Goal: Task Accomplishment & Management: Complete application form

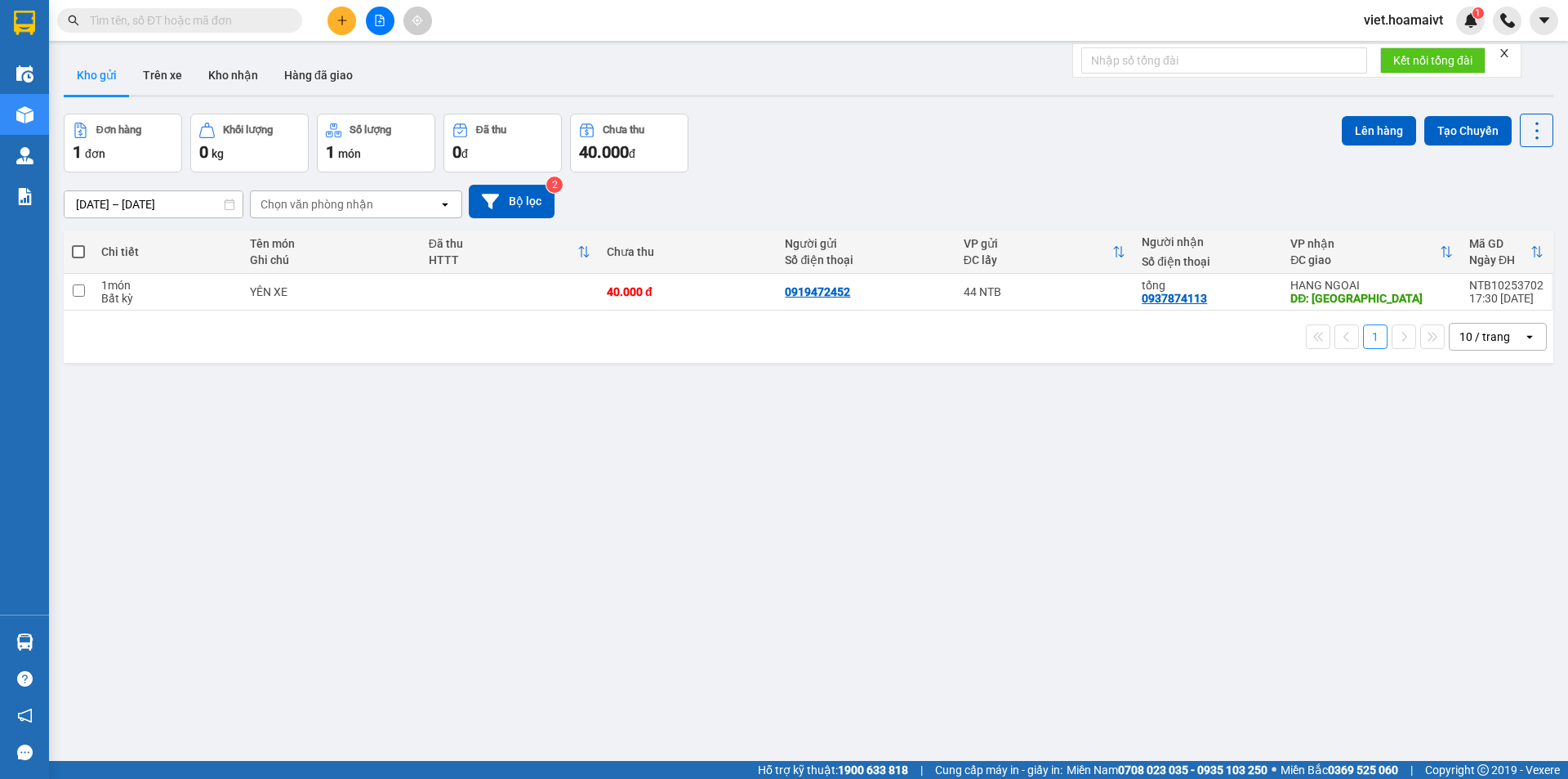
click at [385, 21] on icon "file-add" at bounding box center [379, 20] width 12 height 12
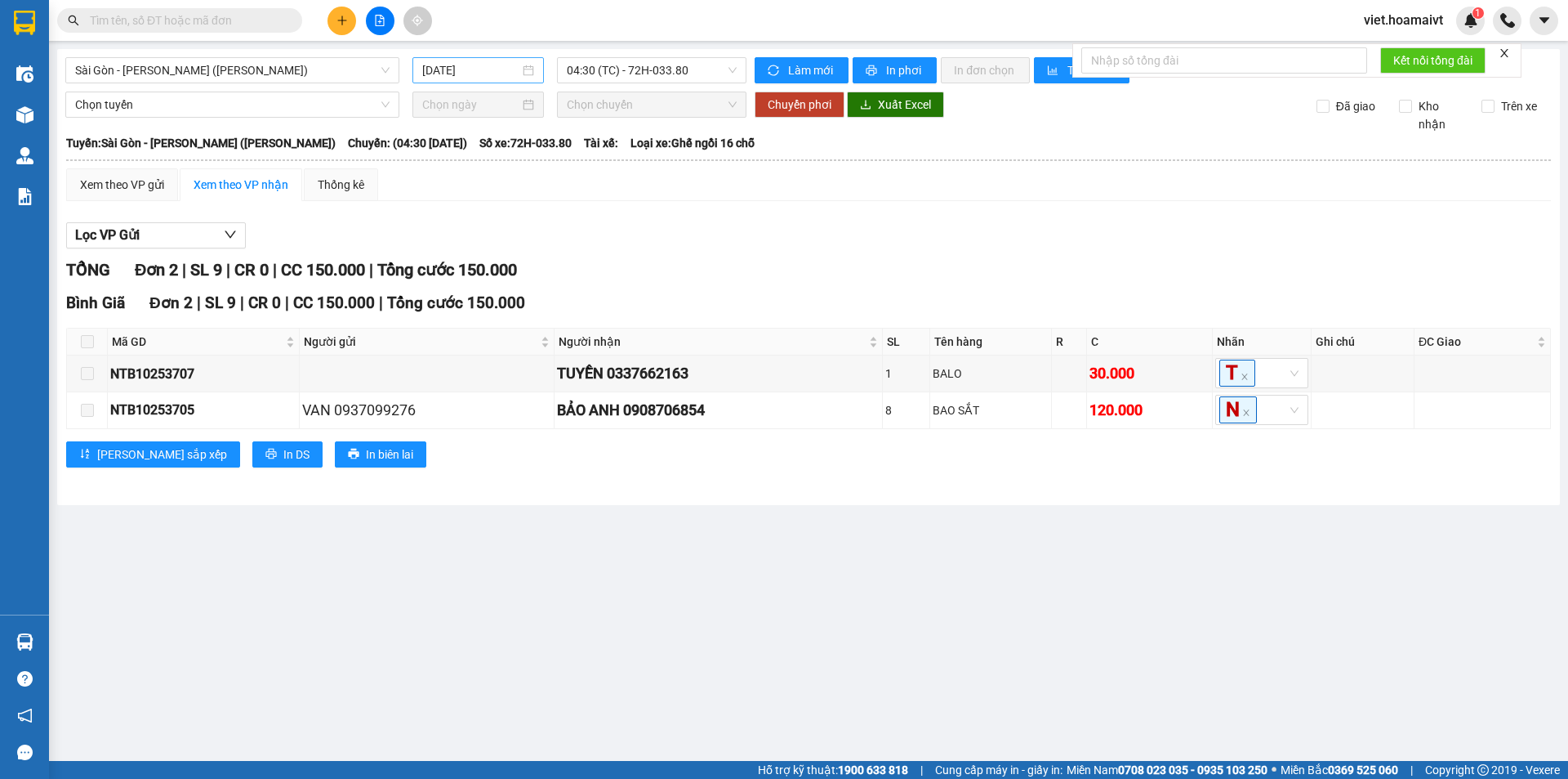
click at [455, 67] on input "[DATE]" at bounding box center [471, 70] width 97 height 18
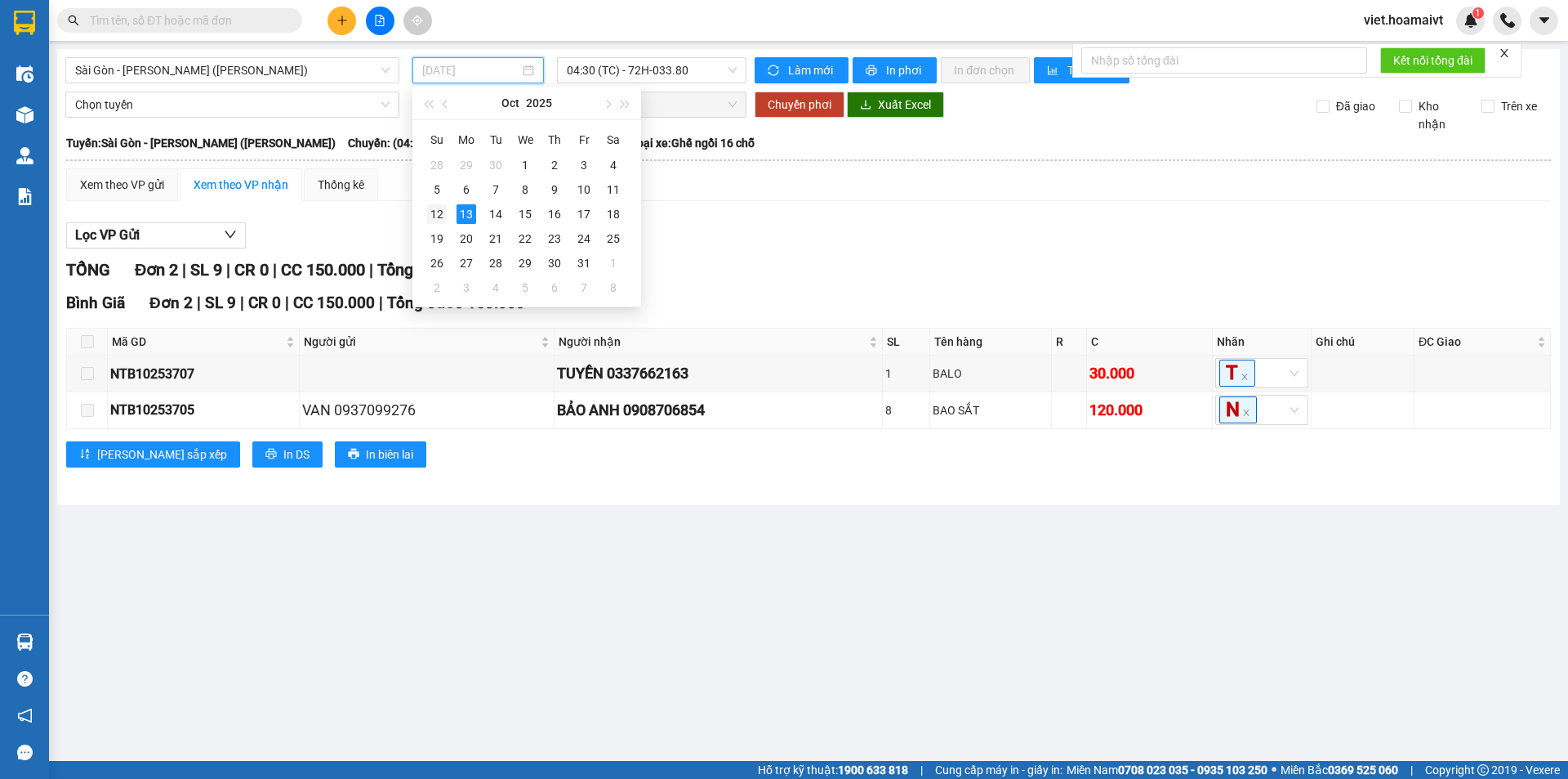
click at [440, 212] on div "12" at bounding box center [436, 213] width 19 height 19
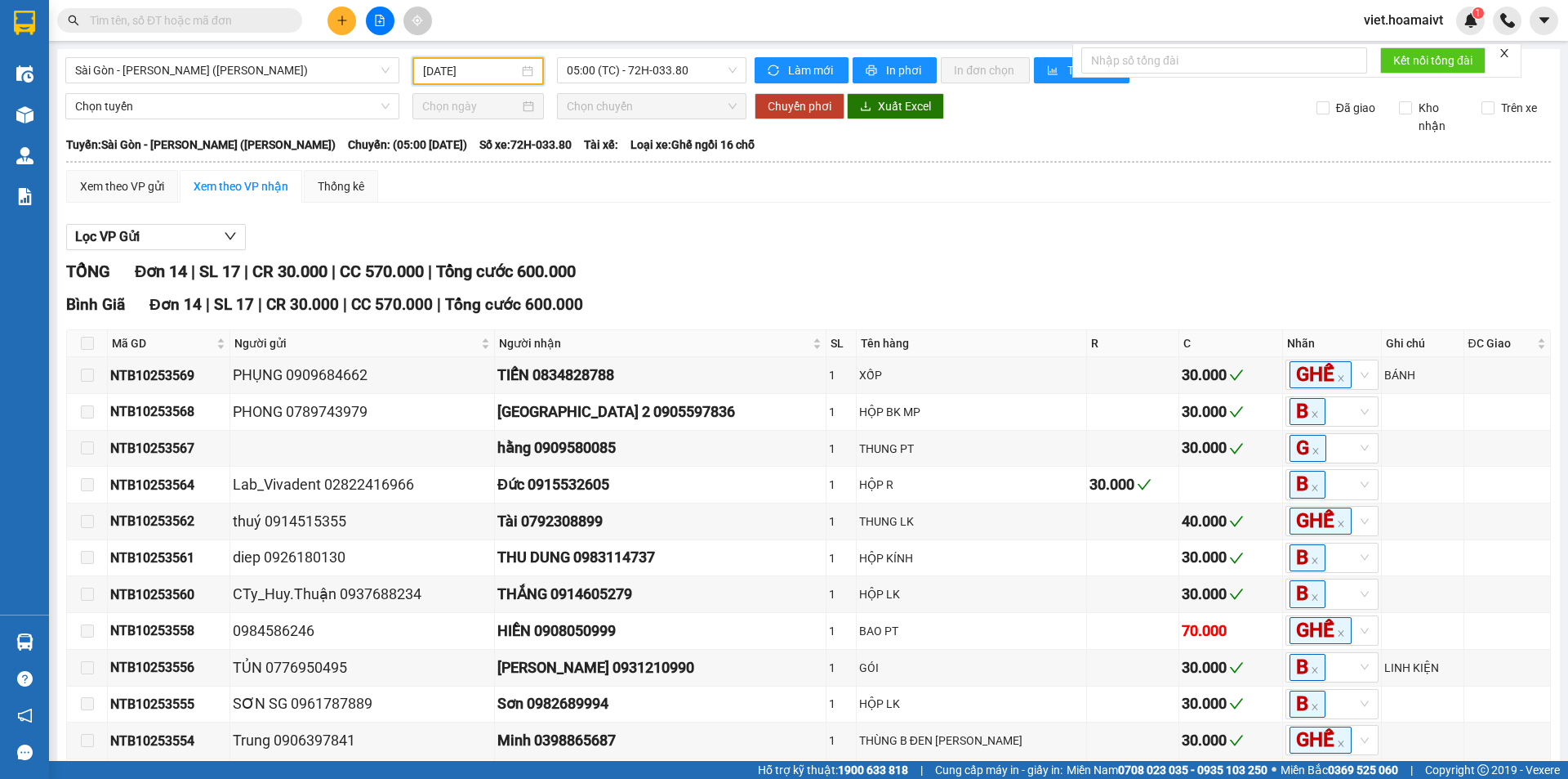
click at [486, 69] on input "[DATE]" at bounding box center [471, 71] width 96 height 18
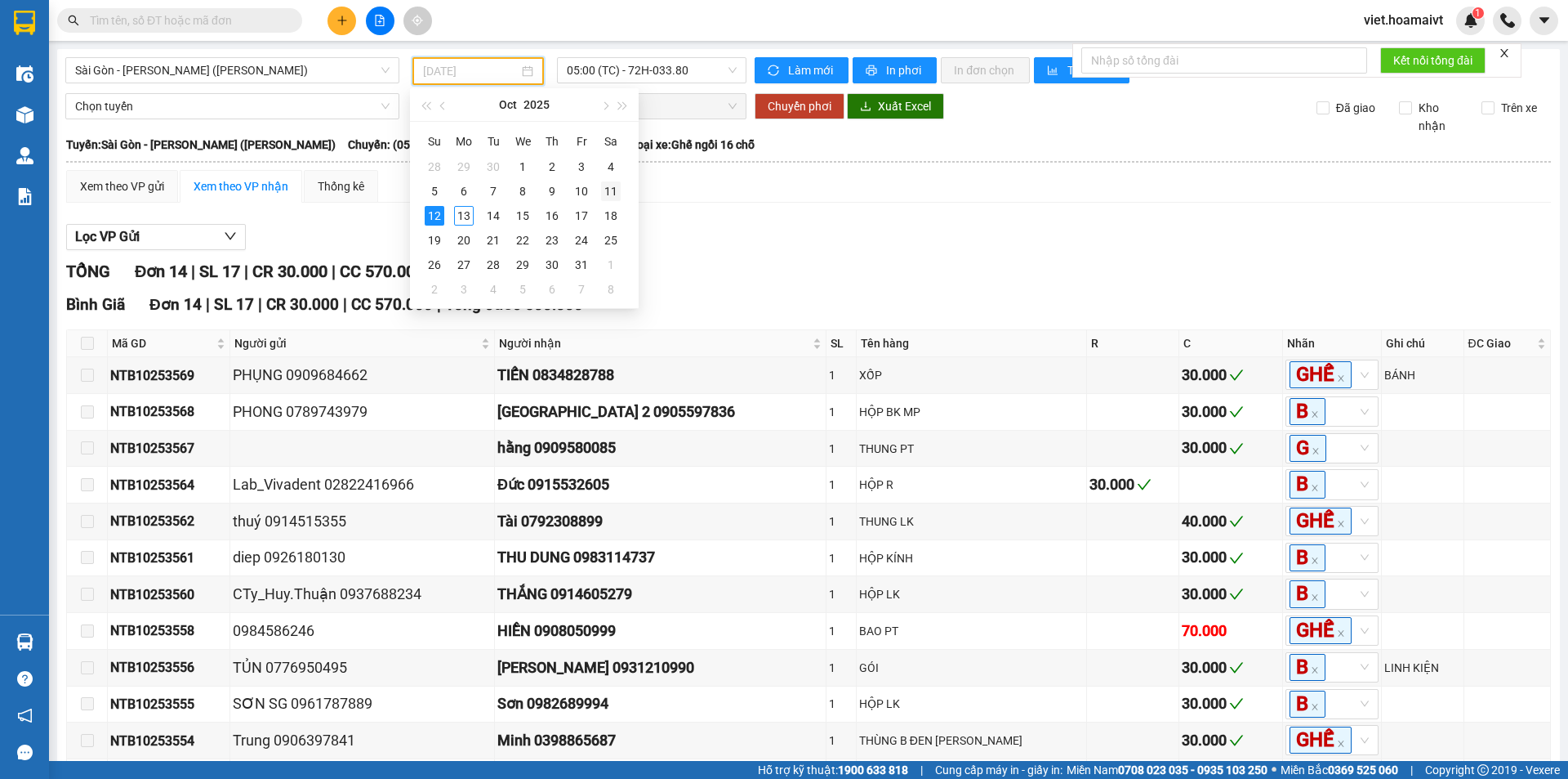
click at [609, 195] on div "11" at bounding box center [610, 190] width 19 height 19
type input "[DATE]"
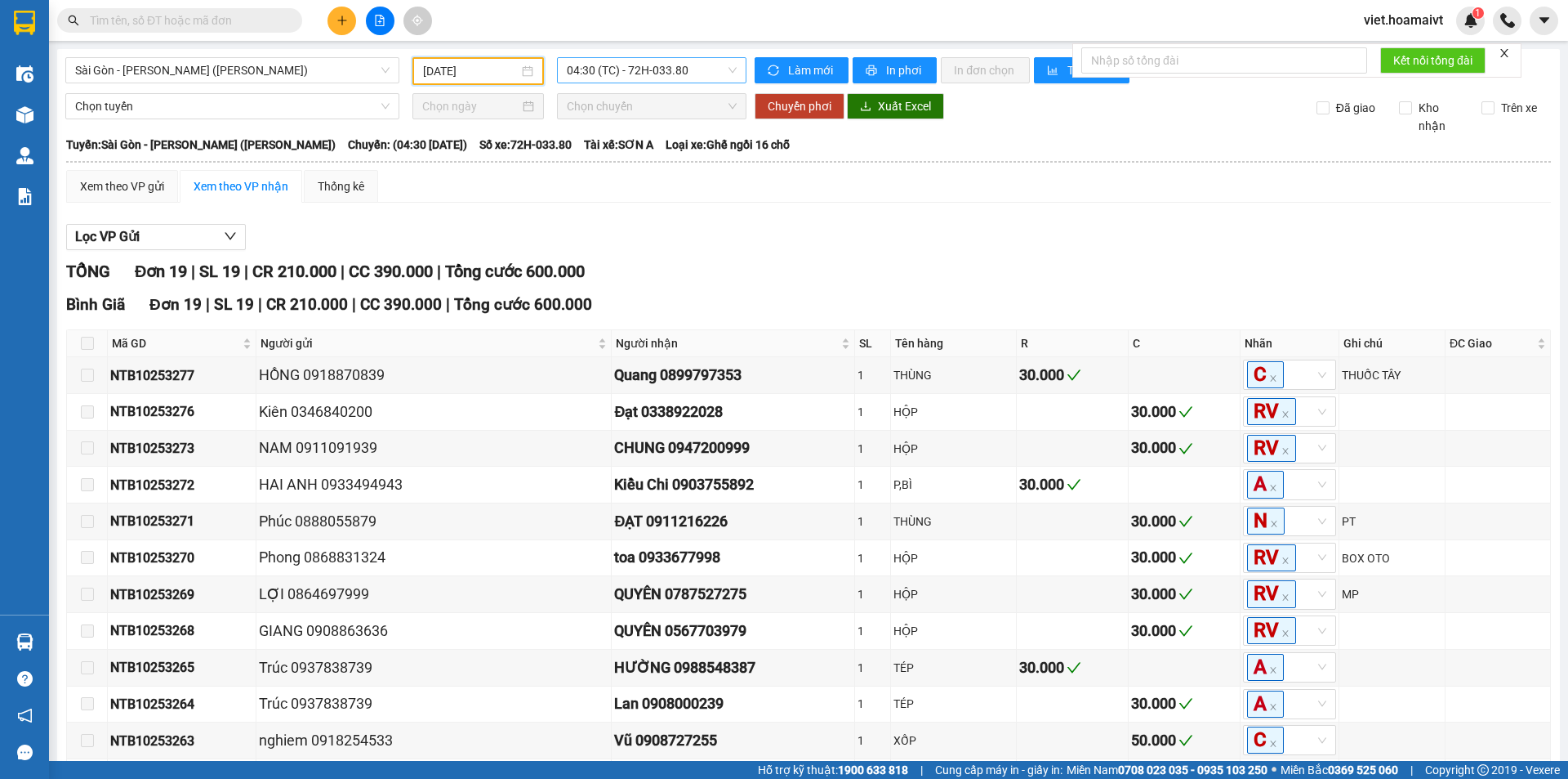
click at [687, 69] on span "04:30 (TC) - 72H-033.80" at bounding box center [652, 69] width 170 height 25
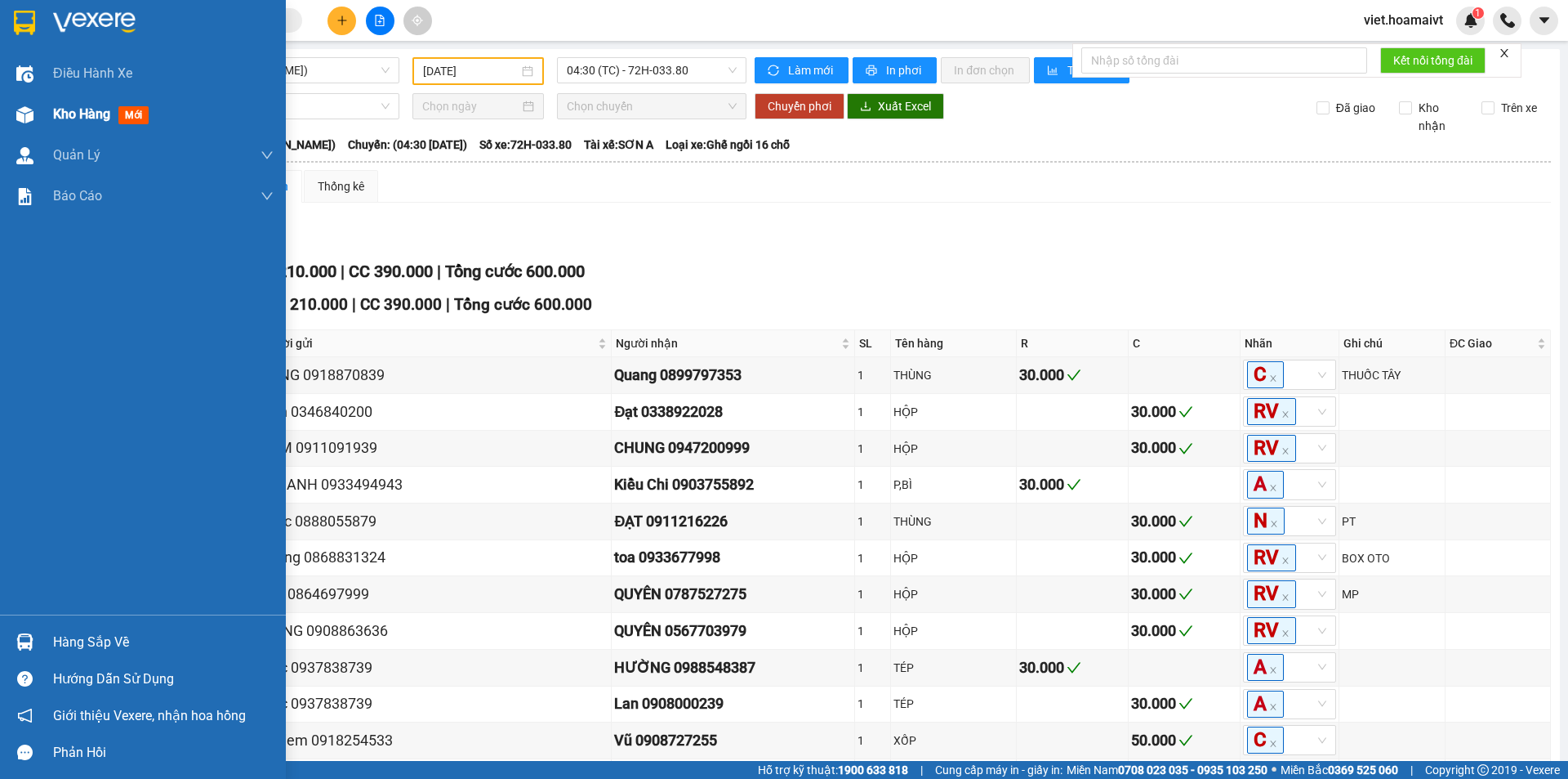
click at [85, 115] on span "Kho hàng" at bounding box center [81, 113] width 58 height 16
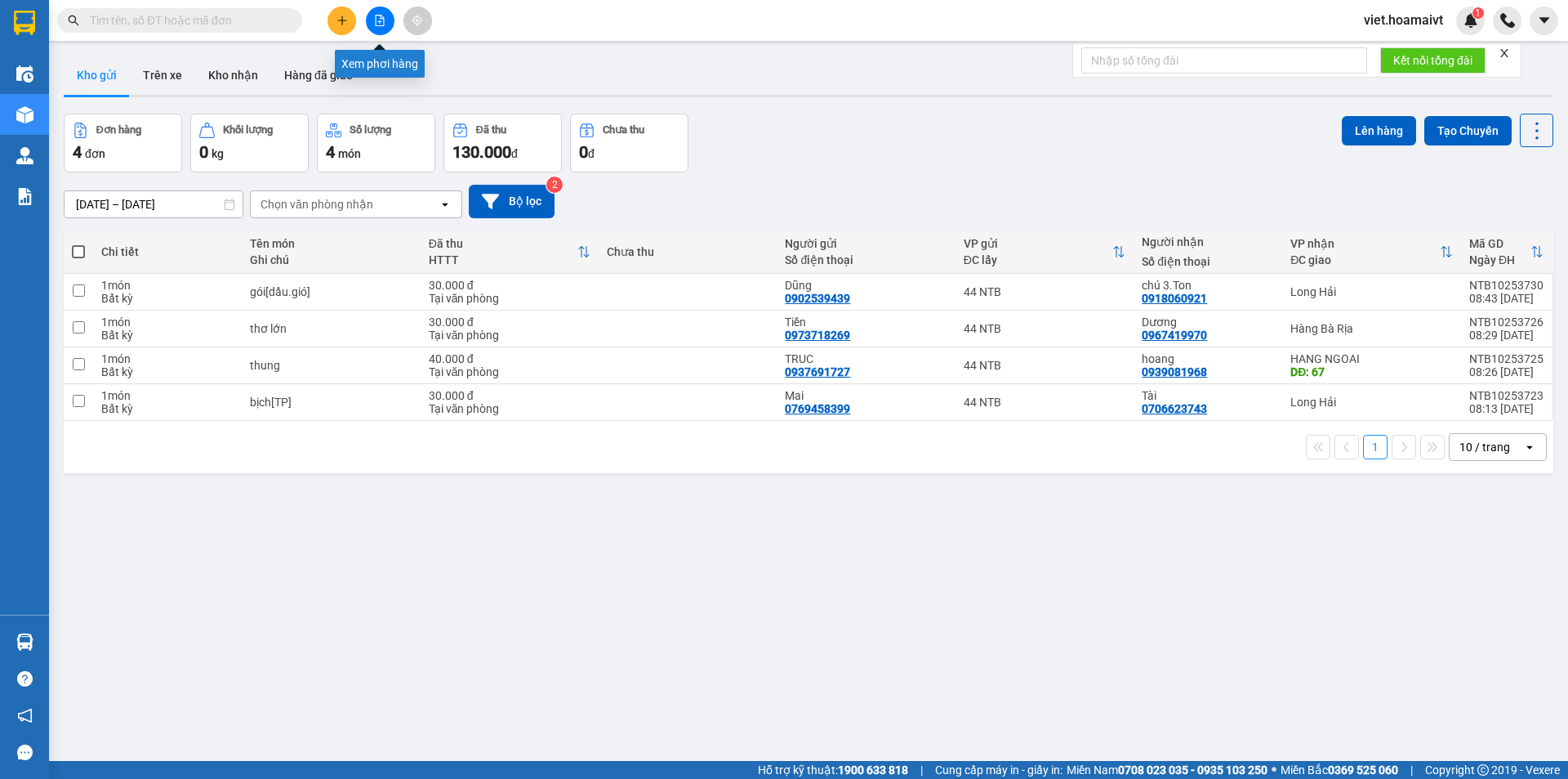
click at [371, 25] on button at bounding box center [379, 20] width 28 height 28
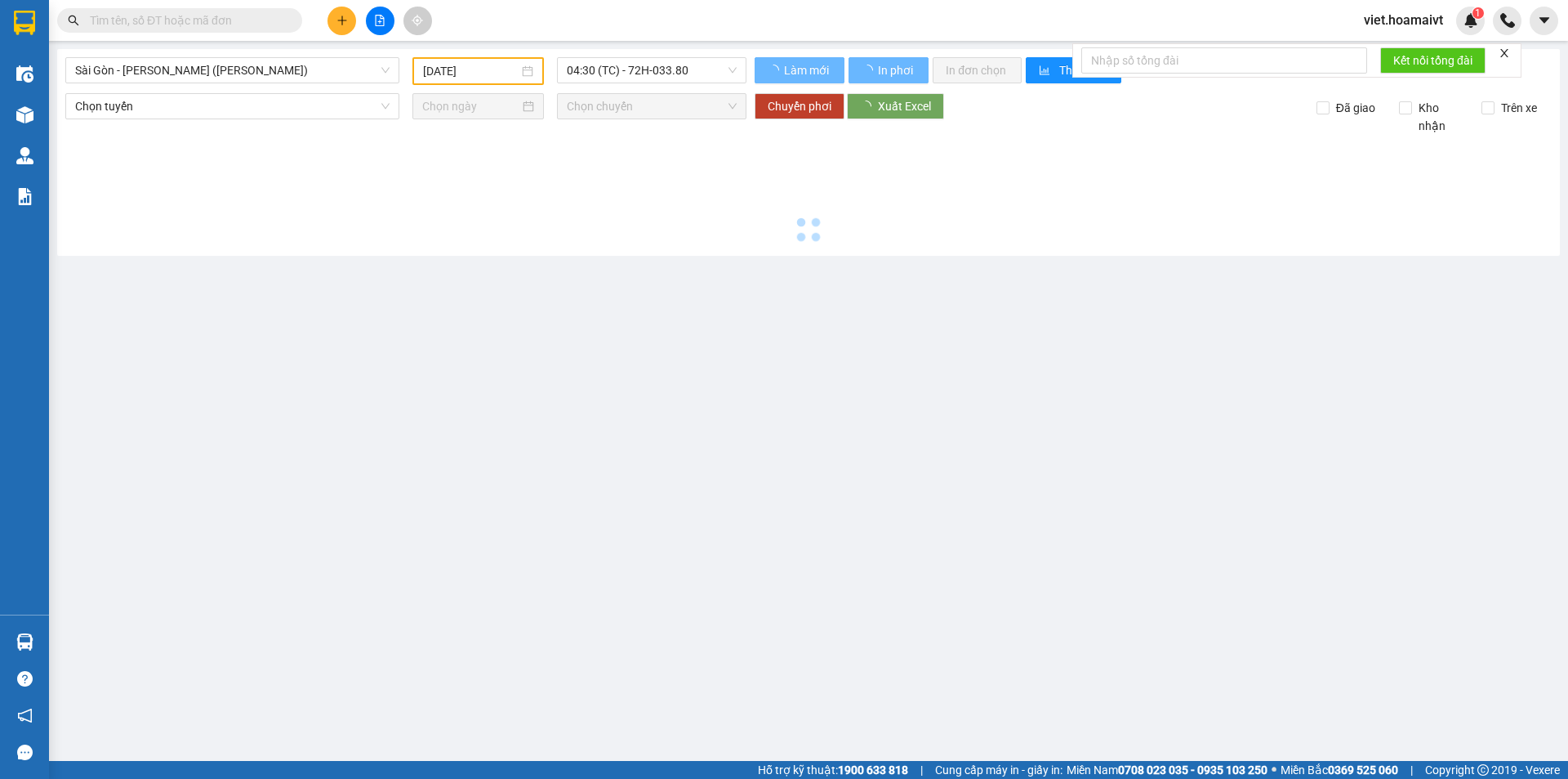
type input "[DATE]"
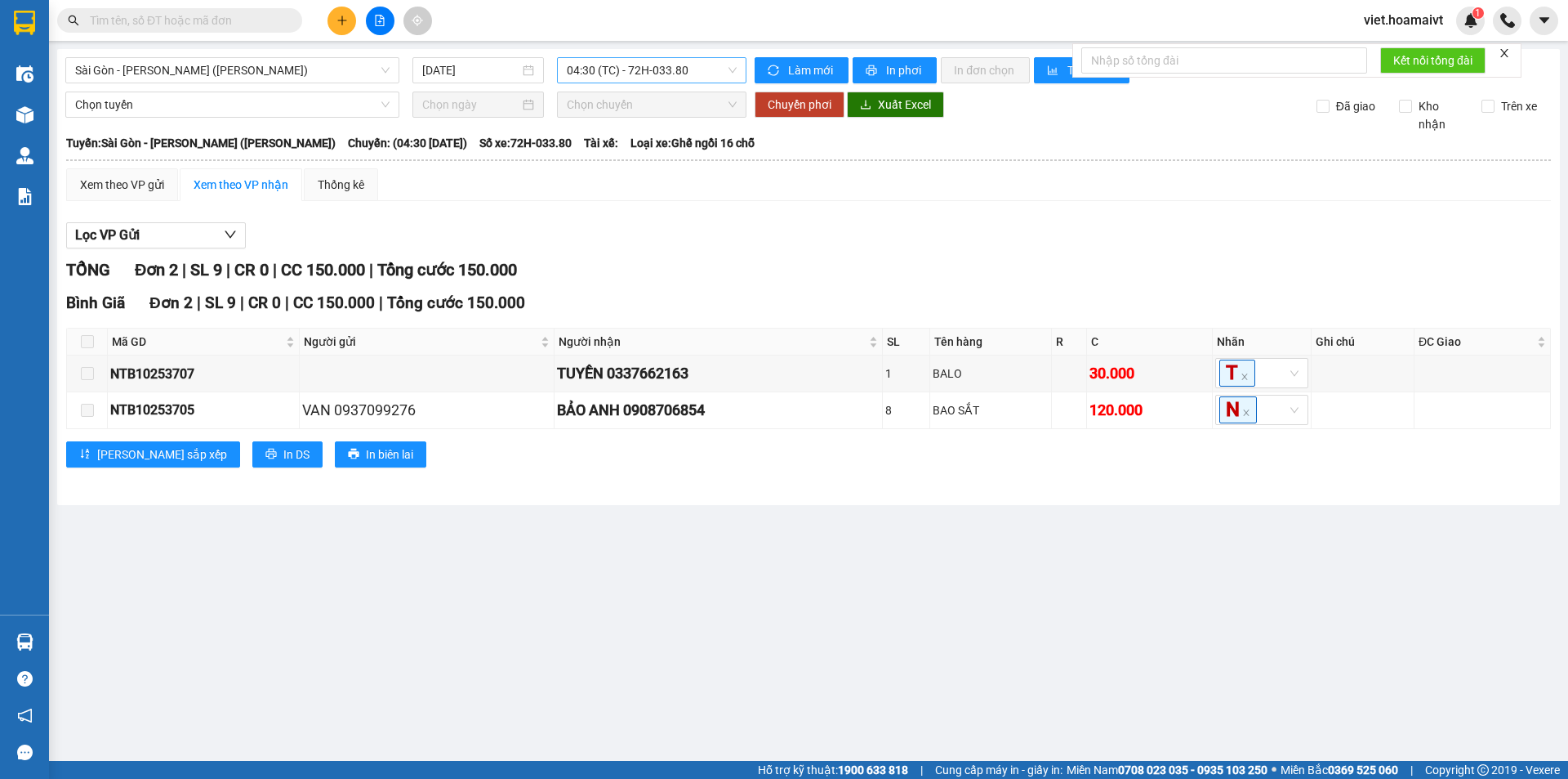
click at [654, 68] on span "04:30 (TC) - 72H-033.80" at bounding box center [652, 69] width 170 height 25
click at [644, 138] on div "08:45 - 72H-046.72" at bounding box center [630, 143] width 127 height 18
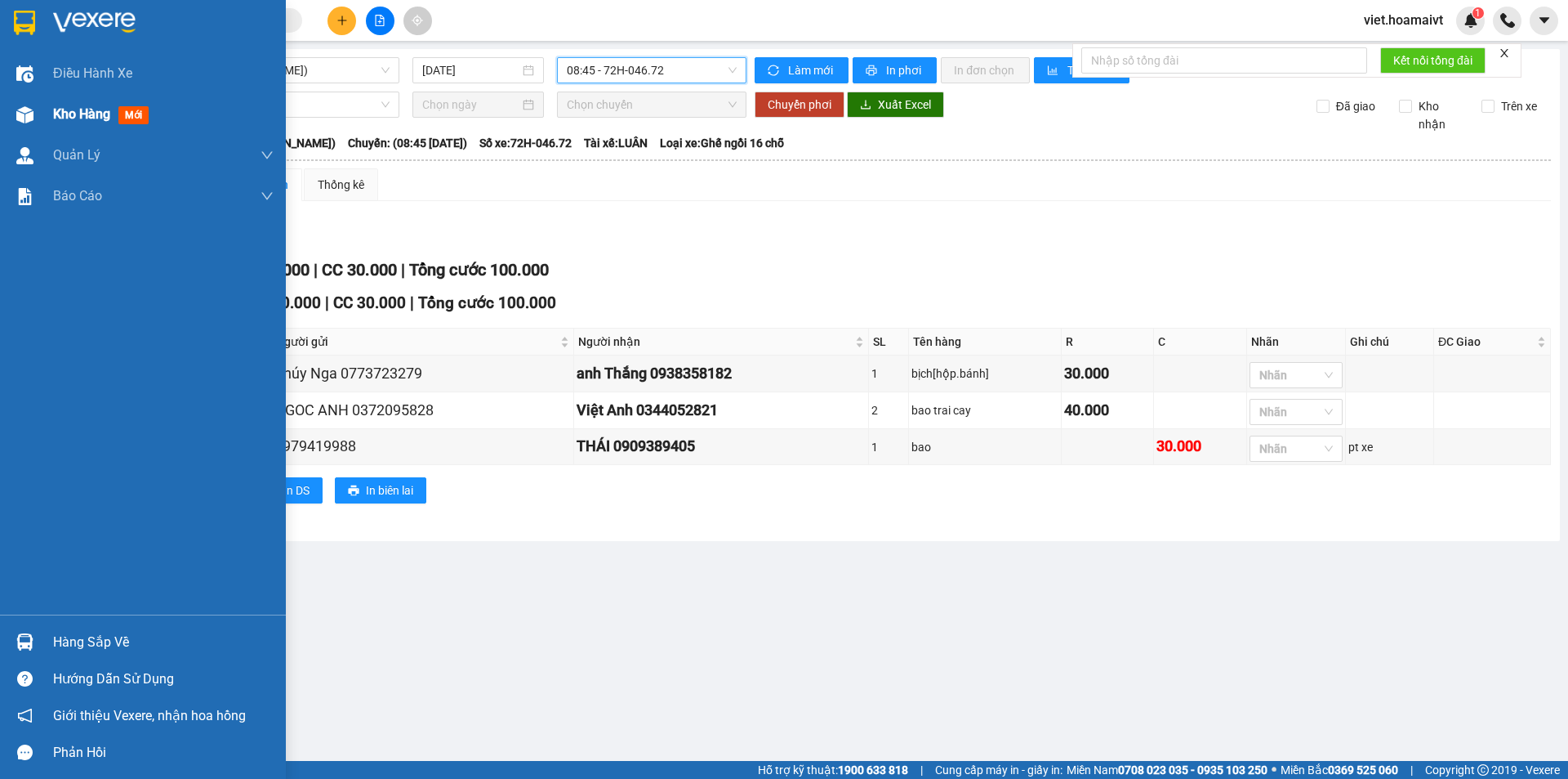
click at [91, 111] on span "Kho hàng" at bounding box center [81, 113] width 58 height 16
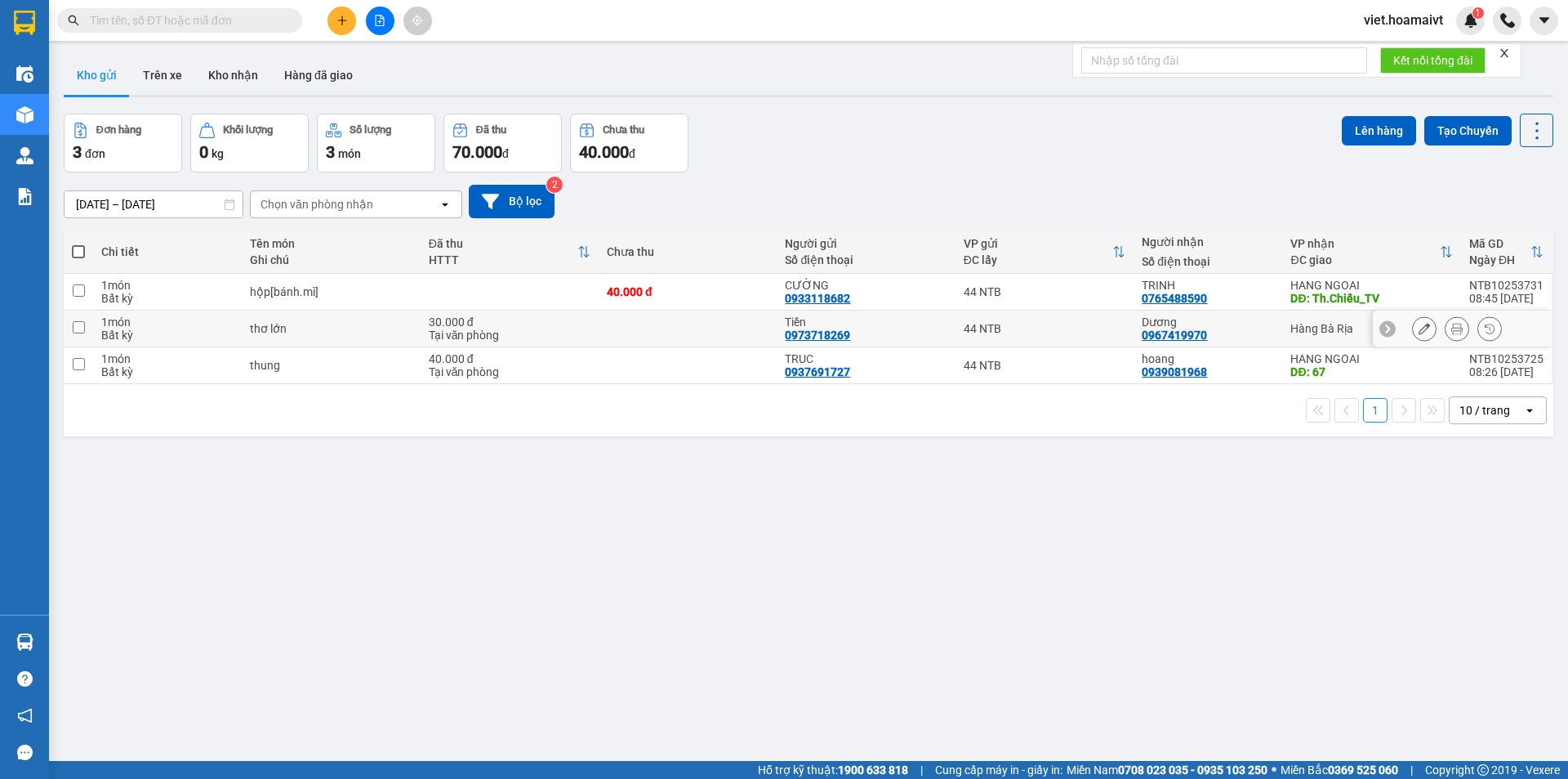
click at [75, 328] on input "checkbox" at bounding box center [79, 326] width 12 height 12
checkbox input "true"
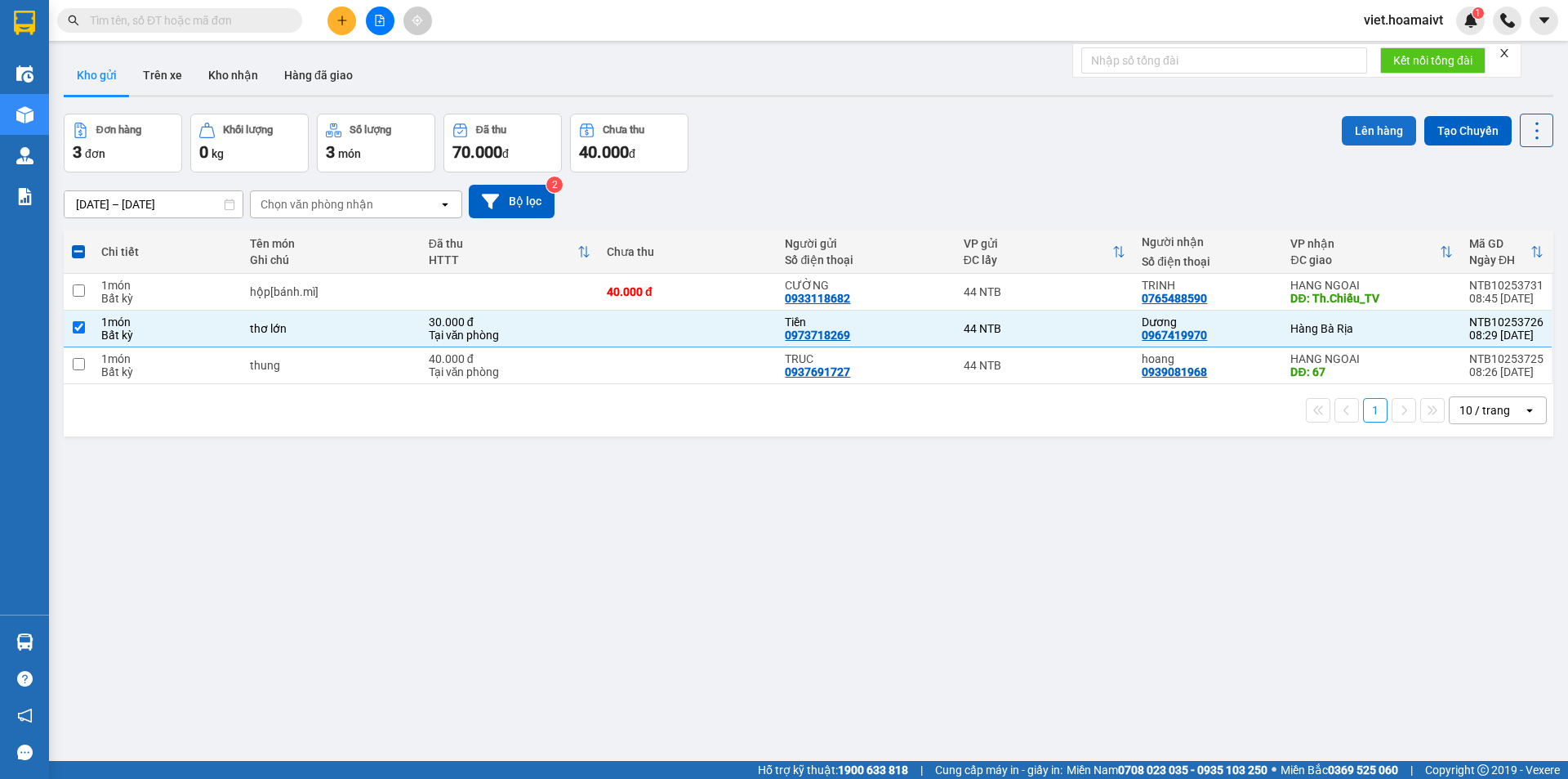
click at [1366, 136] on button "Lên hàng" at bounding box center [1379, 131] width 74 height 29
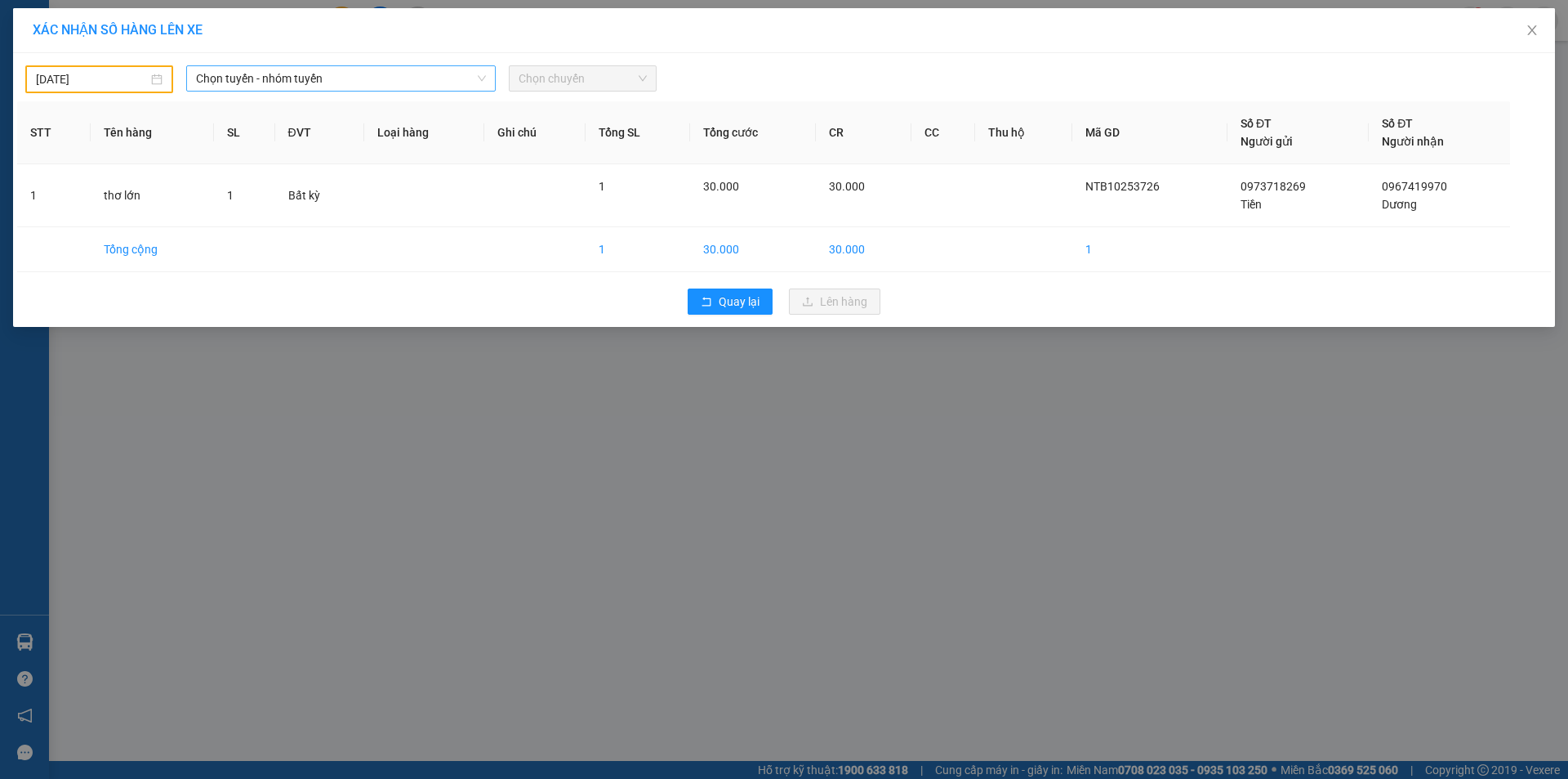
click at [289, 79] on span "Chọn tuyến - nhóm tuyến" at bounding box center [341, 78] width 290 height 25
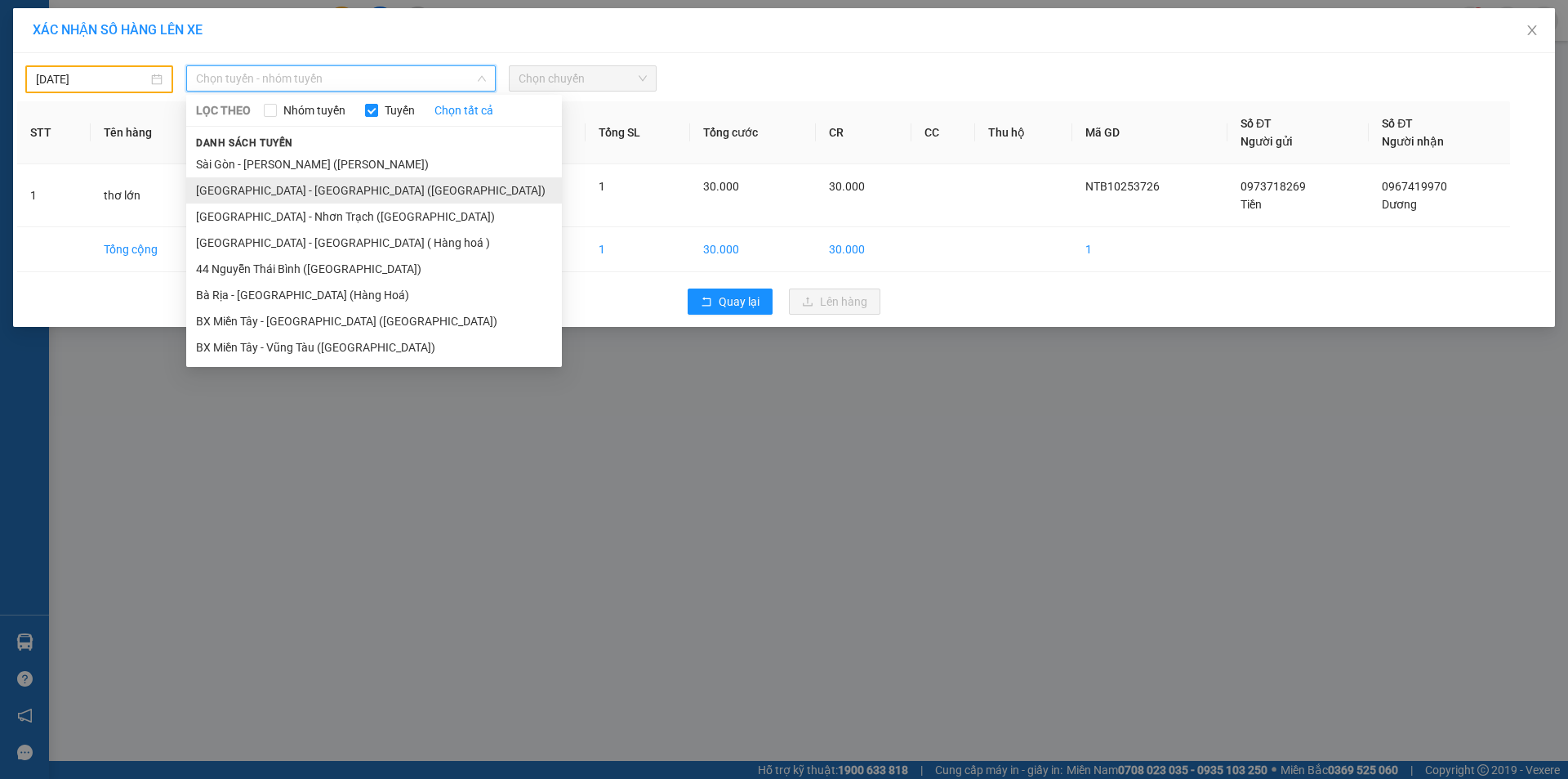
click at [296, 188] on li "[GEOGRAPHIC_DATA] - [GEOGRAPHIC_DATA] ([GEOGRAPHIC_DATA])" at bounding box center [374, 190] width 376 height 27
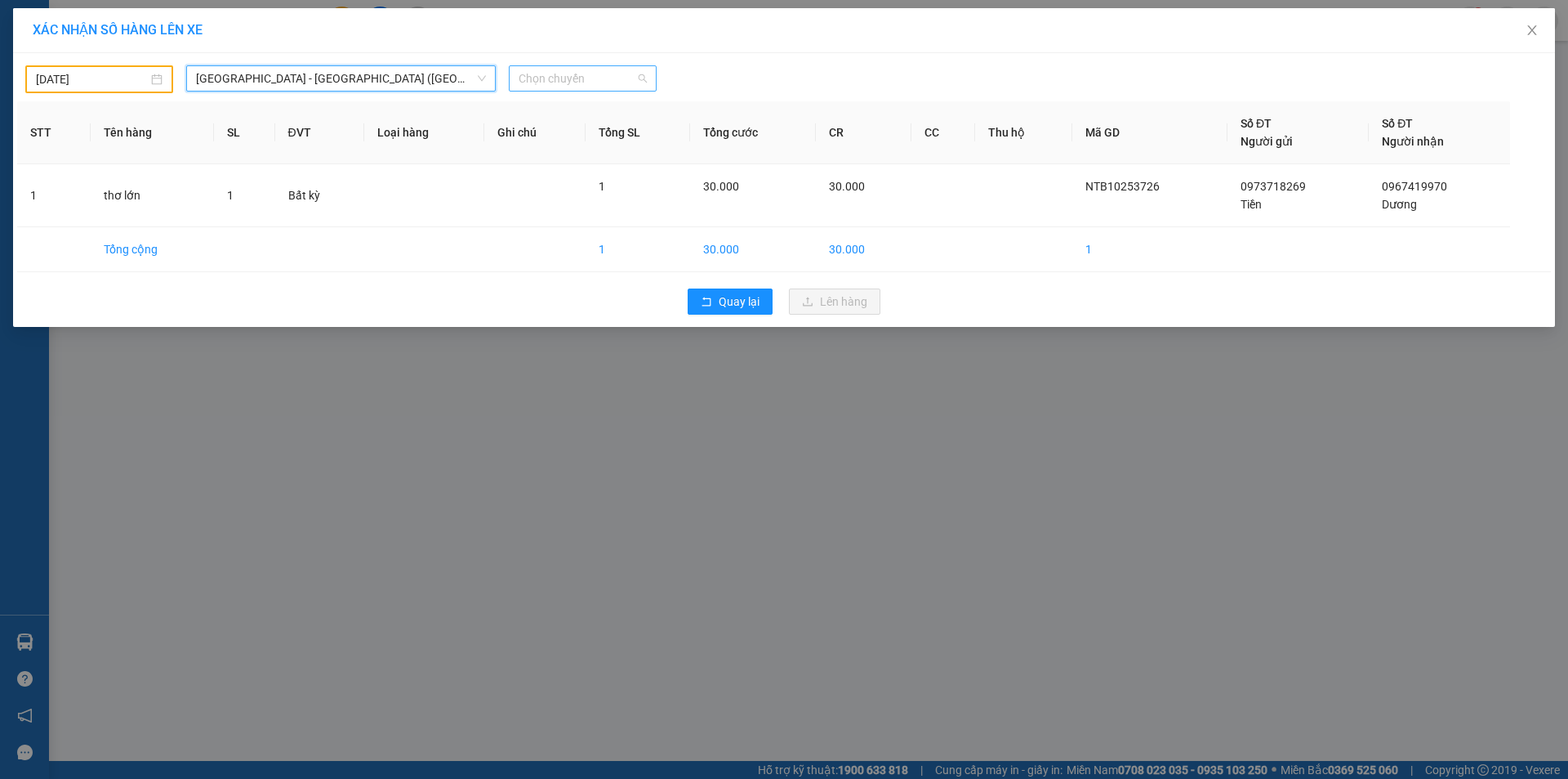
click at [598, 77] on span "Chọn chuyến" at bounding box center [583, 78] width 128 height 25
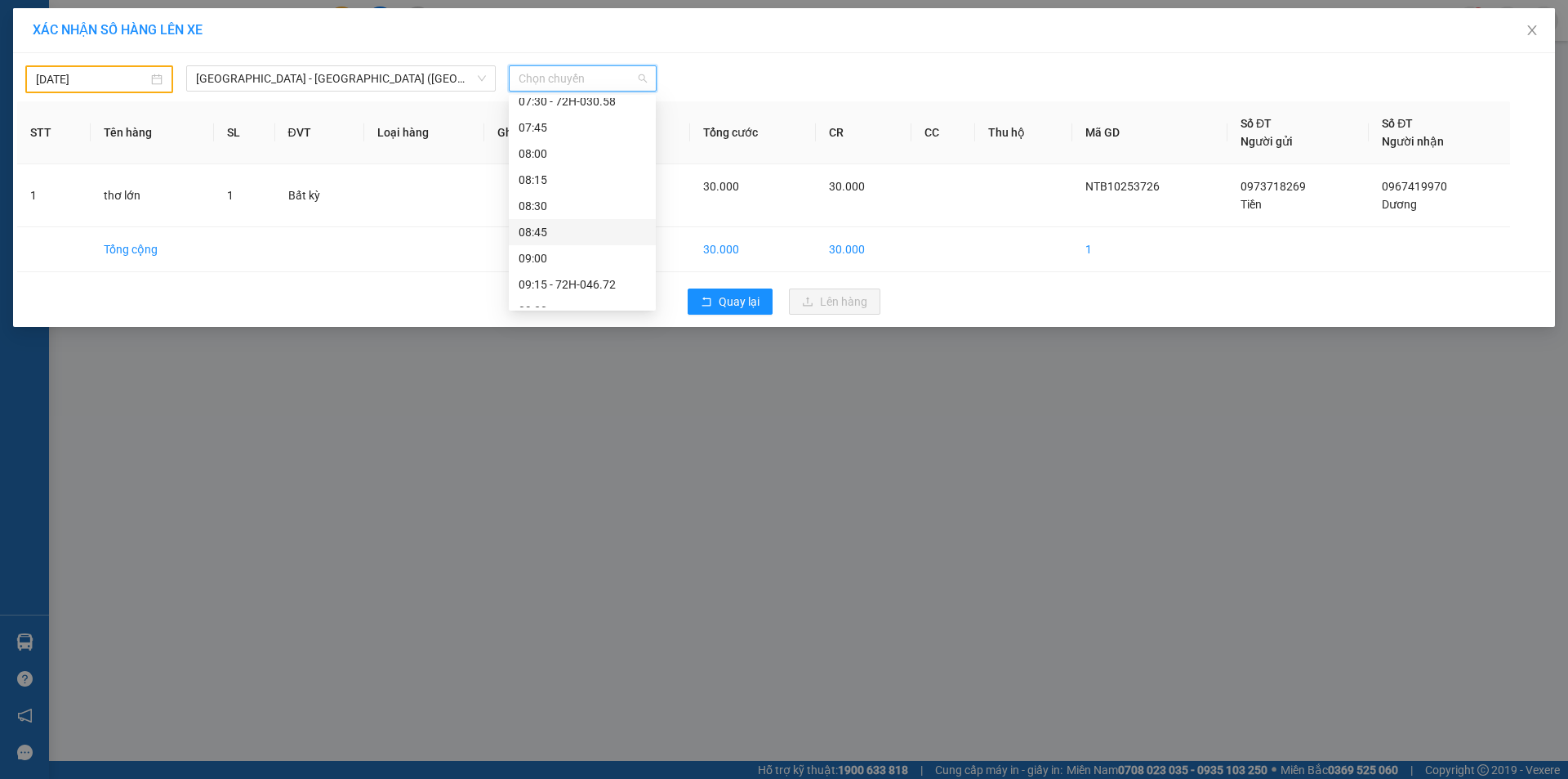
click at [546, 237] on div "08:45" at bounding box center [582, 232] width 127 height 18
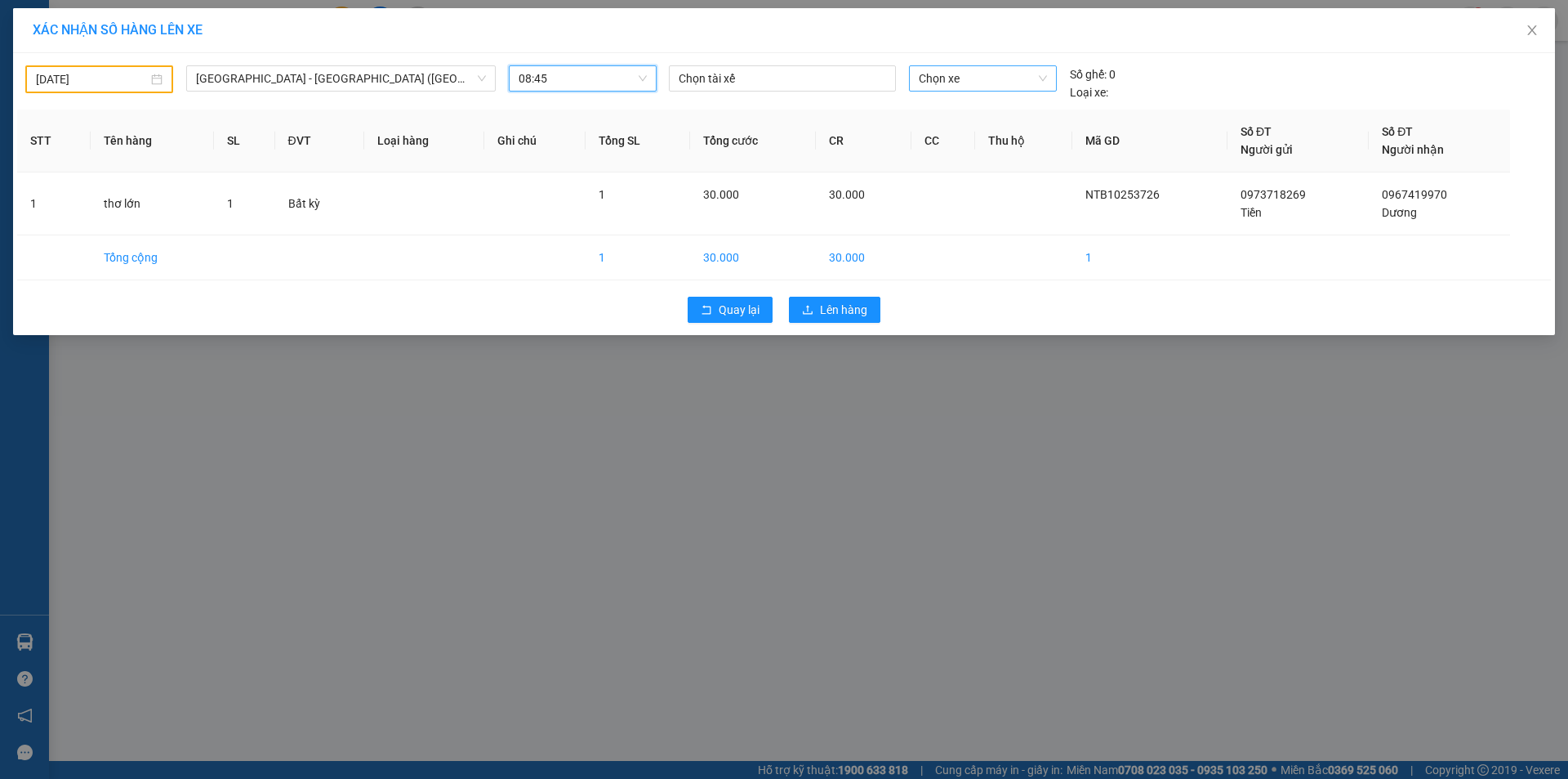
click at [948, 78] on span "Chọn xe" at bounding box center [982, 78] width 127 height 25
type input "4672"
click at [980, 103] on div "72H-046.72" at bounding box center [982, 112] width 127 height 18
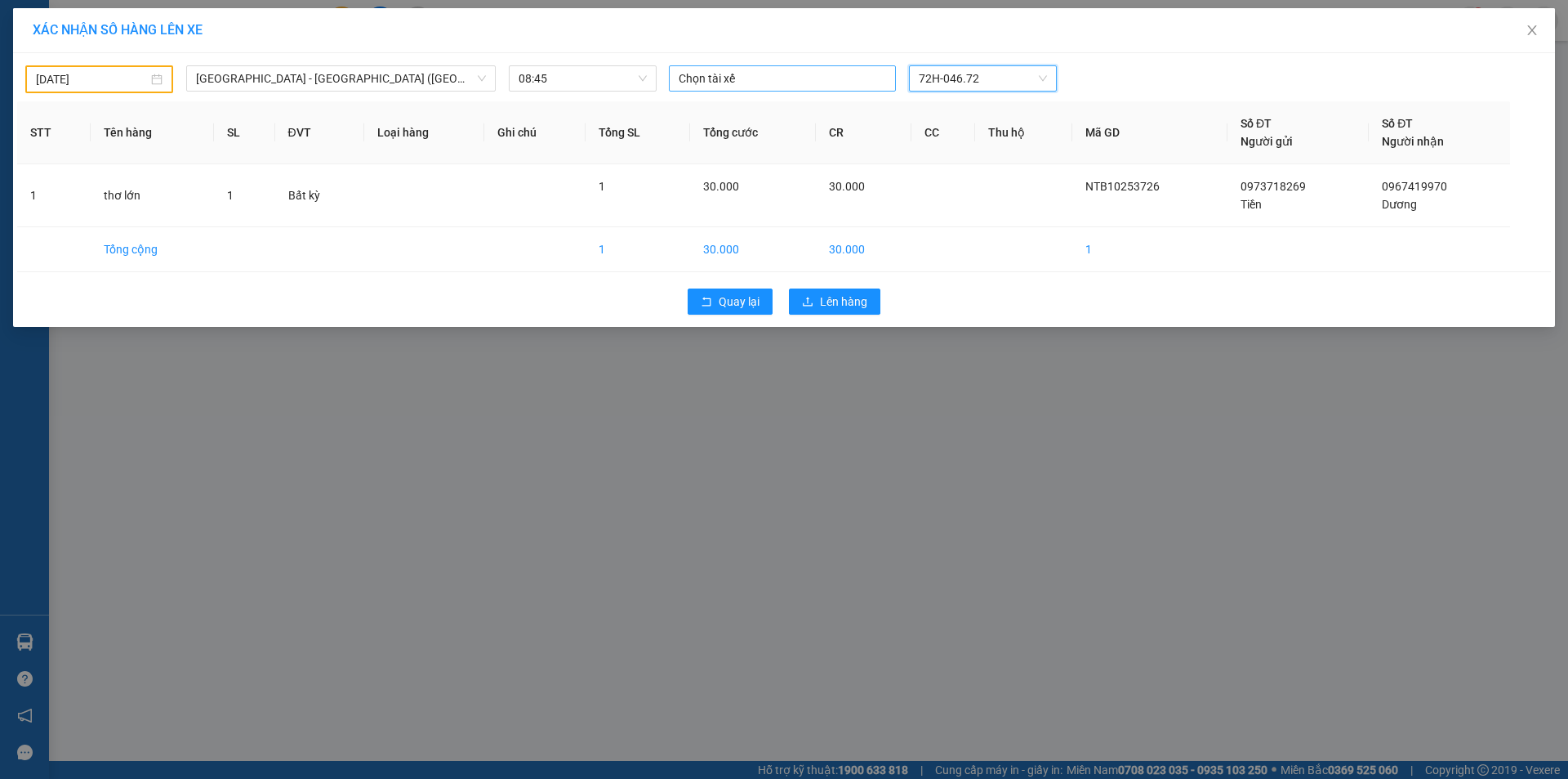
click at [744, 75] on div at bounding box center [783, 78] width 219 height 19
type input "LUAN"
click at [705, 119] on div "LUÂN B" at bounding box center [791, 112] width 226 height 18
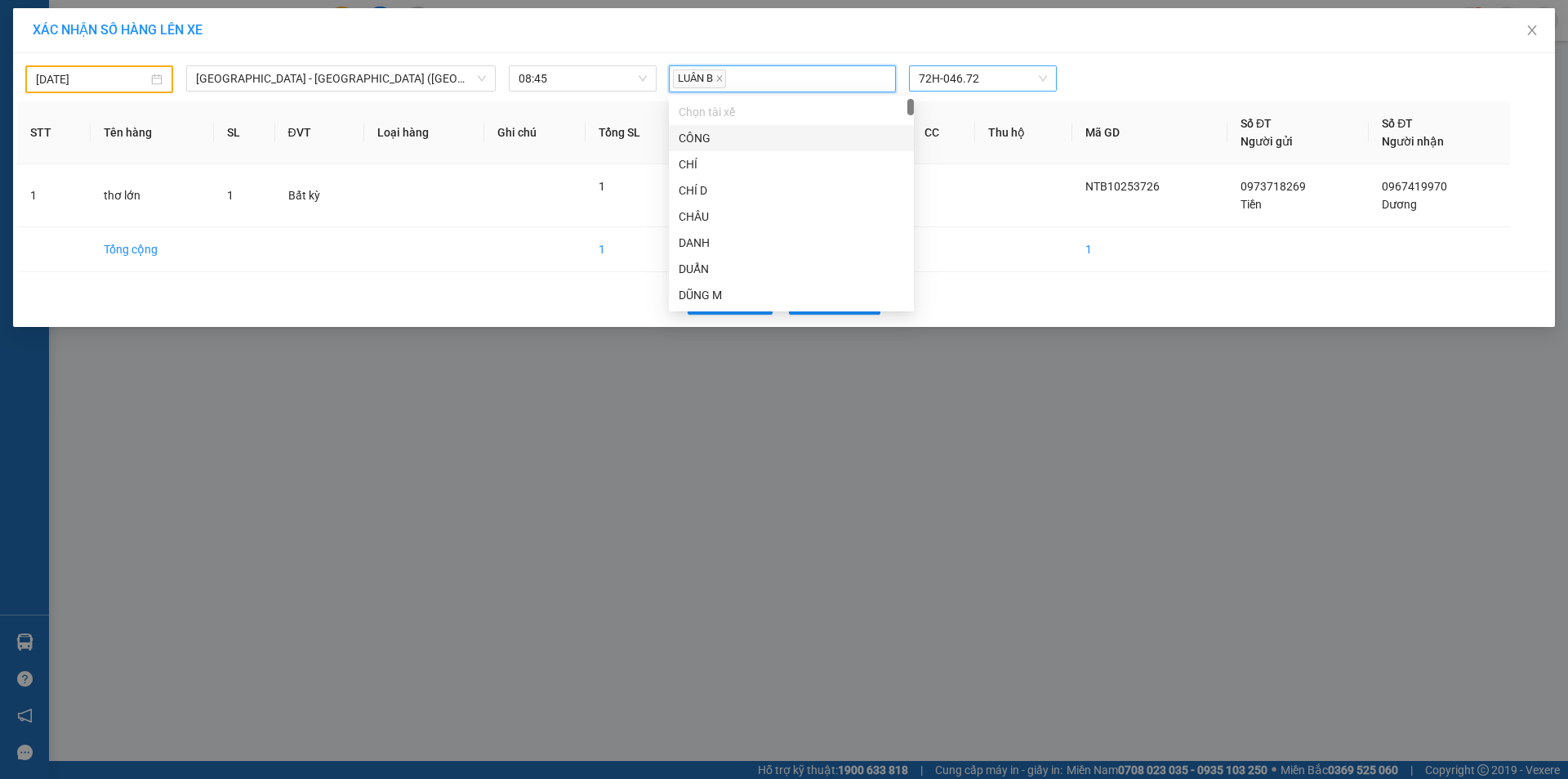
click at [750, 73] on div "LUÂN B" at bounding box center [783, 79] width 219 height 24
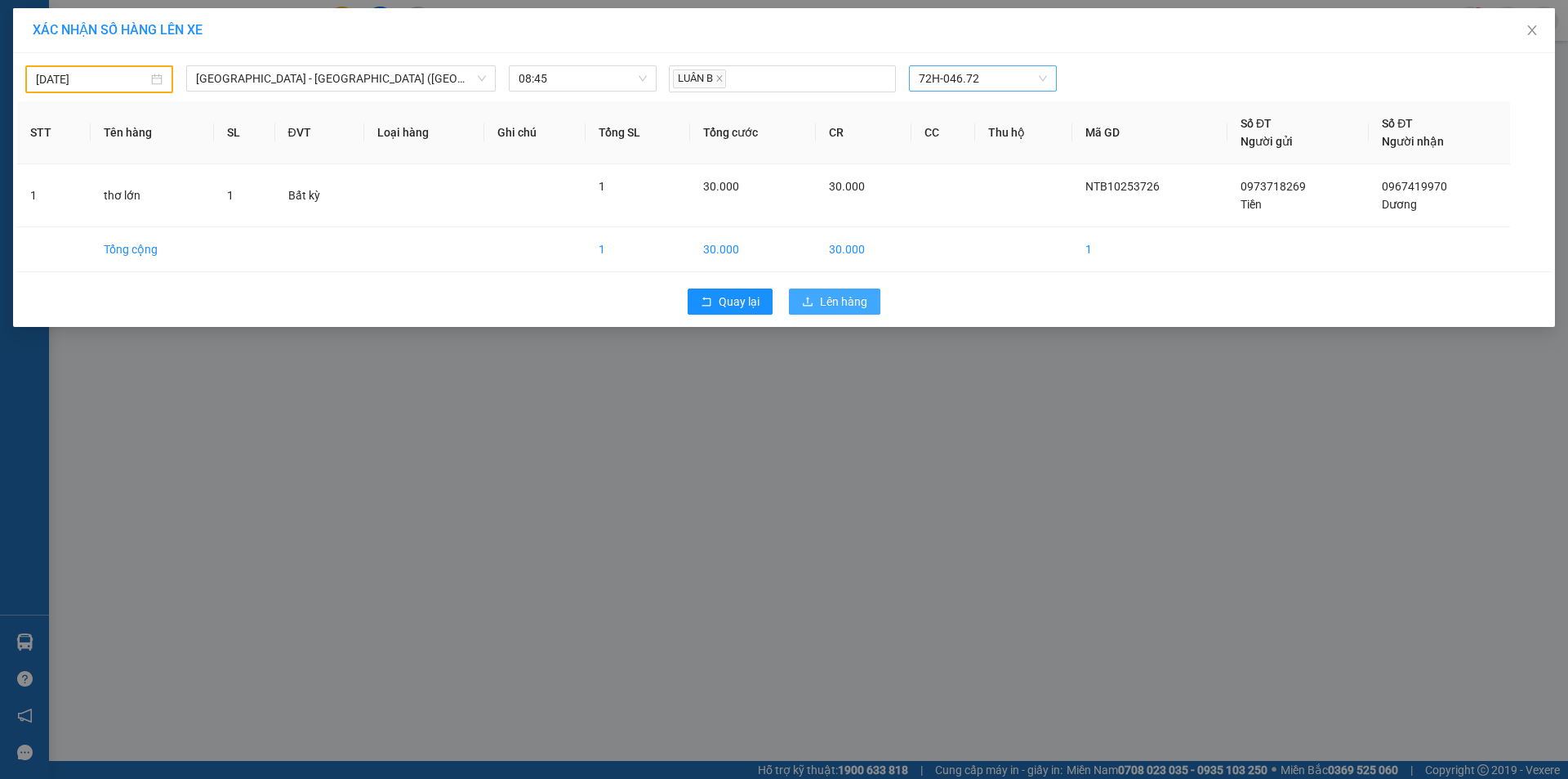
click at [843, 309] on span "Lên hàng" at bounding box center [843, 302] width 48 height 18
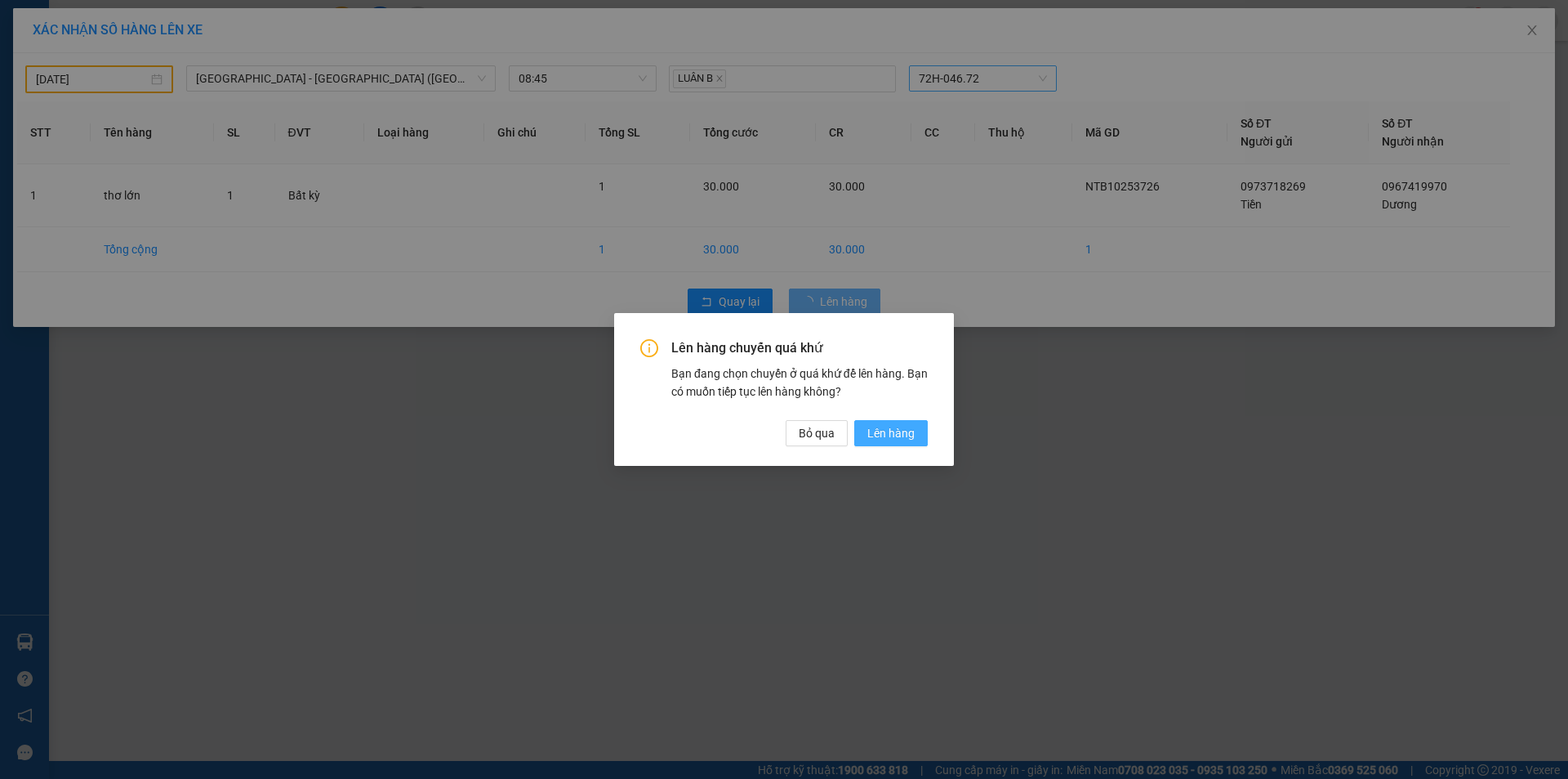
click at [908, 439] on span "Lên hàng" at bounding box center [891, 433] width 48 height 18
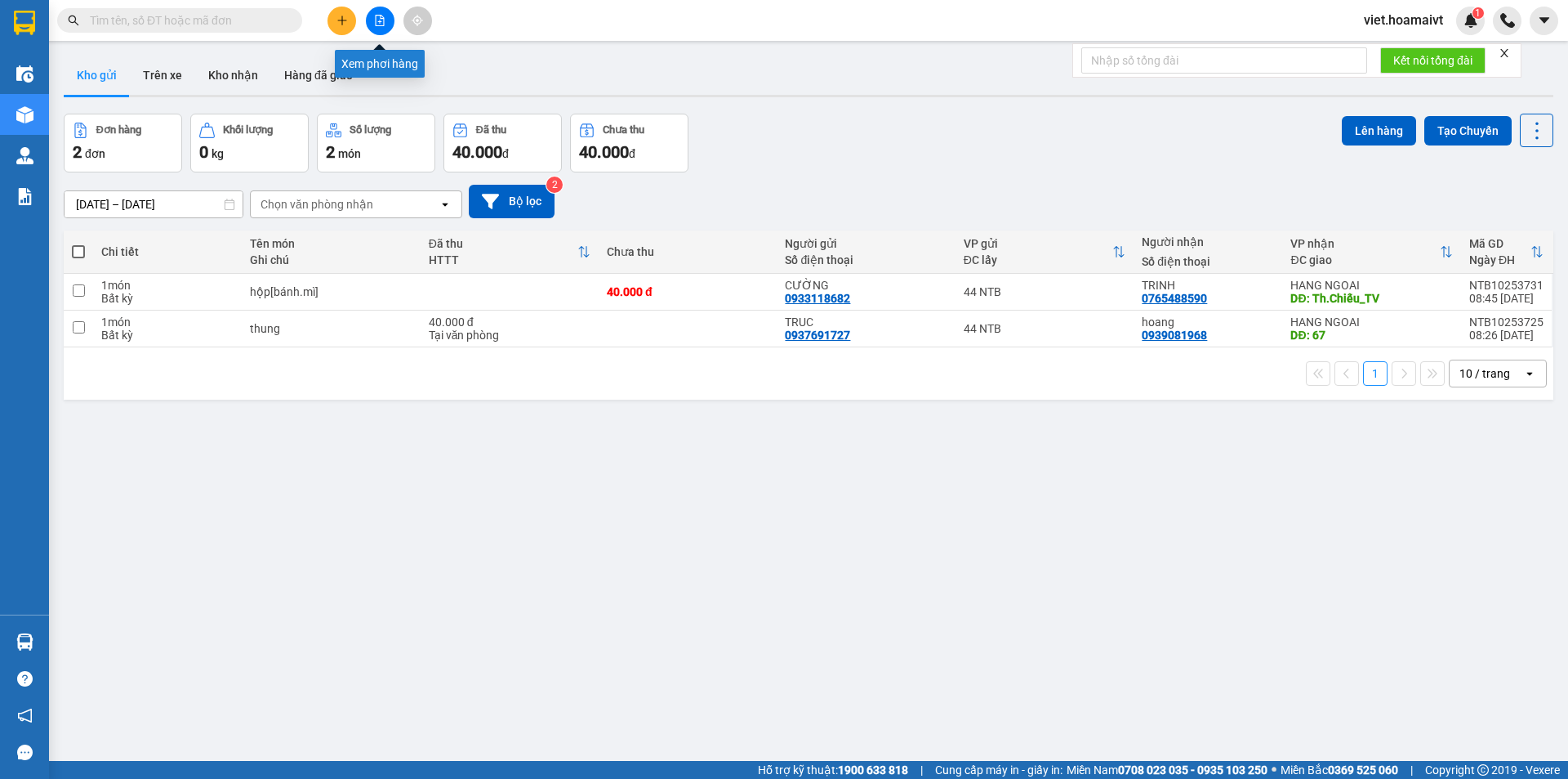
click at [374, 24] on icon "file-add" at bounding box center [379, 20] width 12 height 12
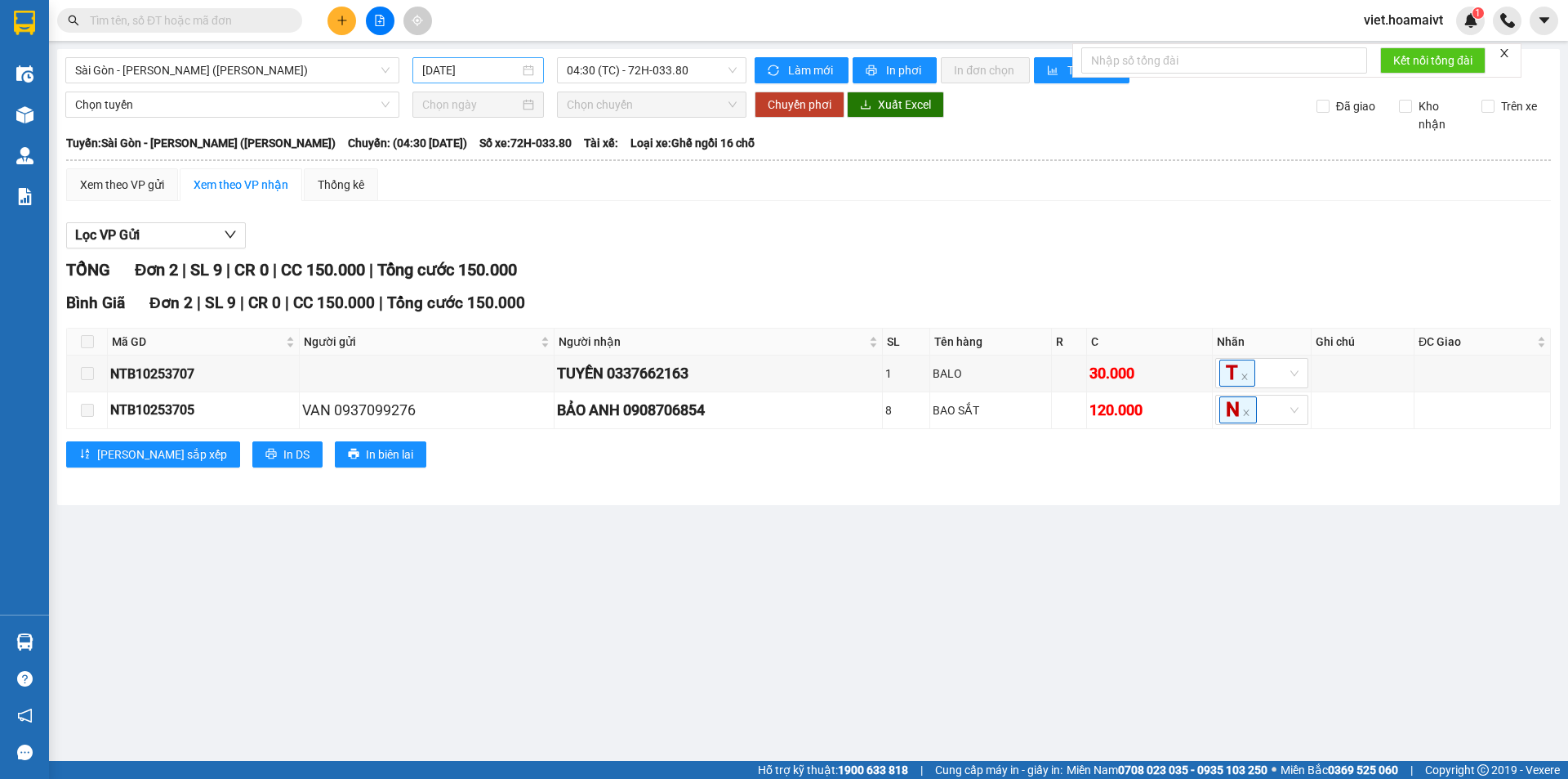
click at [458, 69] on input "[DATE]" at bounding box center [471, 70] width 97 height 18
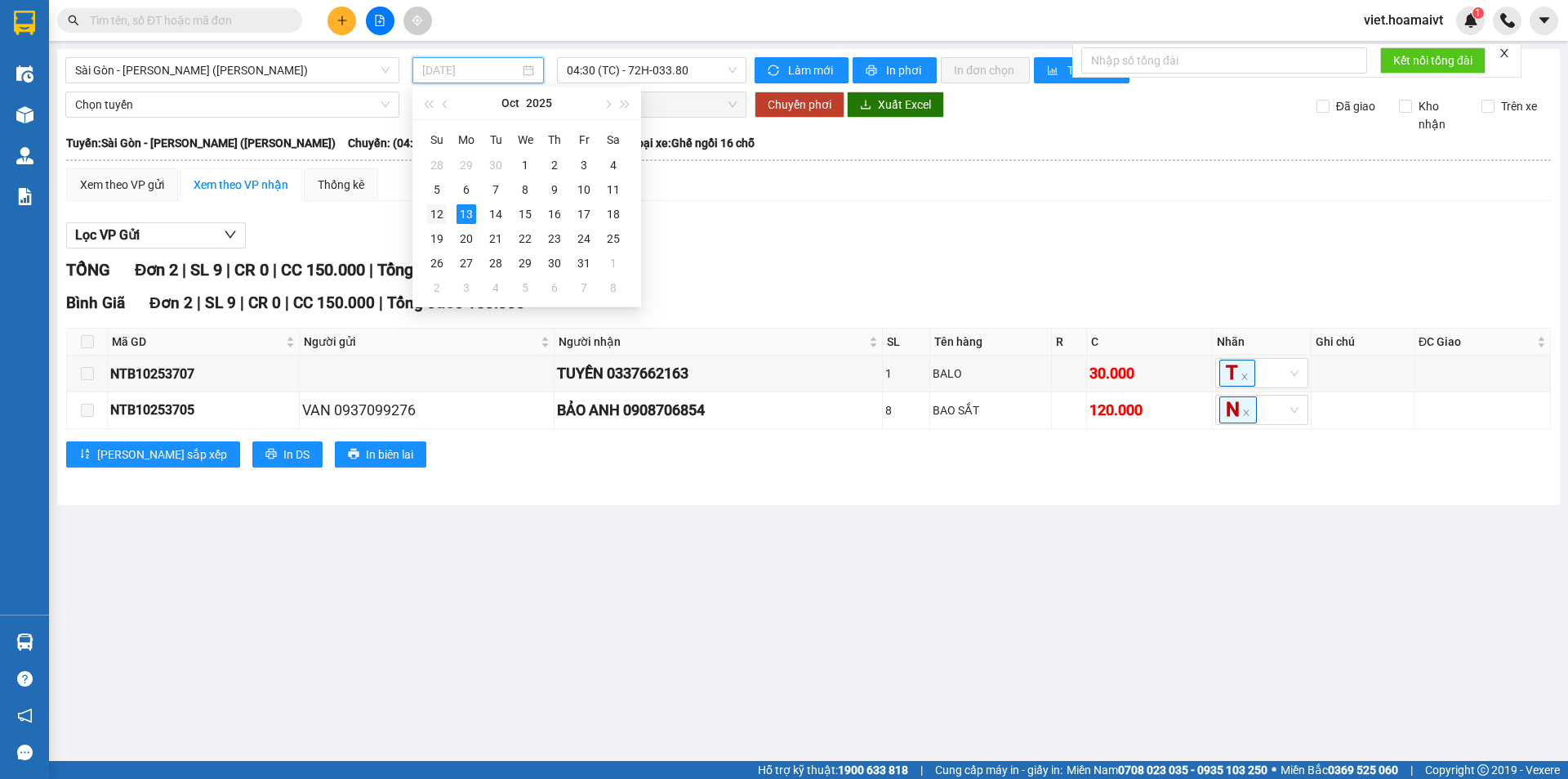
click at [439, 219] on div "12" at bounding box center [436, 213] width 19 height 19
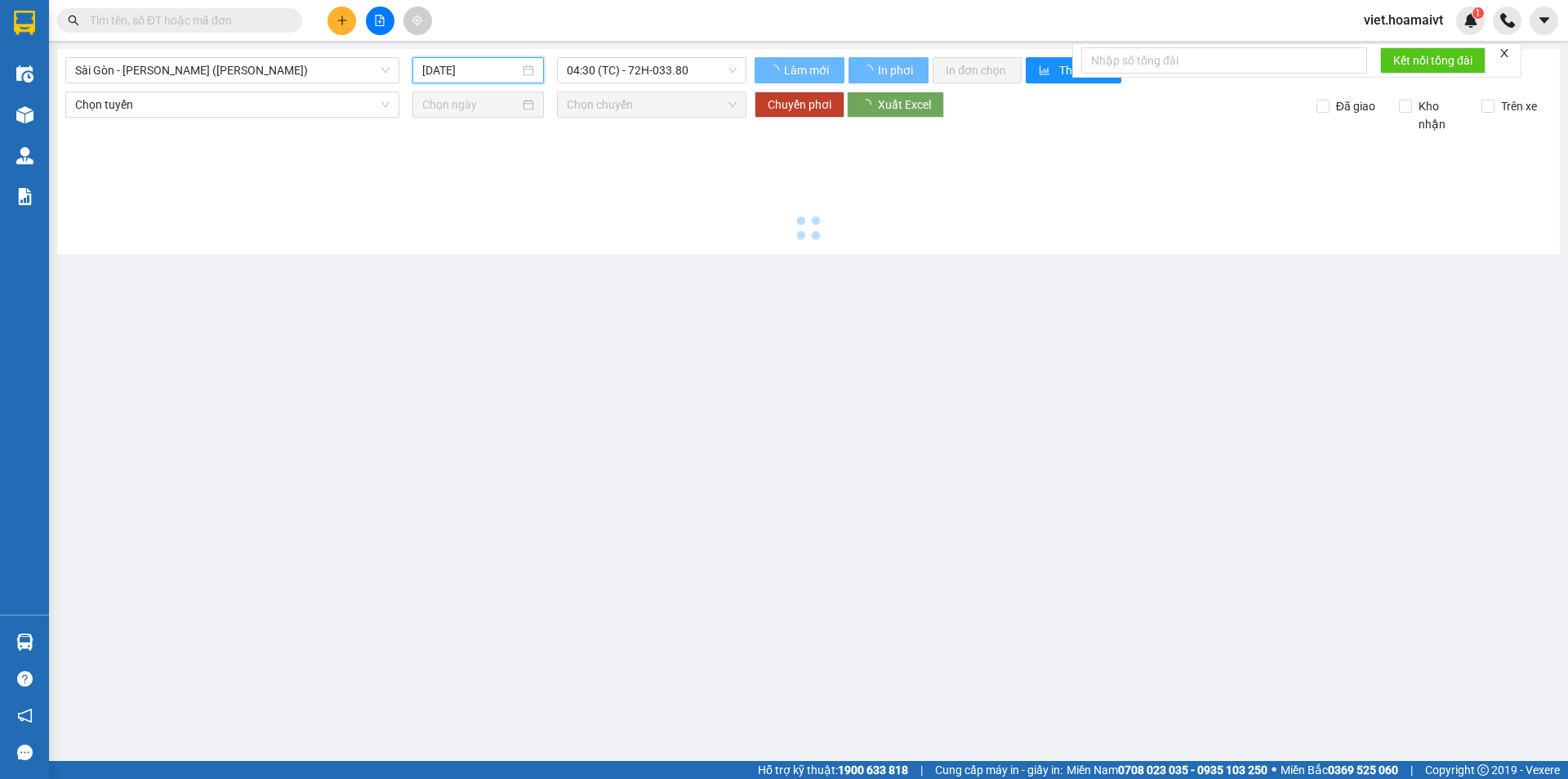
type input "[DATE]"
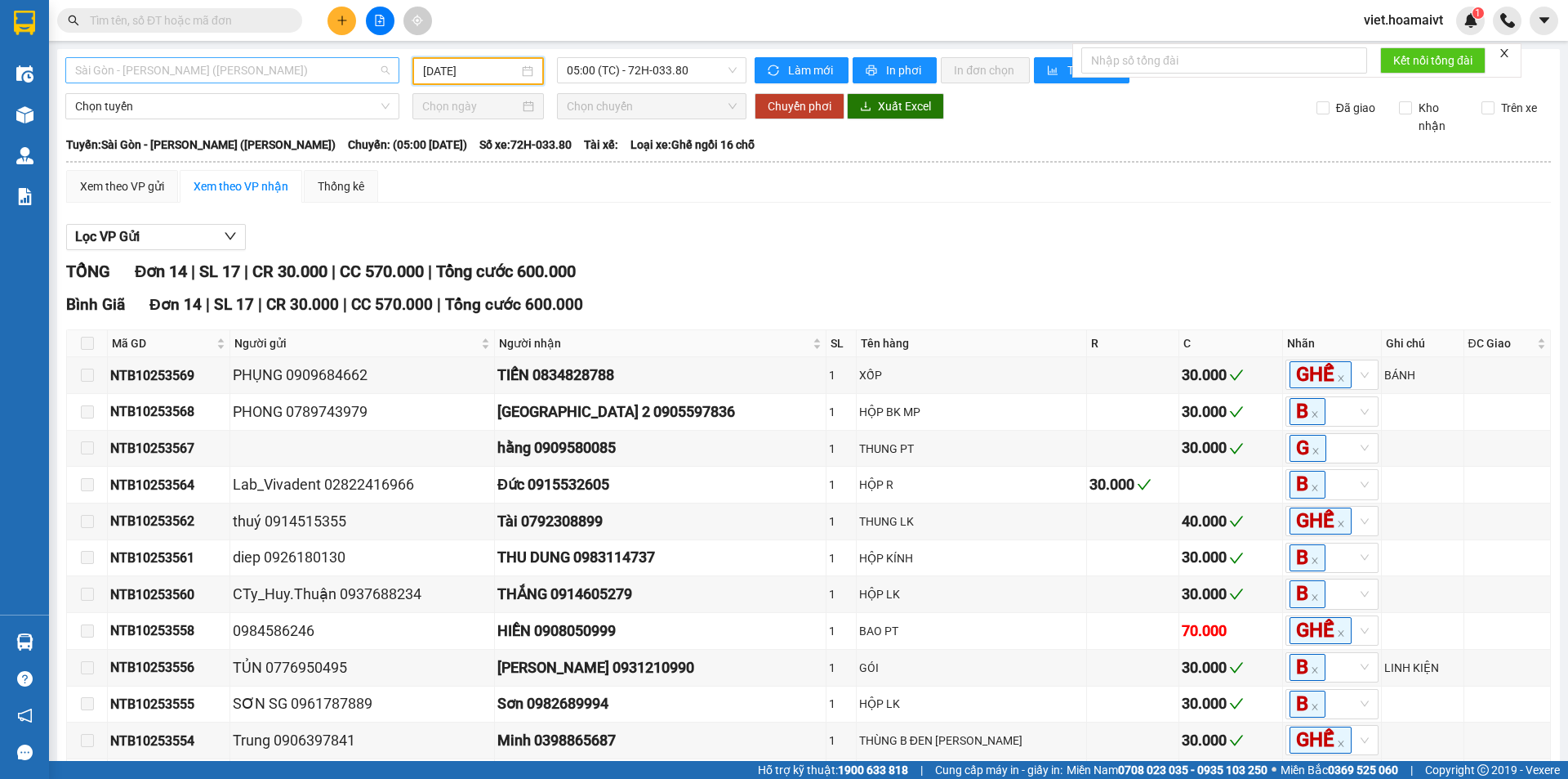
click at [231, 64] on span "Sài Gòn - [PERSON_NAME] ([PERSON_NAME])" at bounding box center [232, 69] width 314 height 25
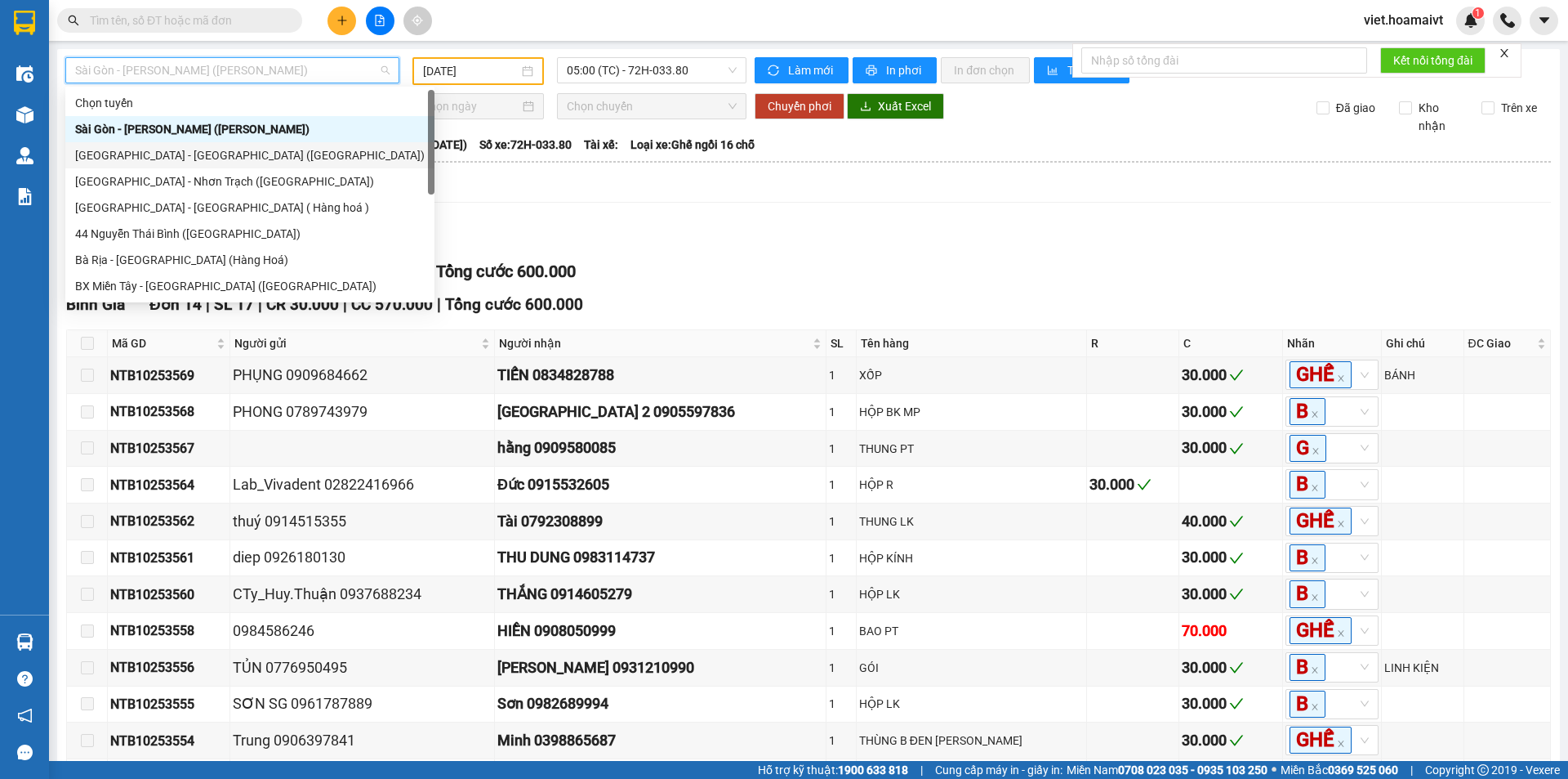
click at [187, 154] on div "[GEOGRAPHIC_DATA] - [GEOGRAPHIC_DATA] ([GEOGRAPHIC_DATA])" at bounding box center [249, 155] width 350 height 18
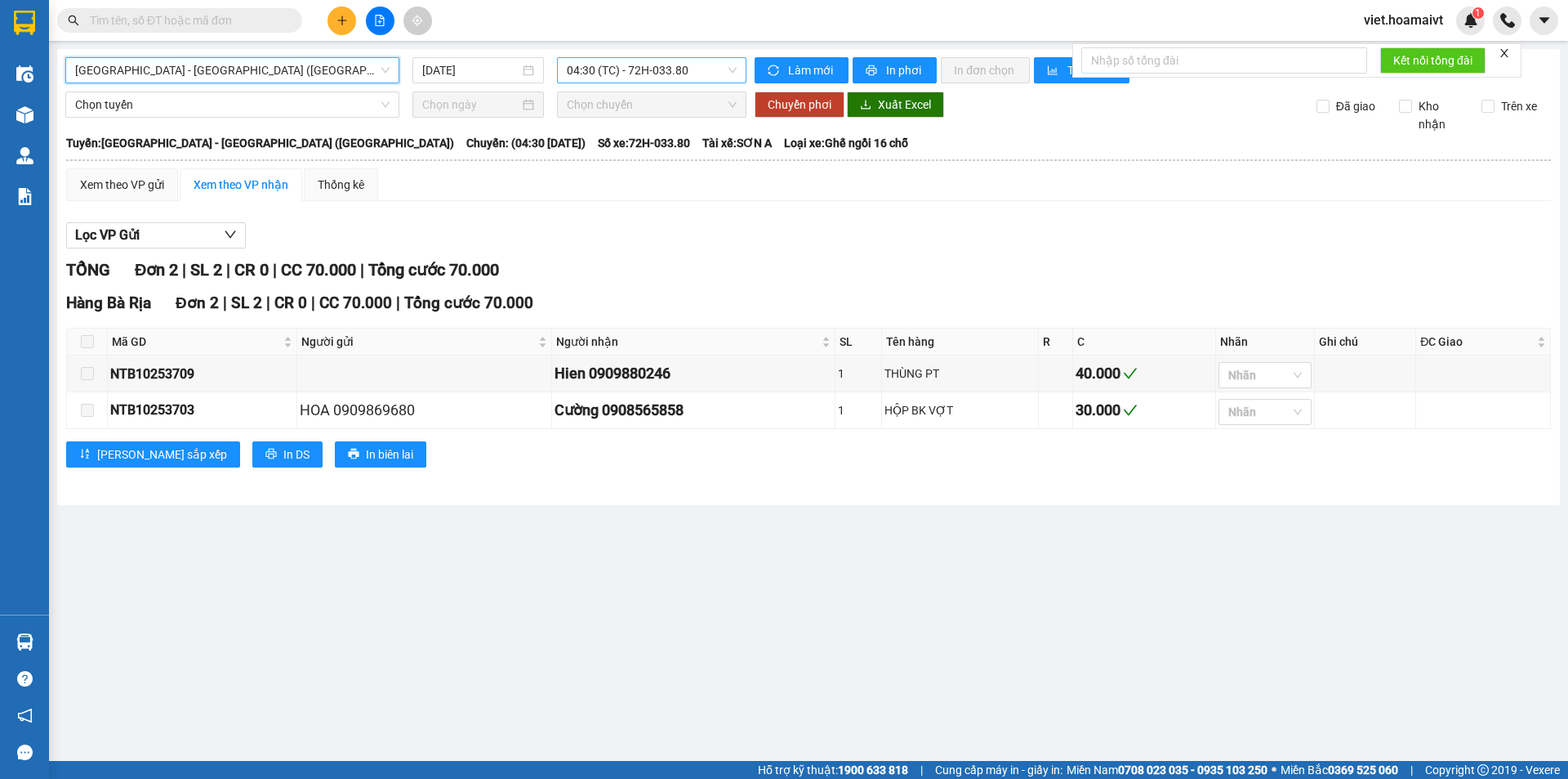
click at [630, 66] on span "04:30 (TC) - 72H-033.80" at bounding box center [652, 69] width 170 height 25
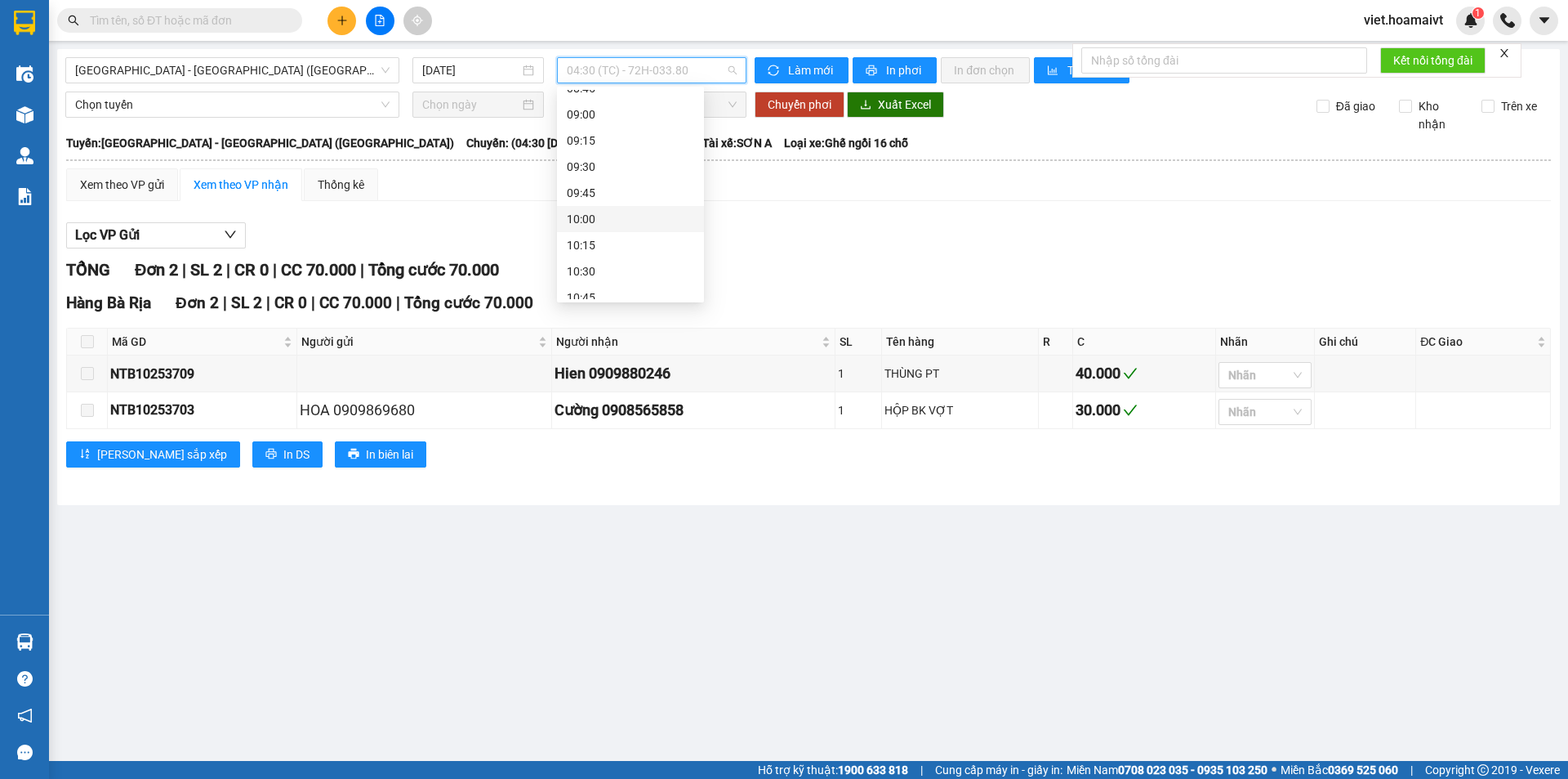
scroll to position [327, 0]
click at [508, 66] on input "[DATE]" at bounding box center [471, 70] width 97 height 18
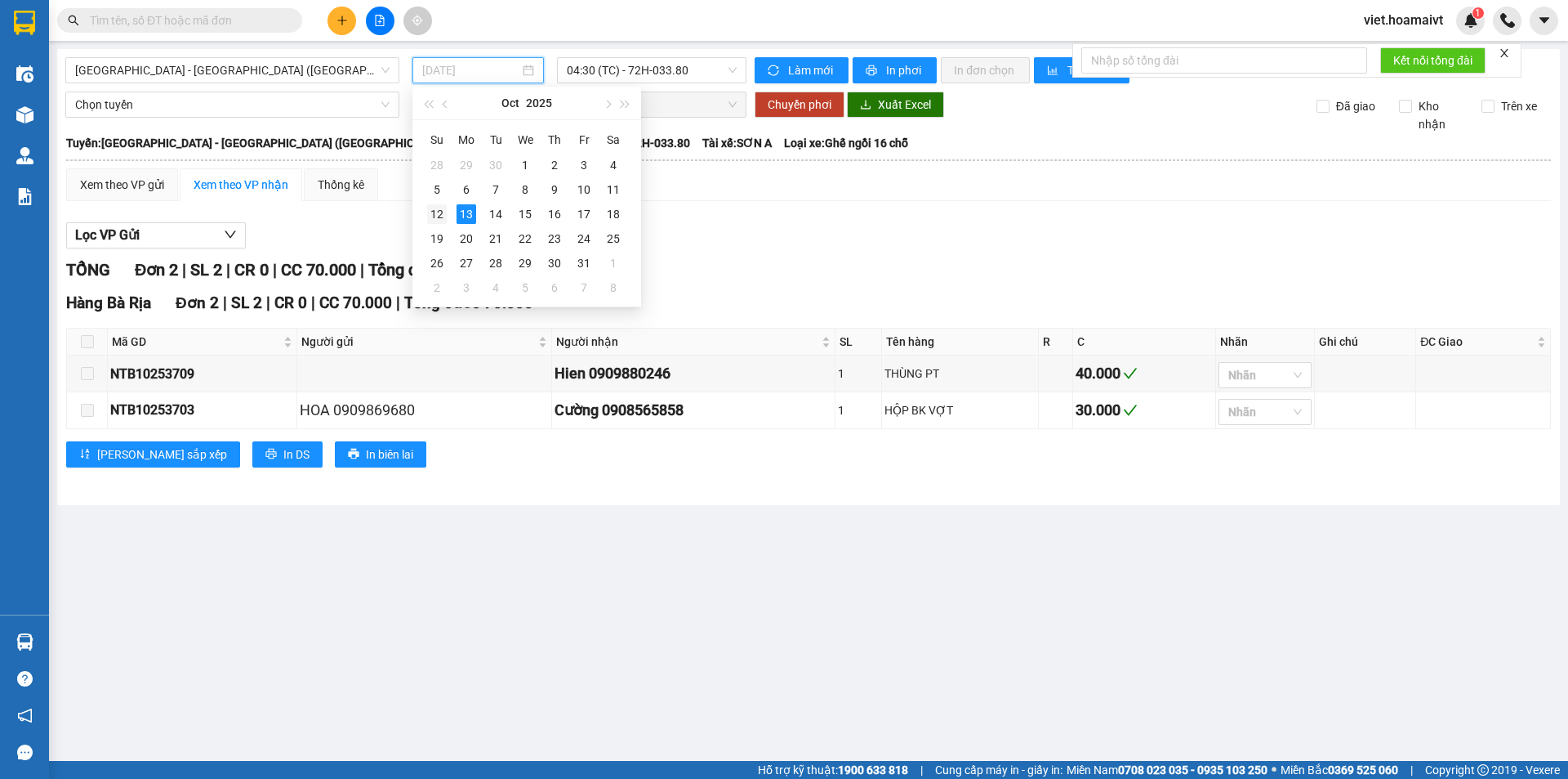
click at [438, 212] on div "12" at bounding box center [436, 213] width 19 height 19
type input "[DATE]"
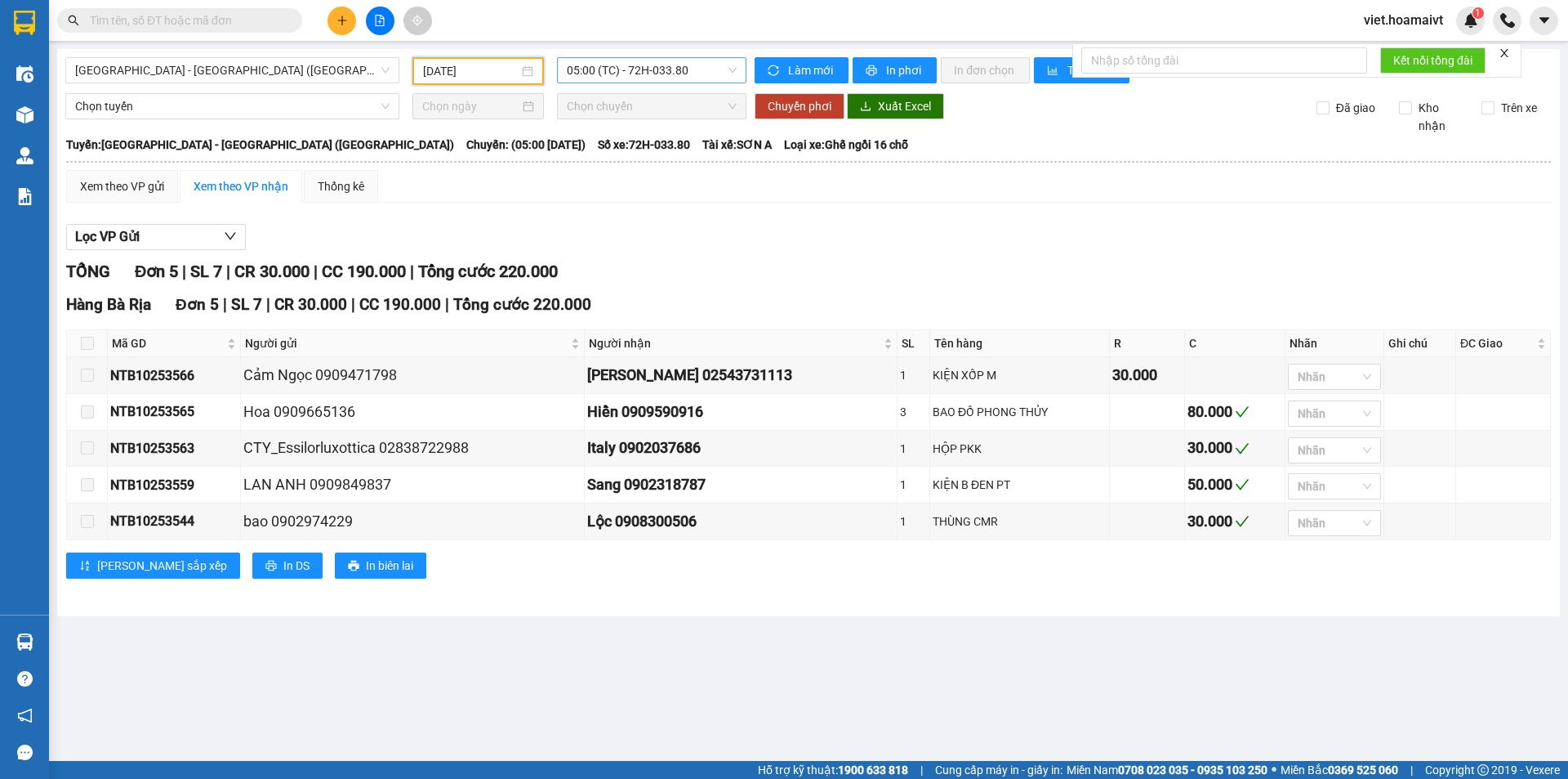
click at [651, 62] on span "05:00 (TC) - 72H-033.80" at bounding box center [652, 69] width 170 height 25
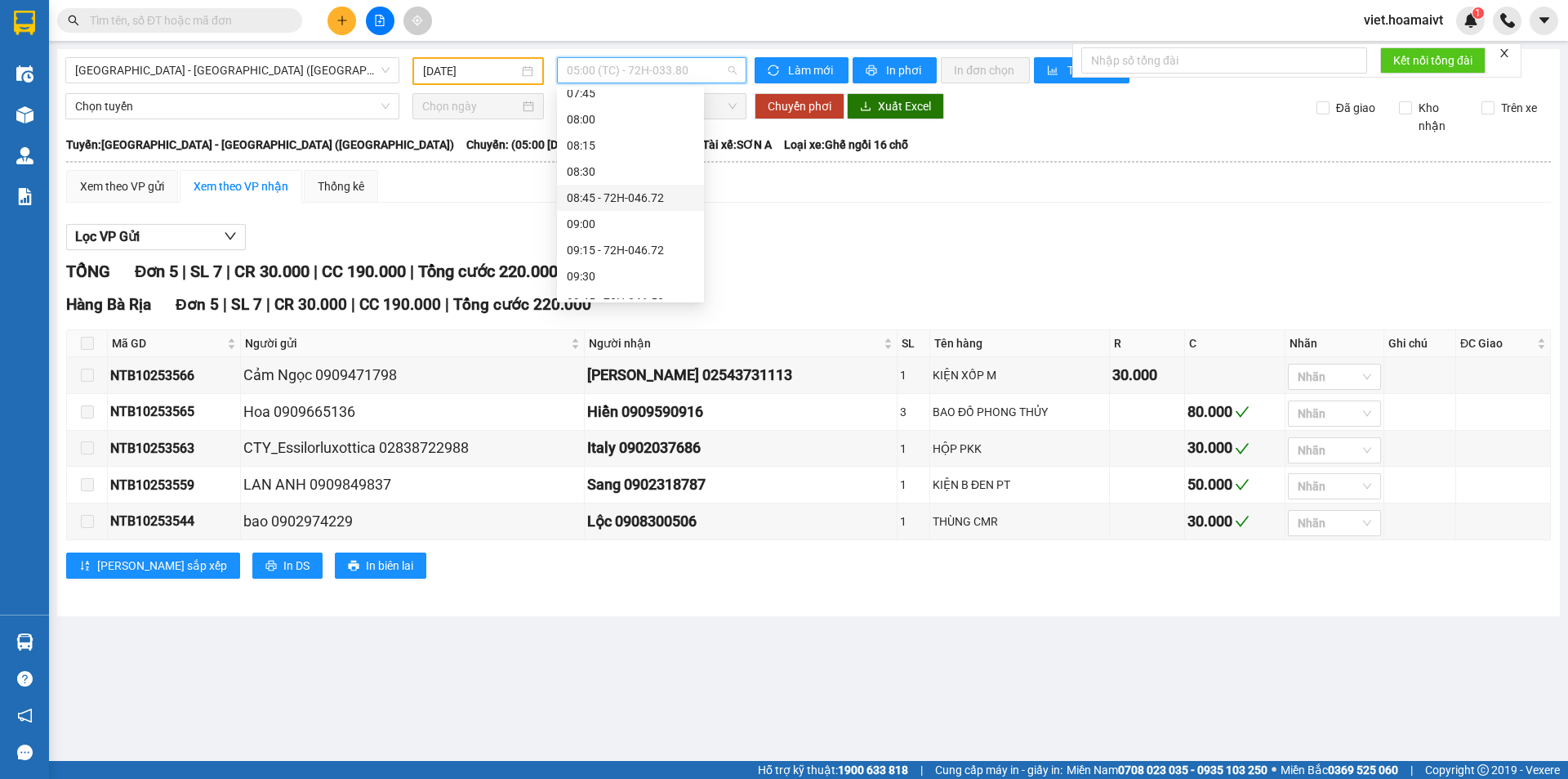
click at [656, 200] on div "08:45 - 72H-046.72" at bounding box center [630, 197] width 127 height 18
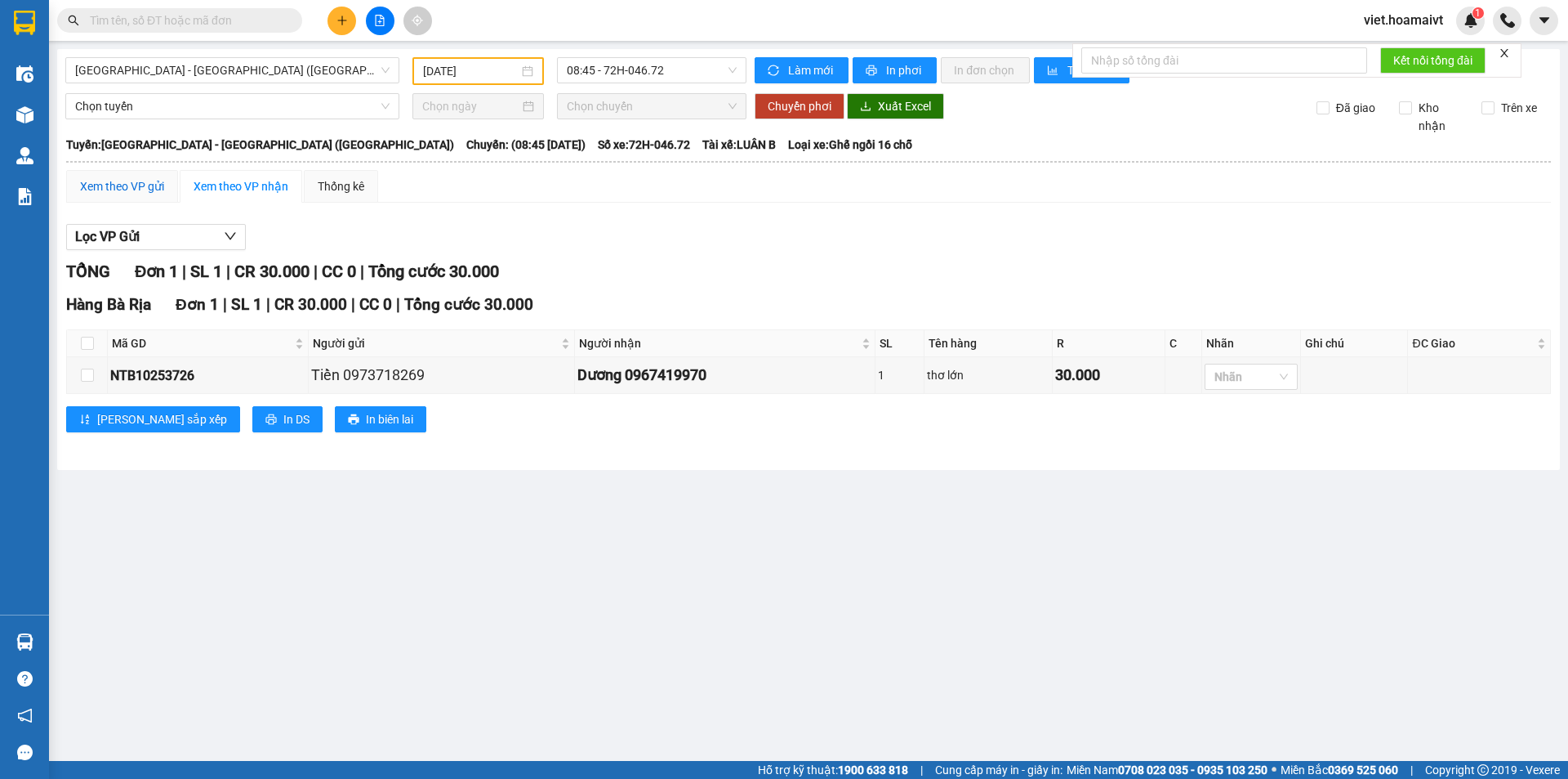
click at [152, 188] on div "Xem theo VP gửi" at bounding box center [122, 187] width 84 height 18
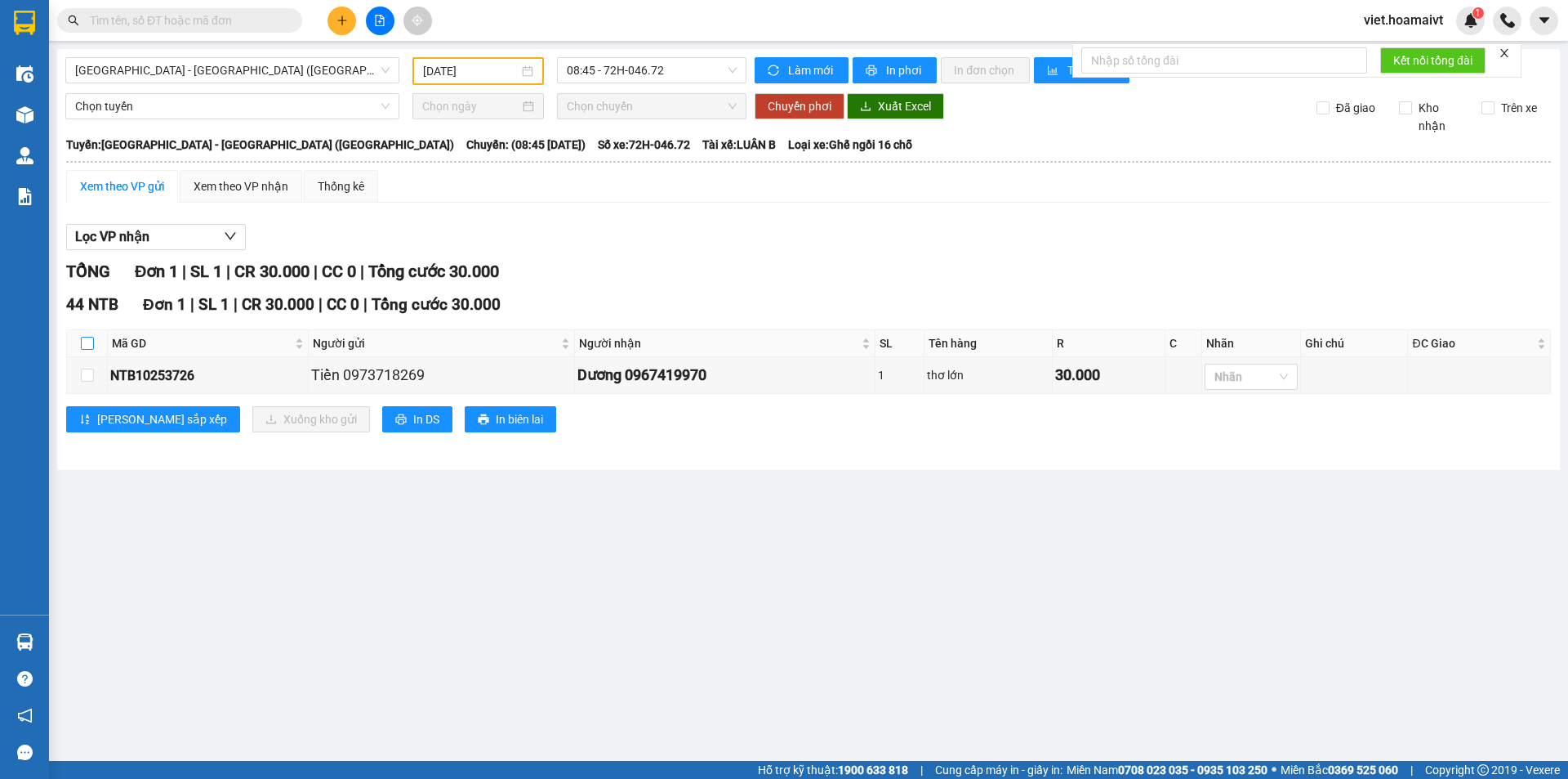
click at [92, 344] on input "checkbox" at bounding box center [87, 343] width 13 height 13
checkbox input "true"
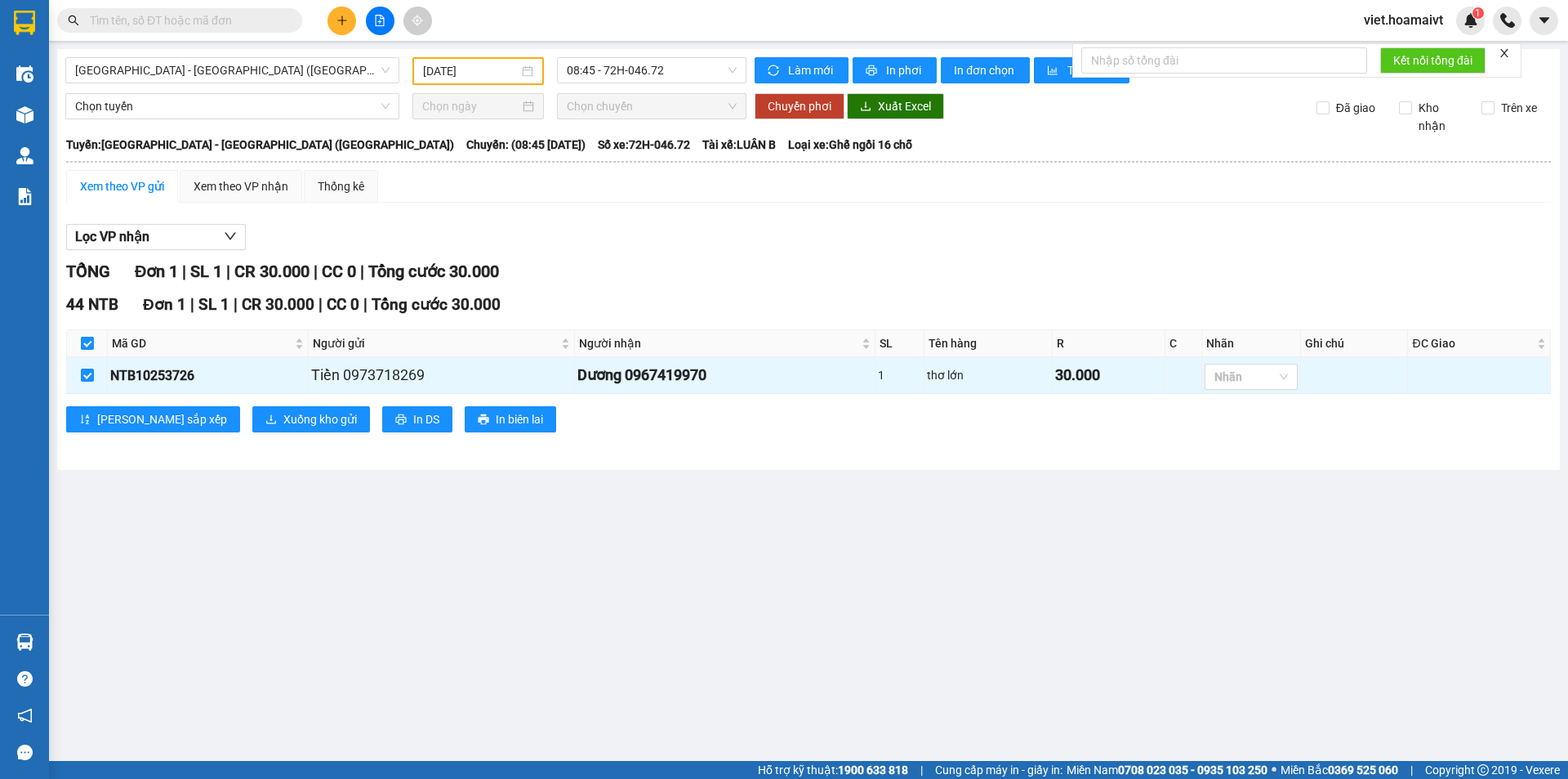
checkbox input "true"
click at [283, 426] on span "Xuống kho gửi" at bounding box center [320, 420] width 73 height 18
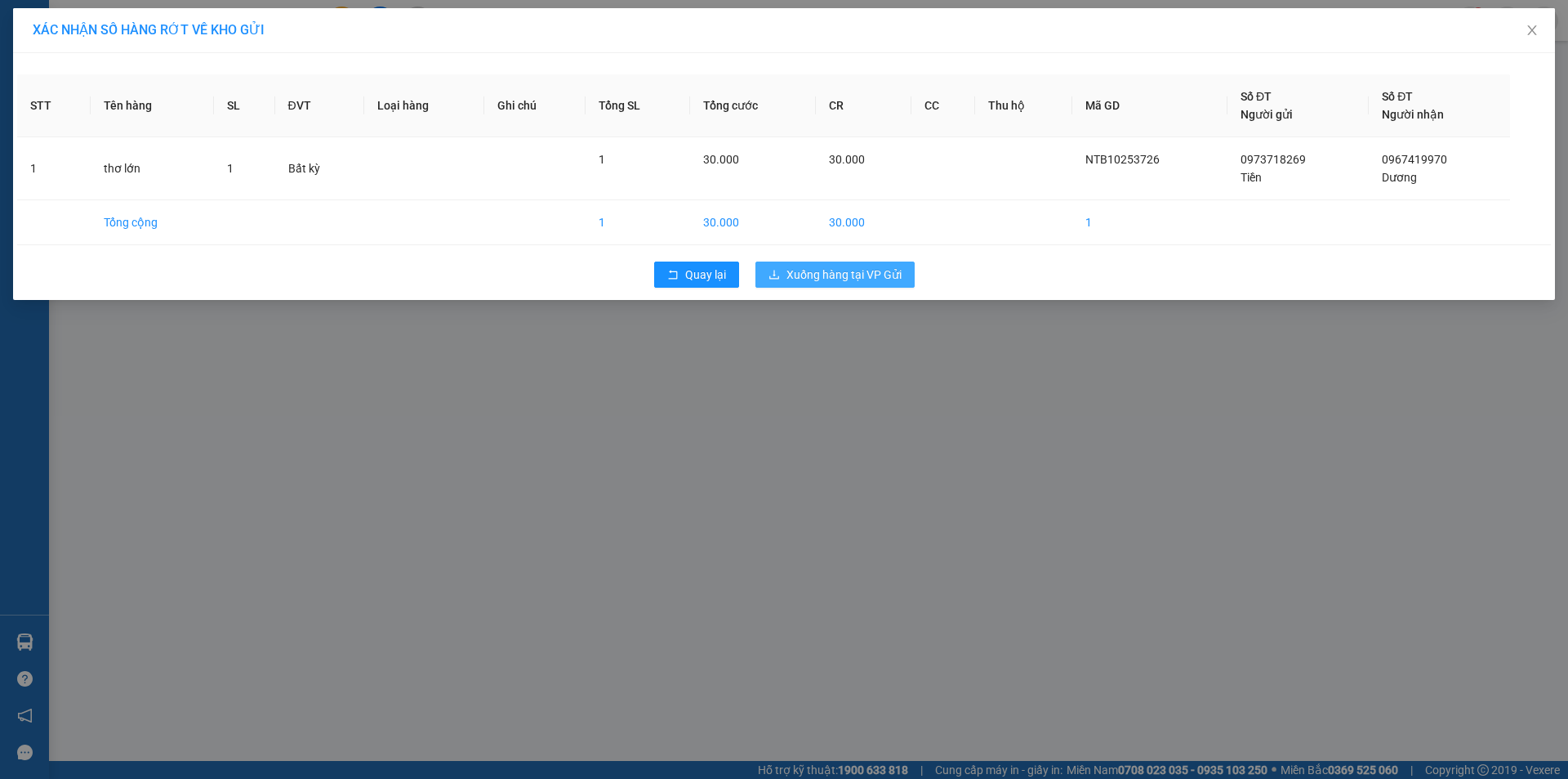
click at [880, 273] on span "Xuống hàng tại VP Gửi" at bounding box center [844, 275] width 115 height 18
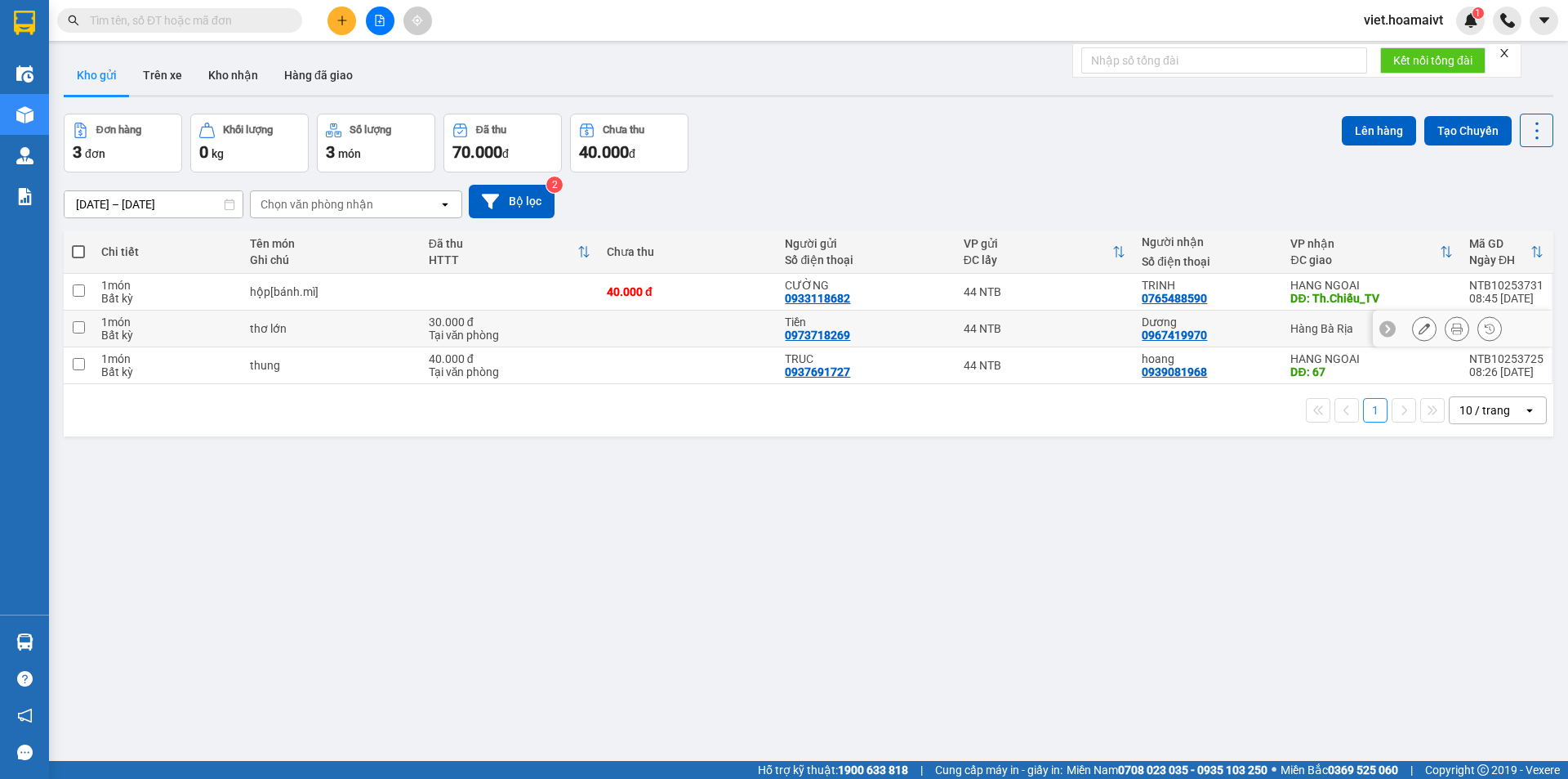
click at [80, 327] on input "checkbox" at bounding box center [79, 326] width 12 height 12
checkbox input "true"
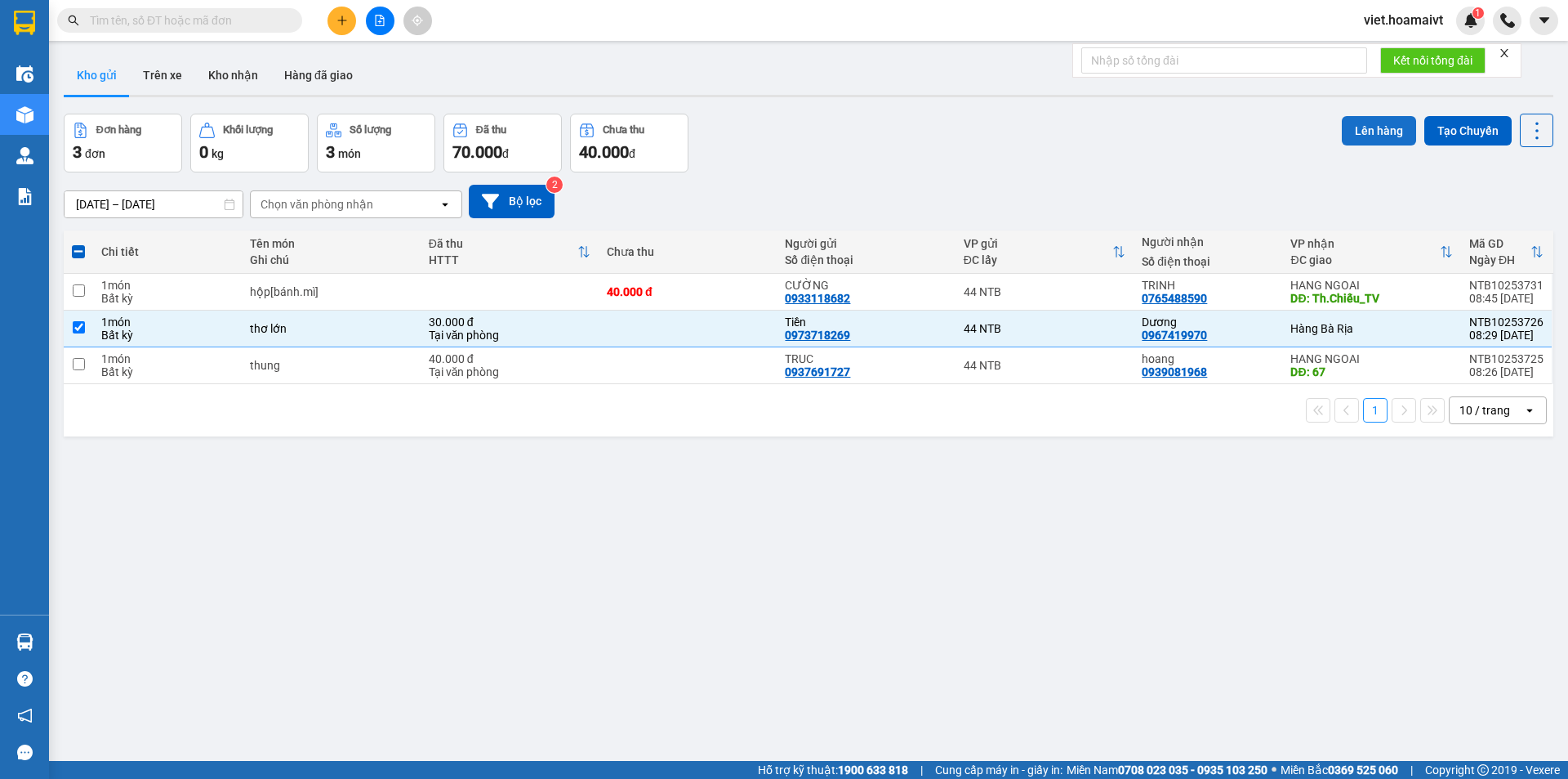
click at [1366, 136] on button "Lên hàng" at bounding box center [1379, 131] width 74 height 29
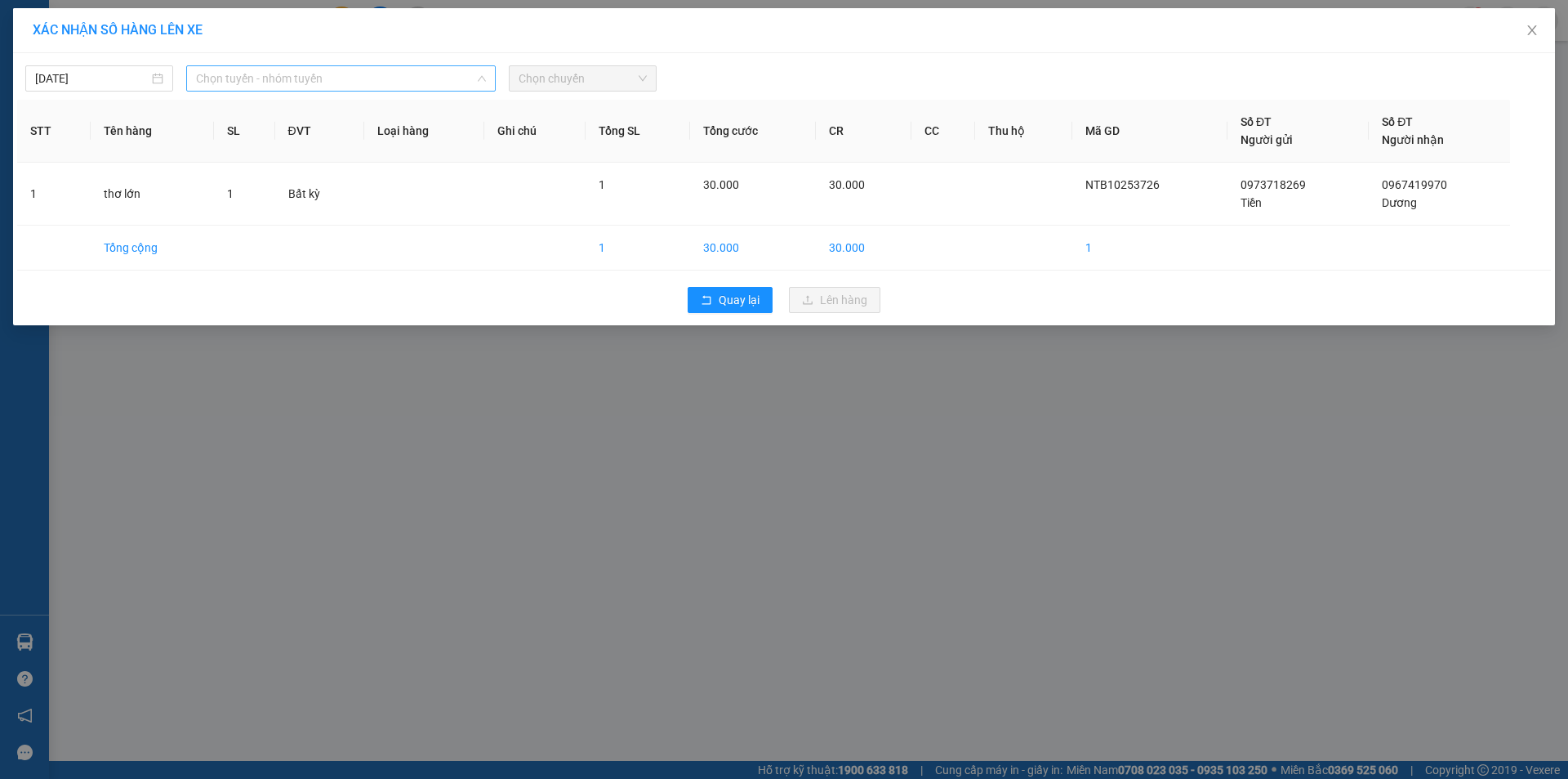
click at [313, 80] on span "Chọn tuyến - nhóm tuyến" at bounding box center [341, 78] width 290 height 25
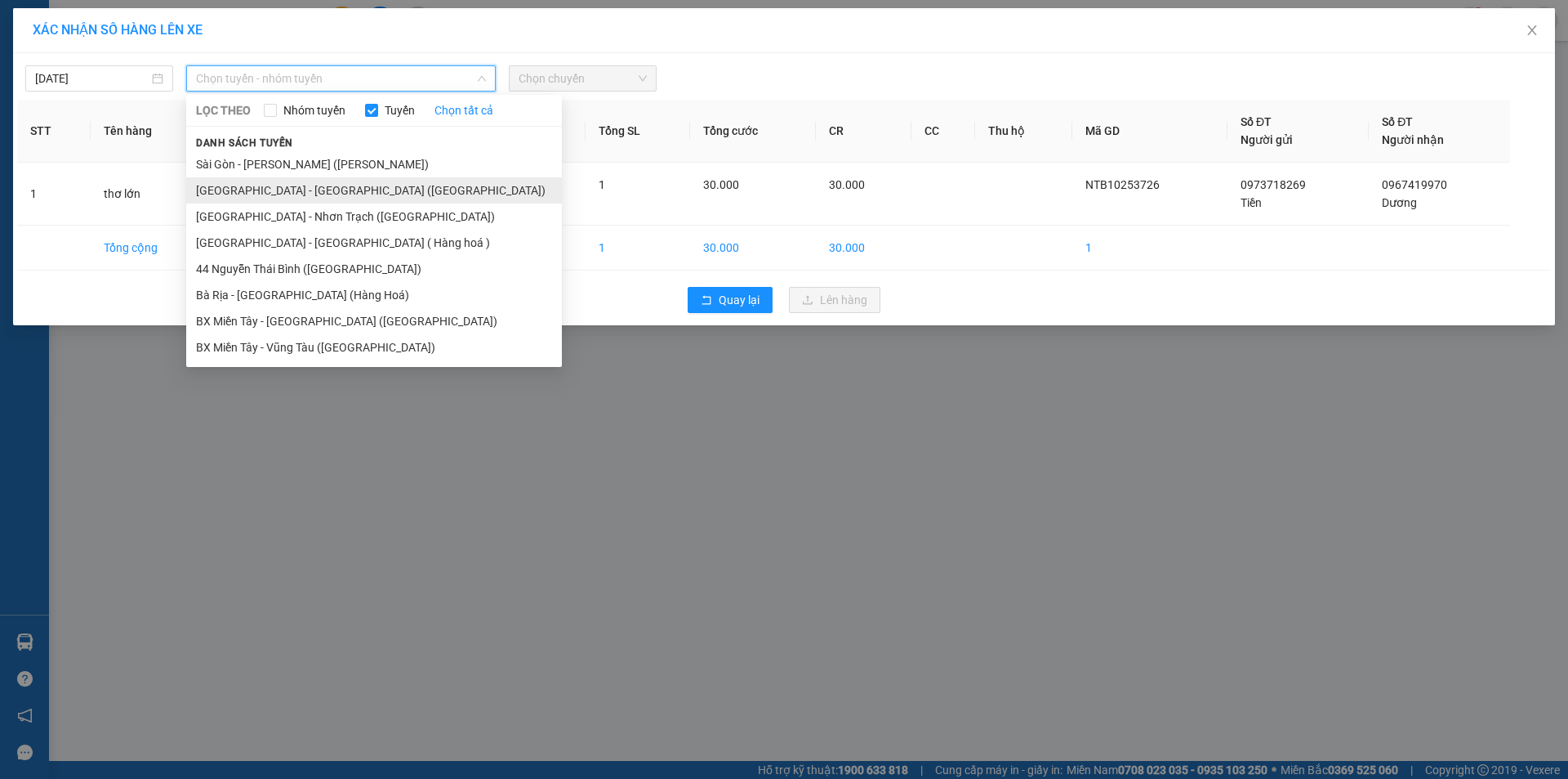
click at [280, 187] on li "[GEOGRAPHIC_DATA] - [GEOGRAPHIC_DATA] ([GEOGRAPHIC_DATA])" at bounding box center [374, 190] width 376 height 27
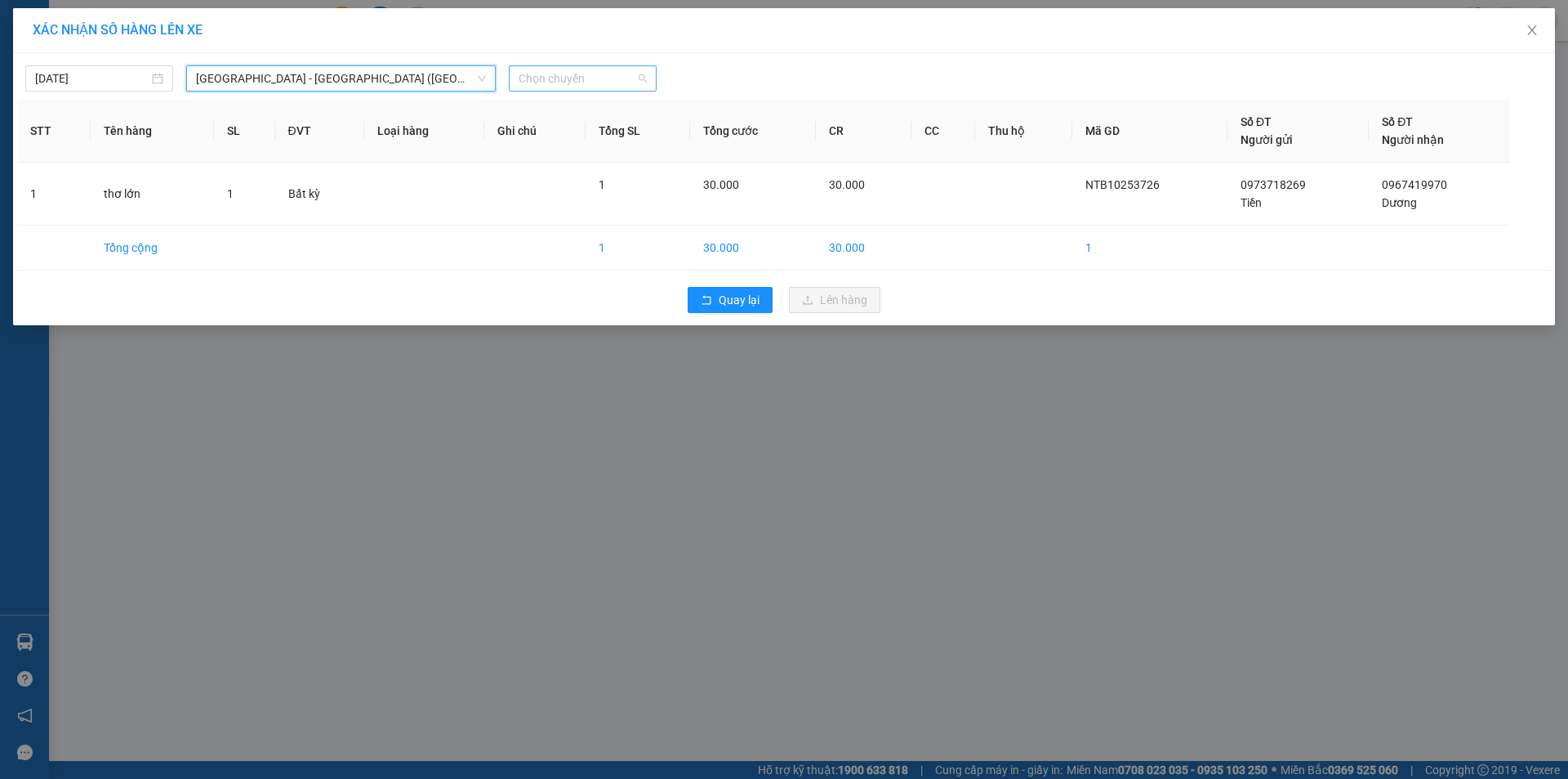
click at [610, 73] on span "Chọn chuyến" at bounding box center [583, 78] width 128 height 25
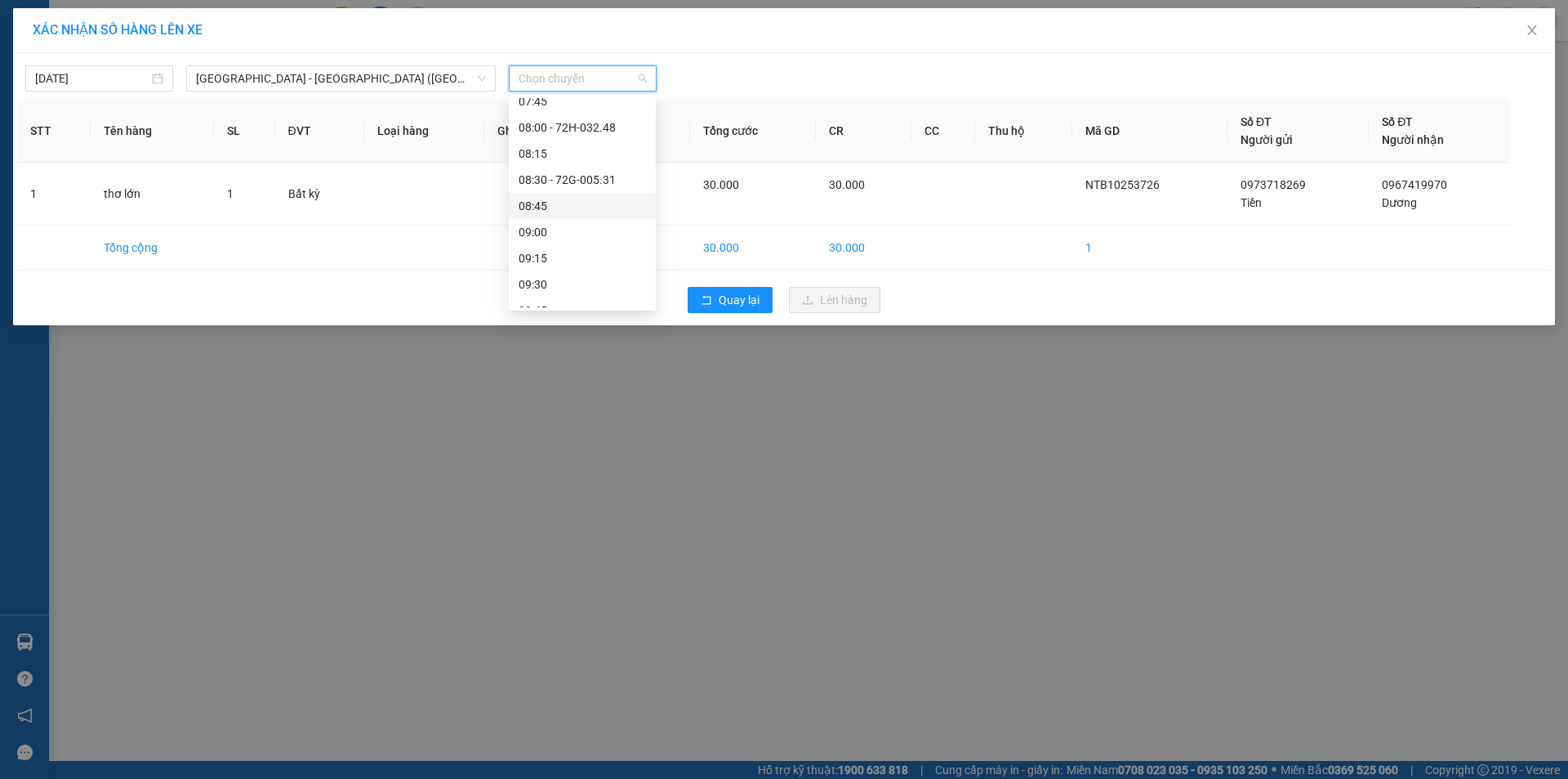
click at [576, 204] on div "08:45" at bounding box center [582, 206] width 127 height 18
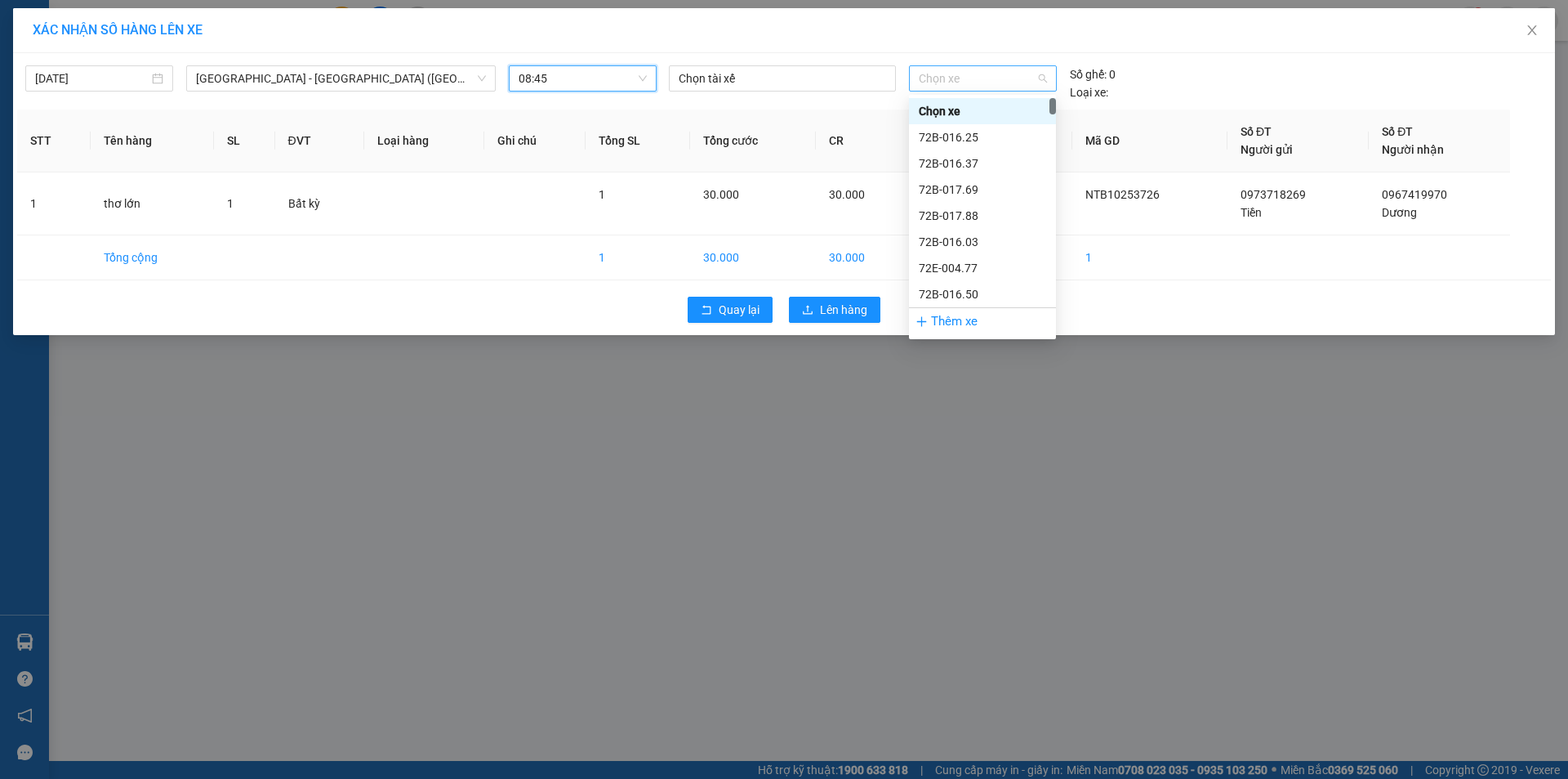
click at [977, 85] on span "Chọn xe" at bounding box center [982, 78] width 127 height 25
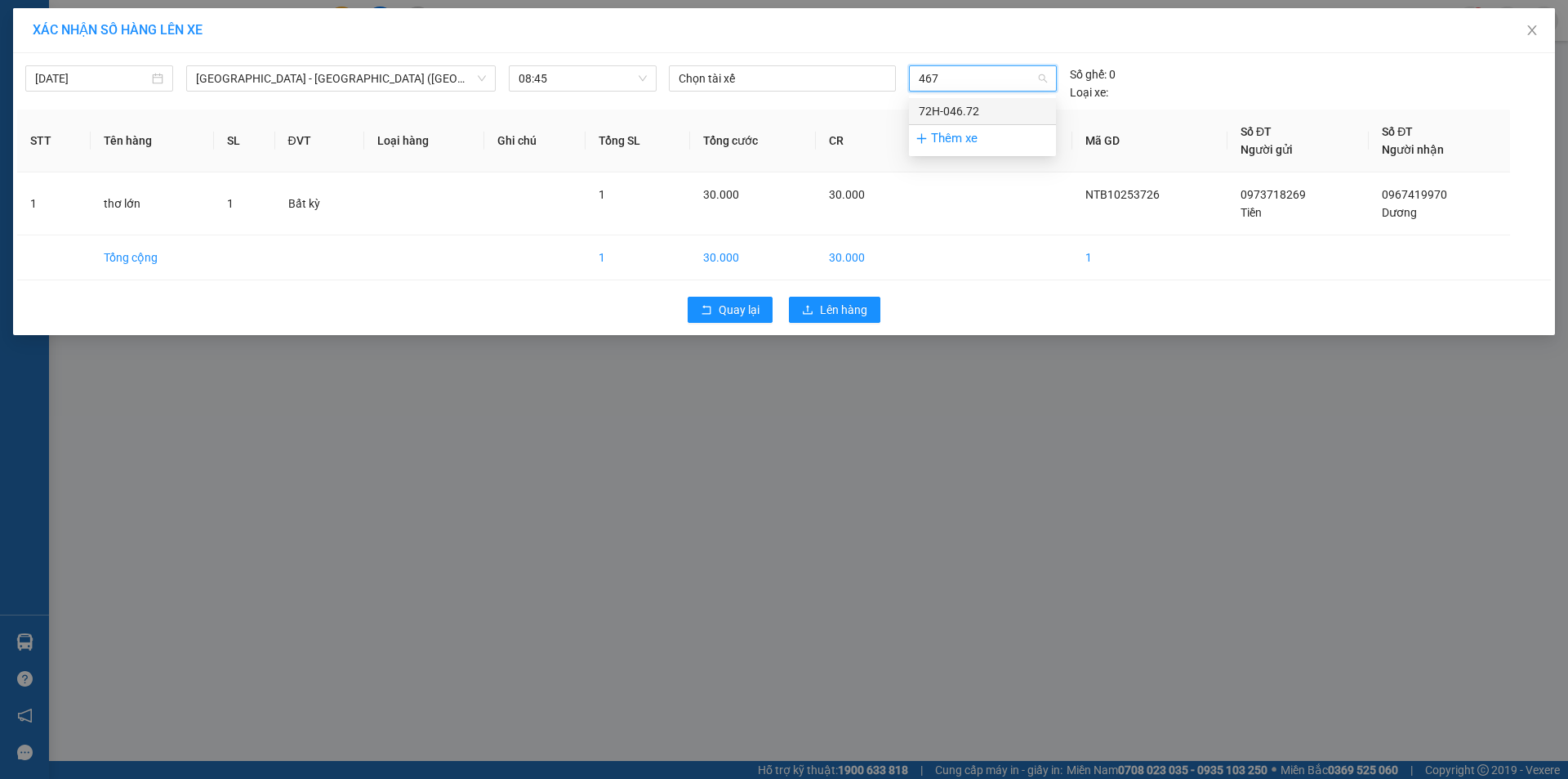
type input "4672"
click at [950, 110] on div "72H-046.72" at bounding box center [982, 112] width 127 height 18
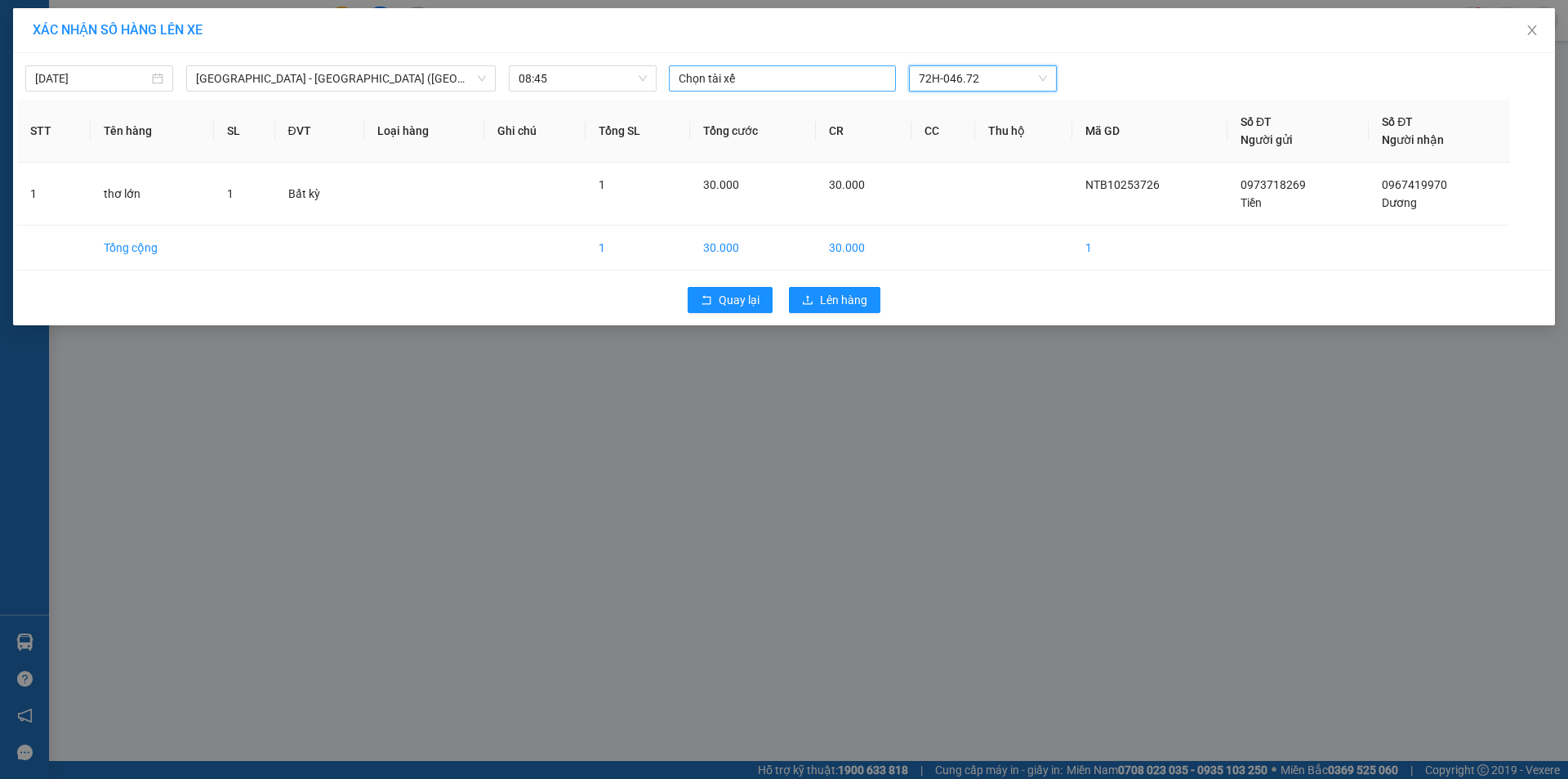
click at [722, 75] on div at bounding box center [783, 78] width 219 height 19
type input "LUAN"
click at [719, 115] on div "LUÂN B" at bounding box center [791, 112] width 226 height 18
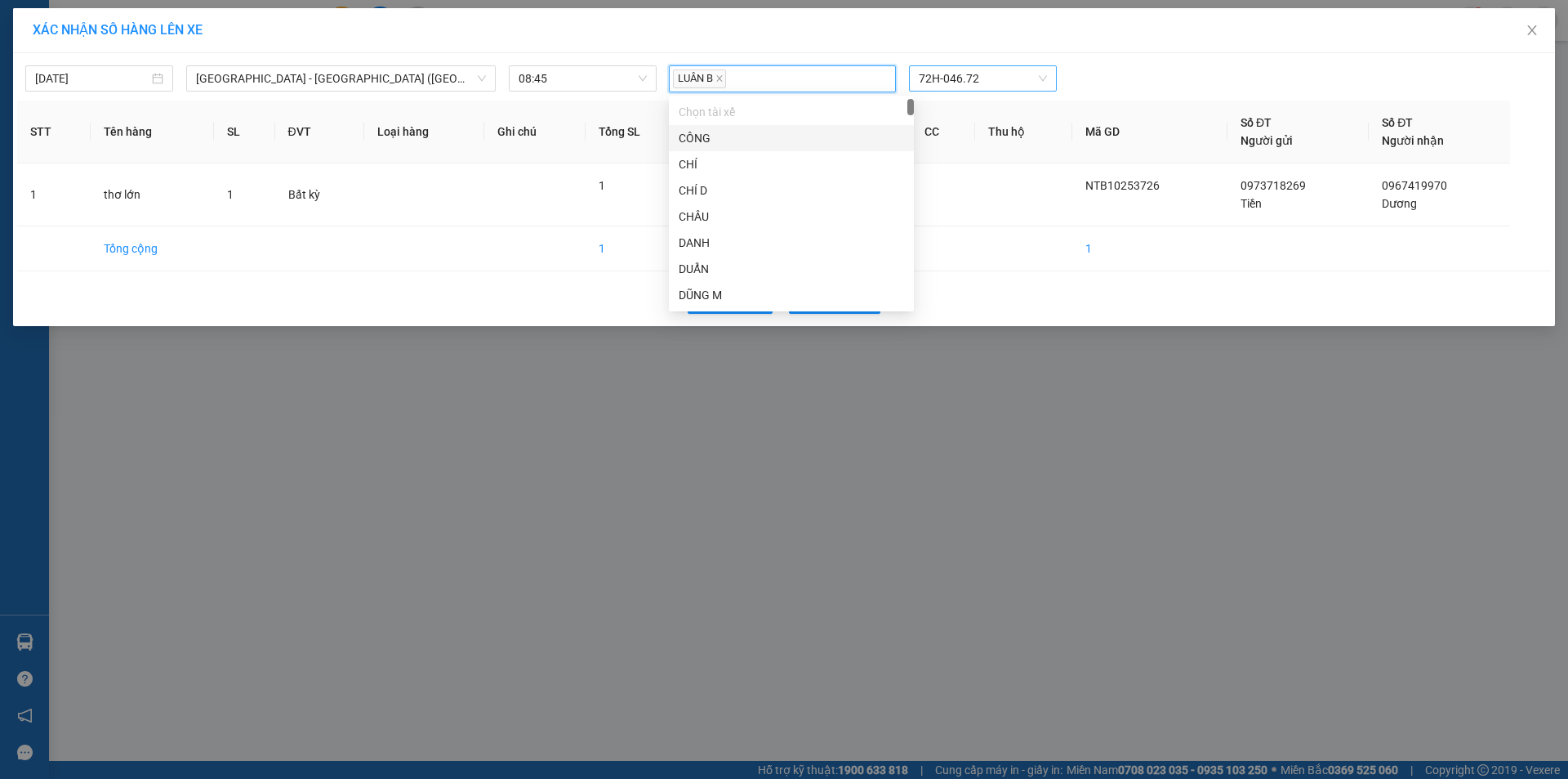
click at [735, 78] on div "LUÂN B" at bounding box center [783, 79] width 219 height 24
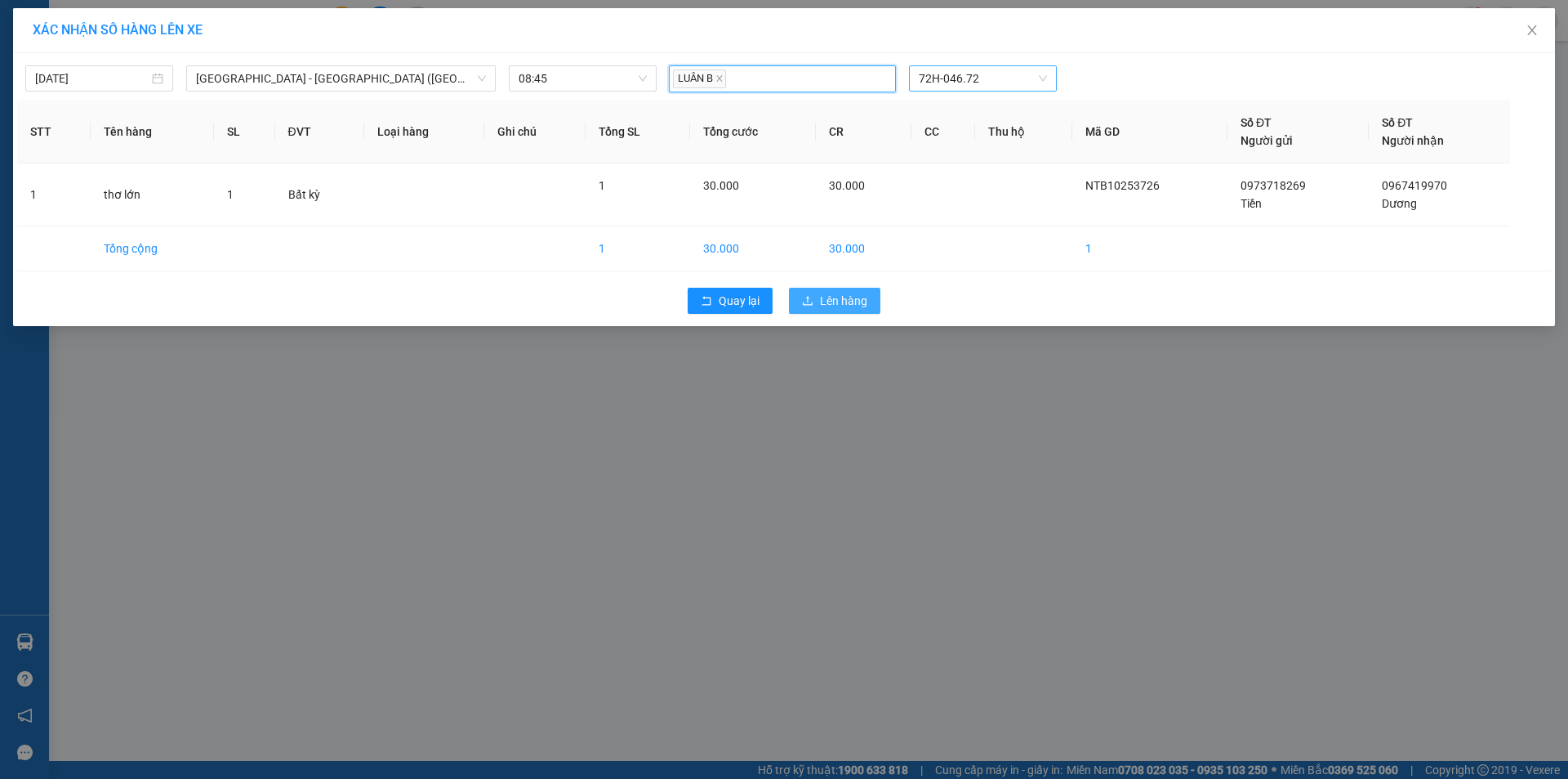
click at [847, 296] on span "Lên hàng" at bounding box center [843, 301] width 48 height 18
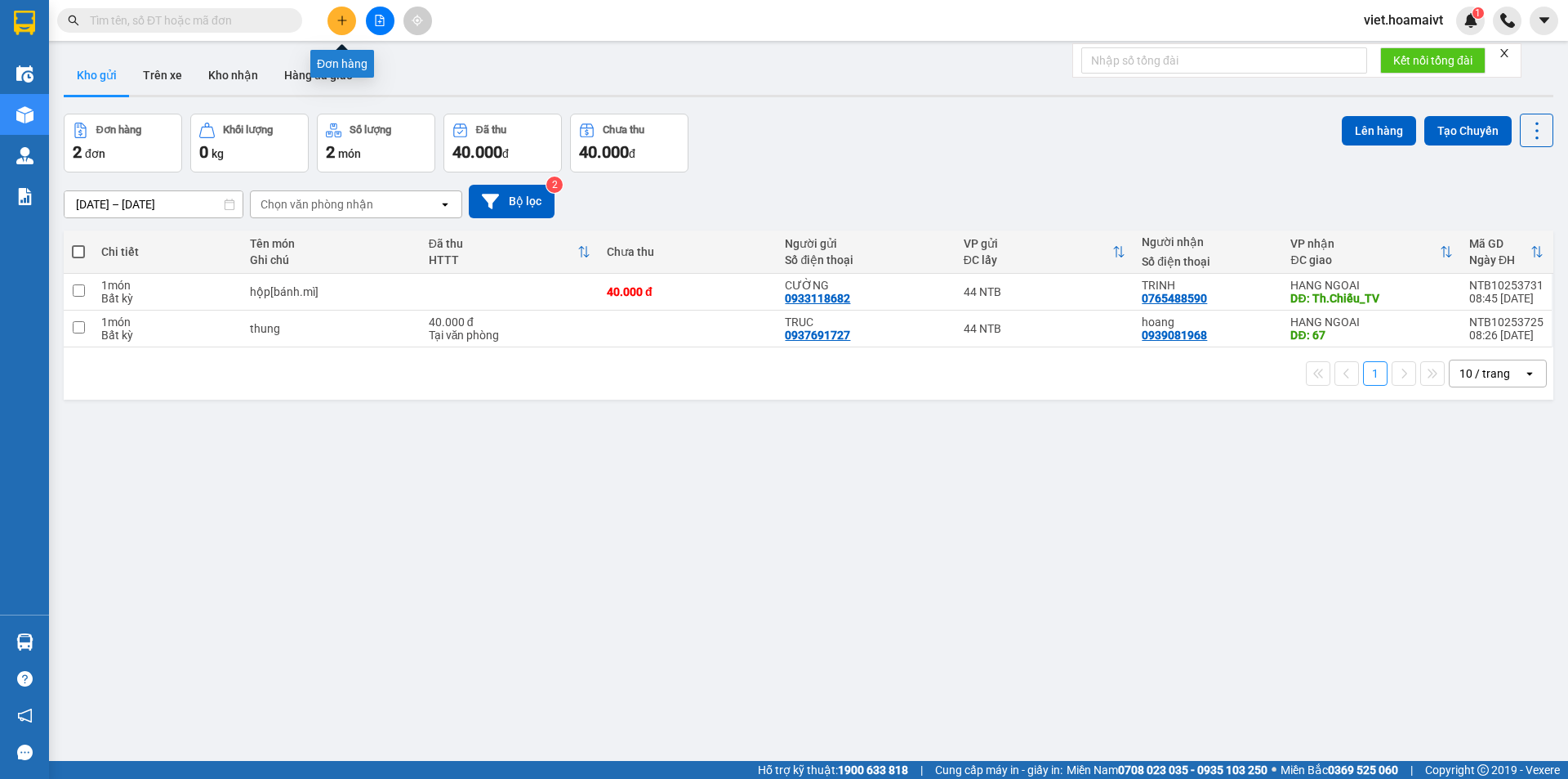
click at [339, 26] on icon "plus" at bounding box center [342, 20] width 12 height 12
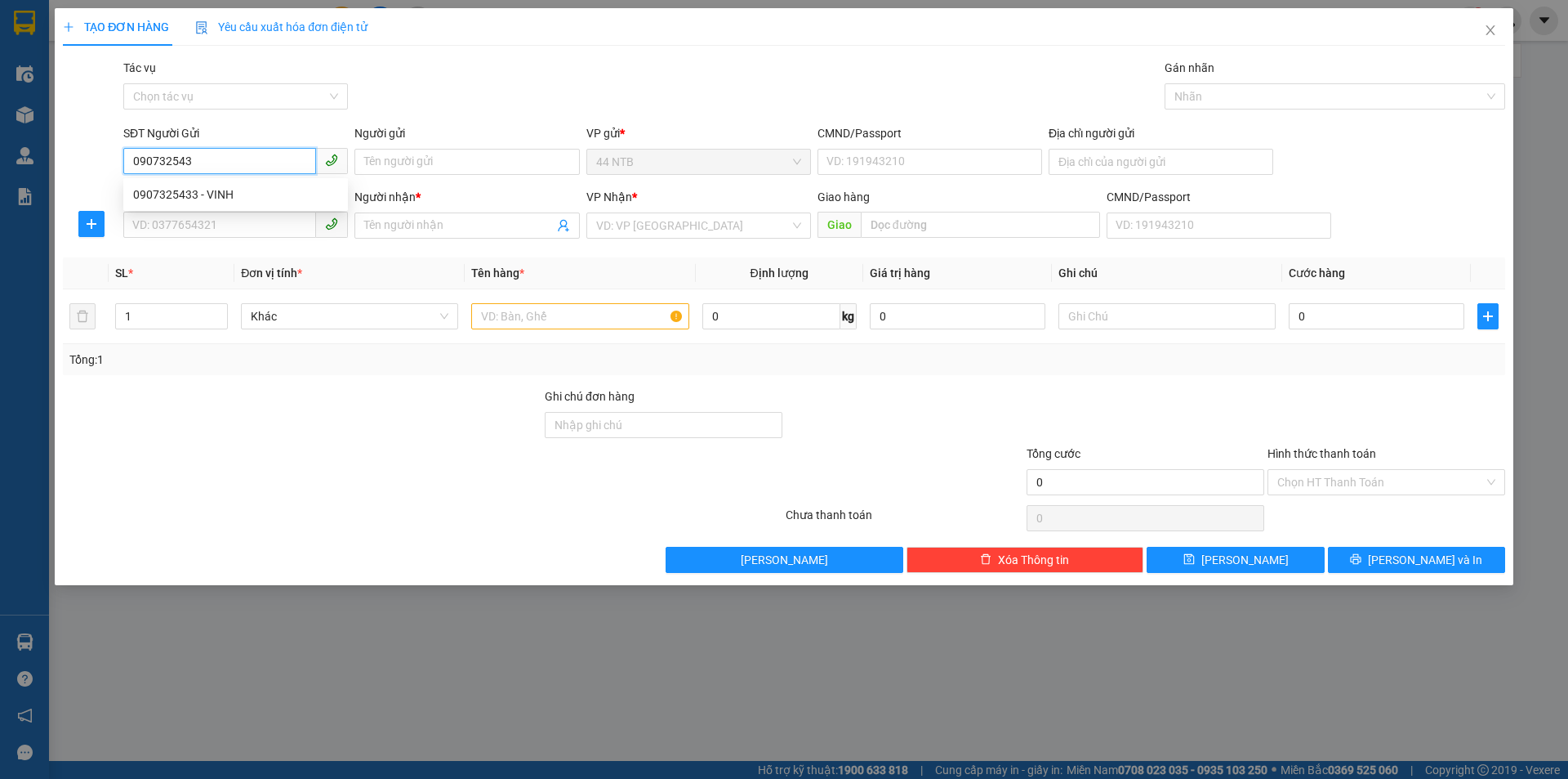
type input "0907325433"
click at [177, 192] on div "0907325433 - VINH" at bounding box center [236, 195] width 205 height 18
type input "VINH"
type input "079092038685"
type input "0377703757"
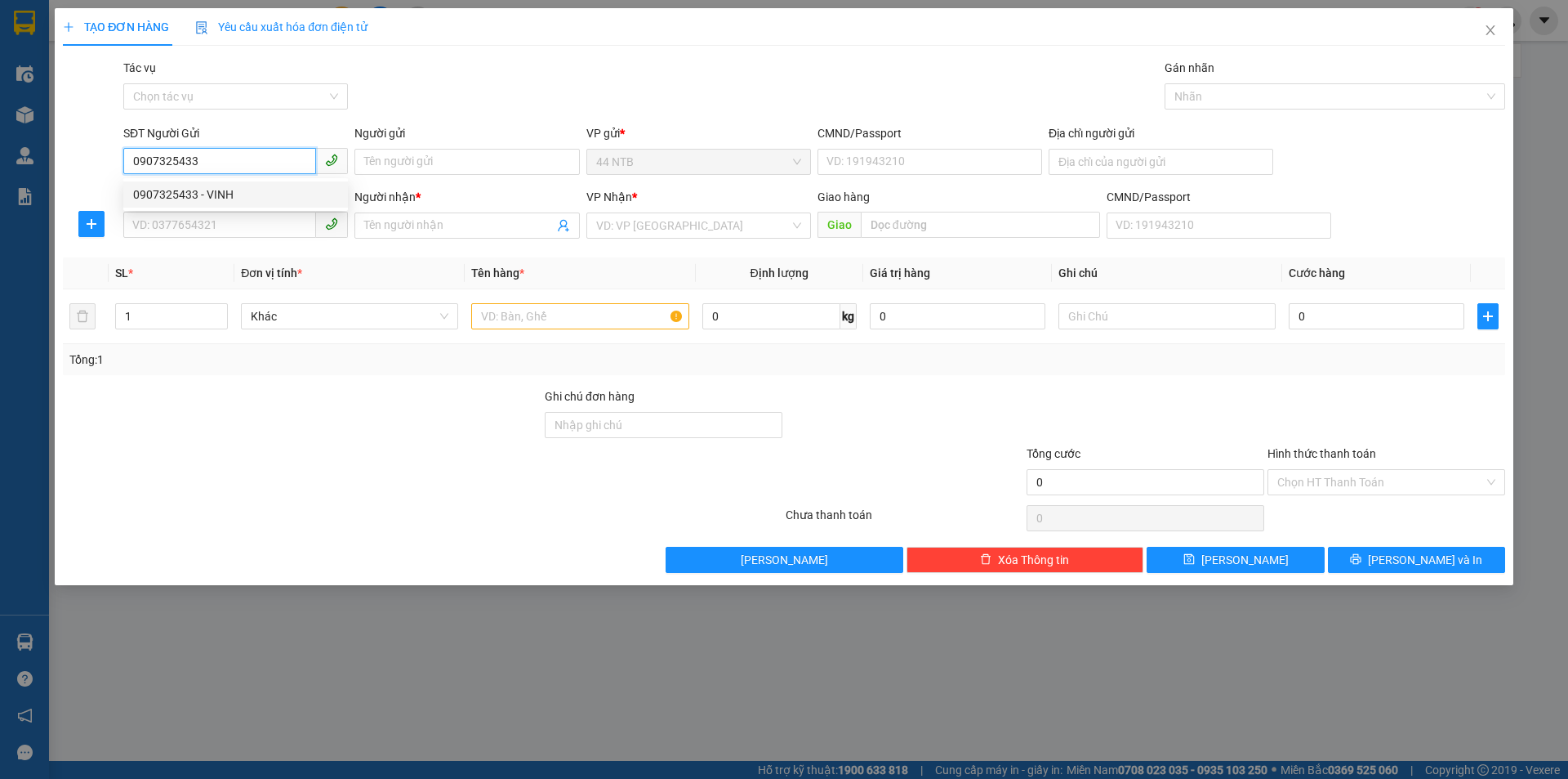
type input "TÚ"
type input "0907325433"
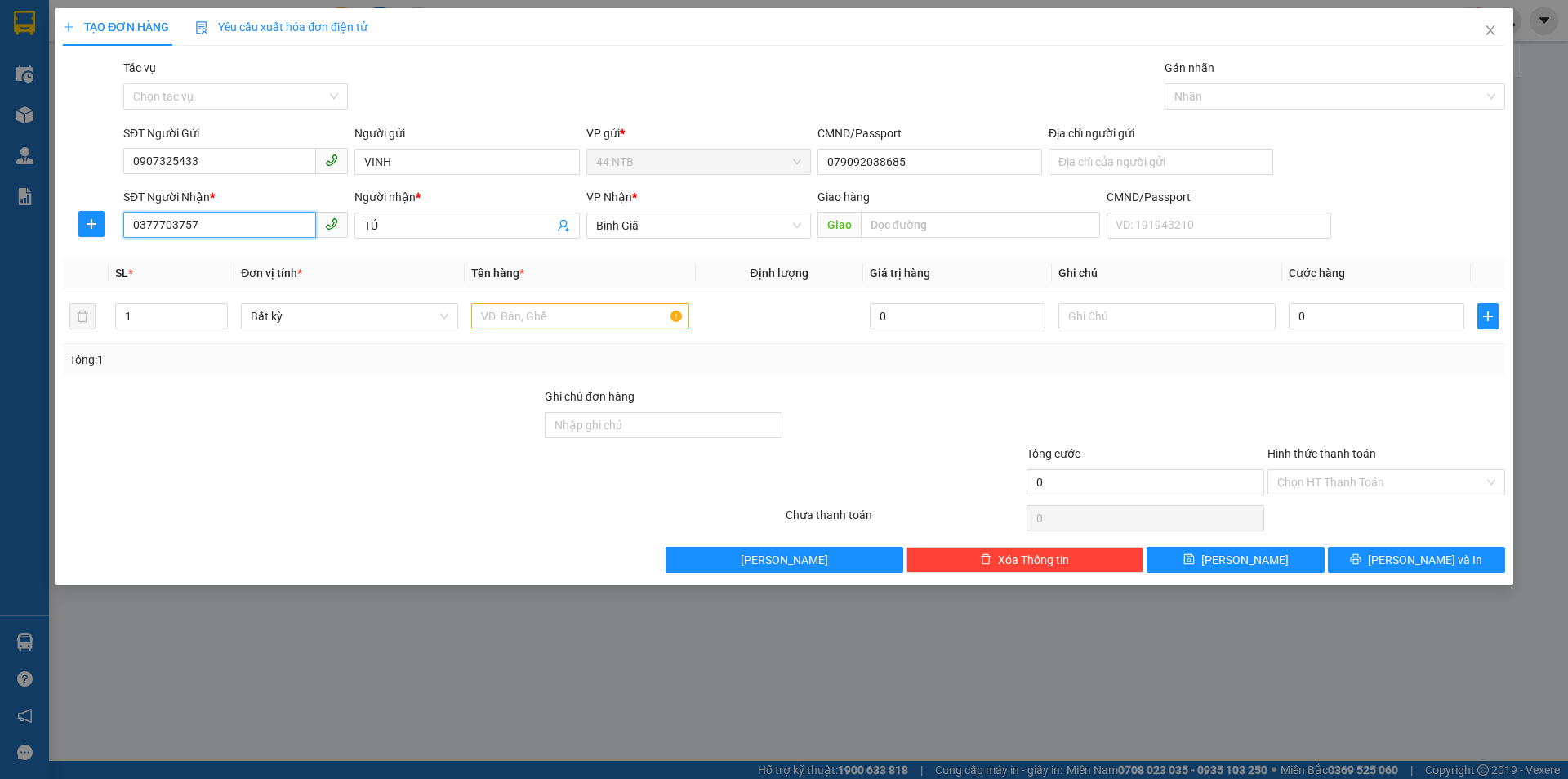
click at [231, 227] on input "0377703757" at bounding box center [219, 225] width 193 height 27
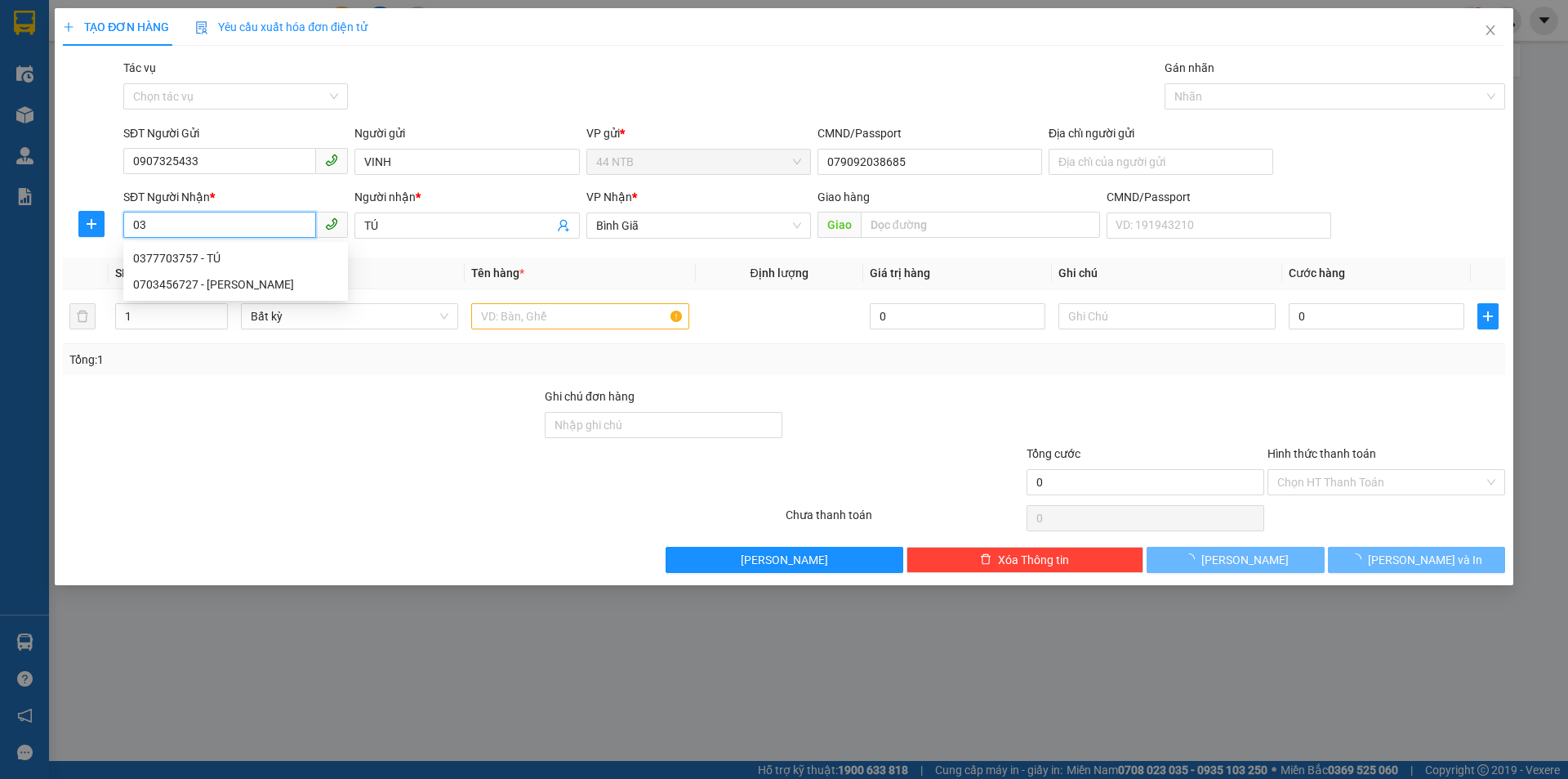
type input "0"
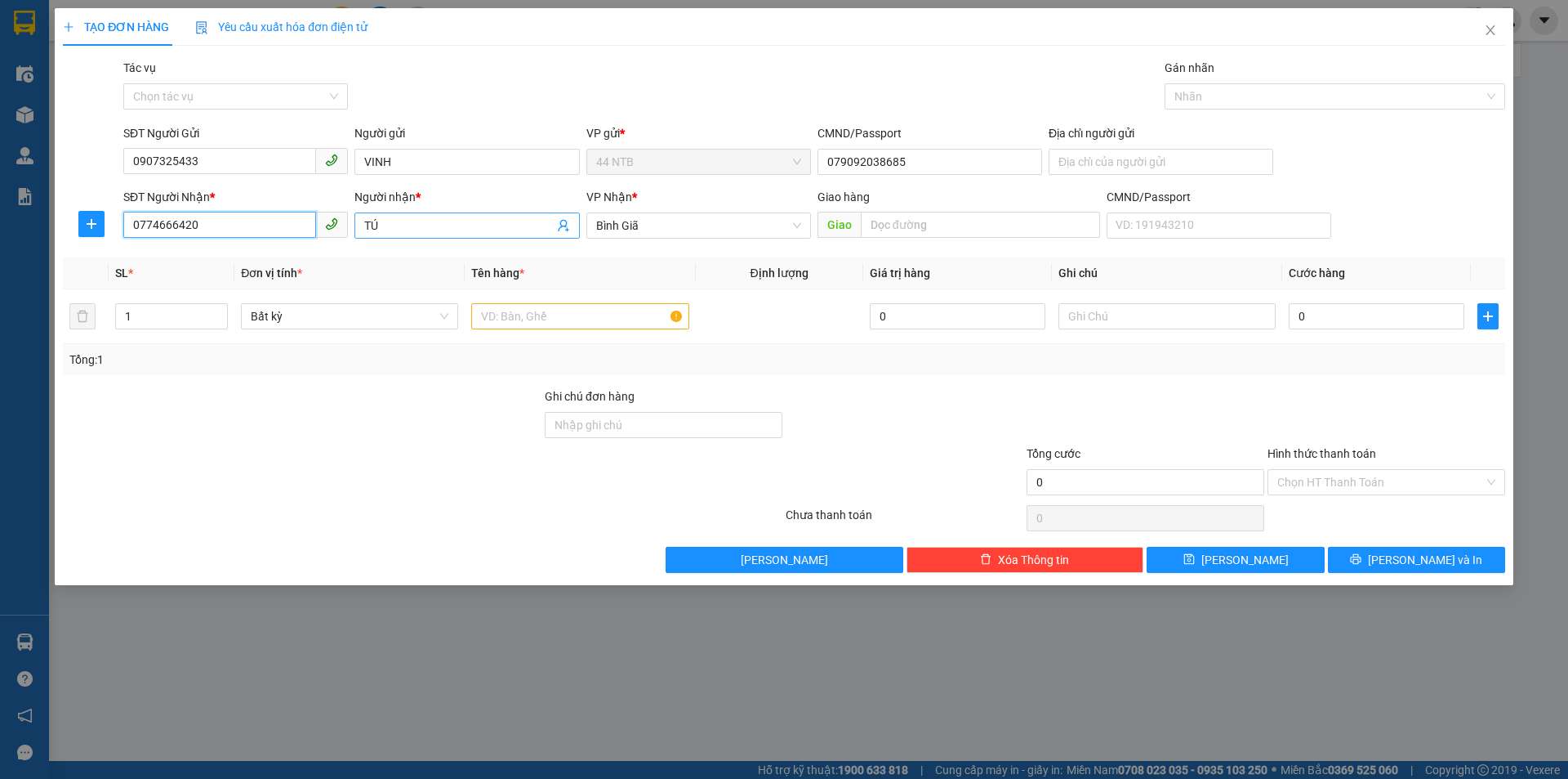
type input "0774666420"
click at [422, 225] on input "TÚ" at bounding box center [459, 226] width 188 height 18
type input "T"
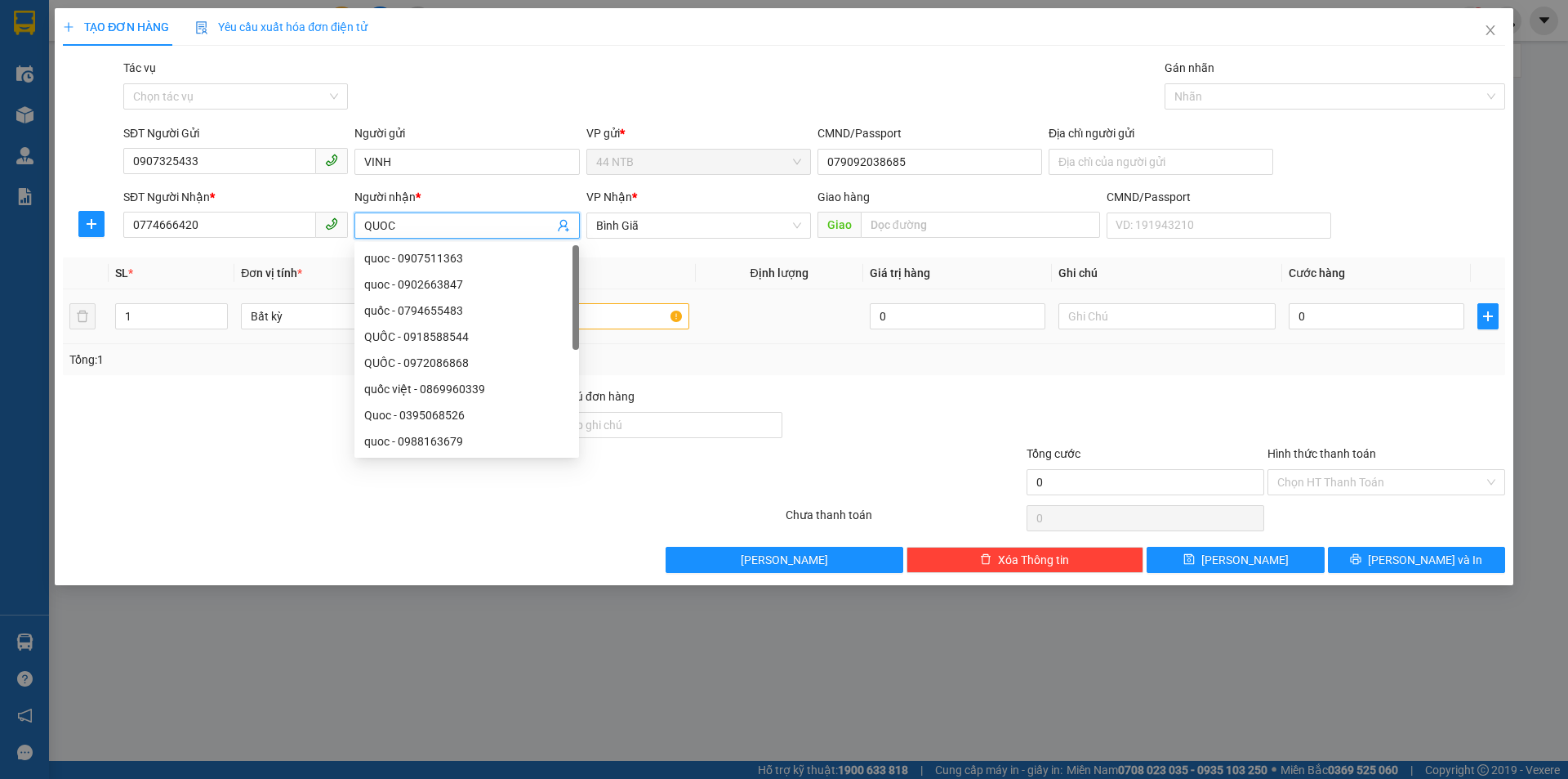
type input "QUOC"
click at [644, 317] on input "text" at bounding box center [580, 316] width 217 height 27
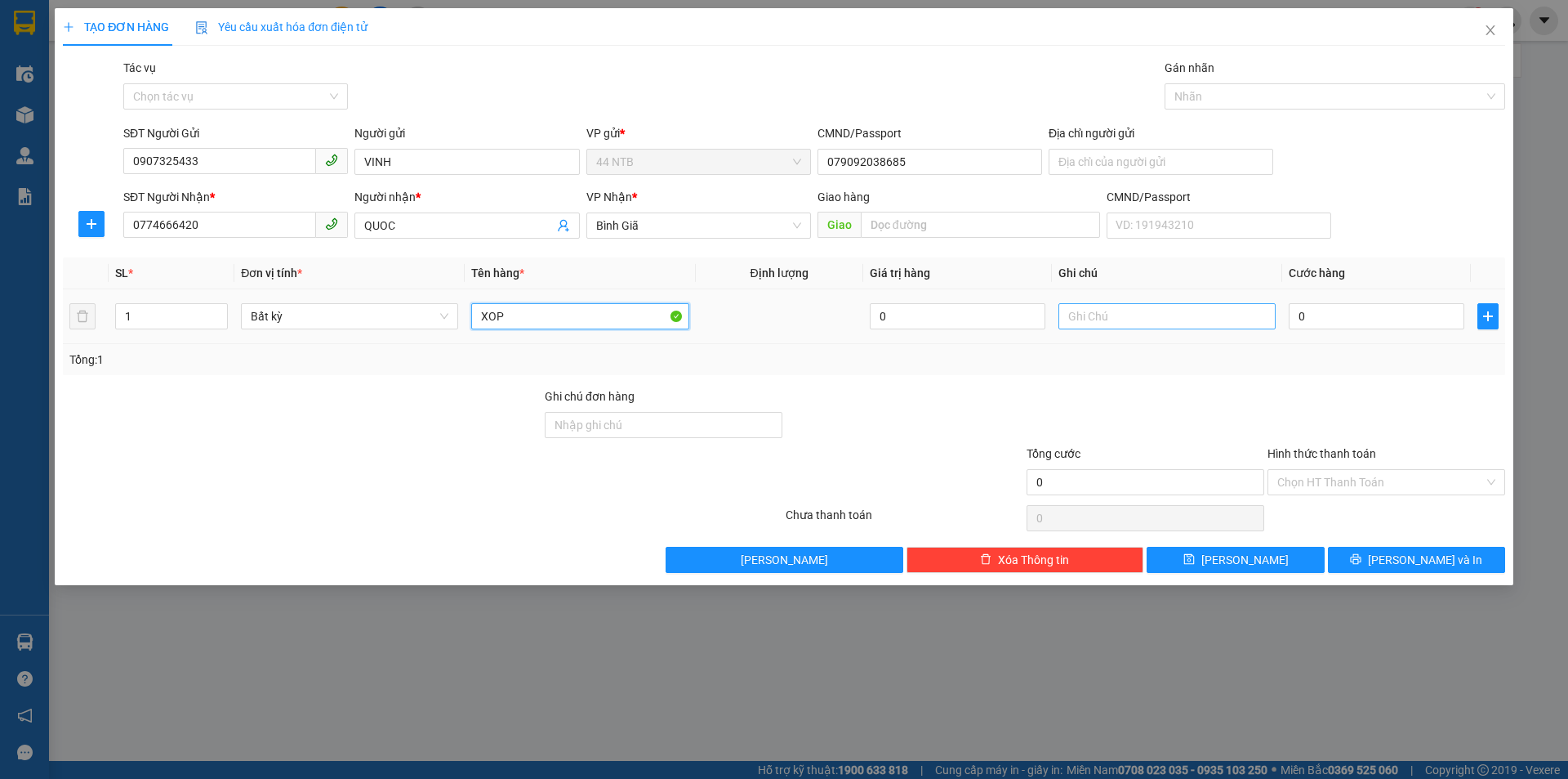
type input "XOP"
click at [1075, 319] on input "text" at bounding box center [1167, 316] width 217 height 27
type input "CA CANH"
click at [1347, 320] on input "0" at bounding box center [1377, 316] width 175 height 27
type input "3"
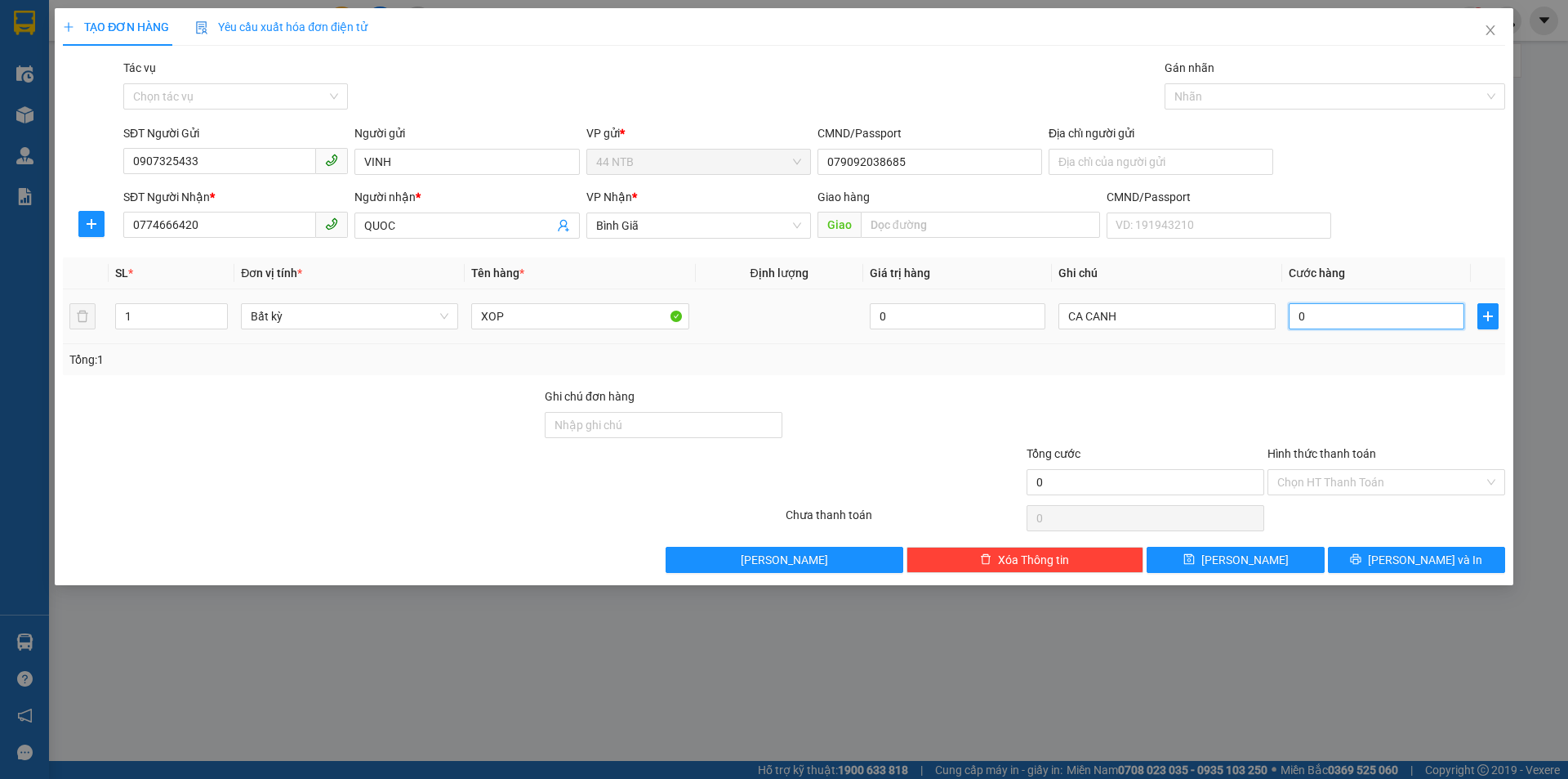
type input "3"
type input "30"
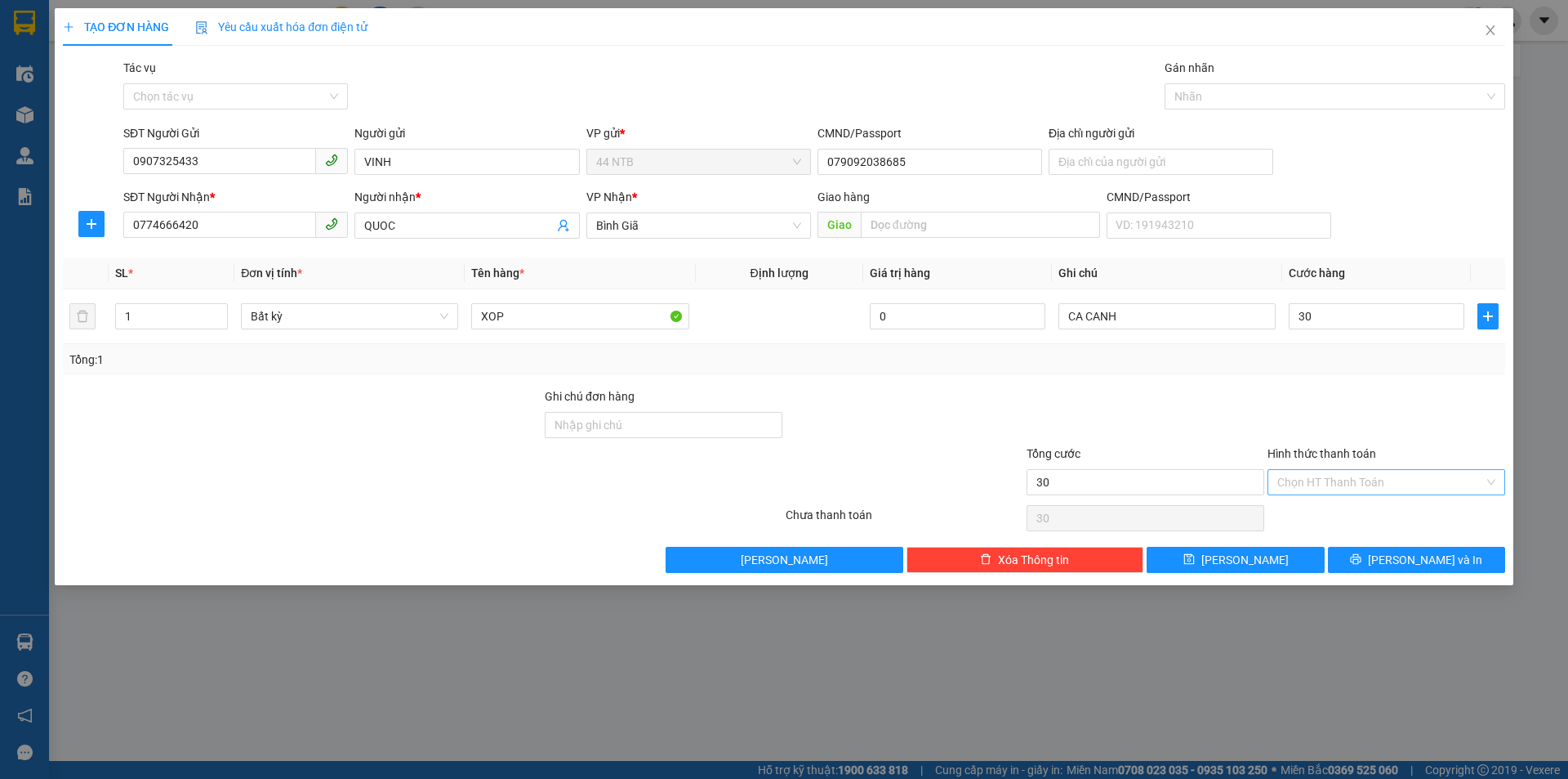
type input "30.000"
click at [1343, 490] on input "Hình thức thanh toán" at bounding box center [1381, 482] width 207 height 25
click at [1343, 514] on div "Tại văn phòng" at bounding box center [1386, 515] width 218 height 18
type input "0"
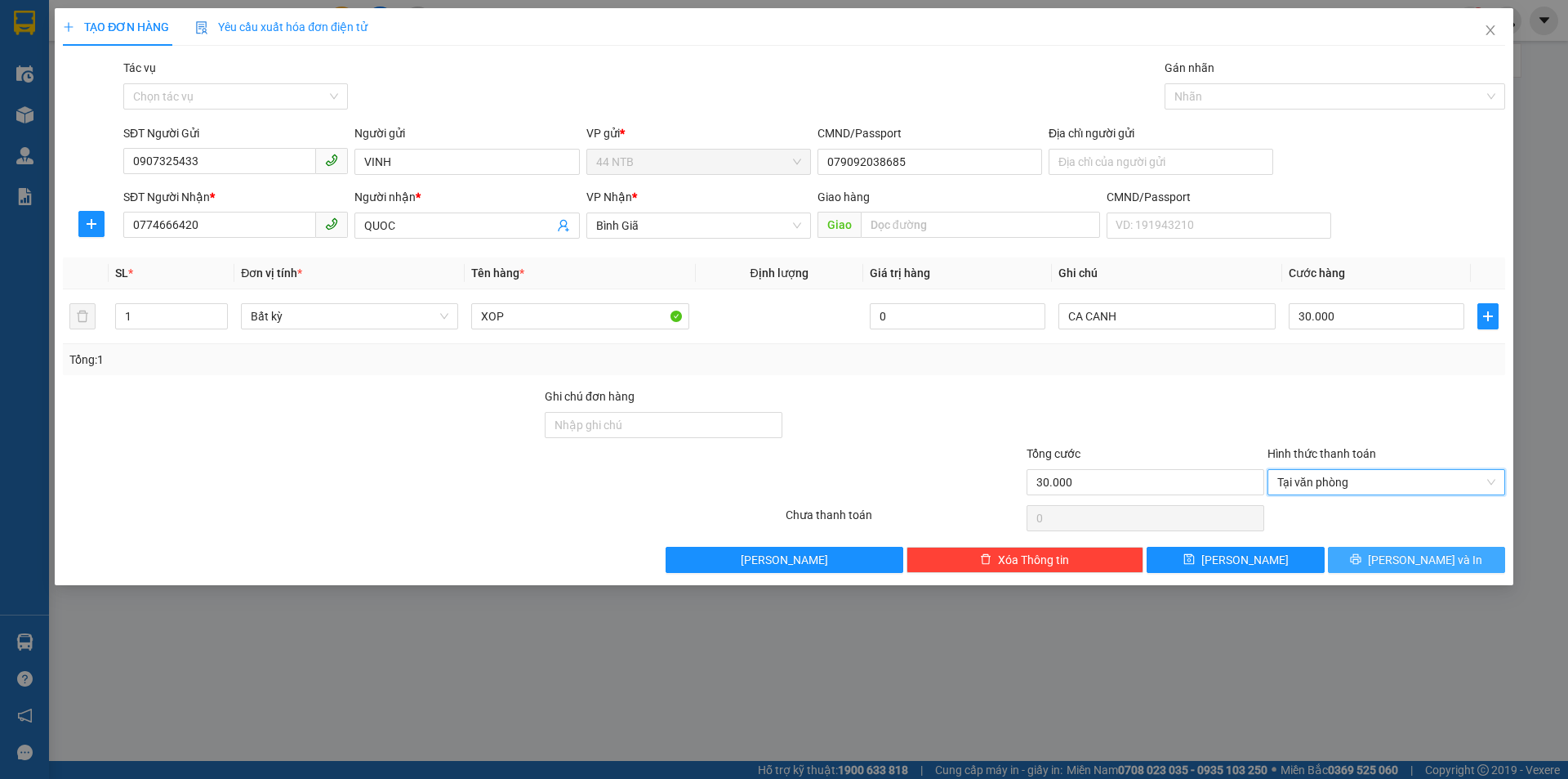
click at [1372, 558] on button "[PERSON_NAME] và In" at bounding box center [1416, 560] width 177 height 27
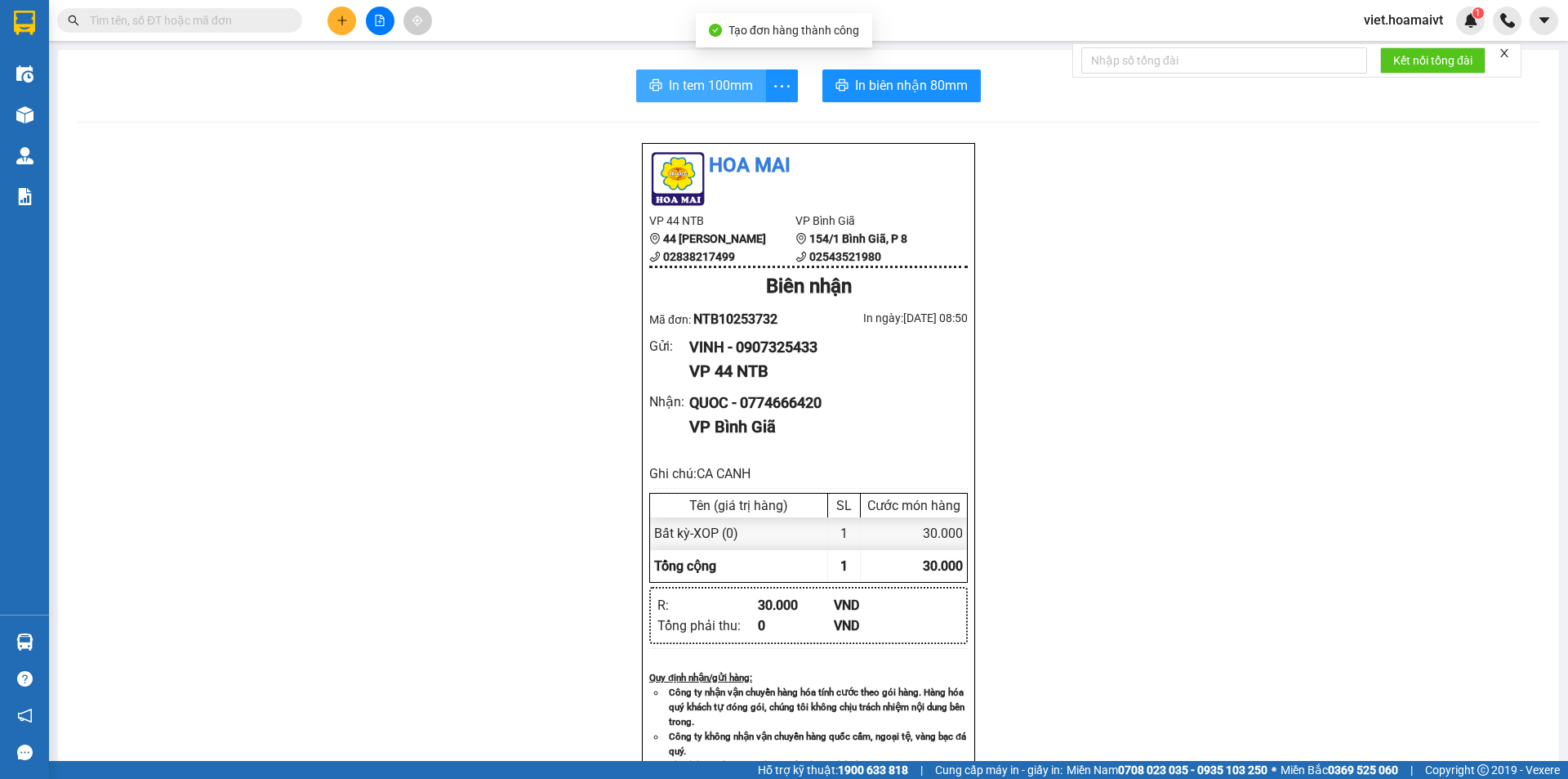
click at [712, 91] on span "In tem 100mm" at bounding box center [711, 85] width 84 height 20
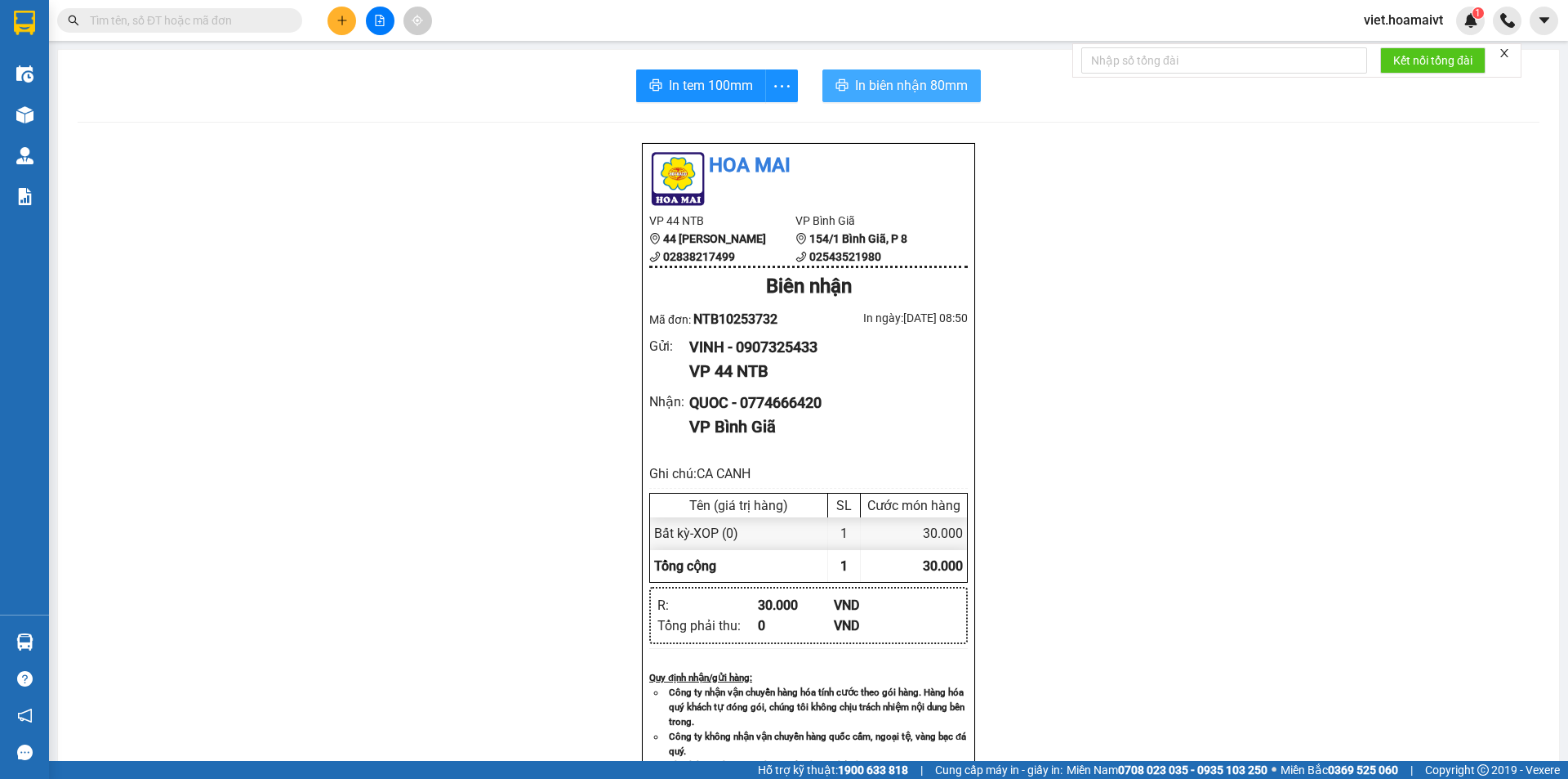
click at [937, 89] on span "In biên nhận 80mm" at bounding box center [911, 85] width 112 height 20
click at [349, 21] on button at bounding box center [341, 20] width 28 height 28
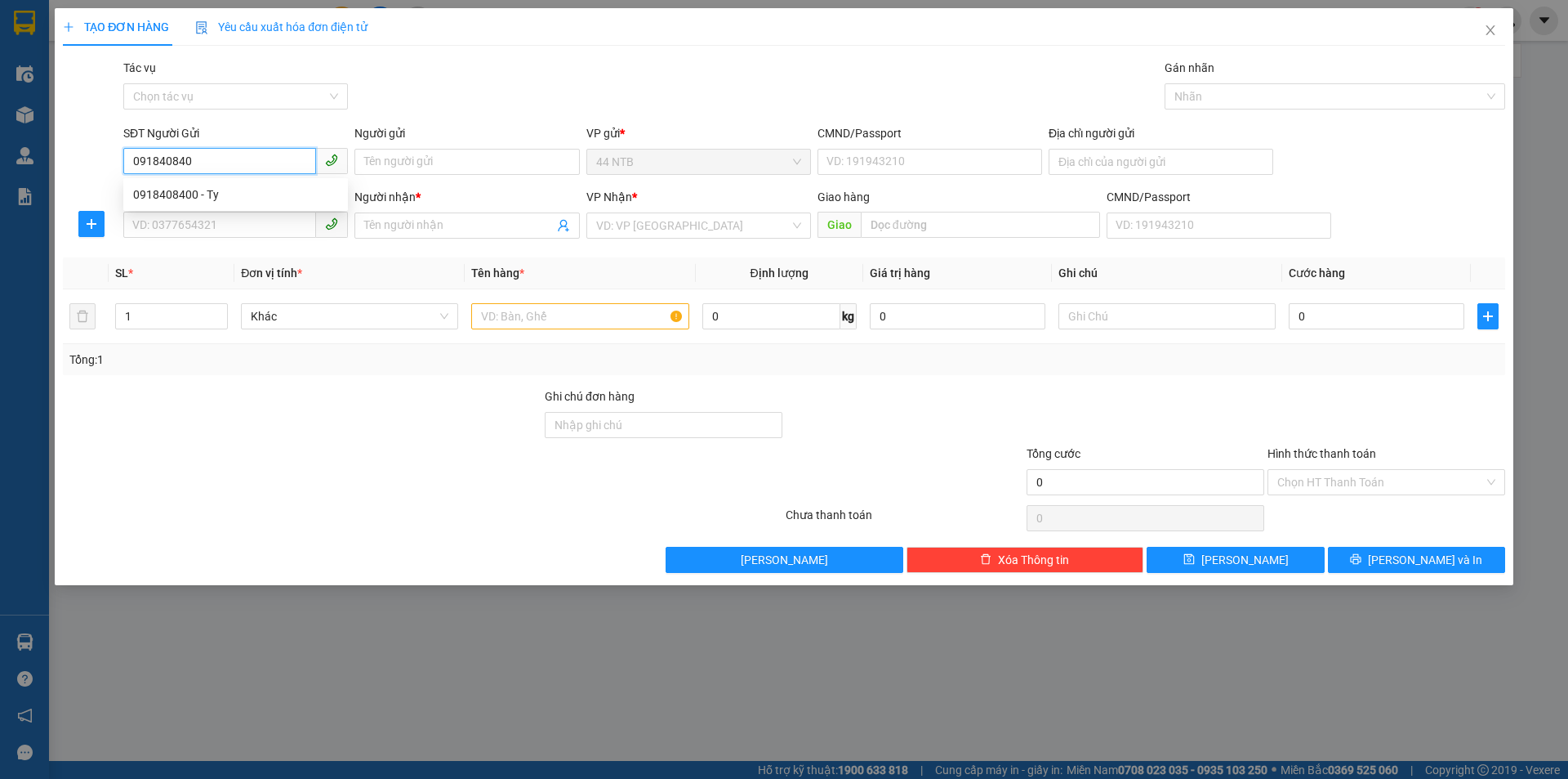
type input "0918408400"
drag, startPoint x: 204, startPoint y: 193, endPoint x: 207, endPoint y: 185, distance: 8.5
click at [204, 193] on div "0918408400 - Ty" at bounding box center [236, 195] width 205 height 18
type input "[PERSON_NAME]"
type input "S9 [PERSON_NAME]"
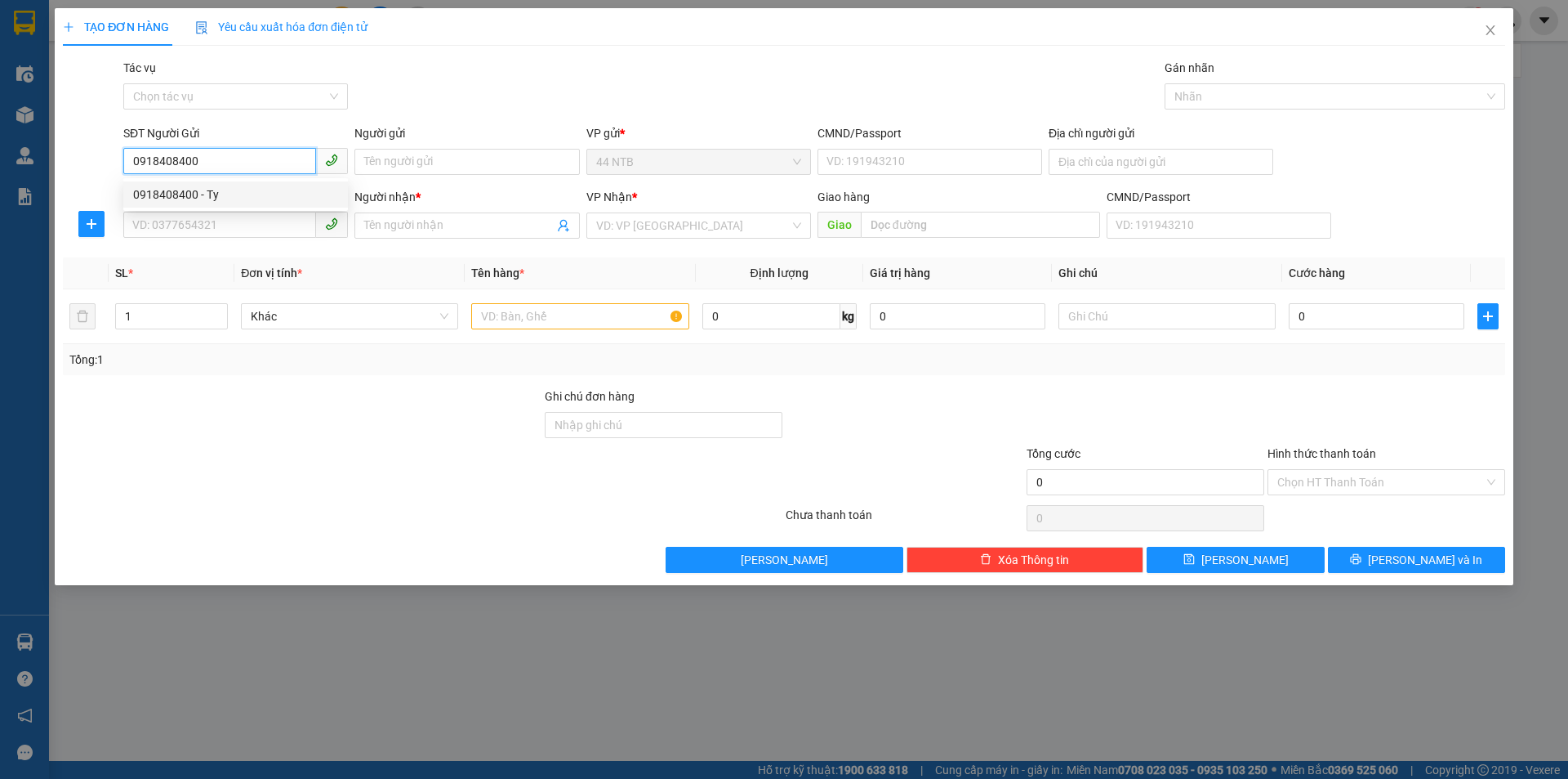
type input "0938183030"
type input "Thẳm"
type input "0918408400"
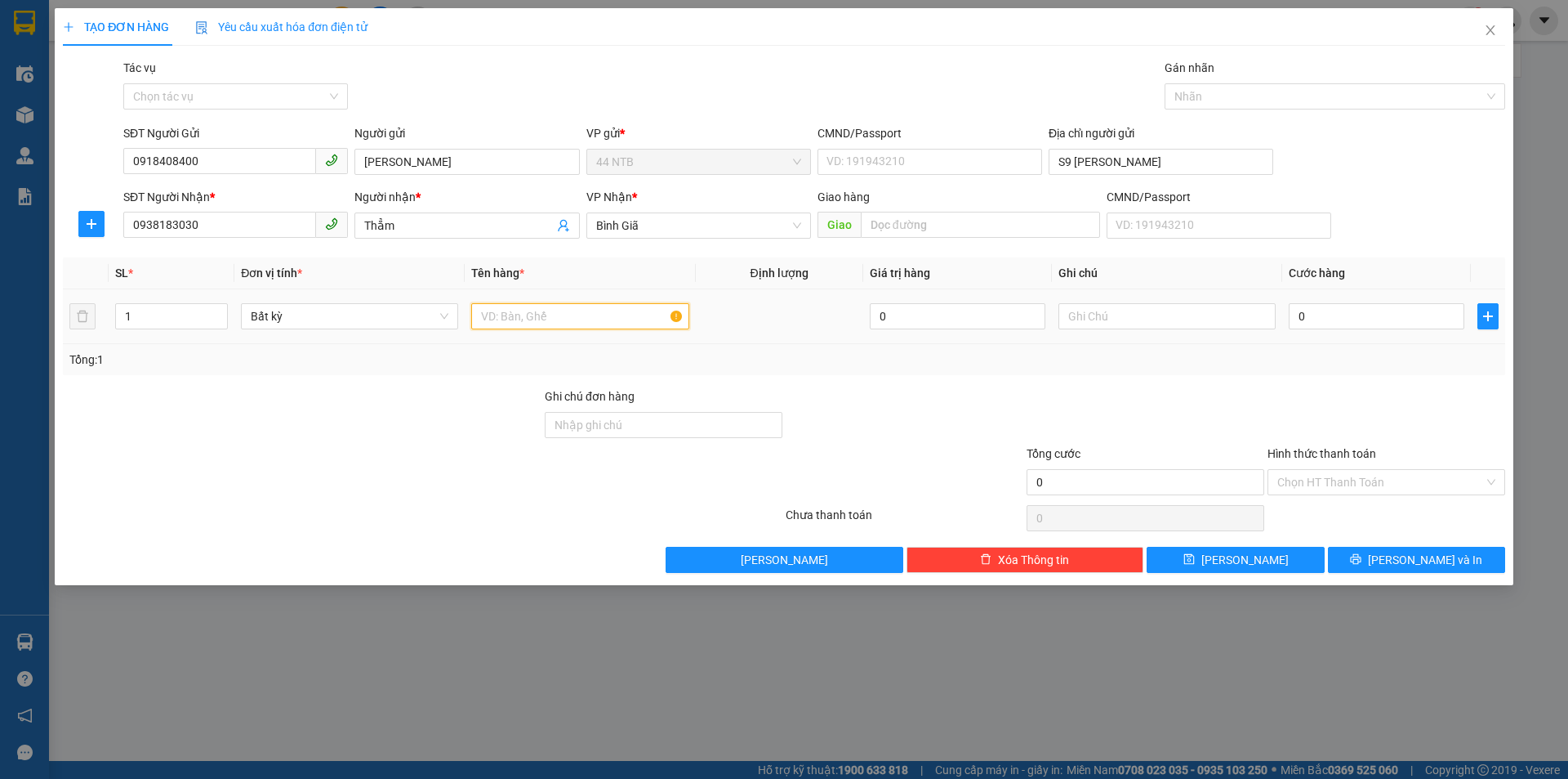
click at [545, 313] on input "text" at bounding box center [580, 316] width 217 height 27
type input "BAO DO"
click at [1332, 318] on input "0" at bounding box center [1377, 316] width 175 height 27
type input "3"
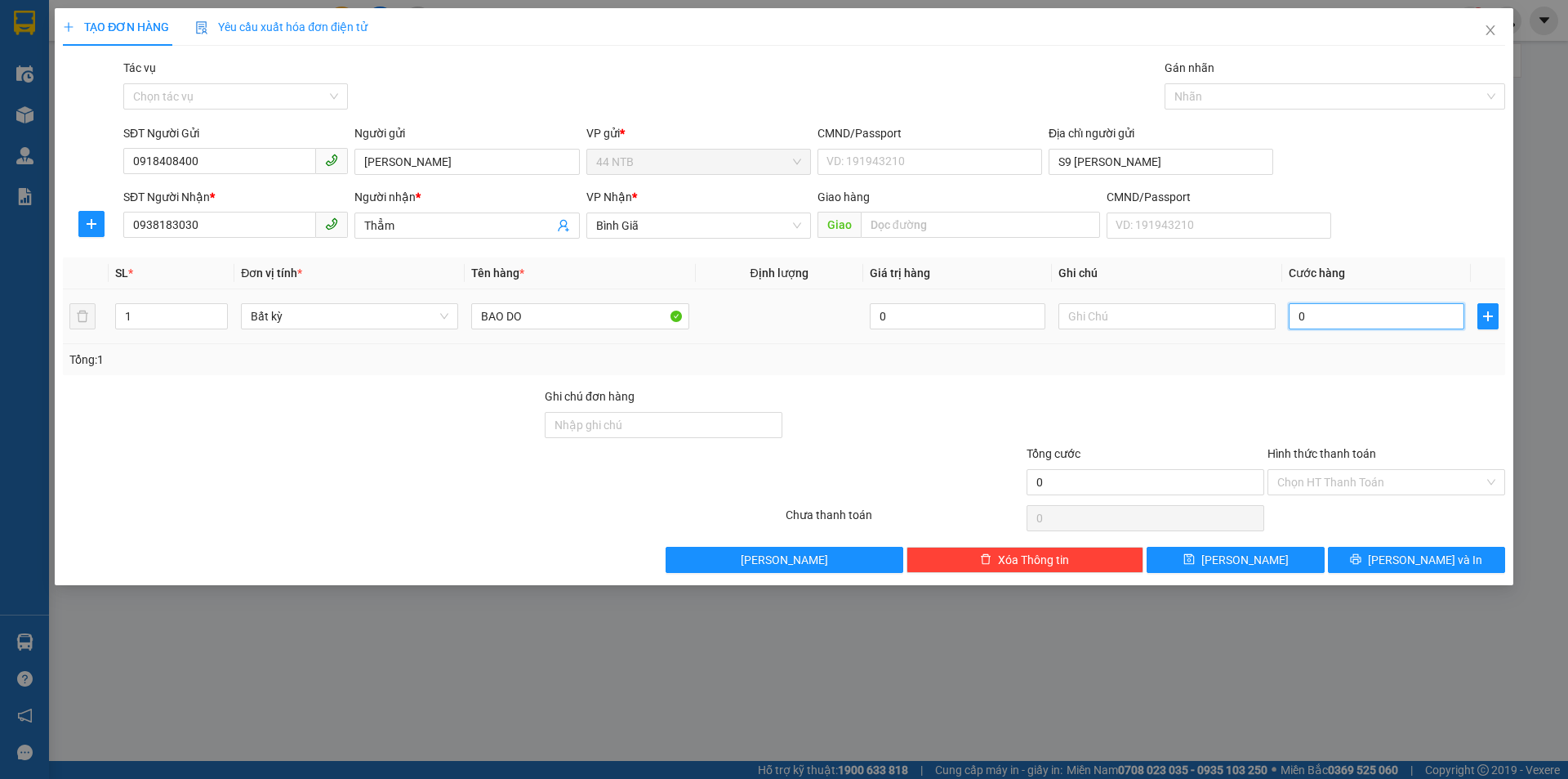
type input "3"
type input "30"
type input "30.000"
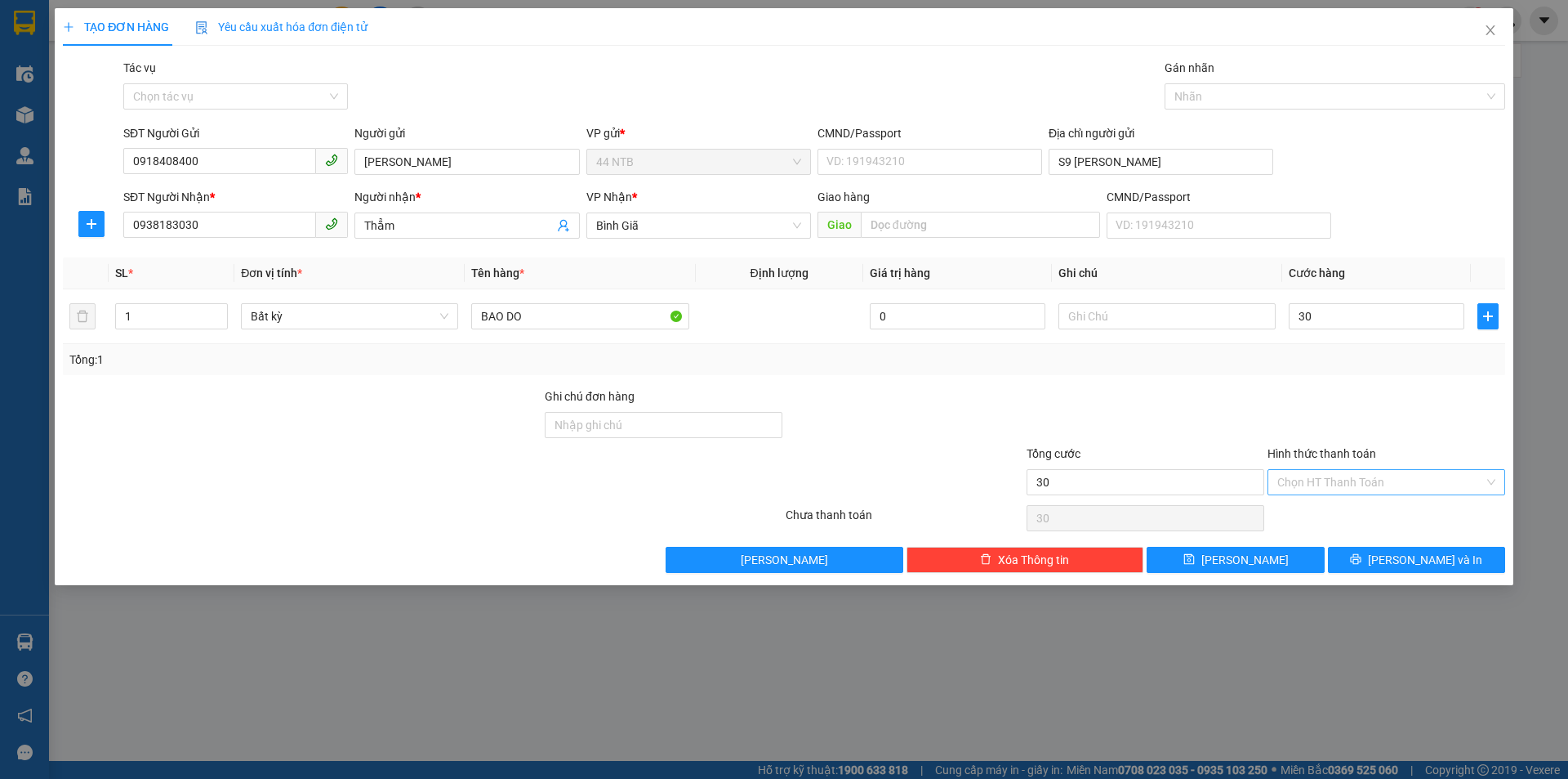
type input "30.000"
click at [1351, 480] on input "Hình thức thanh toán" at bounding box center [1381, 482] width 207 height 25
click at [1343, 513] on div "Tại văn phòng" at bounding box center [1386, 515] width 218 height 18
type input "0"
click at [1361, 557] on icon "printer" at bounding box center [1356, 559] width 12 height 12
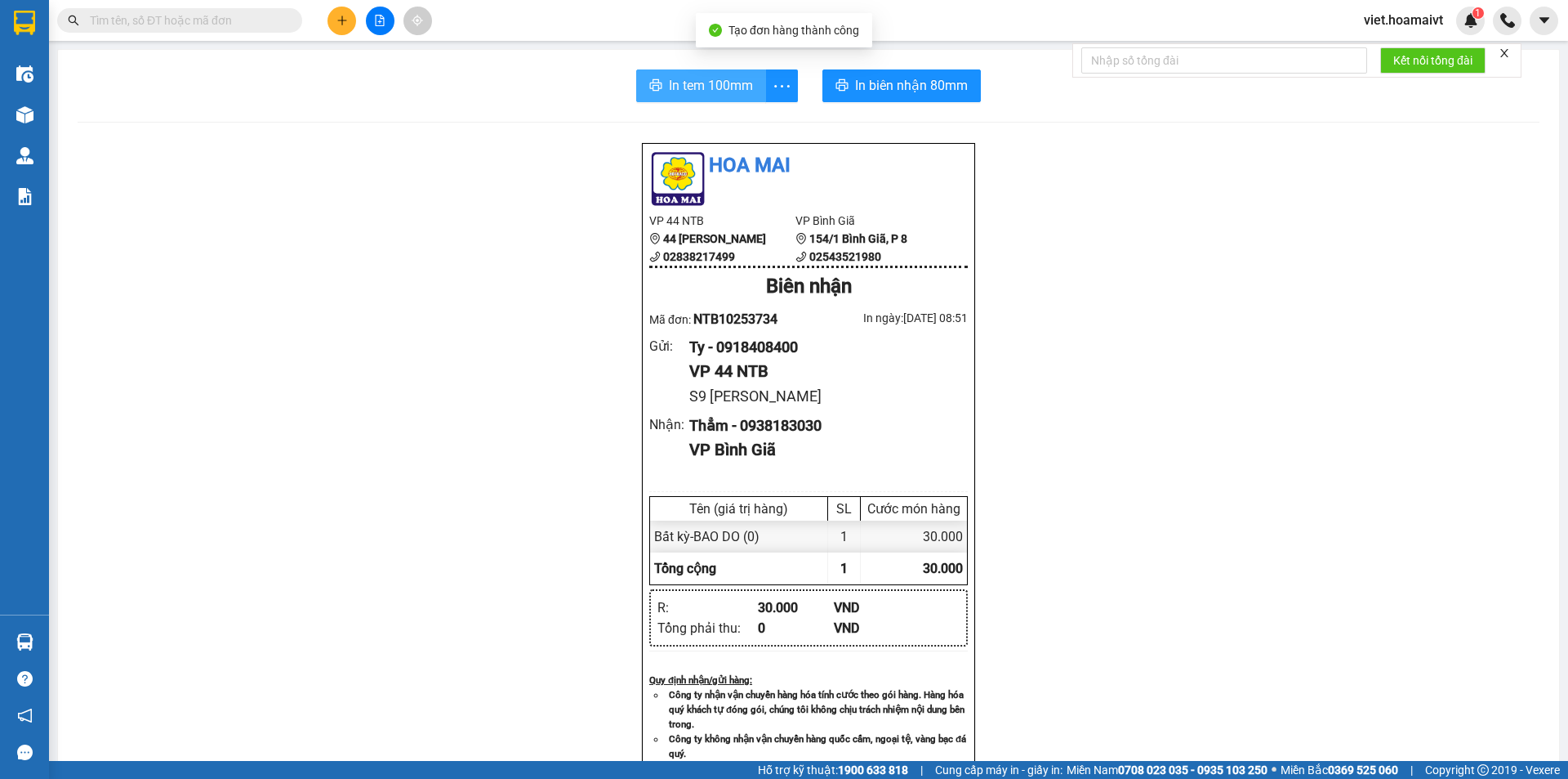
click at [703, 84] on span "In tem 100mm" at bounding box center [711, 85] width 84 height 20
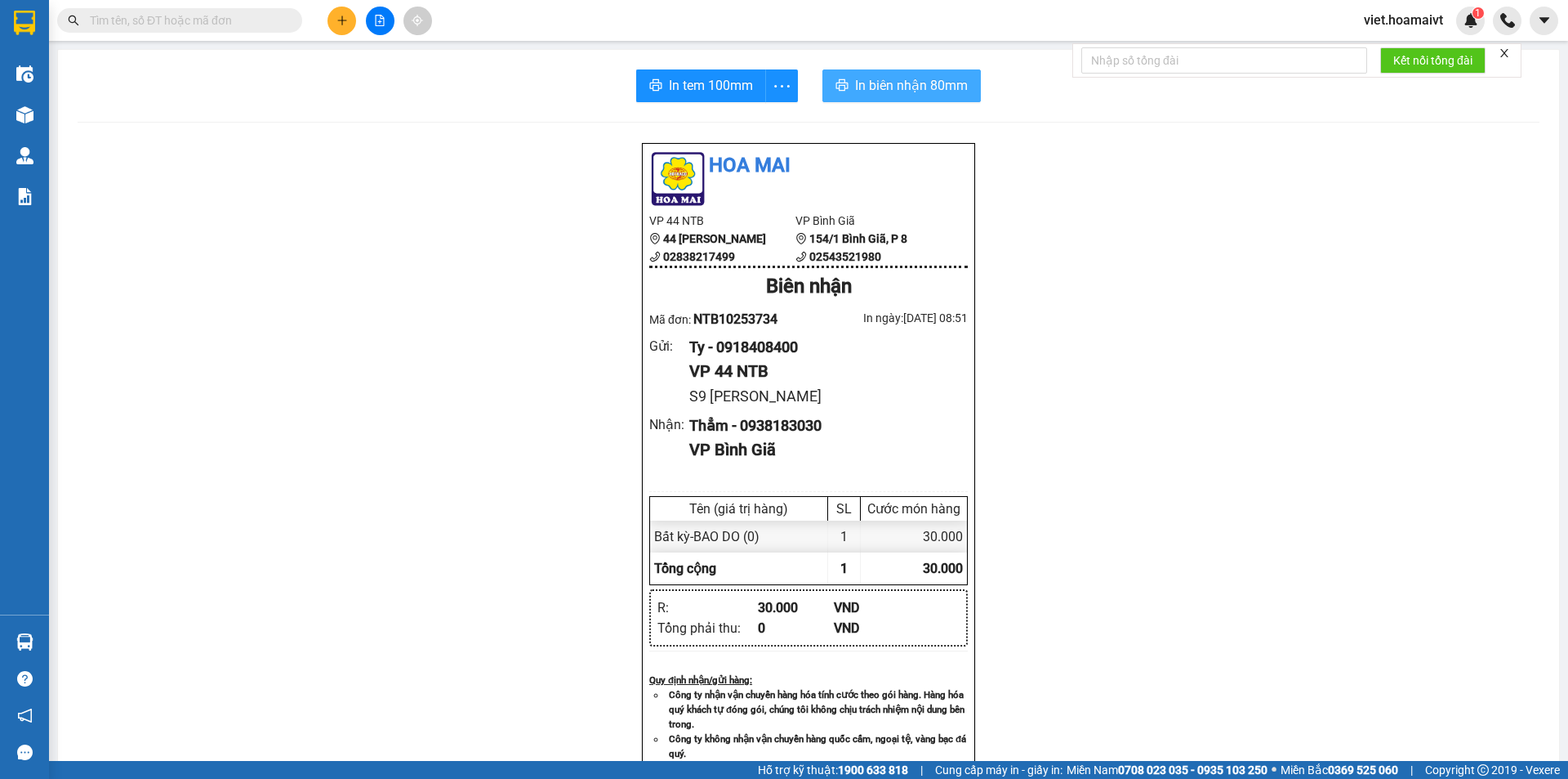
click at [892, 80] on span "In biên nhận 80mm" at bounding box center [911, 85] width 112 height 20
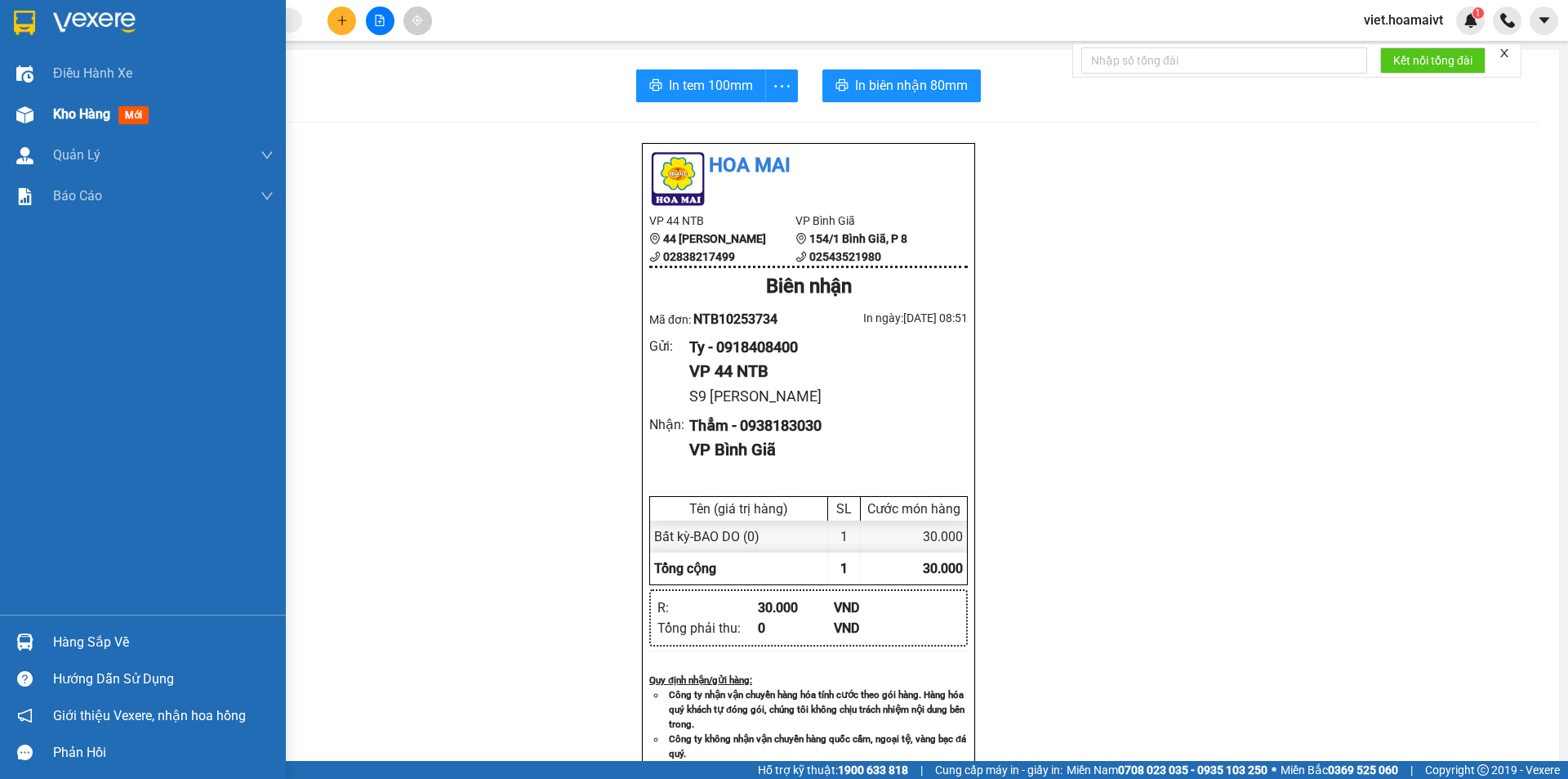
click at [95, 120] on span "Kho hàng" at bounding box center [81, 113] width 58 height 16
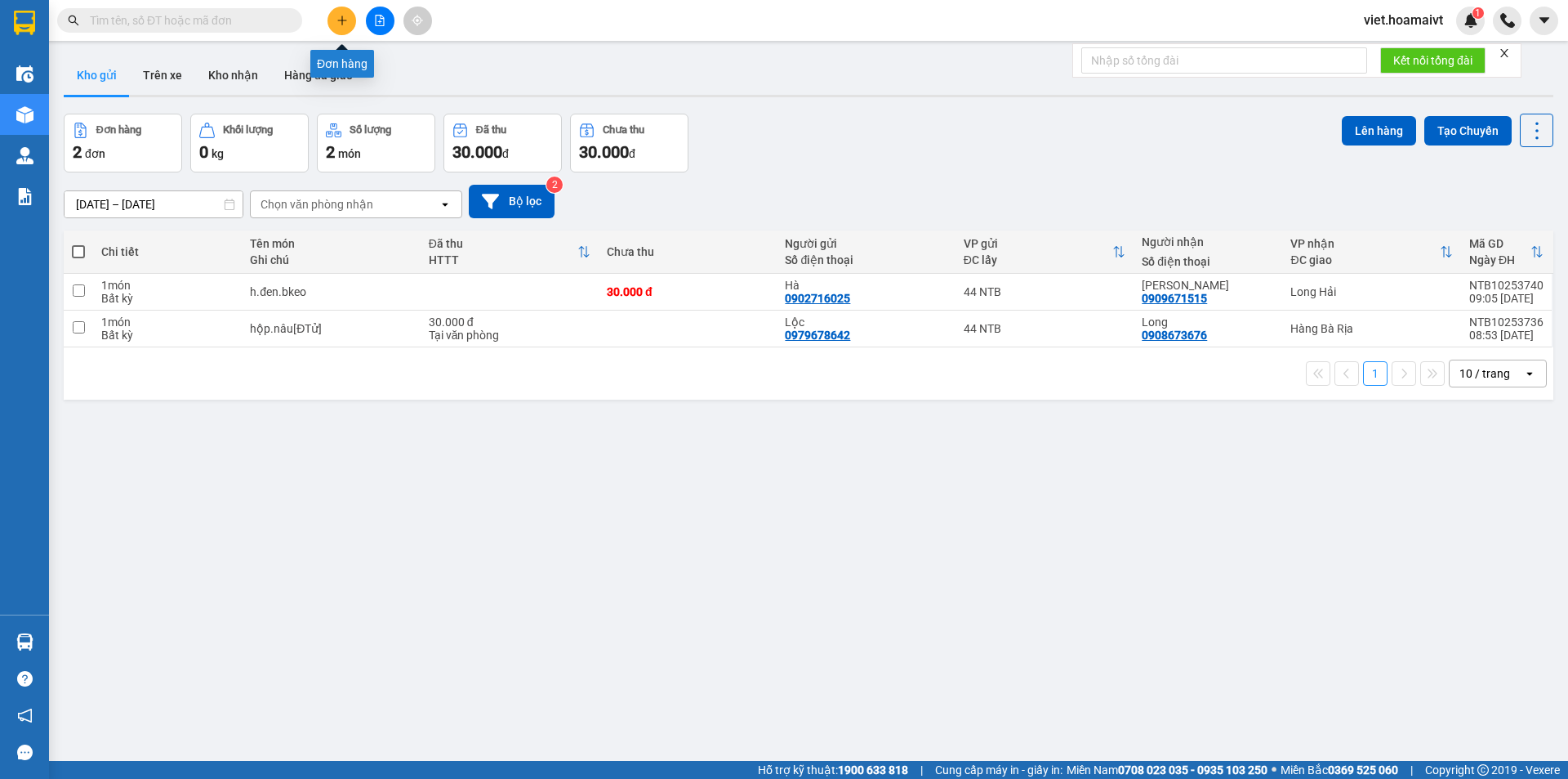
click at [339, 15] on icon "plus" at bounding box center [342, 20] width 12 height 12
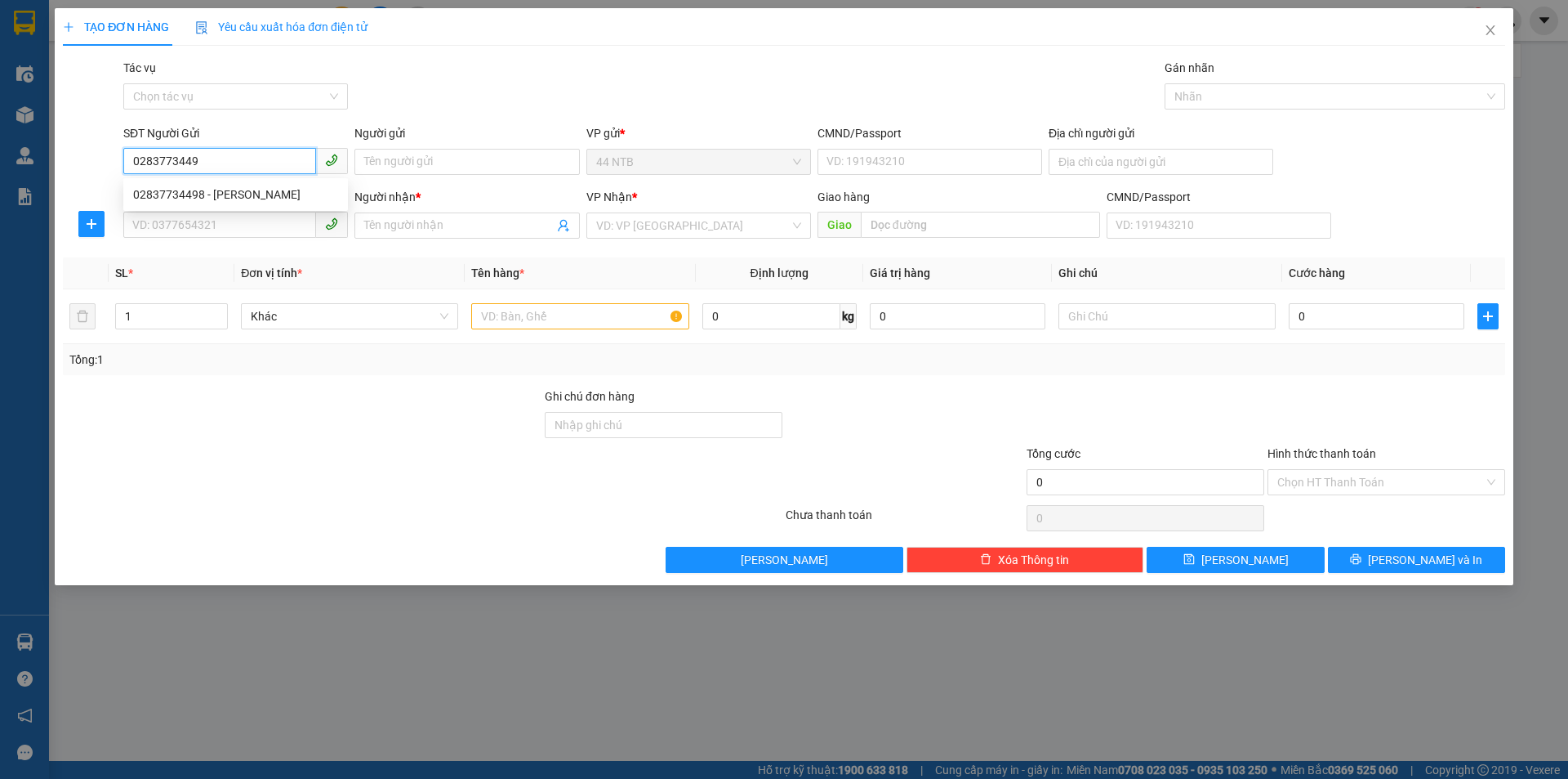
type input "02837734498"
click at [210, 191] on div "02837734498 - [PERSON_NAME]" at bounding box center [236, 195] width 205 height 18
type input "[PERSON_NAME]"
type input "035181003030"
type input "0913175880"
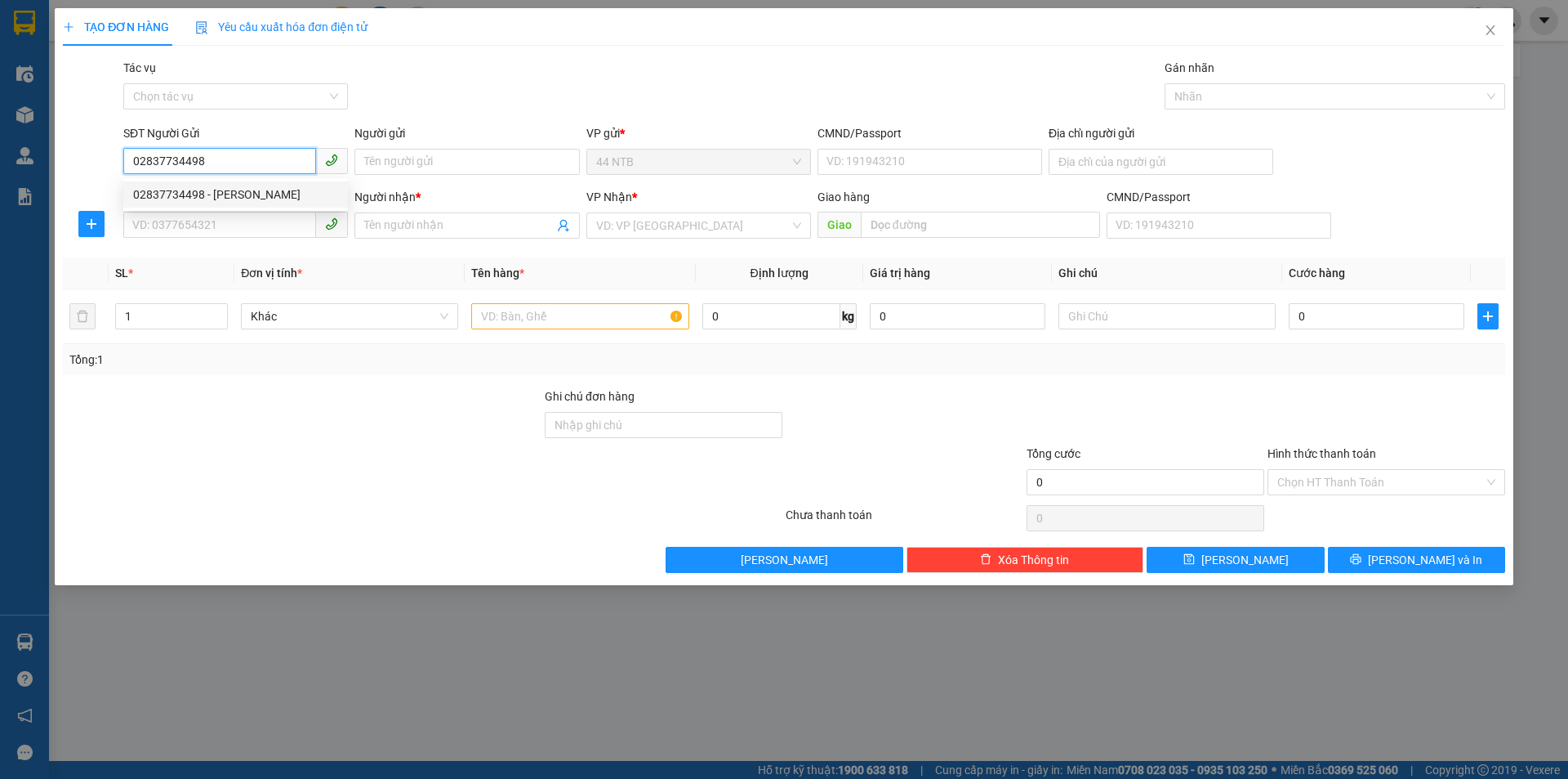
type input "Quang"
type input "02837734498"
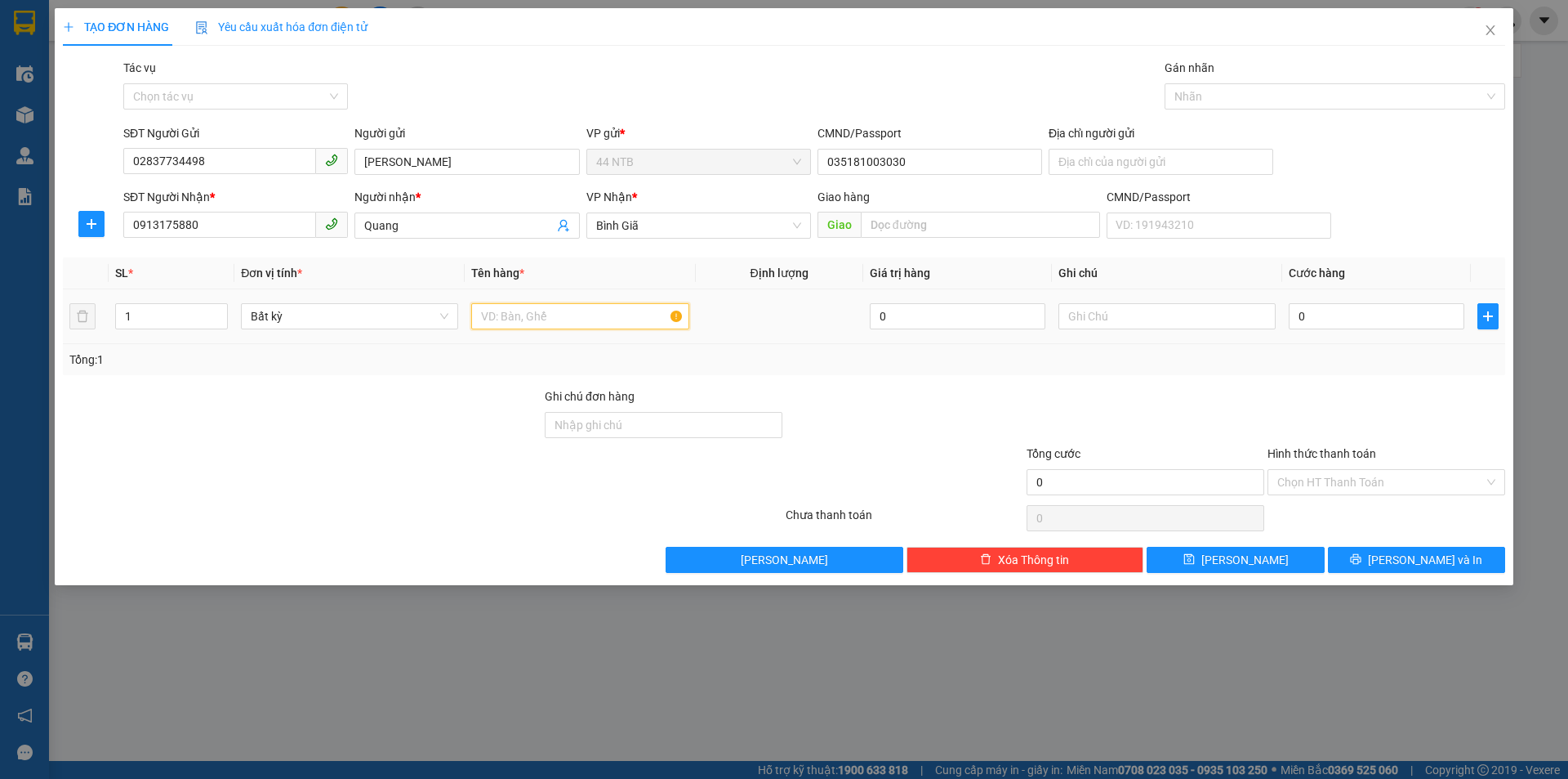
drag, startPoint x: 538, startPoint y: 321, endPoint x: 567, endPoint y: 281, distance: 49.4
click at [538, 318] on input "text" at bounding box center [580, 316] width 217 height 27
type input "TEP"
click at [1326, 312] on input "0" at bounding box center [1377, 316] width 175 height 27
type input "3"
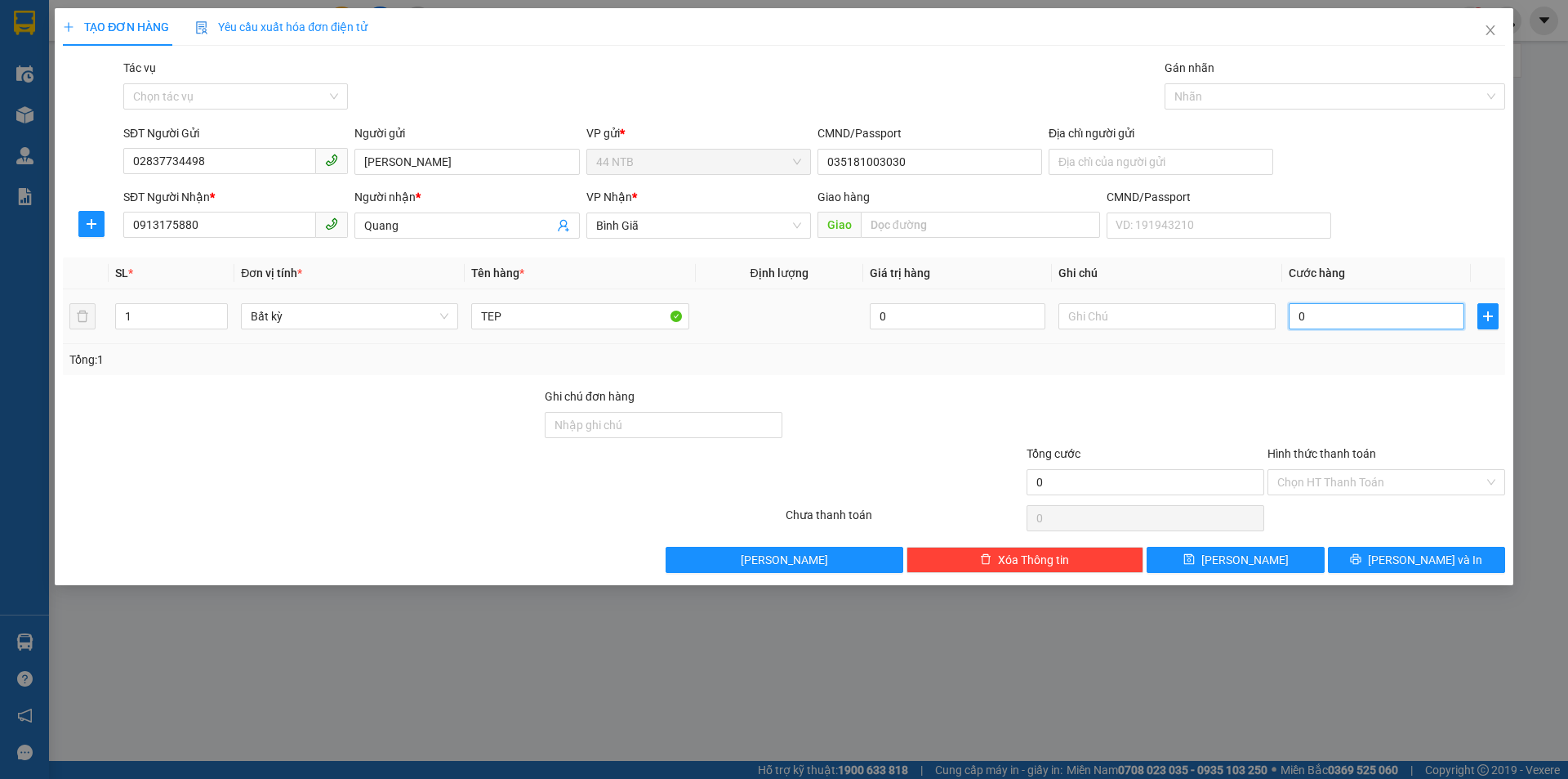
type input "3"
type input "30"
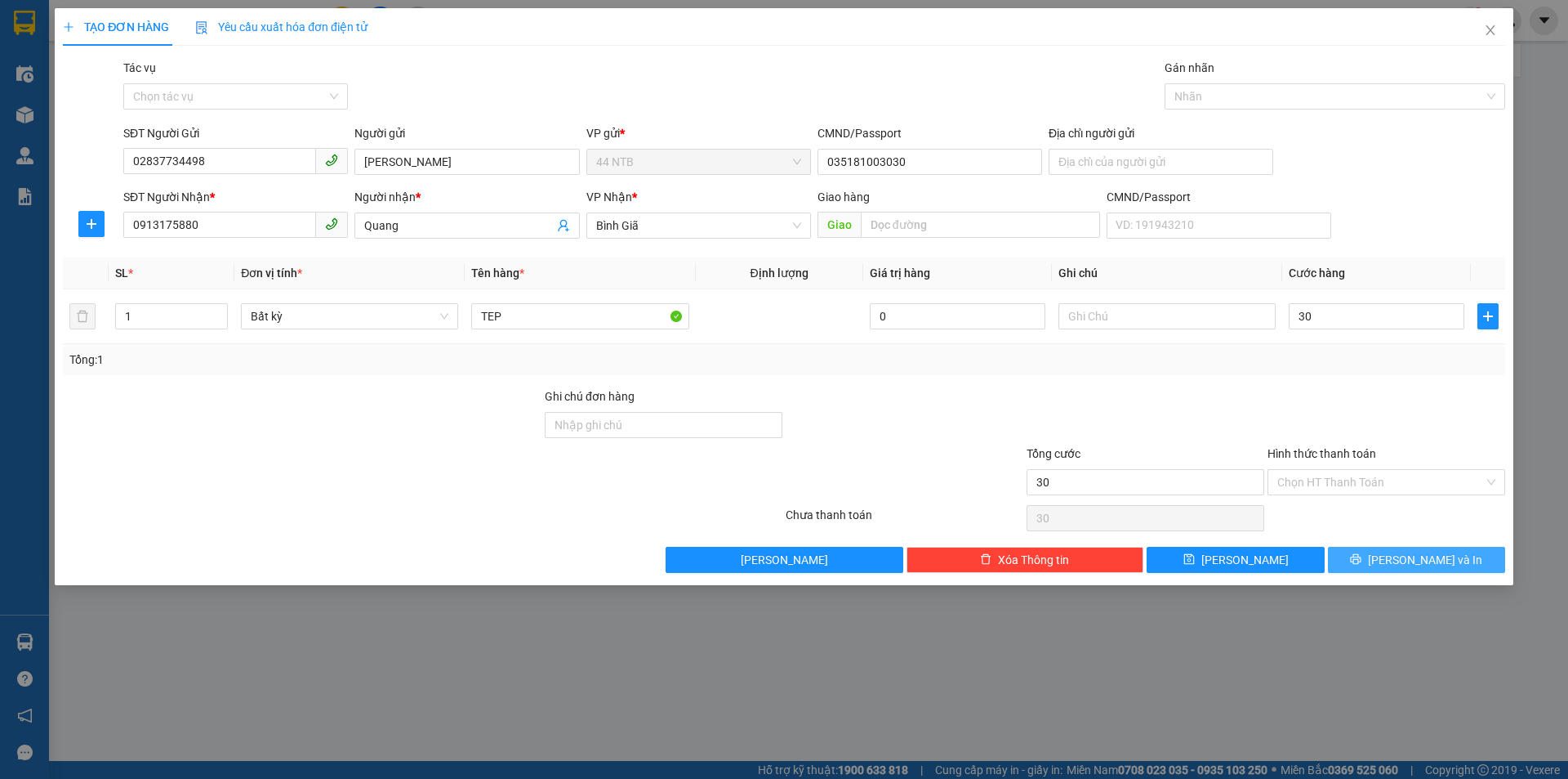
type input "30.000"
click at [1383, 560] on button "[PERSON_NAME] và In" at bounding box center [1416, 560] width 177 height 27
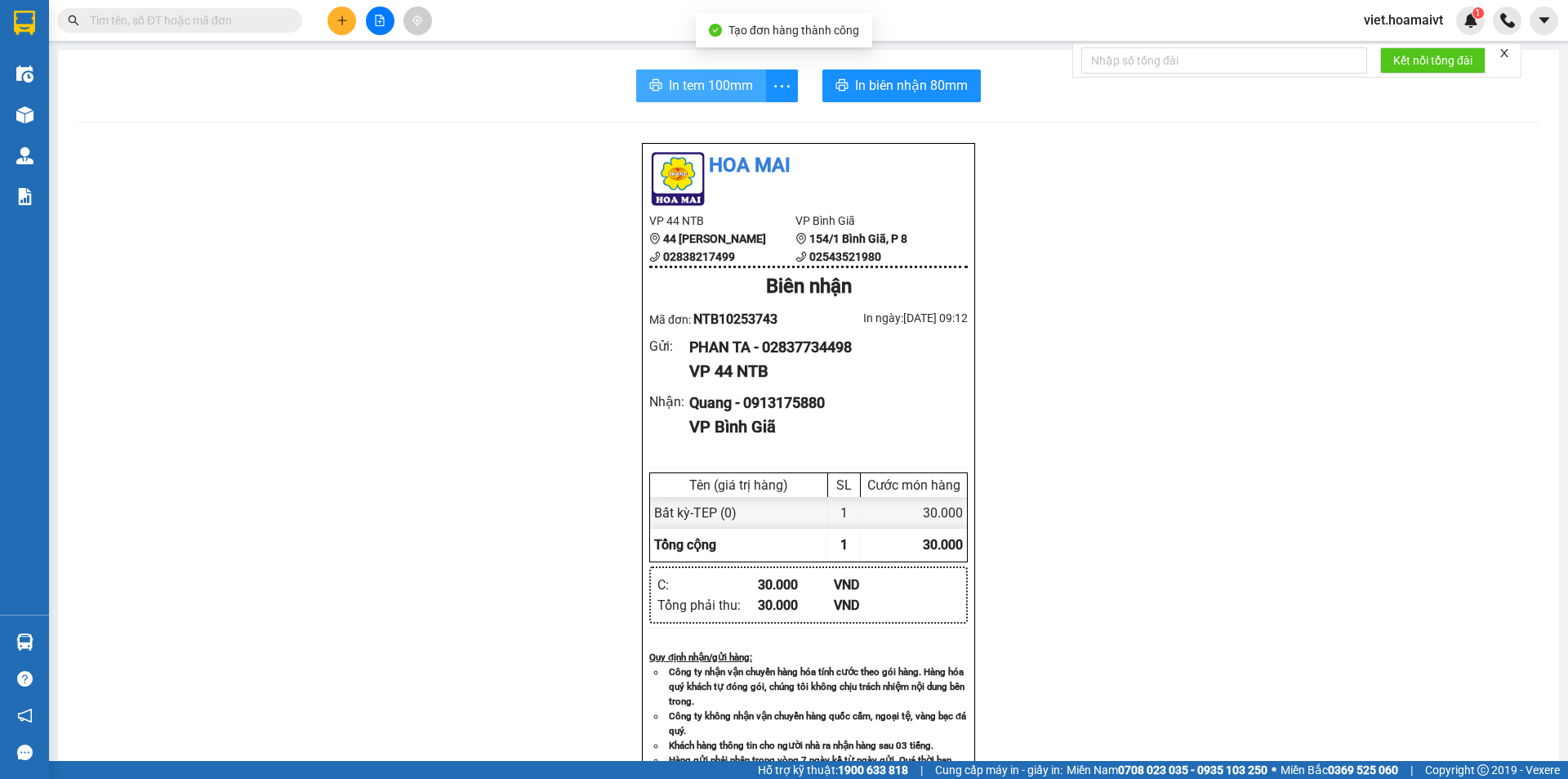
click at [675, 85] on span "In tem 100mm" at bounding box center [711, 85] width 84 height 20
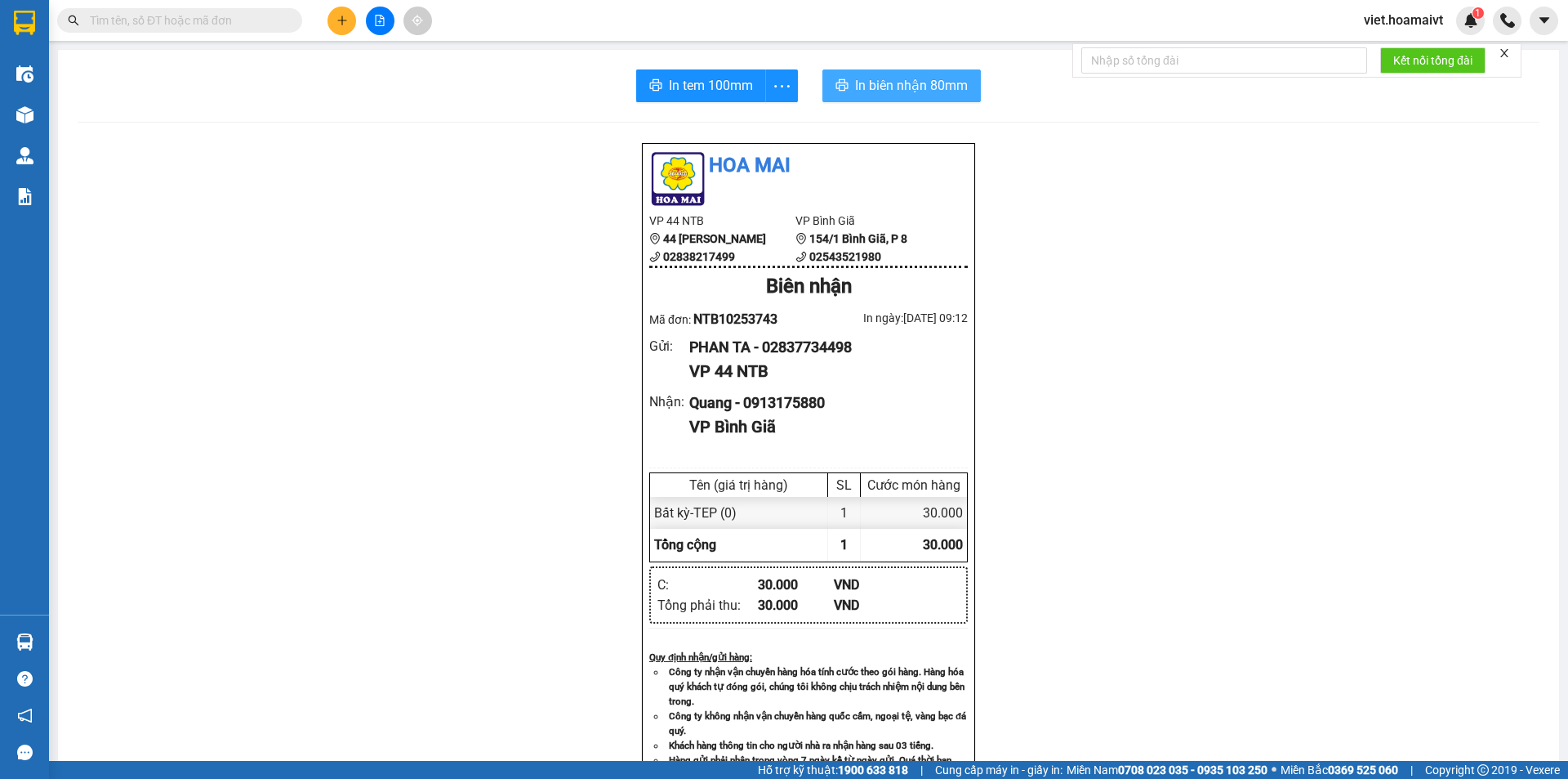
click at [902, 89] on span "In biên nhận 80mm" at bounding box center [911, 85] width 112 height 20
click at [338, 18] on icon "plus" at bounding box center [342, 20] width 12 height 12
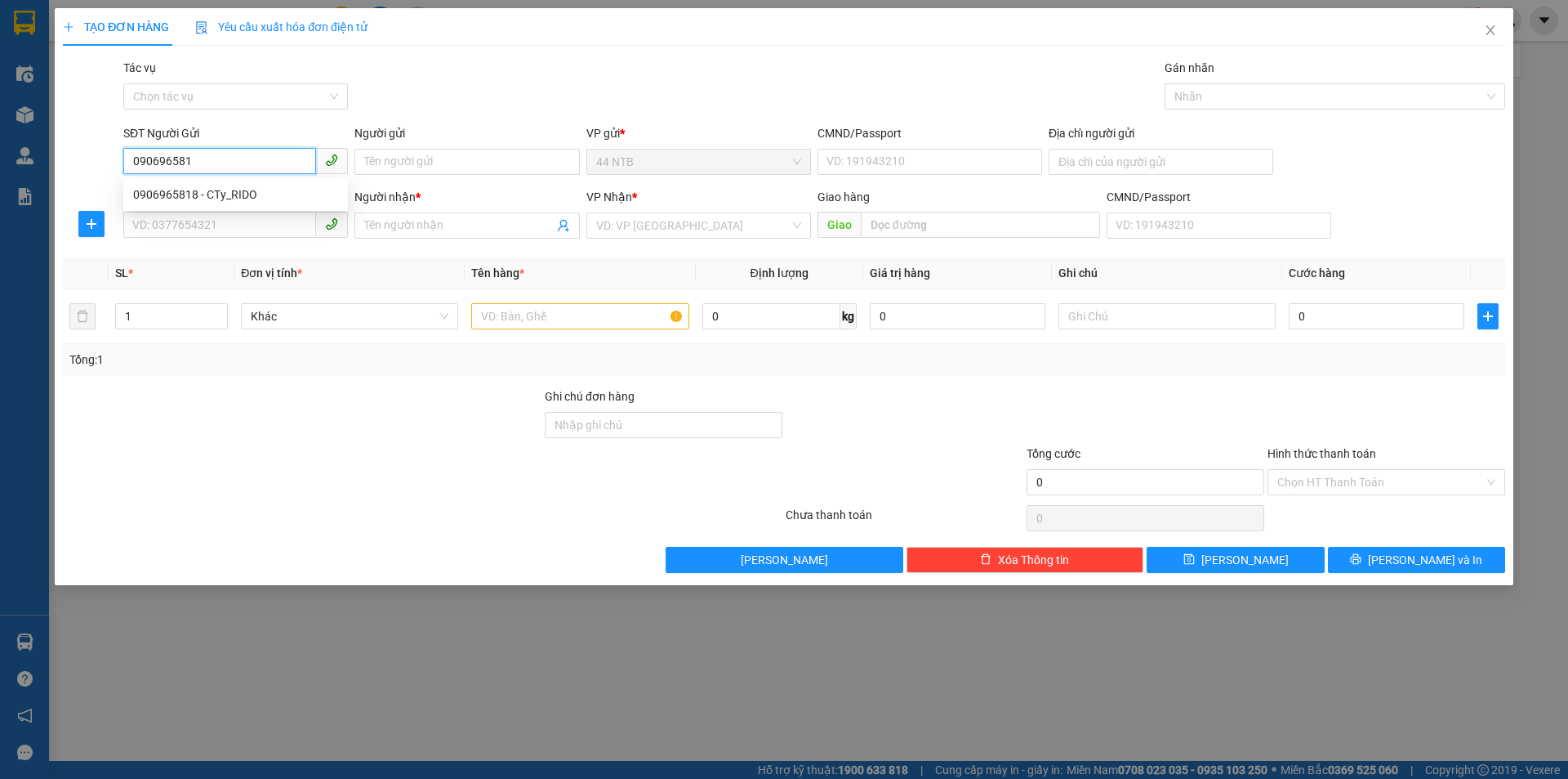
type input "0906965818"
click at [222, 195] on div "0906965818 - CTy_RIDO" at bounding box center [236, 195] width 205 height 18
type input "CTy_RIDO"
type input "0946979456"
type input "HÀ"
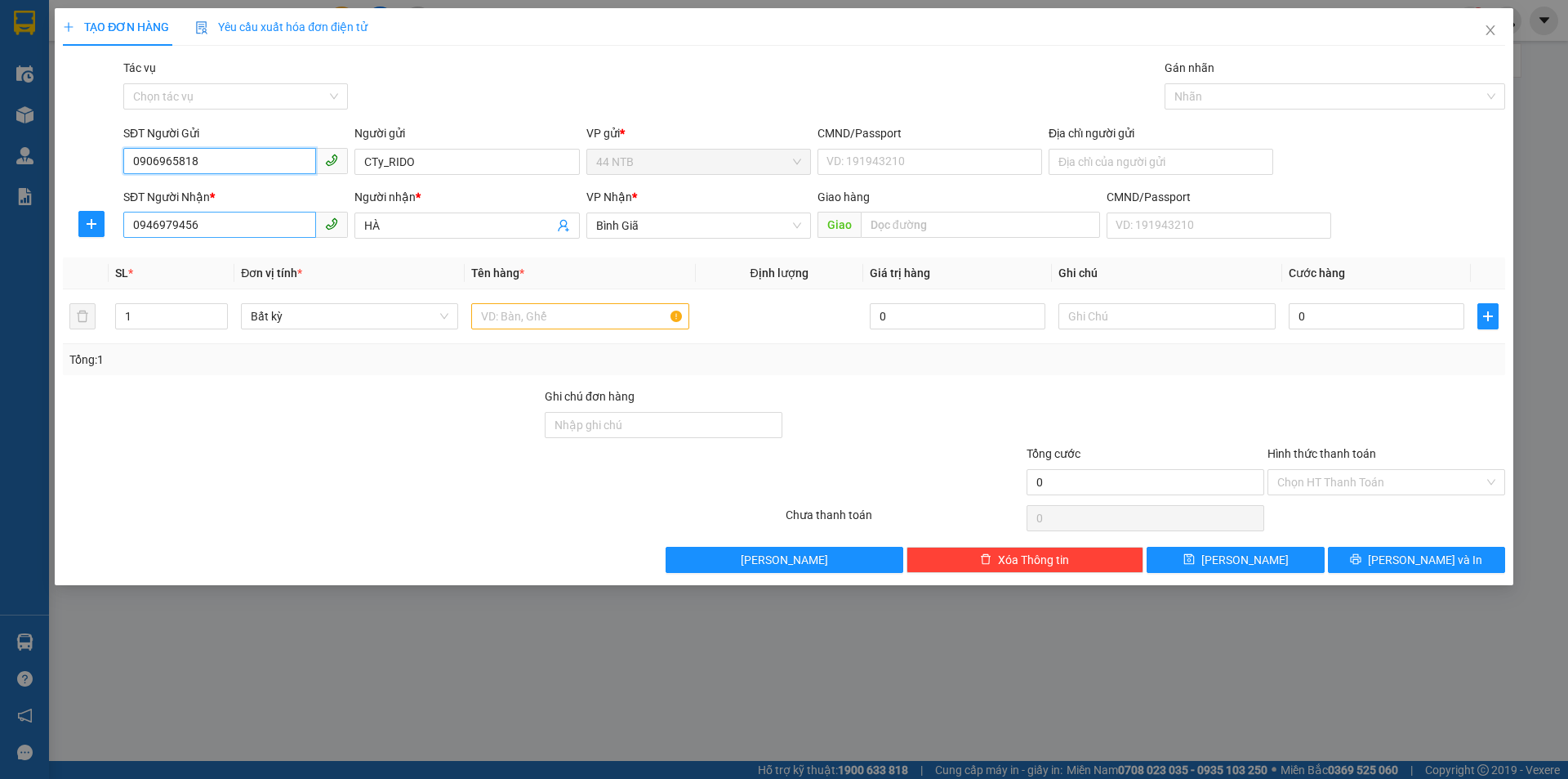
type input "0906965818"
click at [238, 229] on input "0946979456" at bounding box center [219, 225] width 193 height 27
type input "0"
type input "0987923696"
click at [234, 256] on div "0987923696 - CẢNH" at bounding box center [236, 259] width 205 height 18
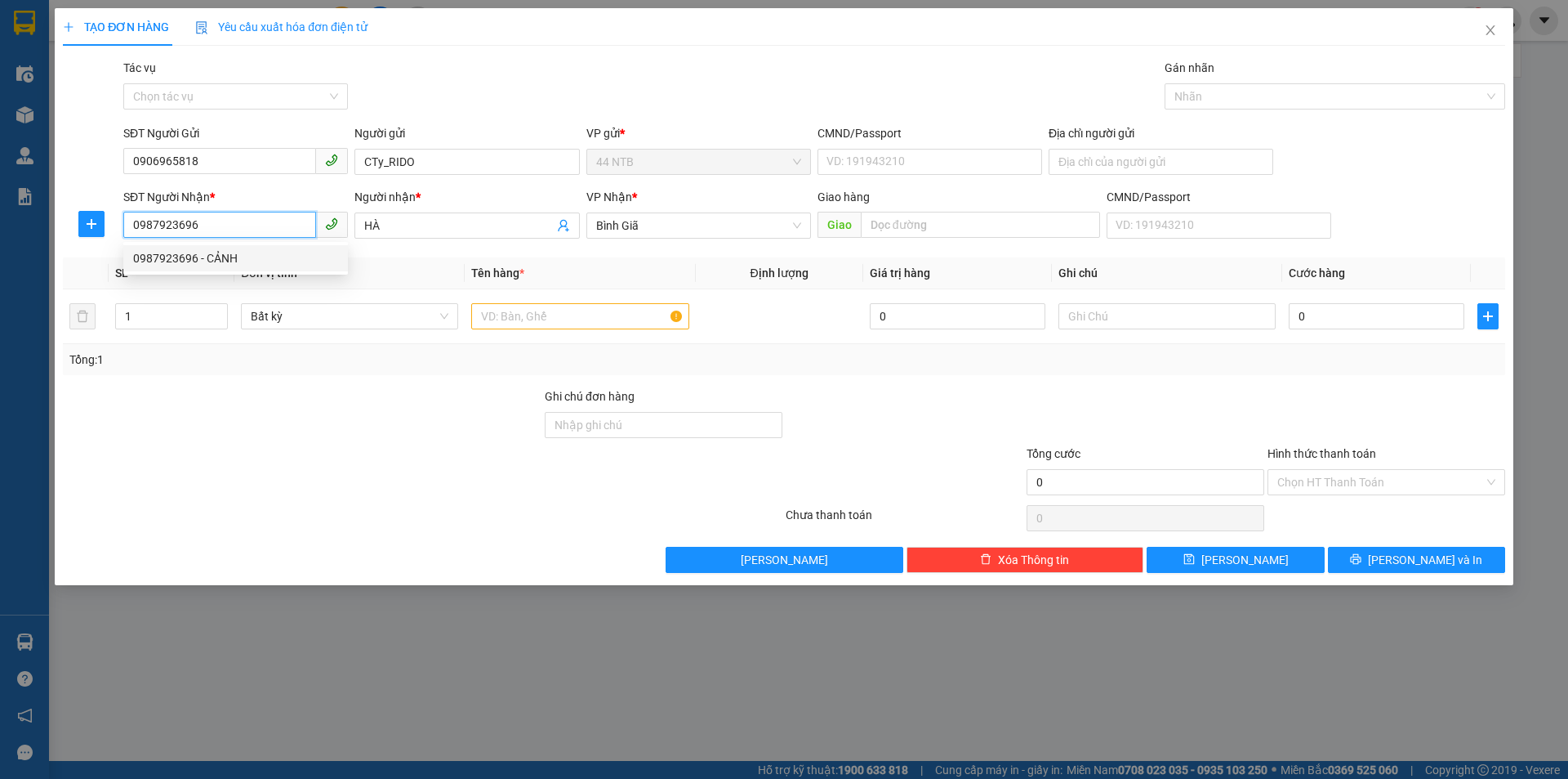
type input "CẢNH"
type input "0987923696"
click at [550, 318] on input "text" at bounding box center [580, 316] width 217 height 27
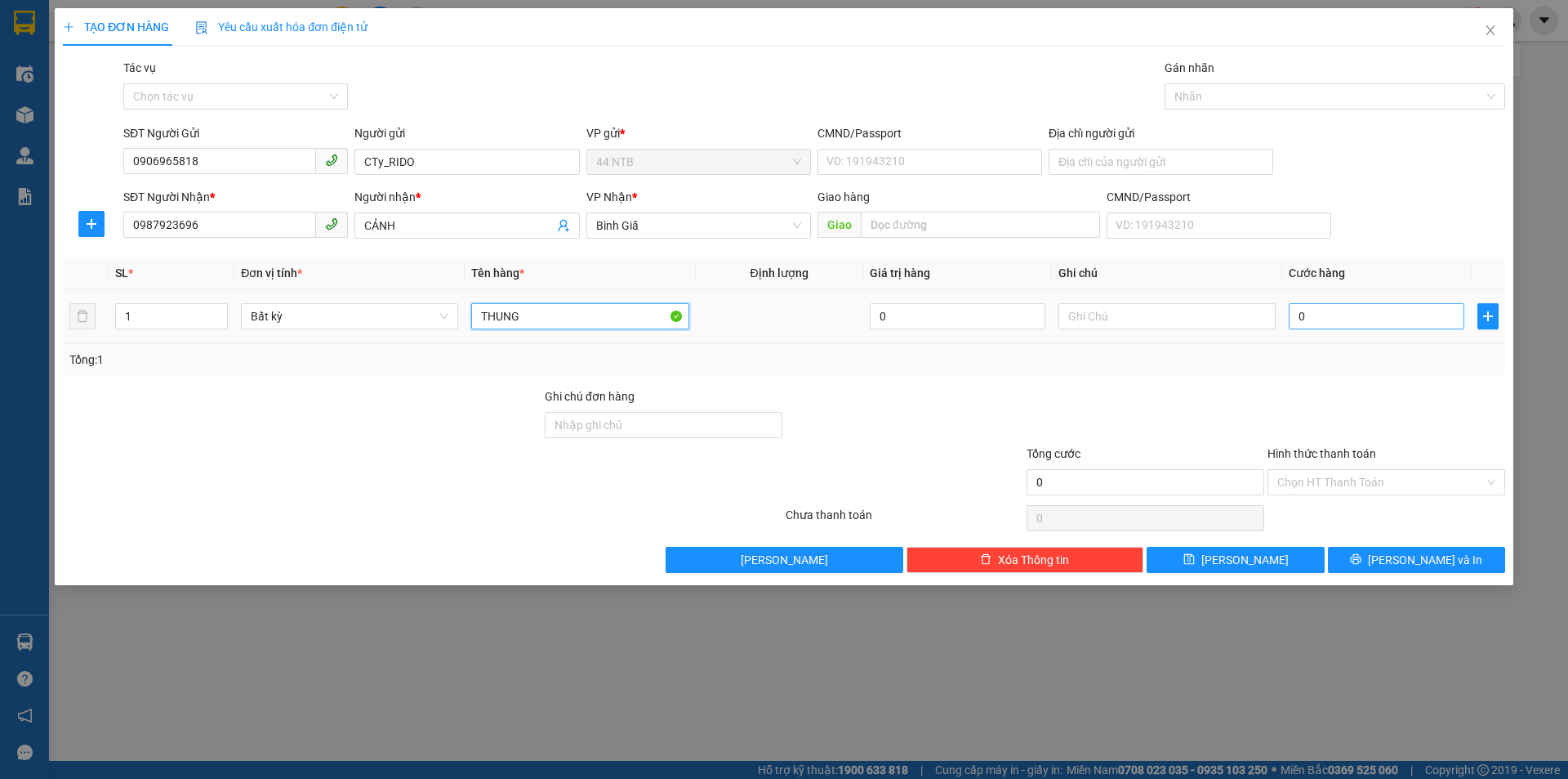
type input "THUNG"
click at [1340, 322] on input "0" at bounding box center [1377, 316] width 175 height 27
type input "3"
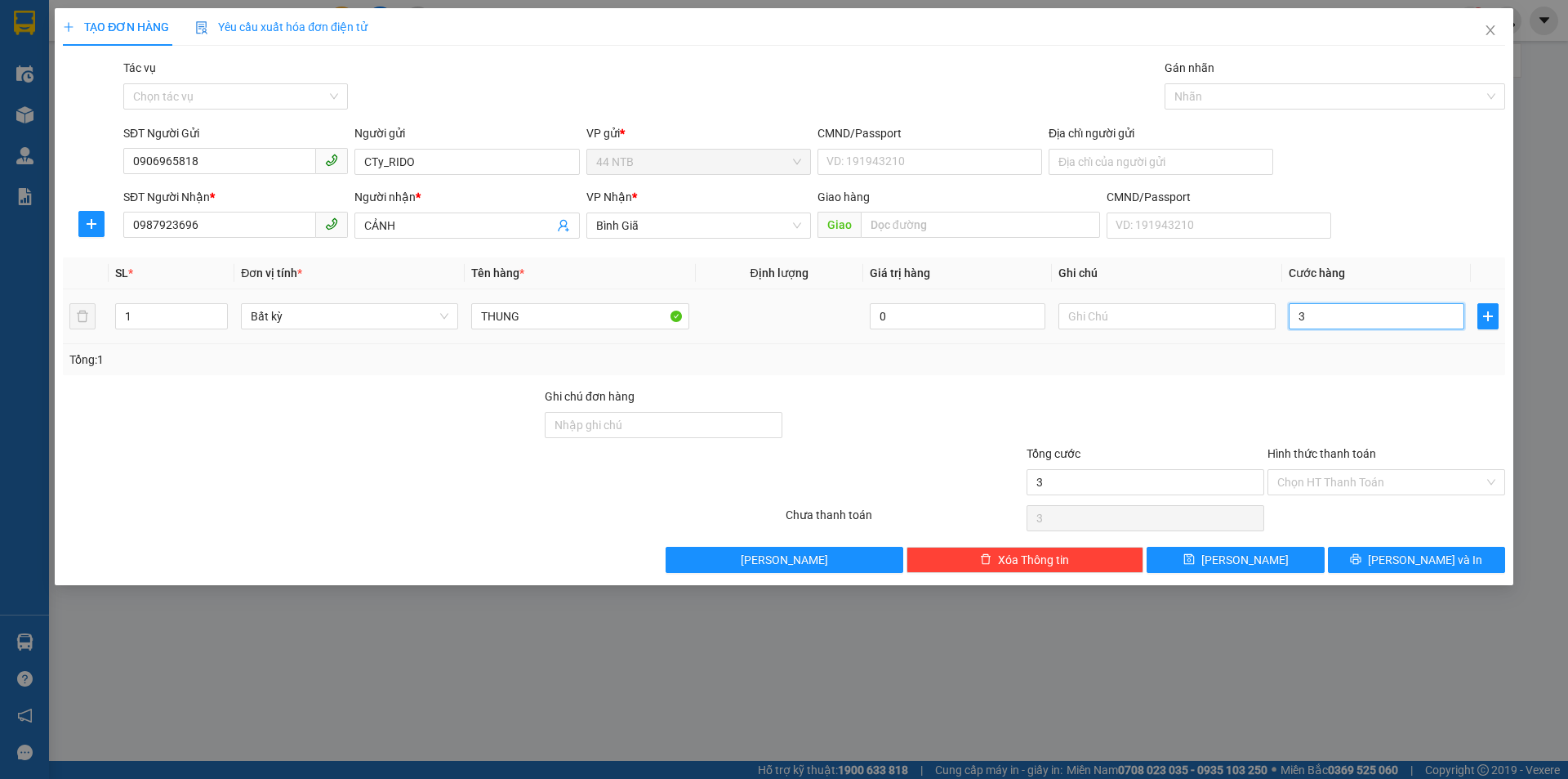
type input "30"
type input "30.000"
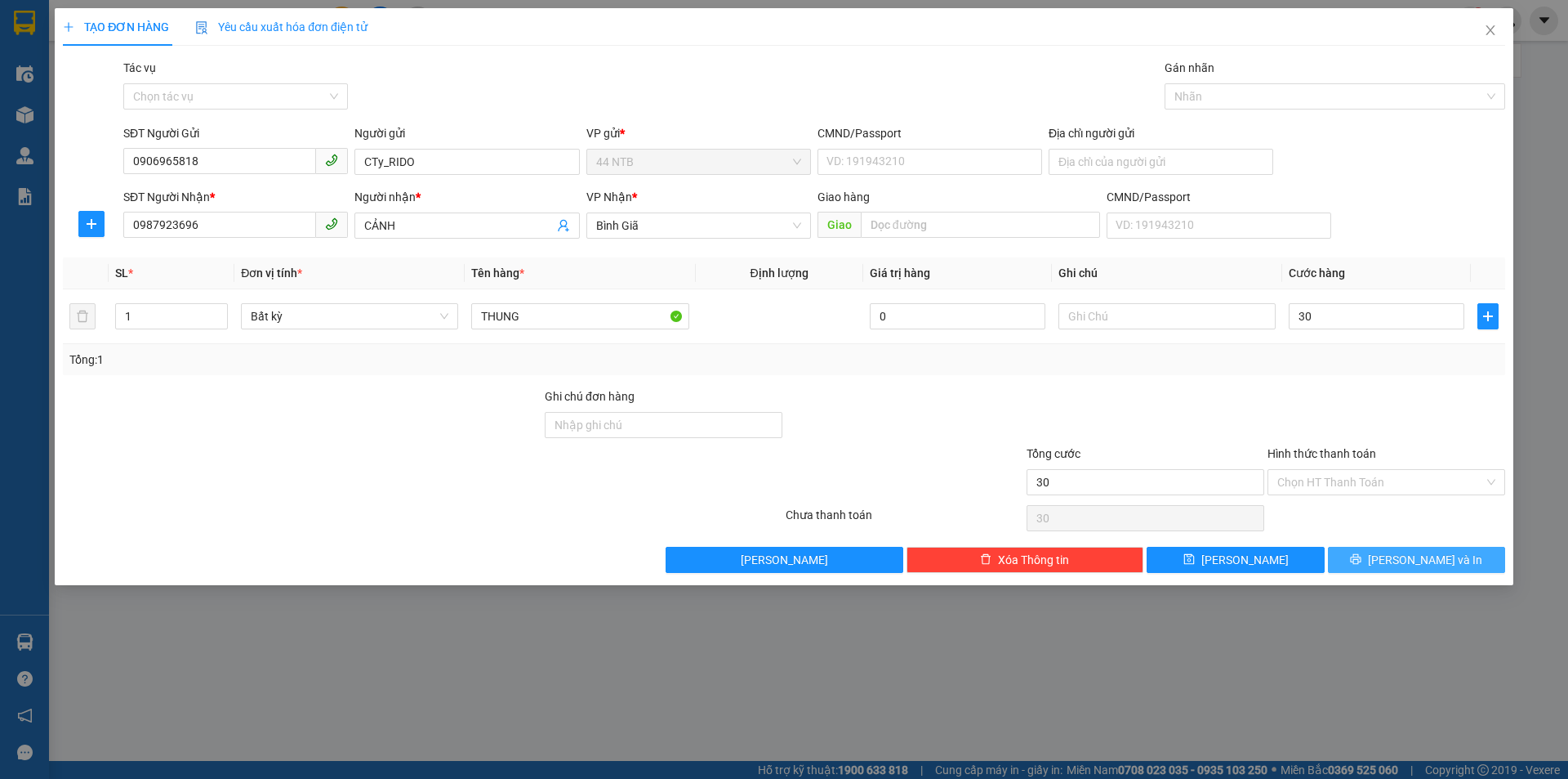
type input "30.000"
click at [1367, 566] on button "[PERSON_NAME] và In" at bounding box center [1416, 560] width 177 height 27
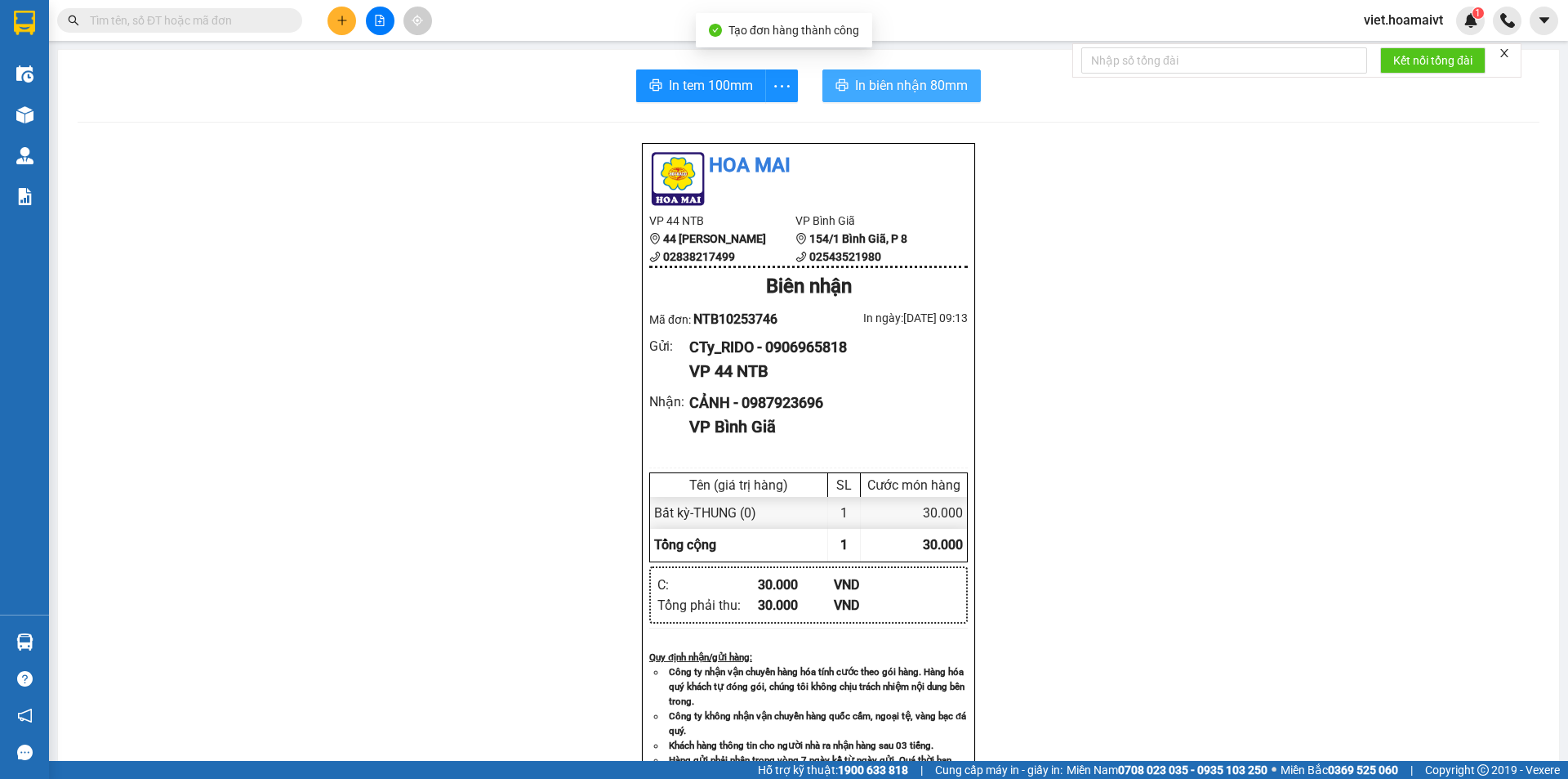
click at [863, 87] on span "In biên nhận 80mm" at bounding box center [911, 85] width 112 height 20
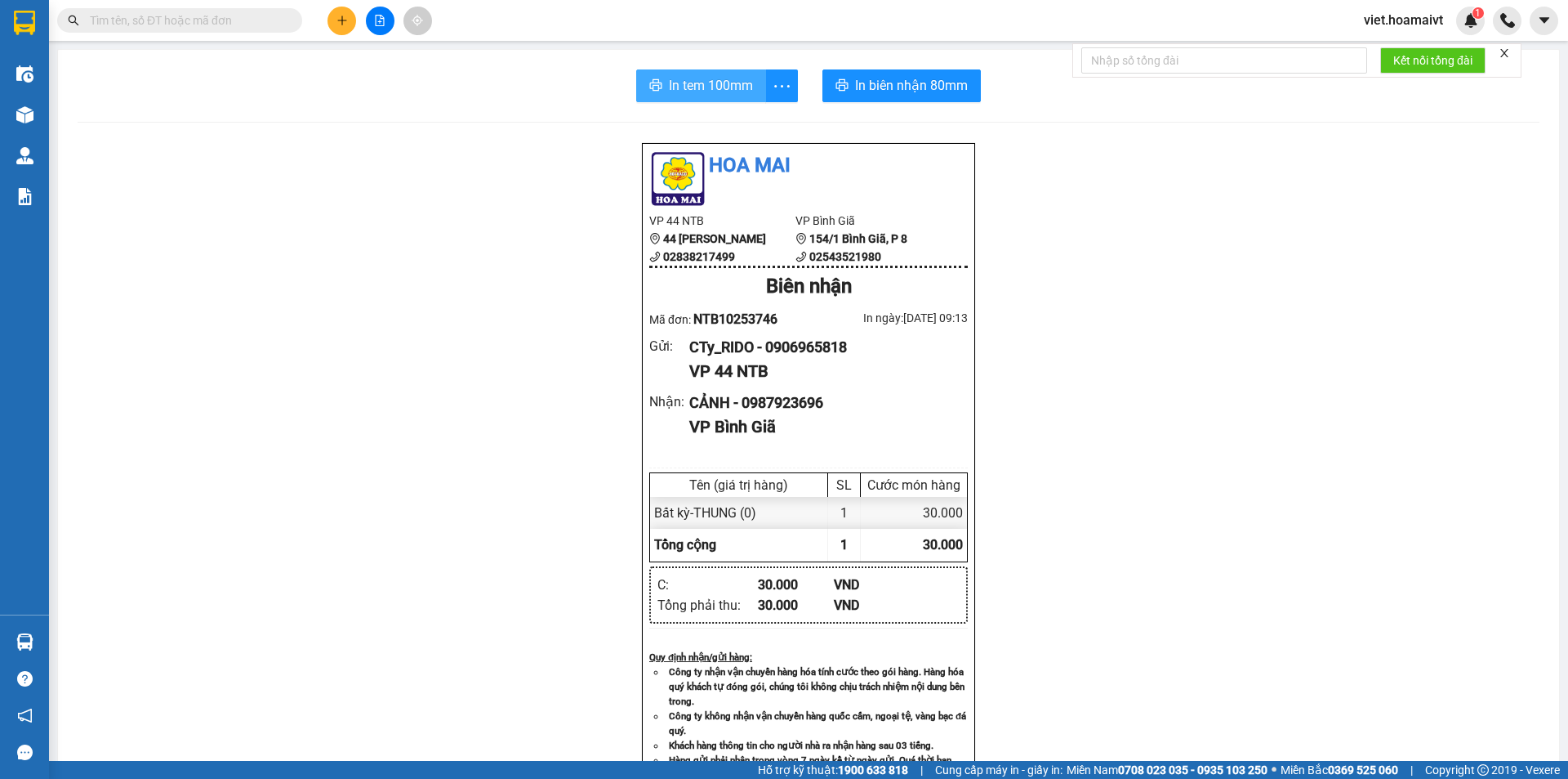
click at [703, 92] on span "In tem 100mm" at bounding box center [711, 85] width 84 height 20
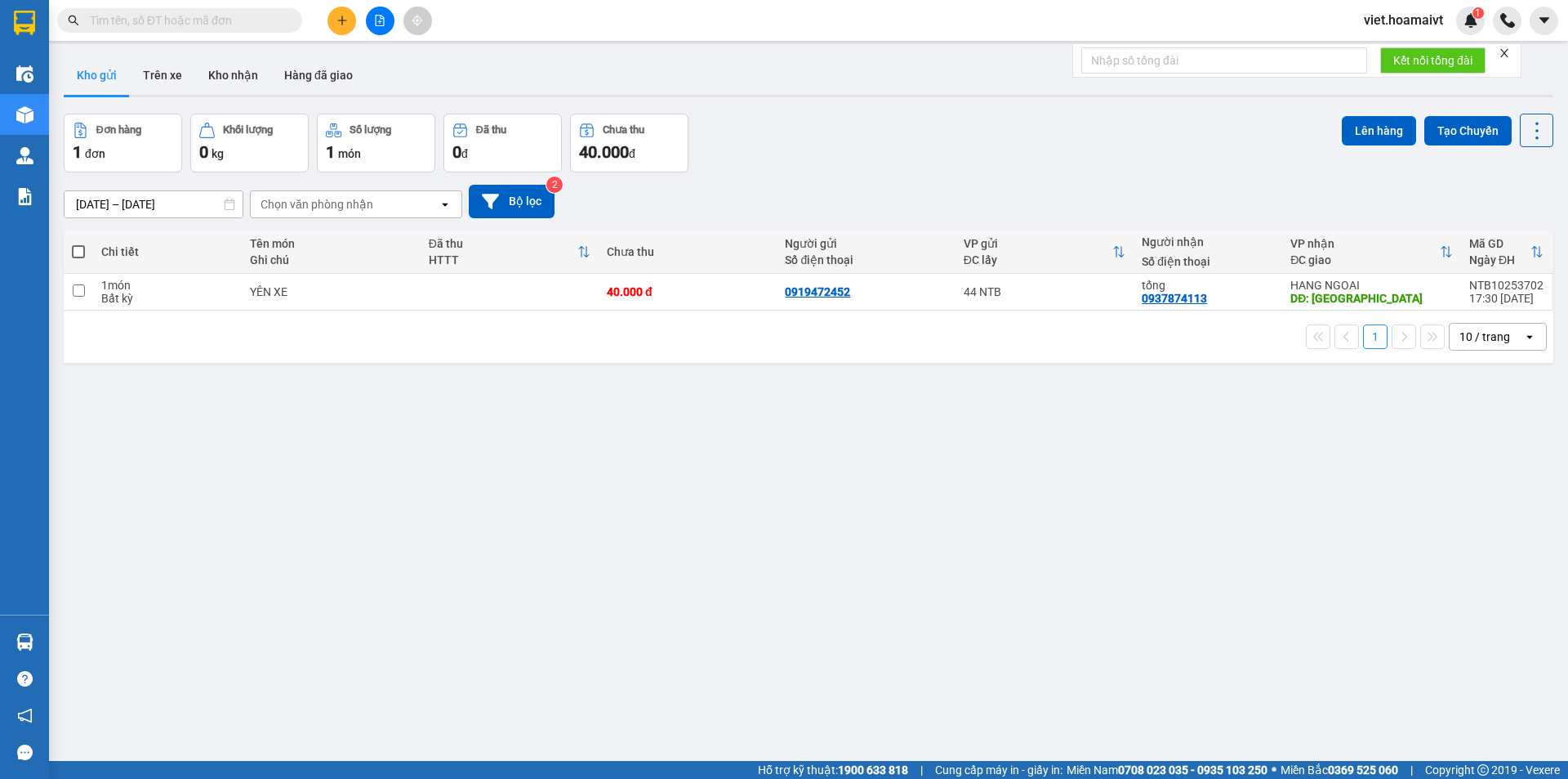
click at [331, 206] on div "Chọn văn phòng nhận" at bounding box center [316, 205] width 112 height 16
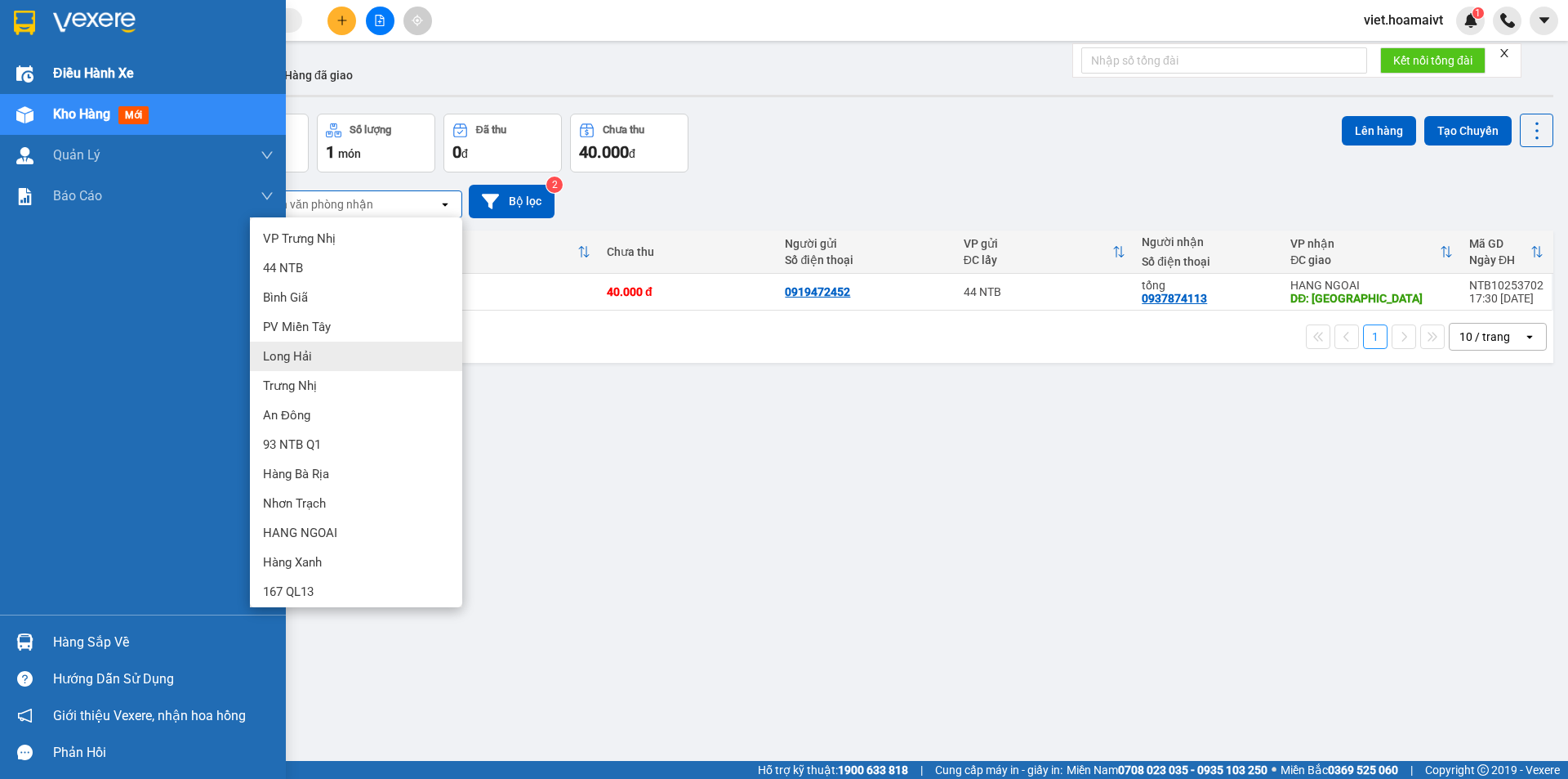
click at [73, 75] on span "Điều hành xe" at bounding box center [93, 73] width 80 height 20
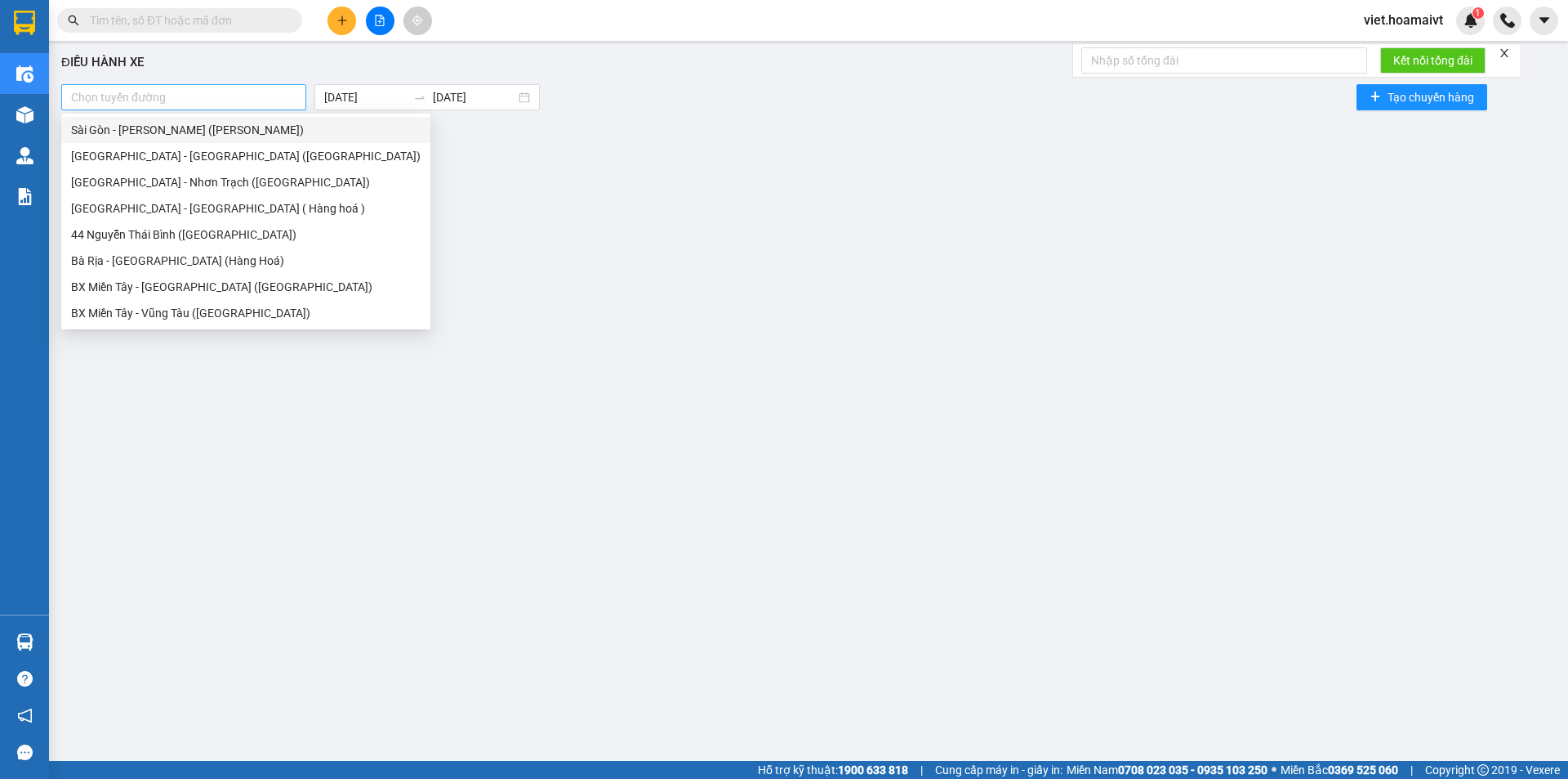
click at [252, 101] on div at bounding box center [184, 97] width 237 height 19
click at [337, 18] on icon "plus" at bounding box center [342, 20] width 12 height 12
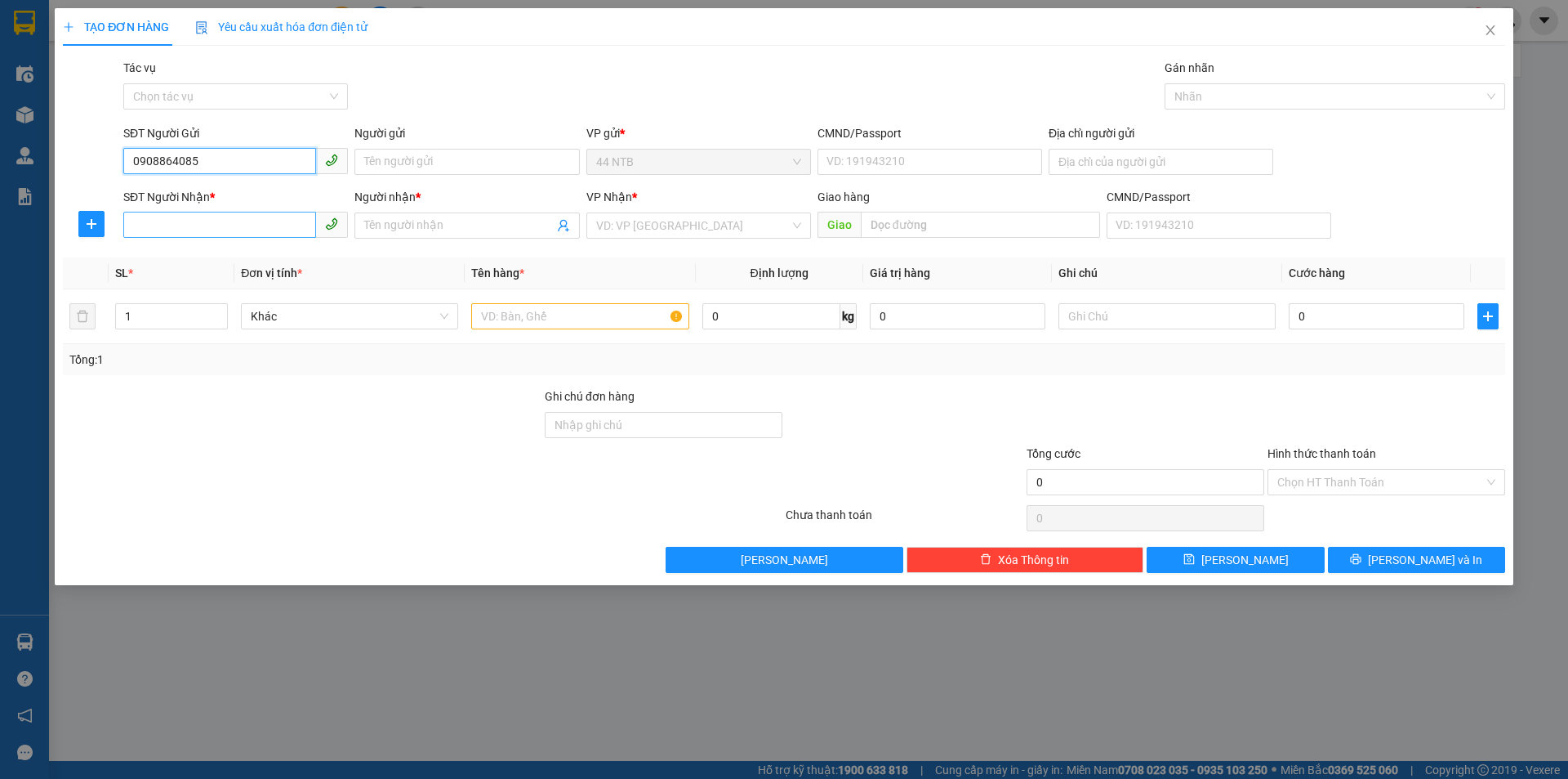
type input "0908864085"
click at [177, 228] on input "SĐT Người Nhận *" at bounding box center [219, 225] width 193 height 27
type input "0908081358"
click at [408, 227] on input "Người nhận *" at bounding box center [459, 226] width 188 height 18
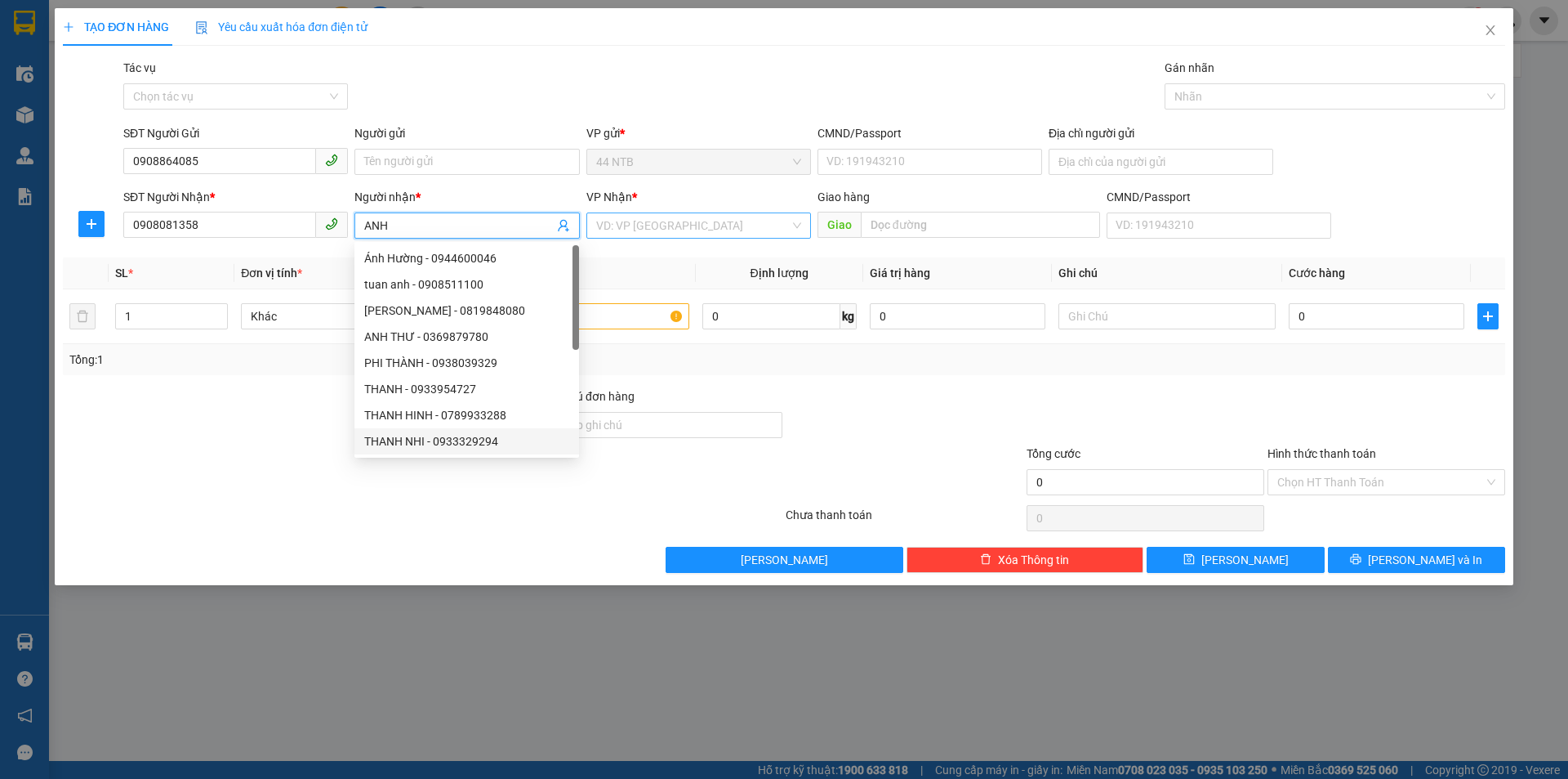
type input "ANH"
click at [648, 236] on input "search" at bounding box center [694, 225] width 194 height 25
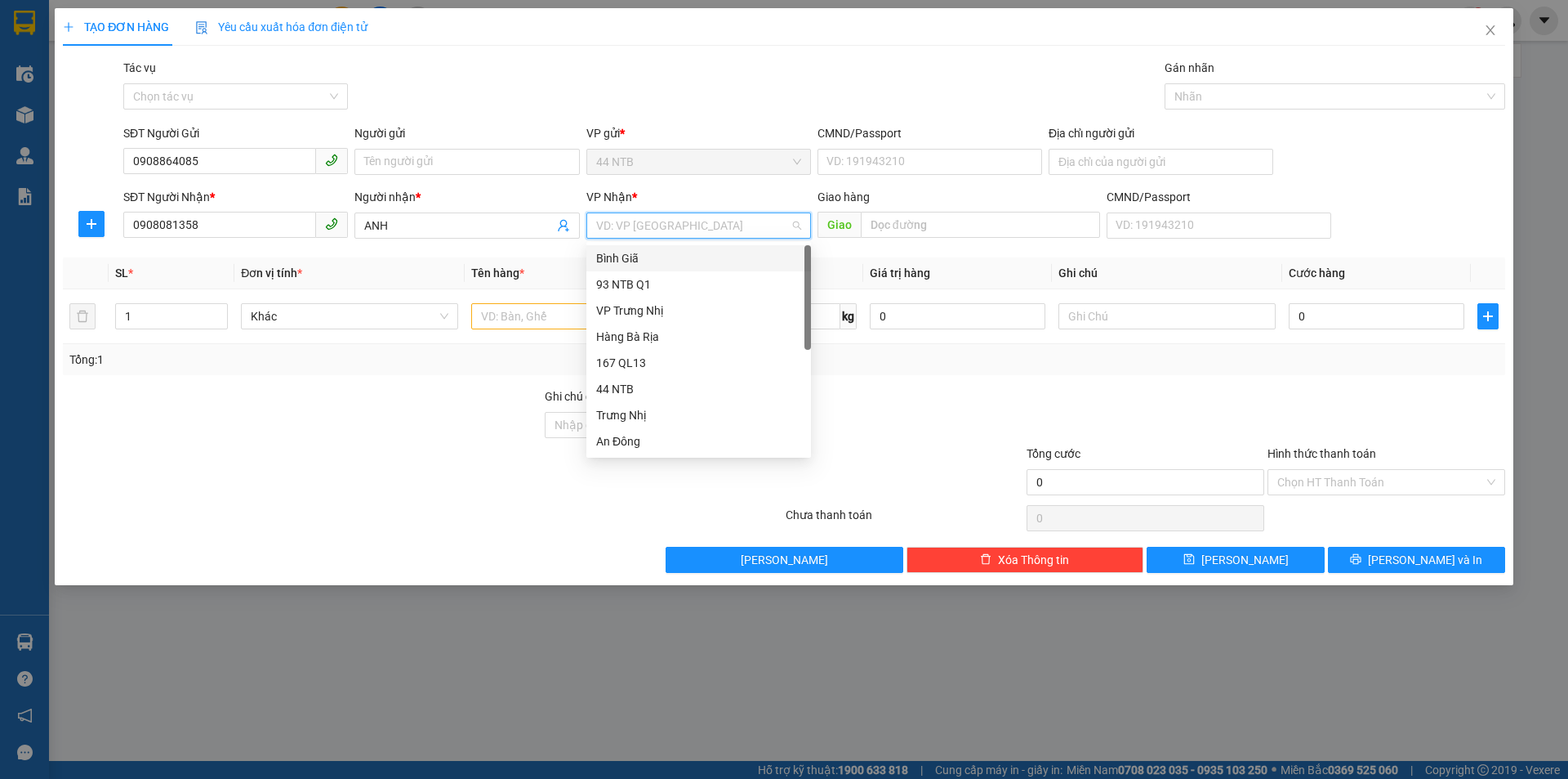
click at [640, 261] on div "Bình Giã" at bounding box center [699, 259] width 205 height 18
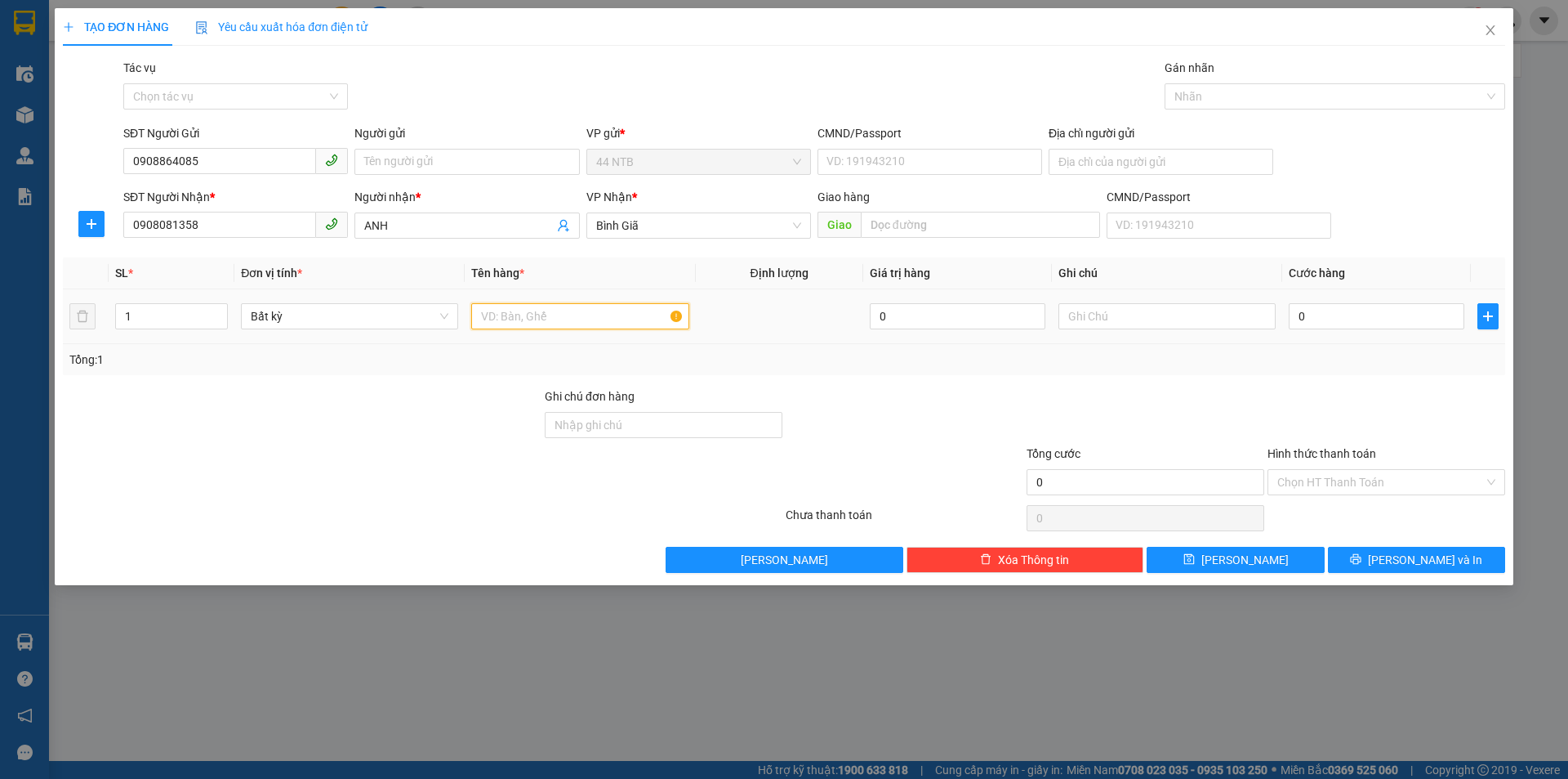
click at [549, 323] on input "text" at bounding box center [580, 316] width 217 height 27
type input "XOP"
click at [1319, 315] on input "0" at bounding box center [1377, 316] width 175 height 27
type input "3"
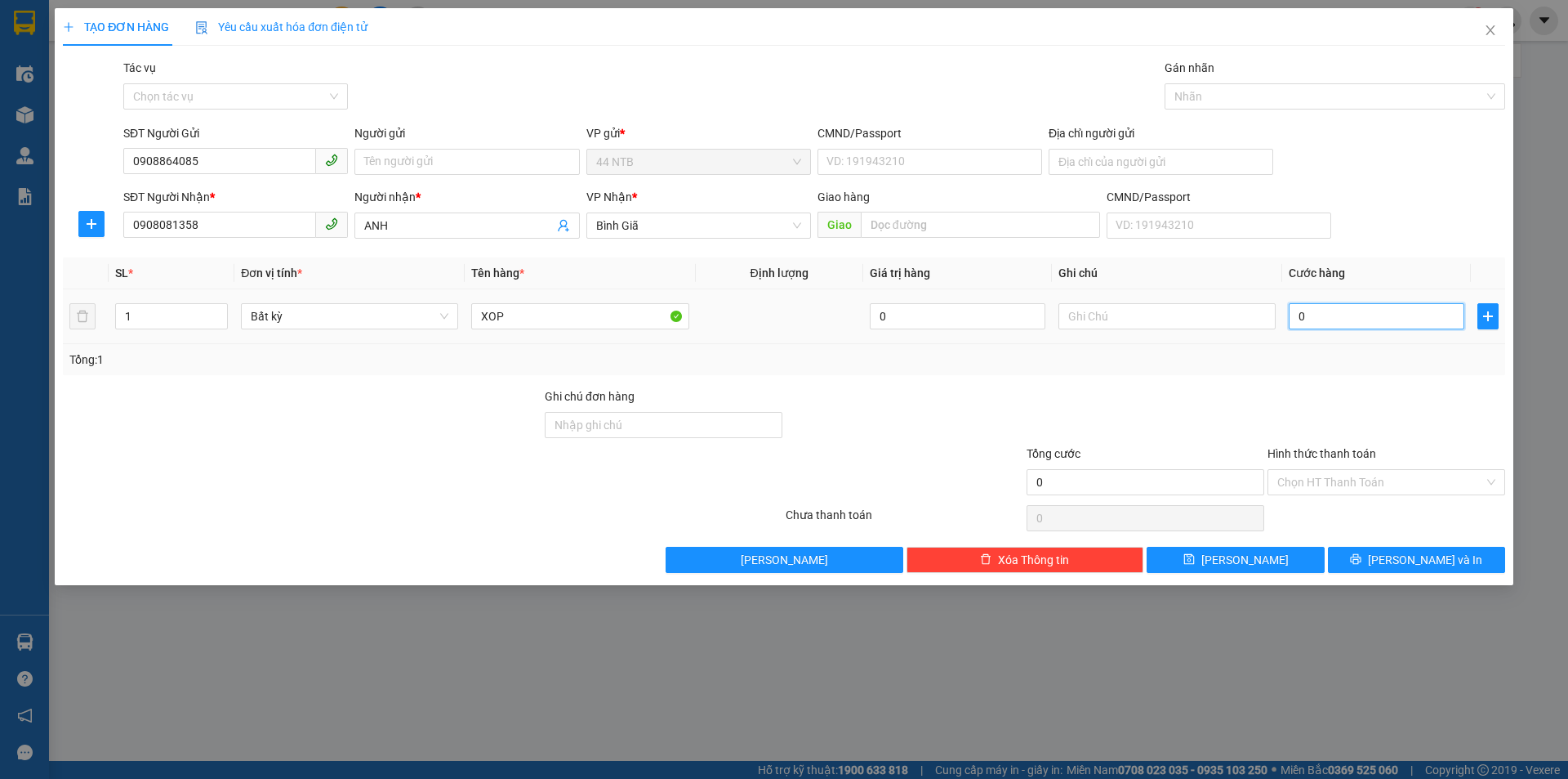
type input "3"
type input "30"
type input "30.000"
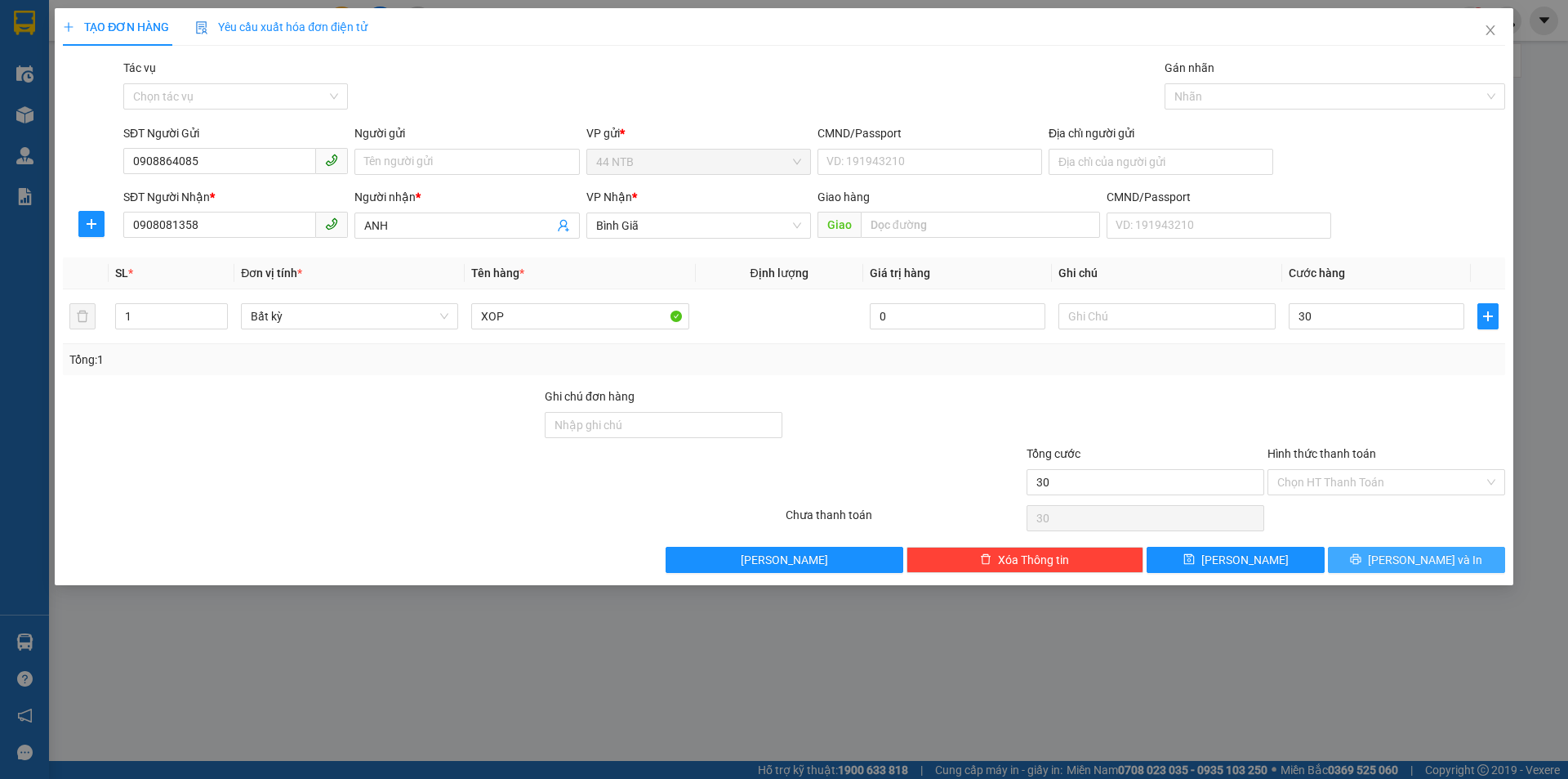
type input "30.000"
click at [1406, 555] on span "[PERSON_NAME] và In" at bounding box center [1425, 560] width 114 height 18
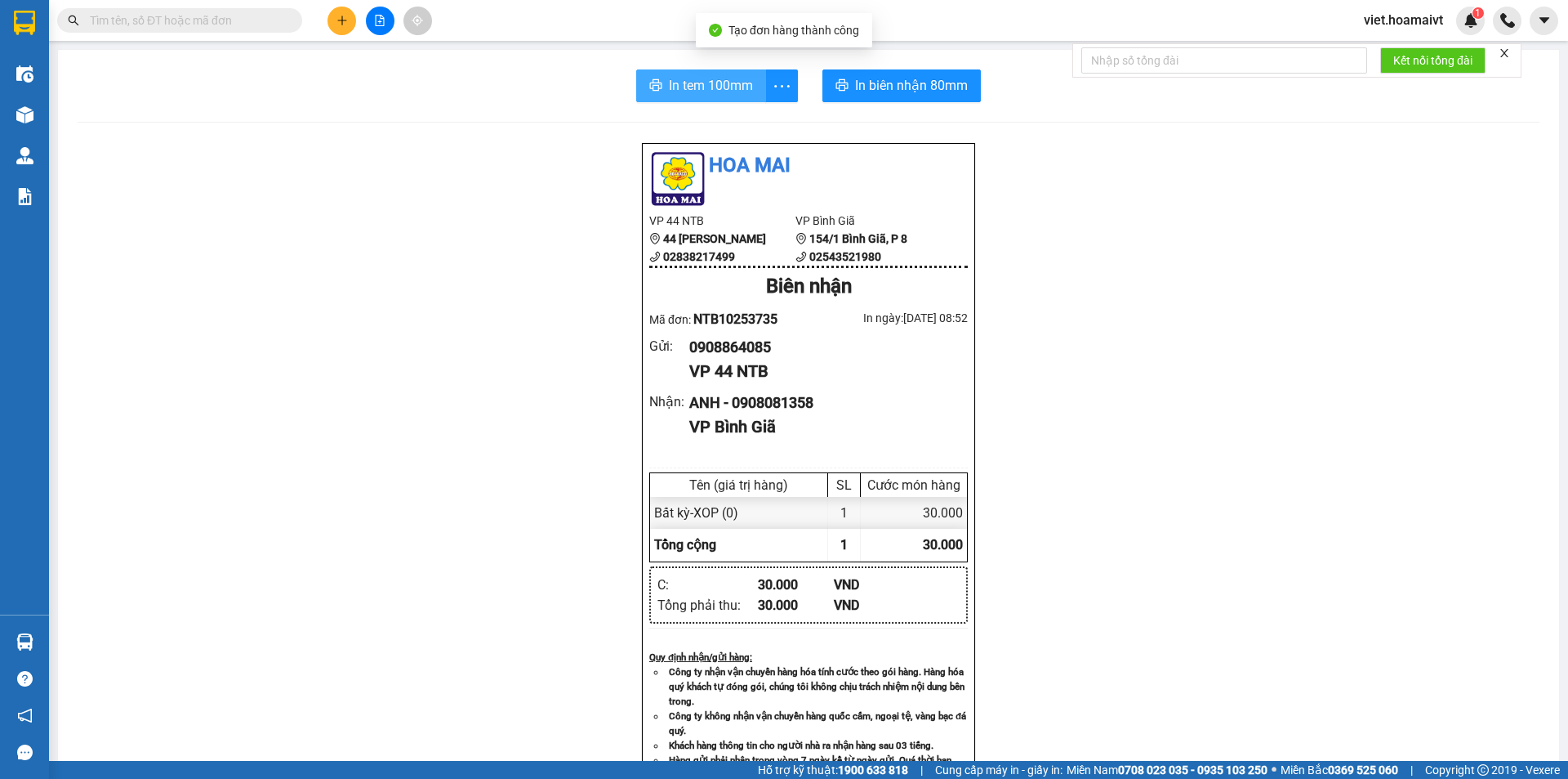
click at [719, 80] on span "In tem 100mm" at bounding box center [711, 85] width 84 height 20
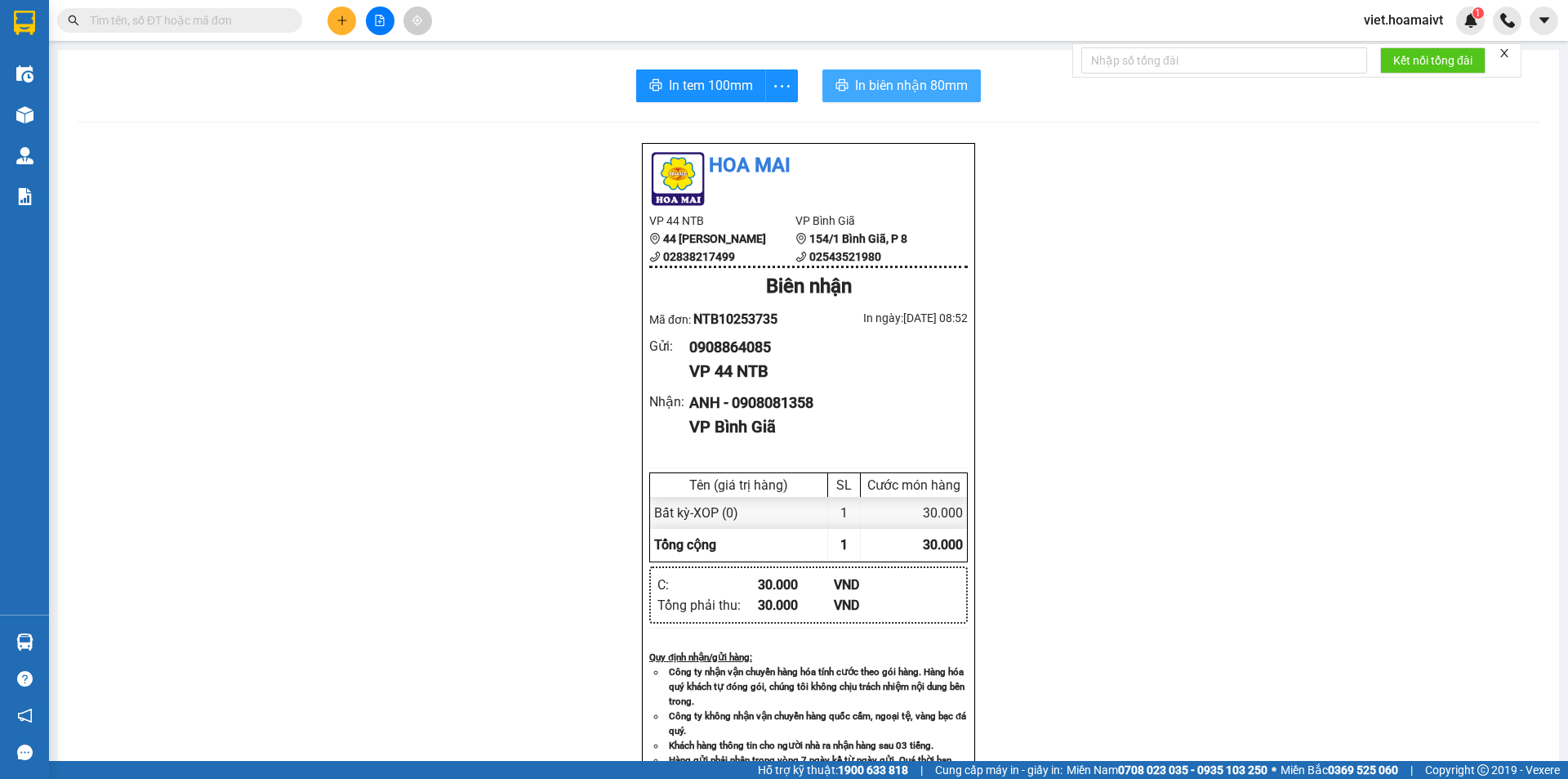
click at [921, 77] on span "In biên nhận 80mm" at bounding box center [911, 85] width 112 height 20
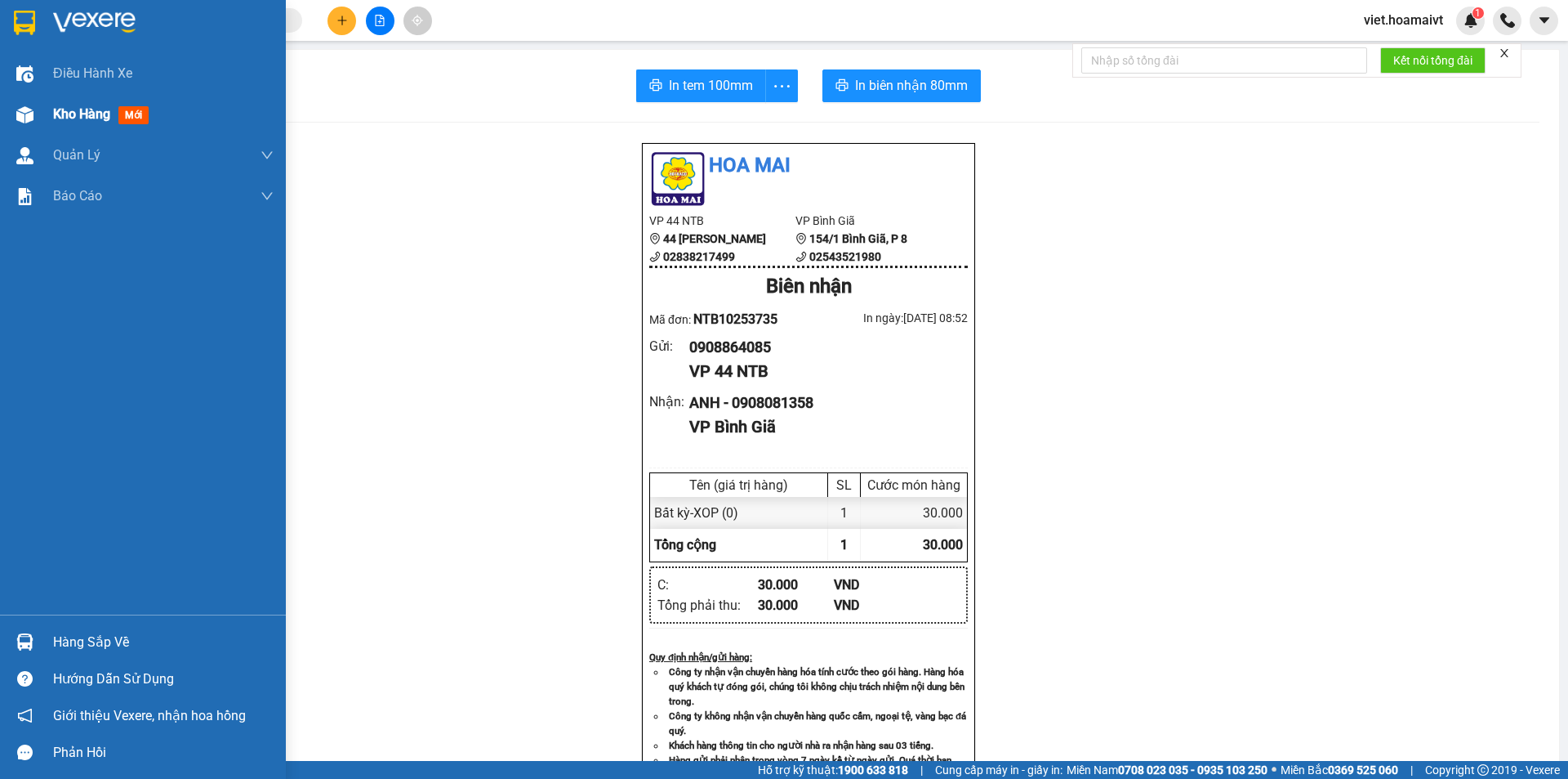
click at [83, 120] on span "Kho hàng" at bounding box center [81, 113] width 58 height 16
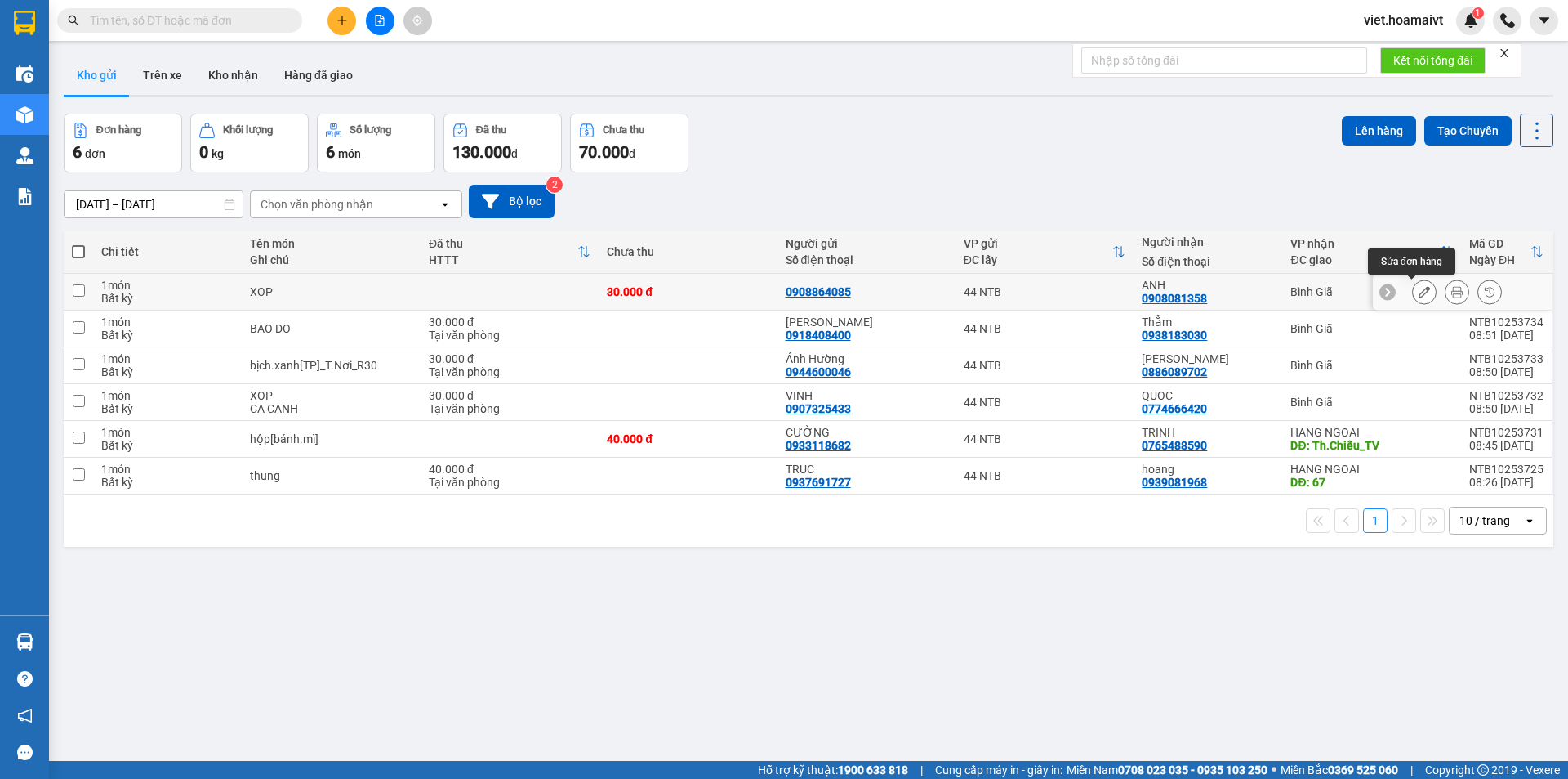
click at [1419, 289] on icon at bounding box center [1425, 292] width 12 height 12
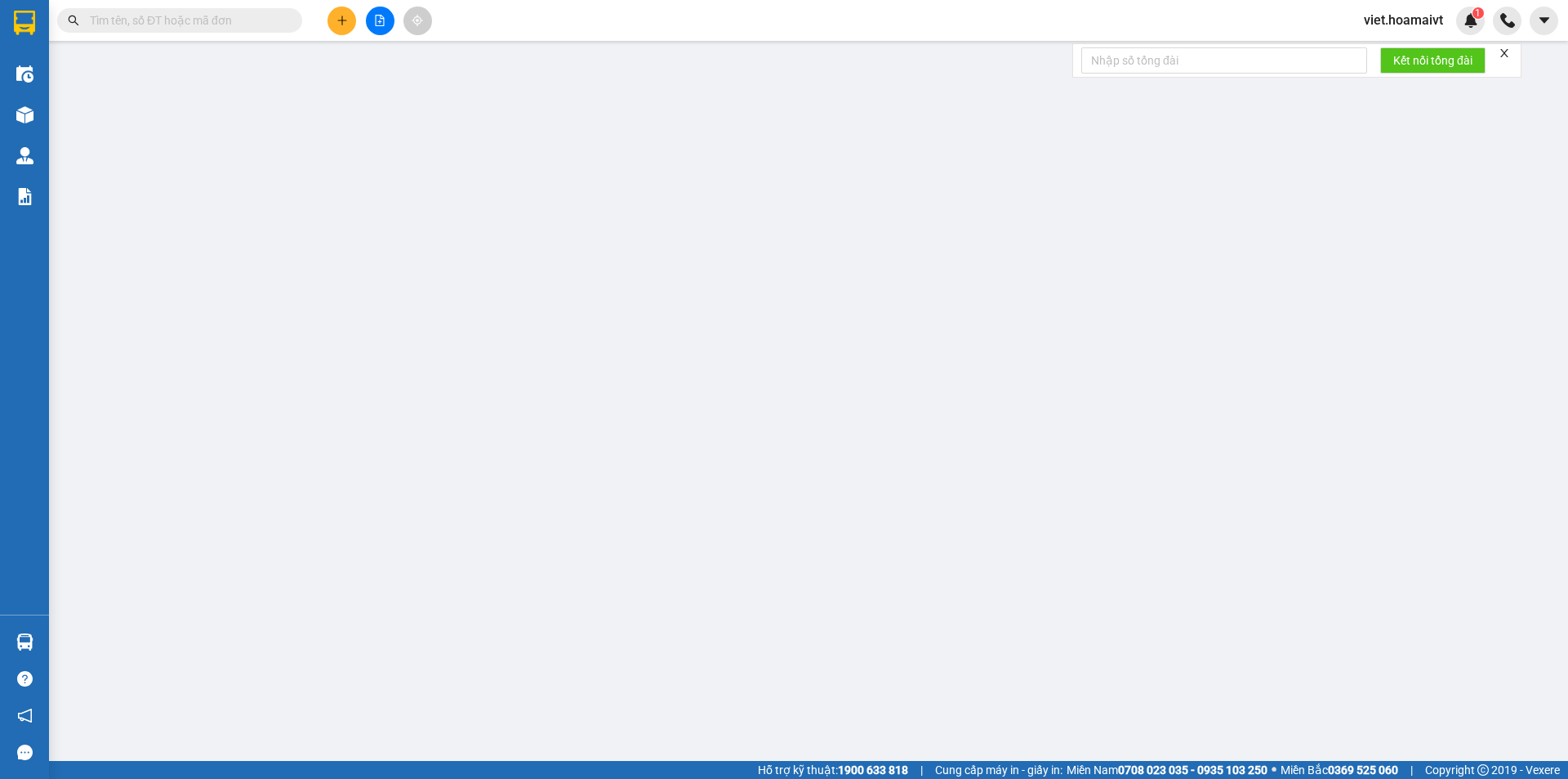
type input "0908864085"
type input "0908081358"
type input "ANH"
type input "30.000"
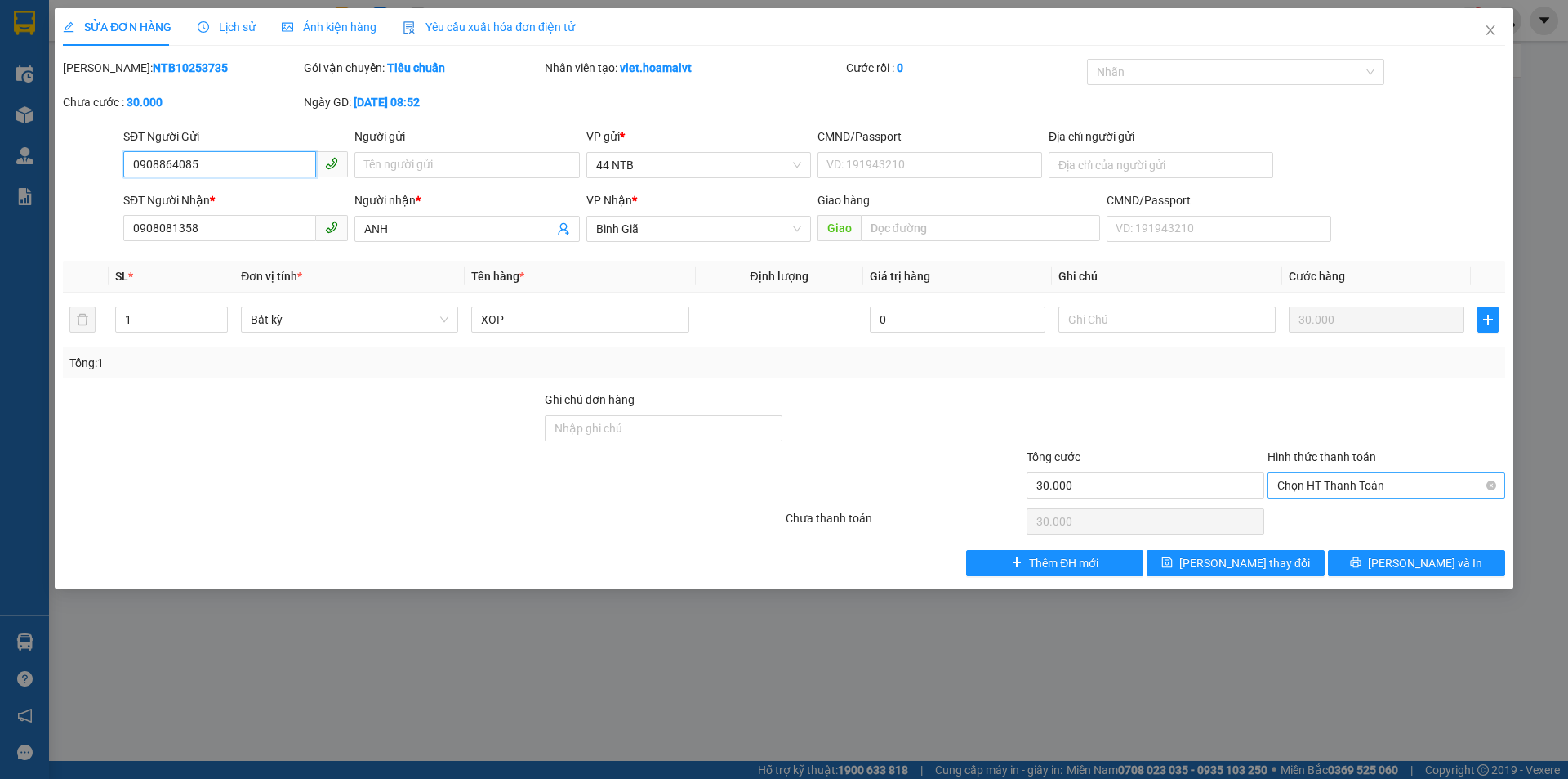
click at [1362, 485] on span "Chọn HT Thanh Toán" at bounding box center [1386, 486] width 218 height 25
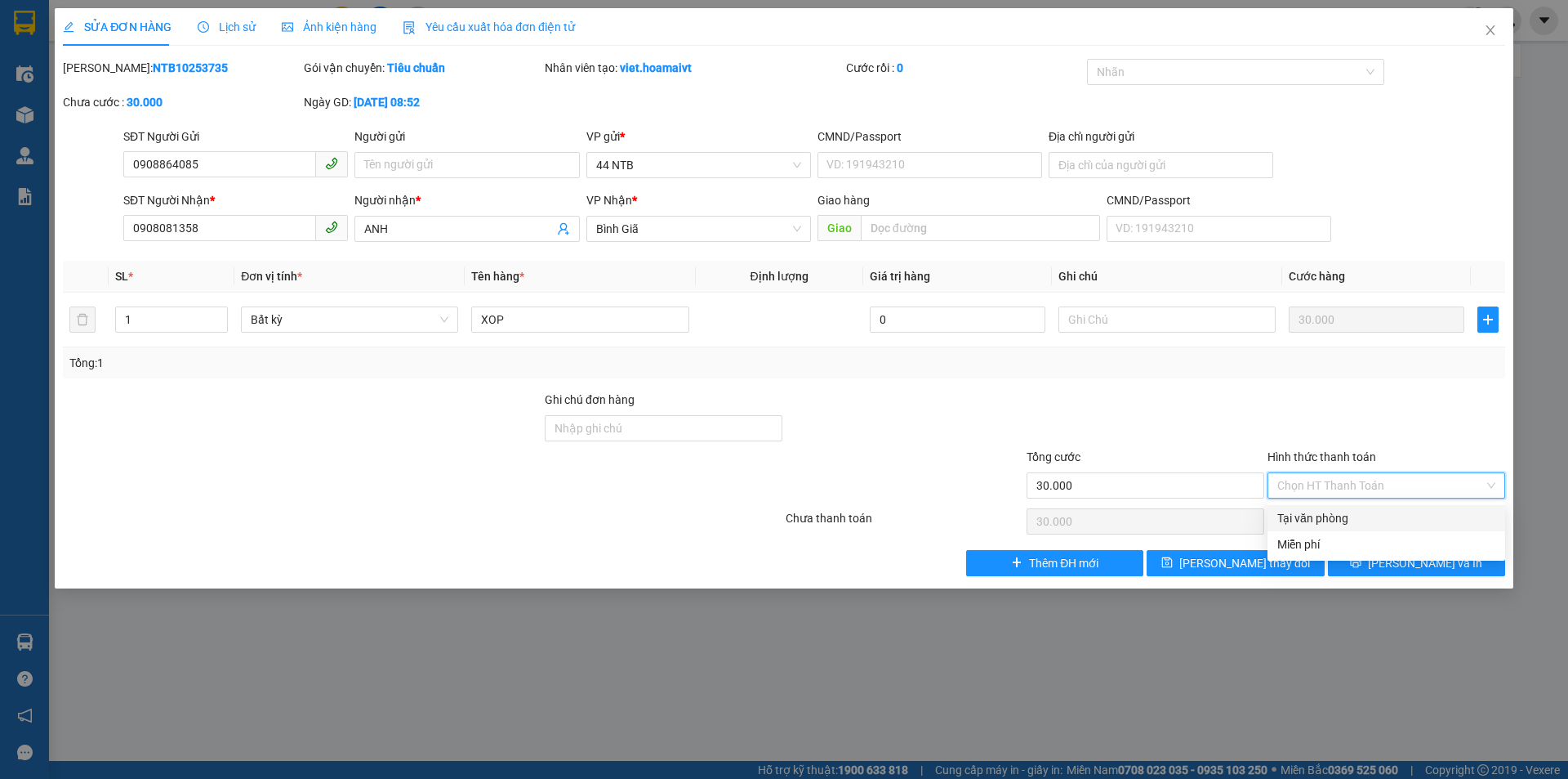
click at [1359, 512] on div "Tại văn phòng" at bounding box center [1386, 518] width 218 height 18
type input "0"
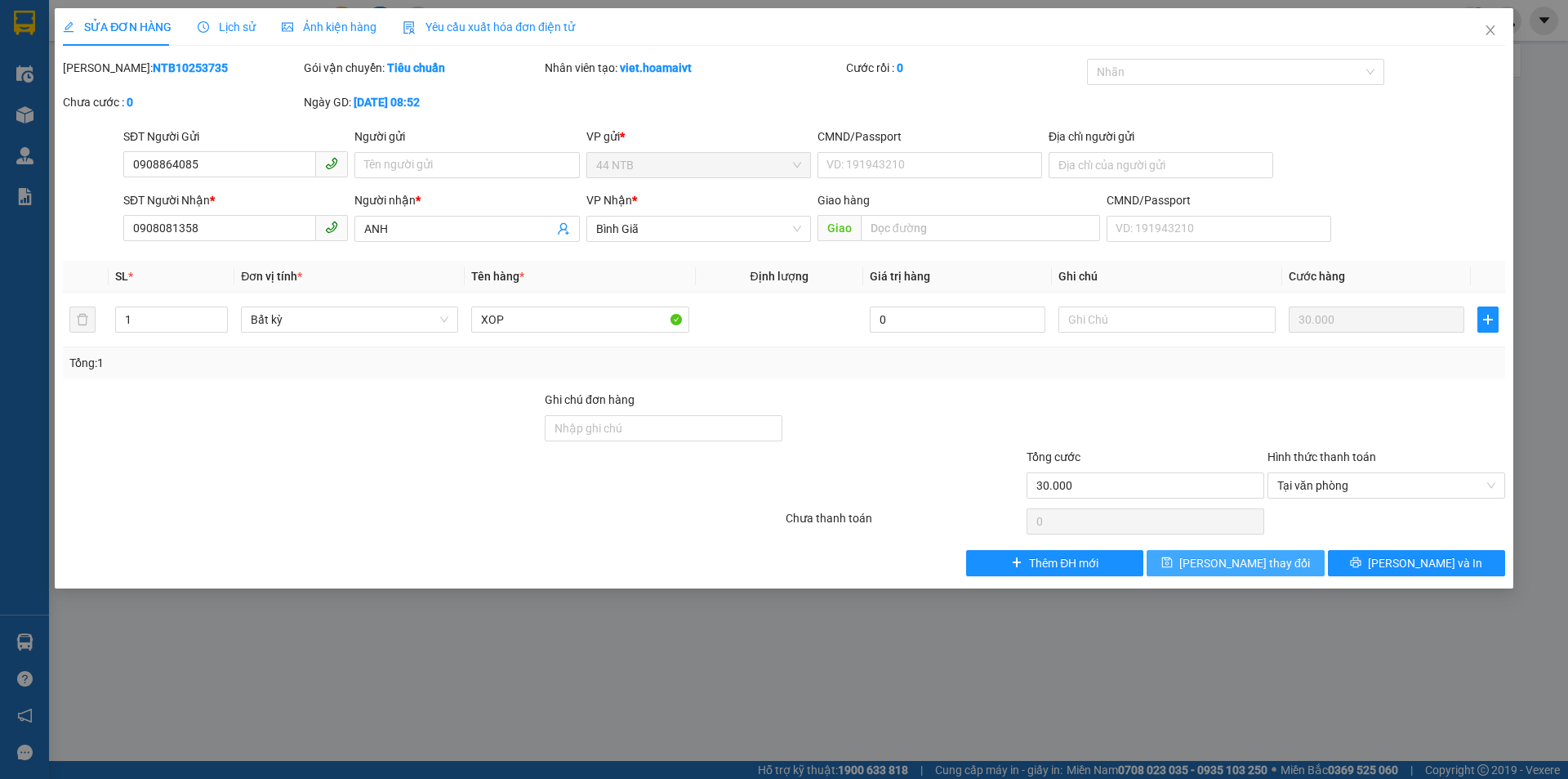
click at [1296, 557] on button "Lưu thay đổi" at bounding box center [1235, 563] width 177 height 27
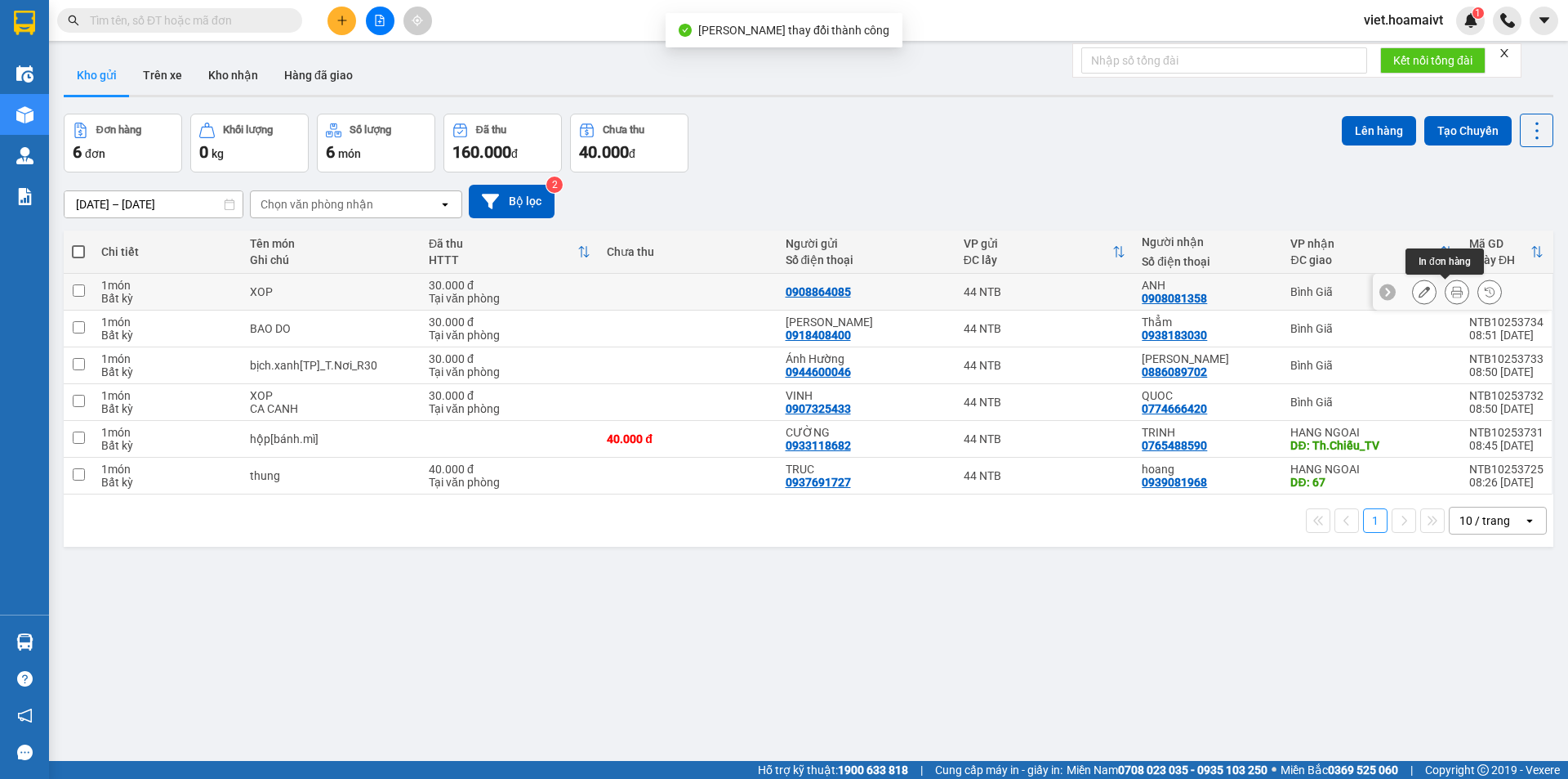
click at [1451, 296] on icon at bounding box center [1457, 292] width 12 height 12
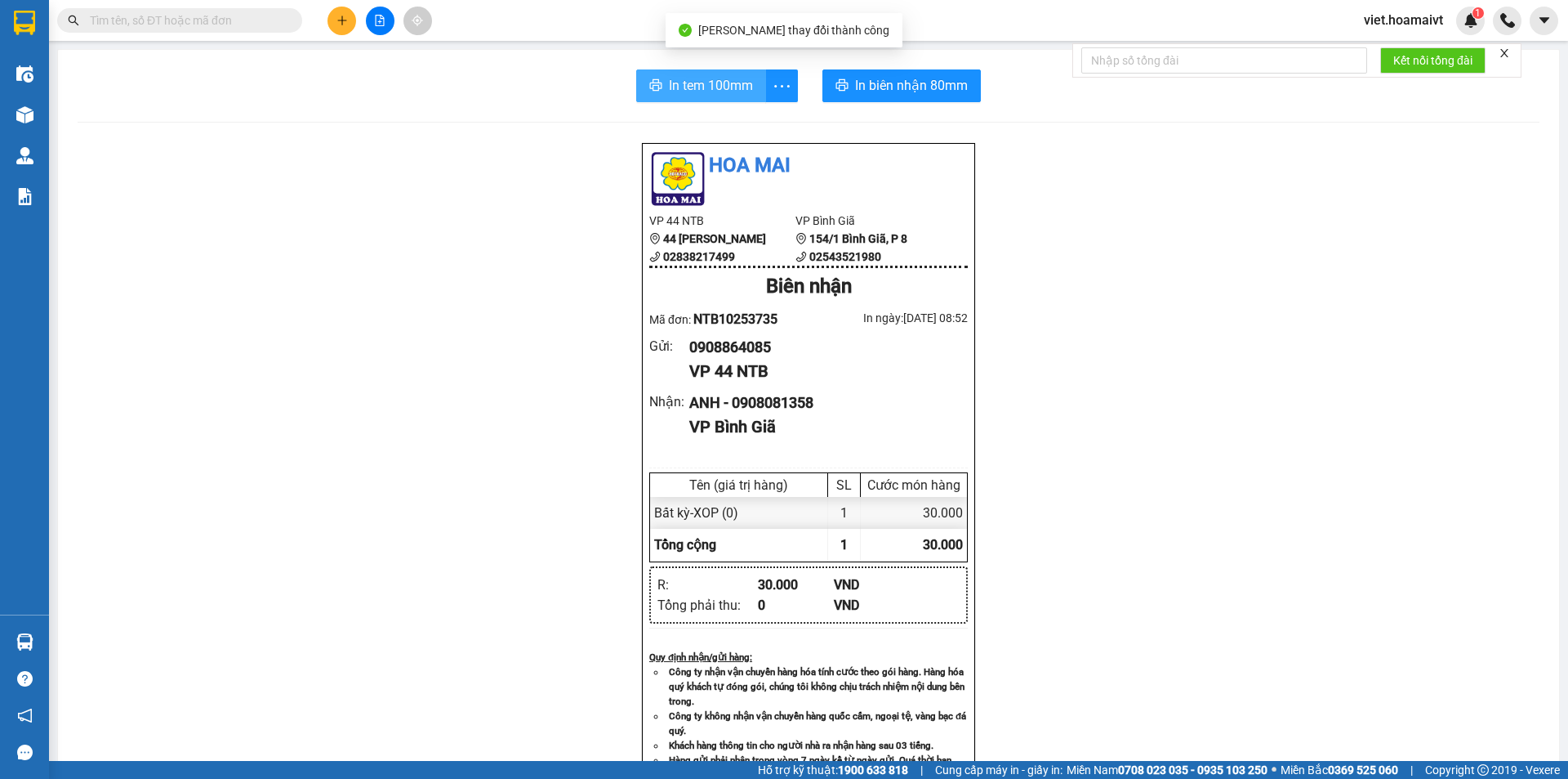
click at [692, 79] on span "In tem 100mm" at bounding box center [711, 85] width 84 height 20
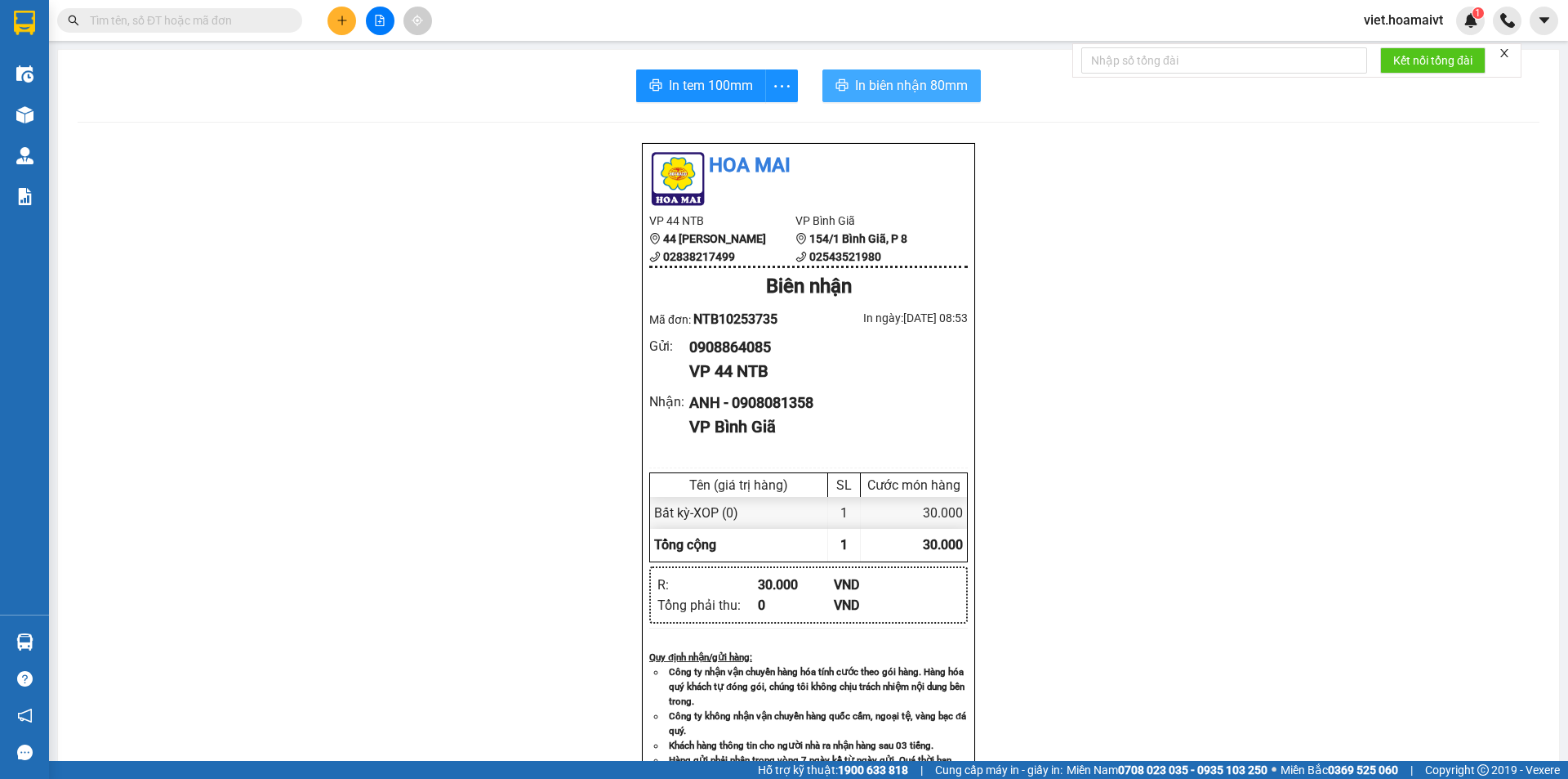
click at [910, 89] on span "In biên nhận 80mm" at bounding box center [911, 85] width 112 height 20
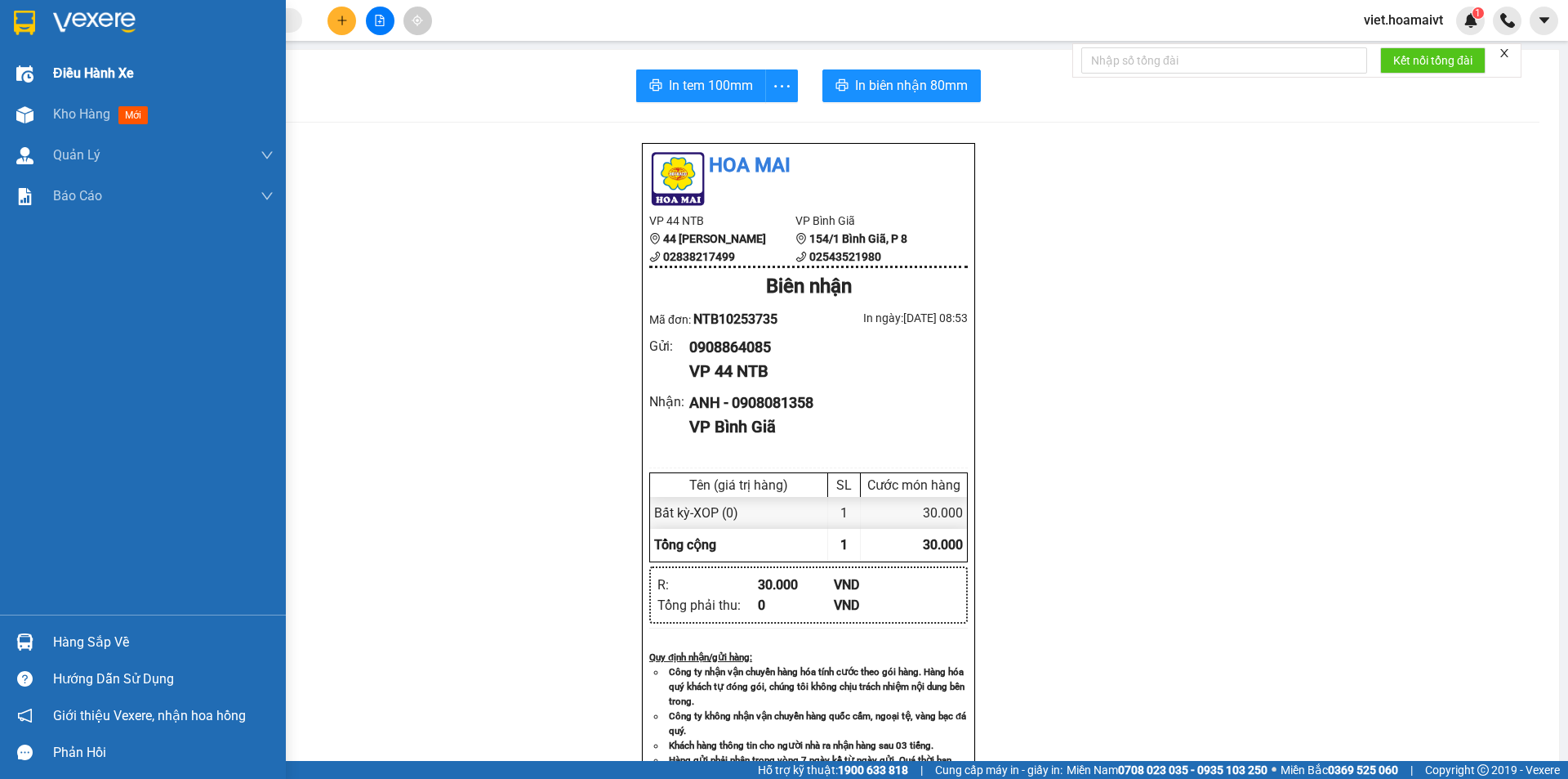
click at [70, 80] on span "Điều hành xe" at bounding box center [93, 73] width 80 height 20
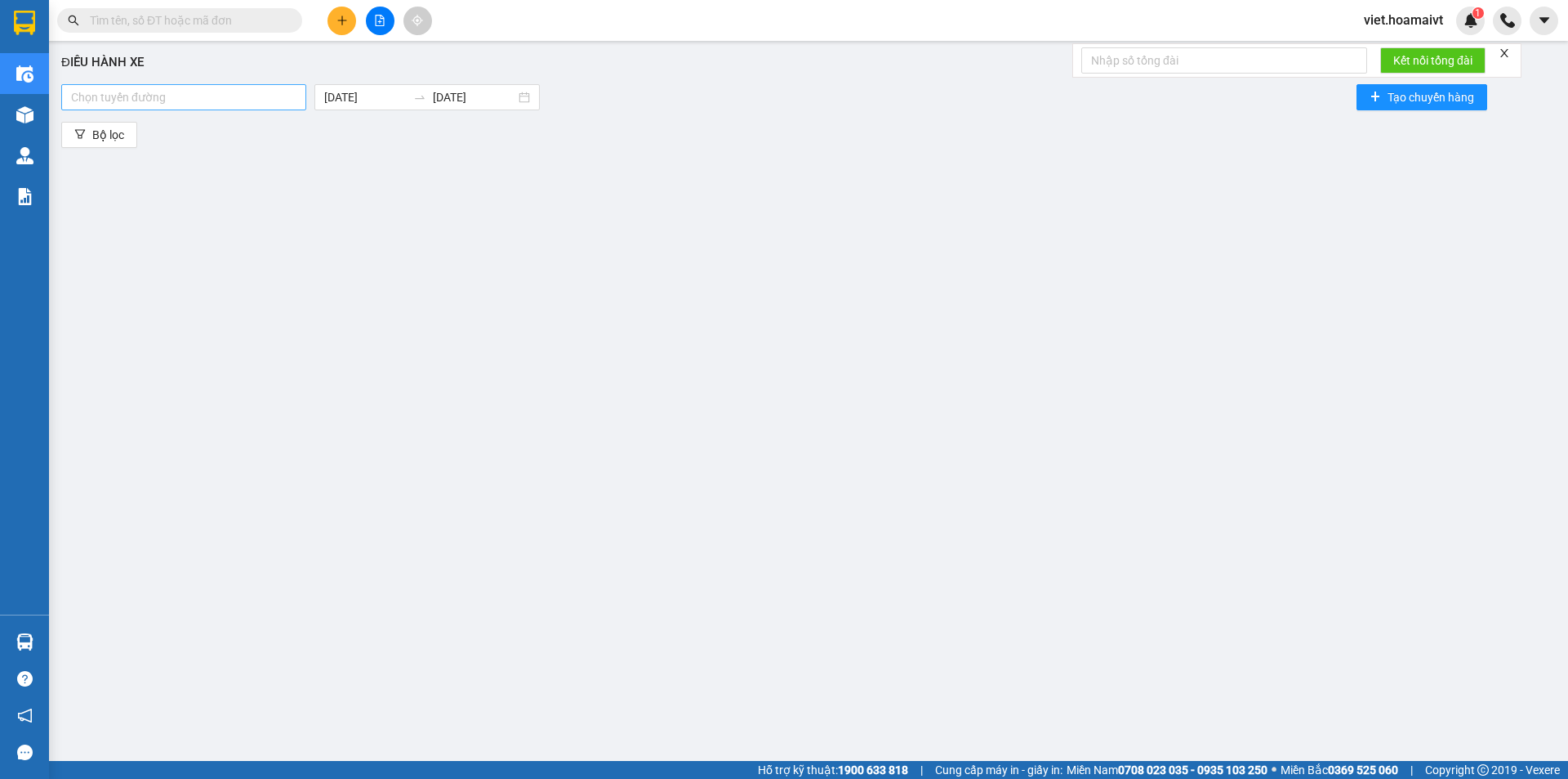
drag, startPoint x: 258, startPoint y: 96, endPoint x: 248, endPoint y: 96, distance: 10.0
click at [257, 96] on div at bounding box center [184, 97] width 237 height 19
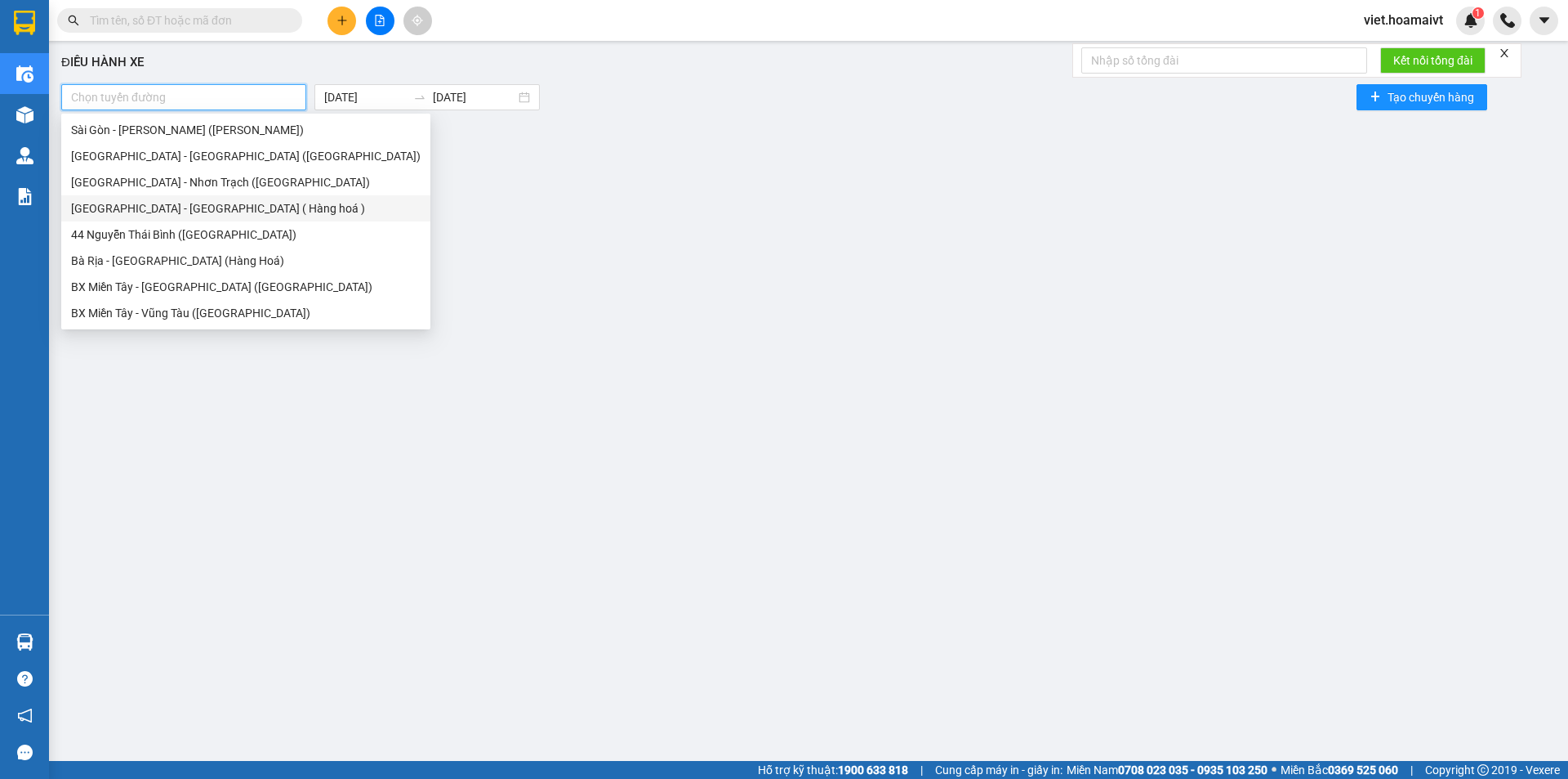
click at [176, 204] on div "[GEOGRAPHIC_DATA] - [GEOGRAPHIC_DATA] ( Hàng hoá )" at bounding box center [246, 208] width 350 height 18
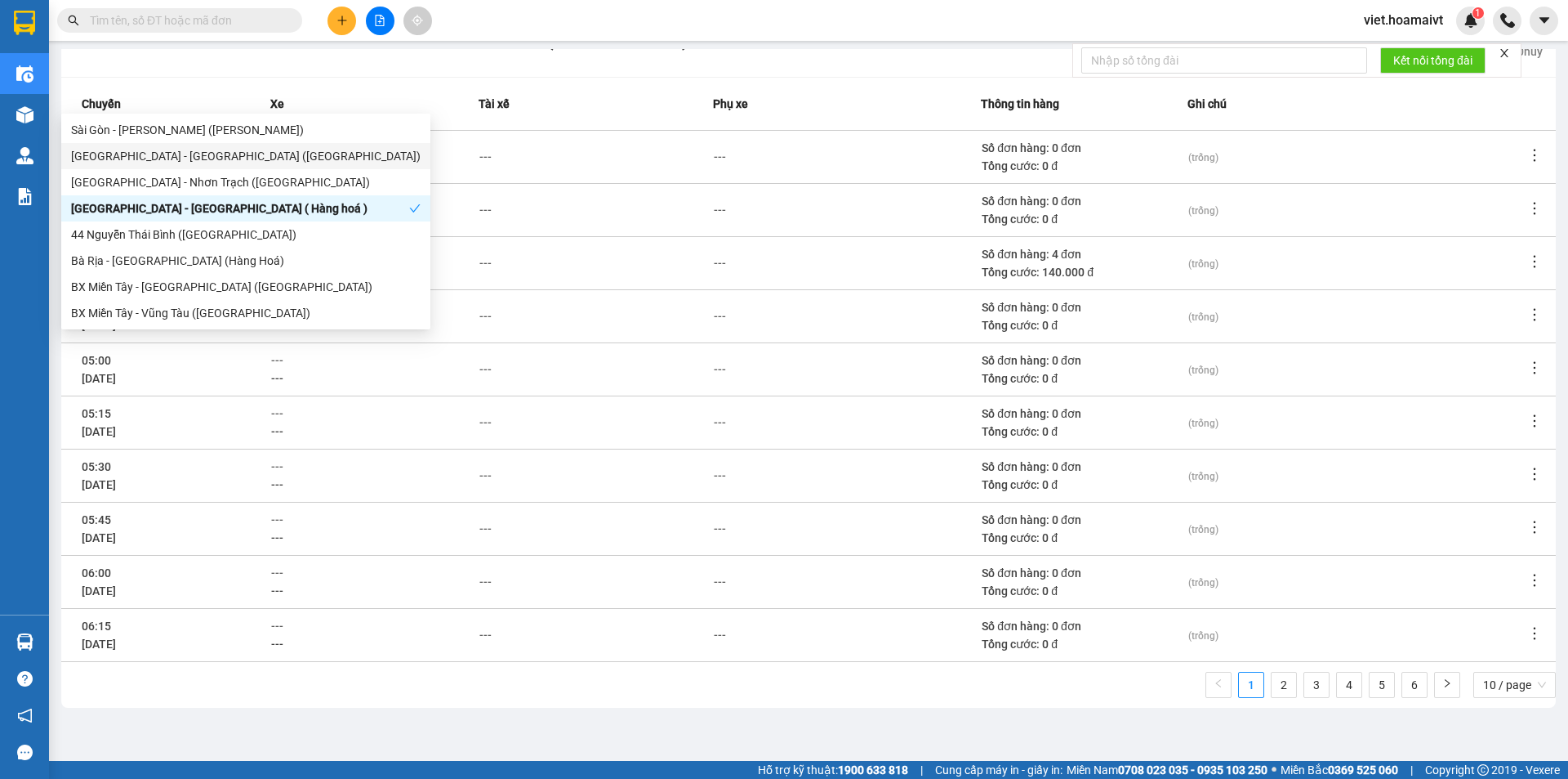
scroll to position [151, 0]
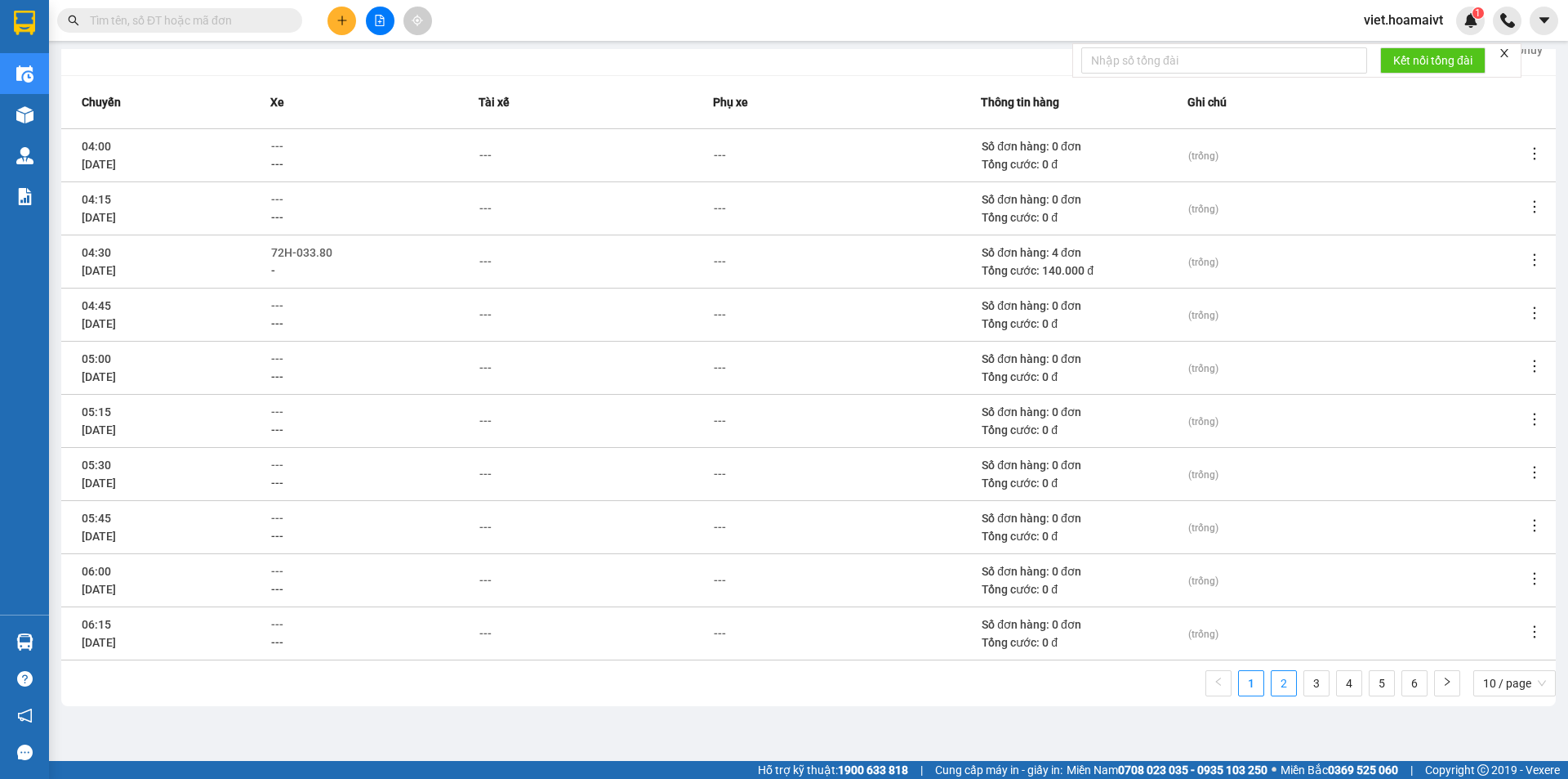
click at [1272, 684] on link "2" at bounding box center [1284, 683] width 25 height 25
click at [276, 626] on span "---" at bounding box center [279, 624] width 12 height 13
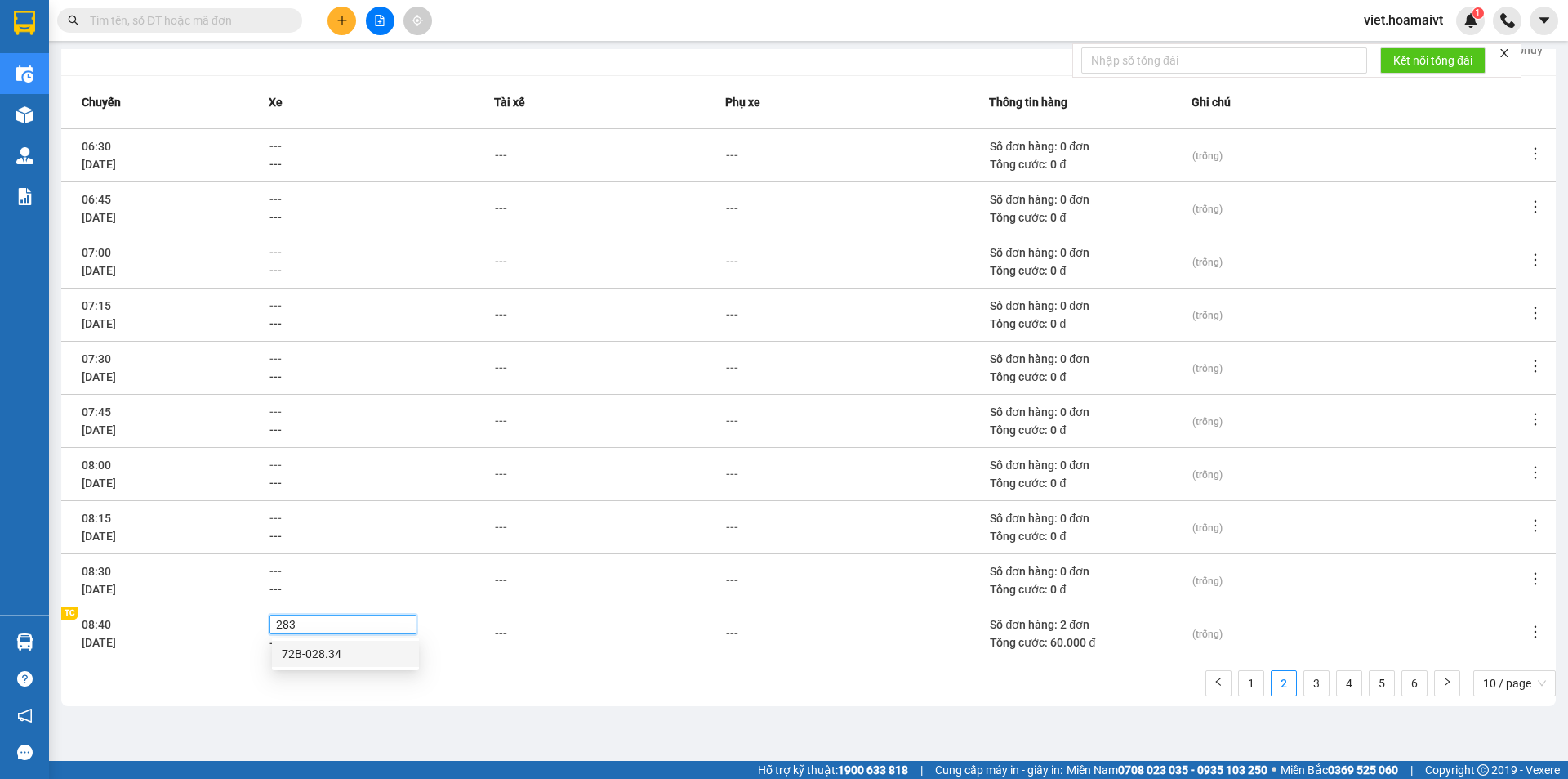
type input "2834"
click at [350, 655] on div "72B-028.34" at bounding box center [344, 654] width 127 height 18
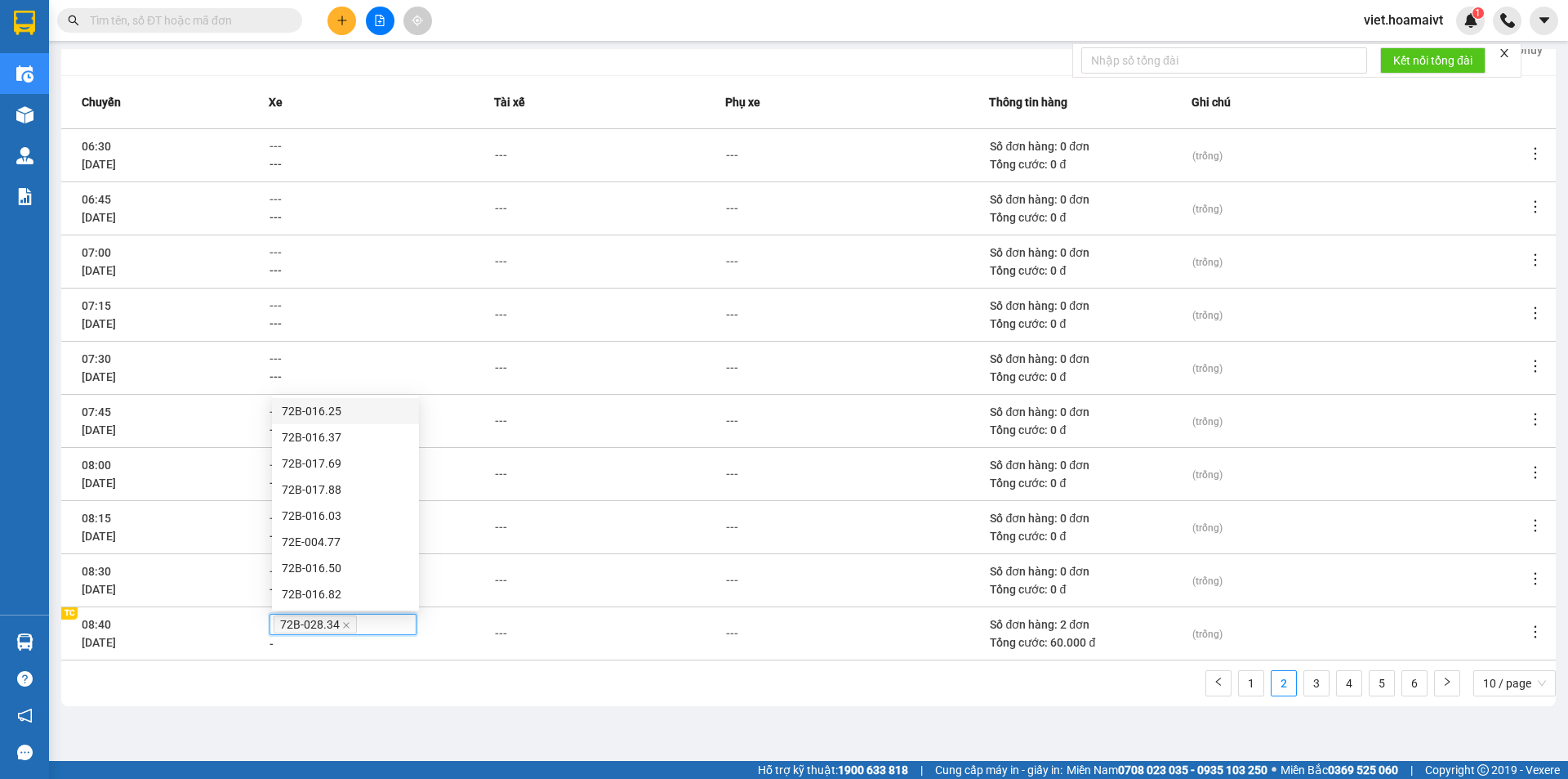
click at [376, 629] on div "72B-028.34" at bounding box center [343, 624] width 139 height 18
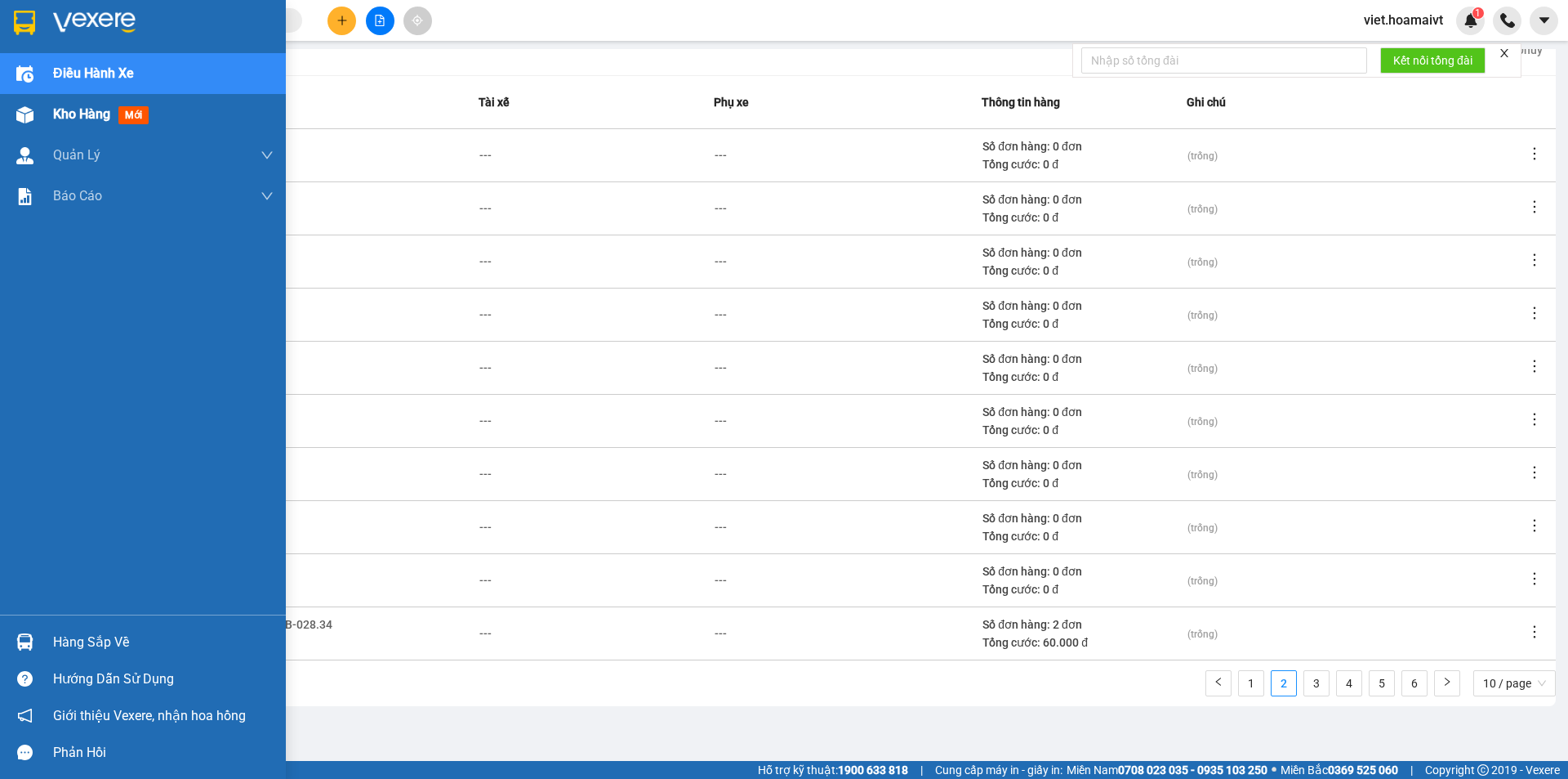
click at [90, 112] on span "Kho hàng" at bounding box center [81, 113] width 58 height 16
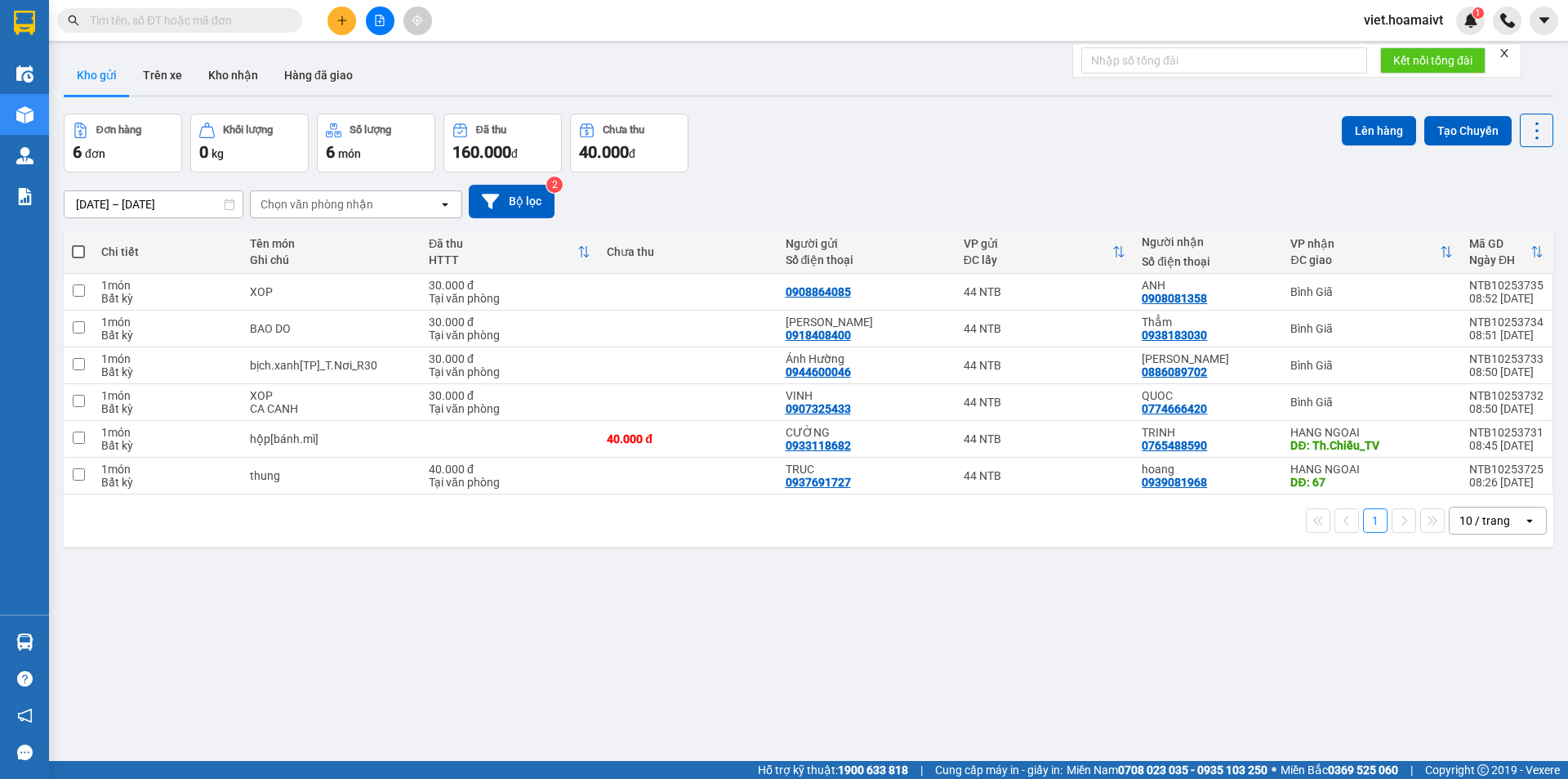
click at [612, 74] on div "Kho gửi Trên xe Kho nhận Hàng đã giao" at bounding box center [809, 77] width 1489 height 43
click at [1489, 514] on div "10 / trang" at bounding box center [1484, 520] width 50 height 16
click at [1488, 699] on span "100 / trang" at bounding box center [1479, 702] width 58 height 16
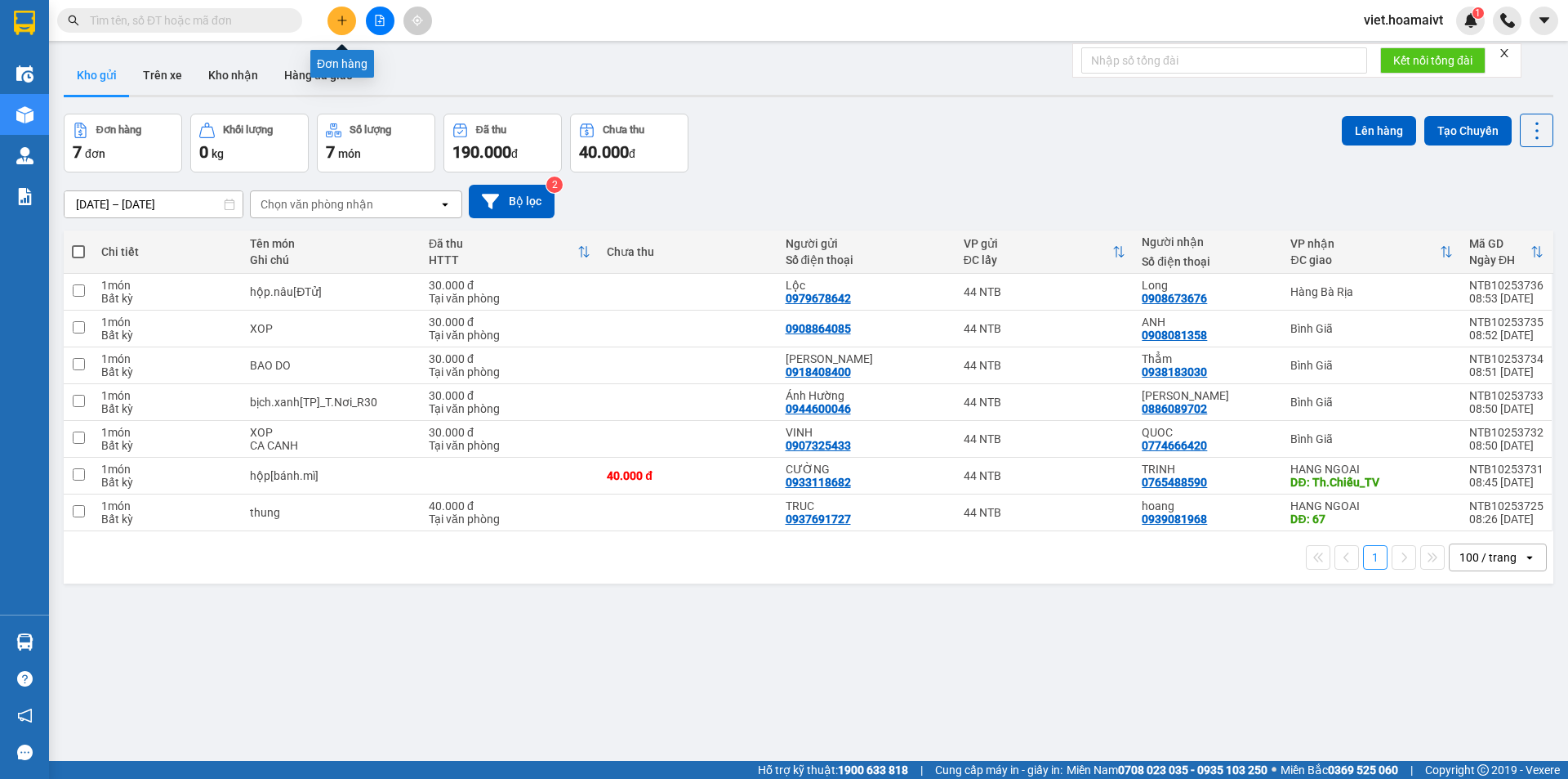
click at [343, 19] on icon "plus" at bounding box center [342, 20] width 12 height 12
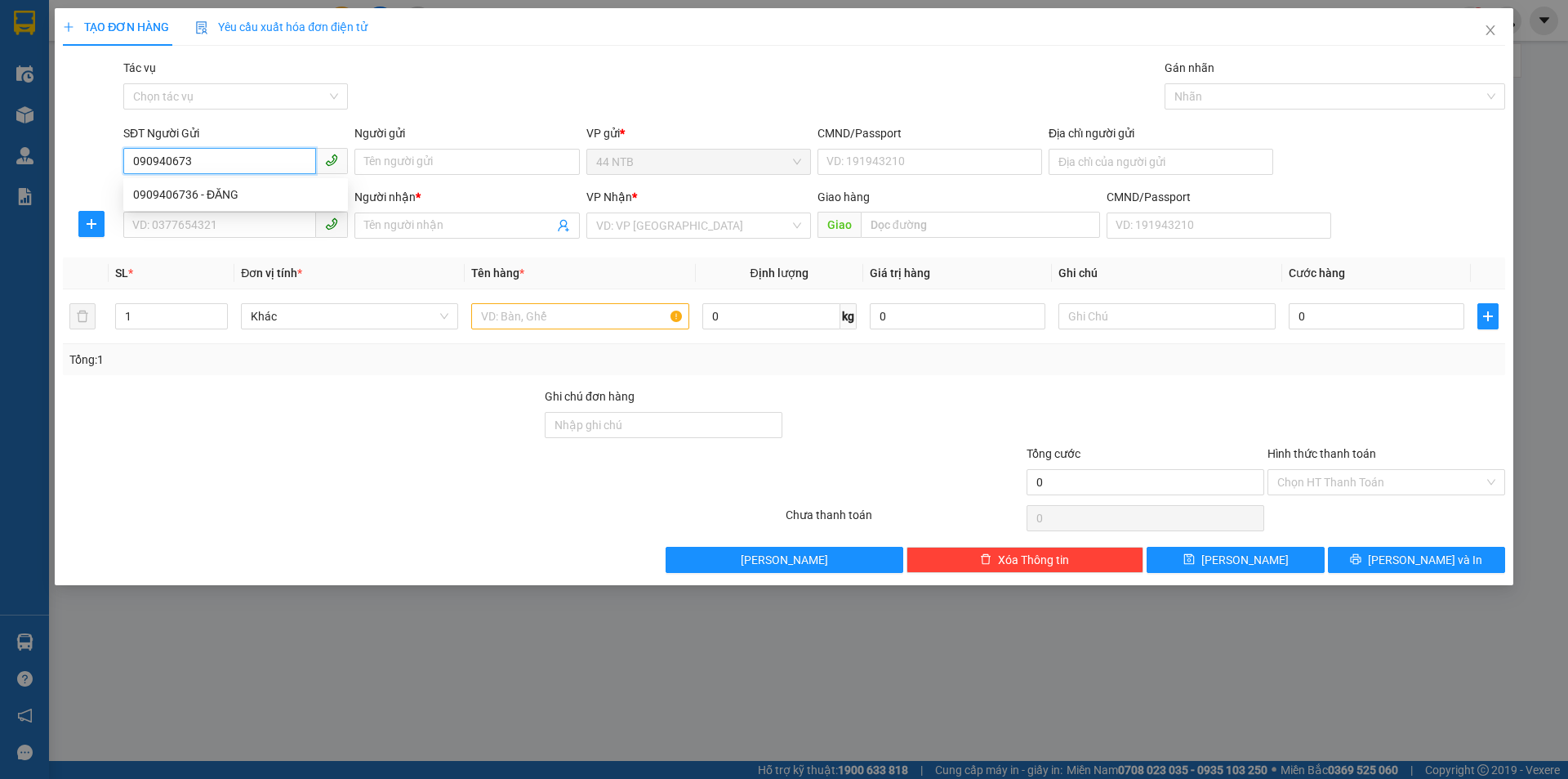
type input "0909406736"
click at [207, 197] on div "0909406736 - ĐĂNG" at bounding box center [236, 195] width 205 height 18
type input "ĐĂNG"
type input "079091009994"
type input "0913812138"
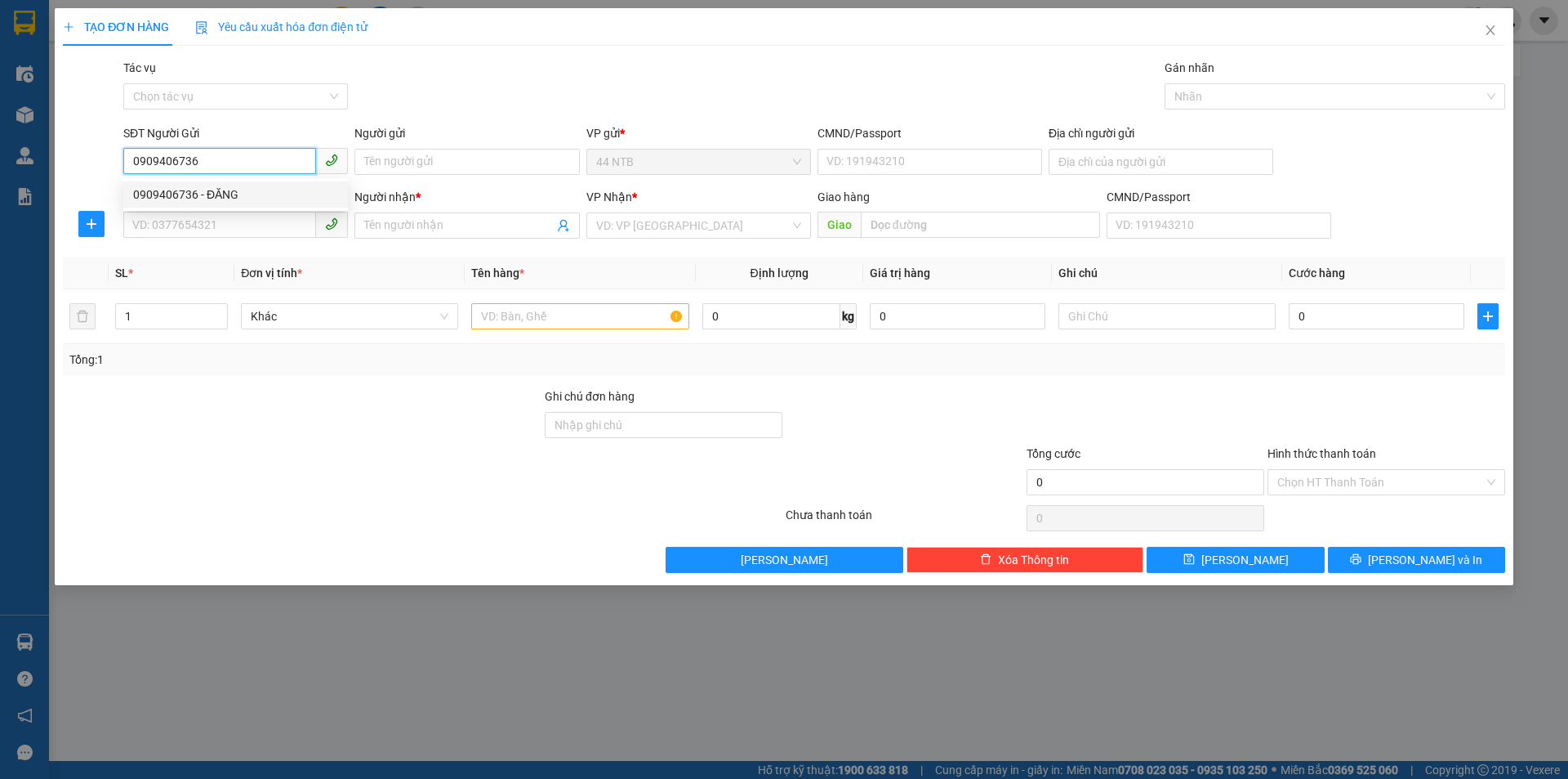
type input "ĐỆ"
type input "Lam.Sơn"
type input "0909406736"
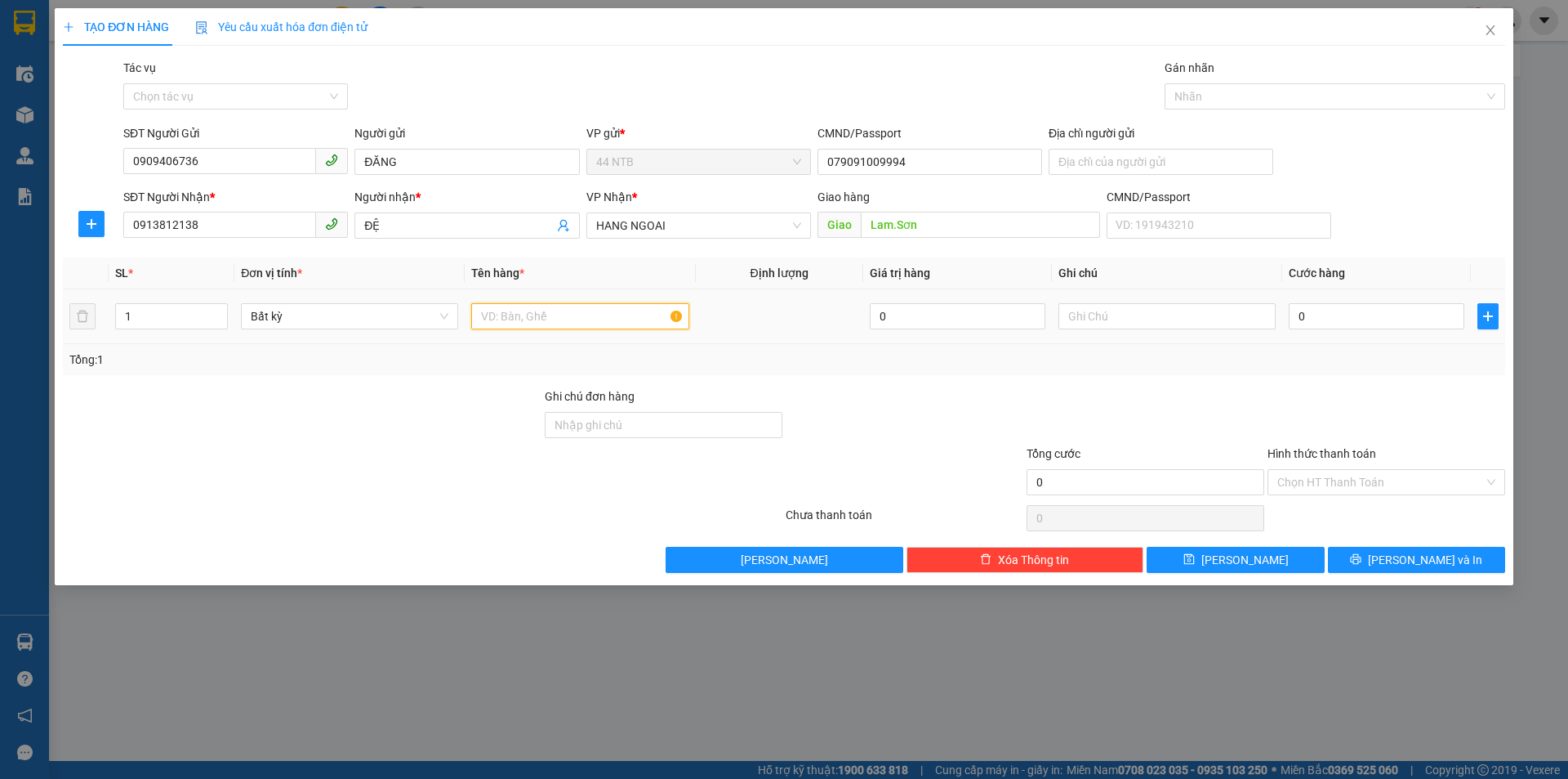
click at [549, 318] on input "text" at bounding box center [580, 316] width 217 height 27
type input "BAO"
click at [1096, 325] on input "text" at bounding box center [1167, 316] width 217 height 27
type input "PT XE"
click at [1364, 325] on input "0" at bounding box center [1377, 316] width 175 height 27
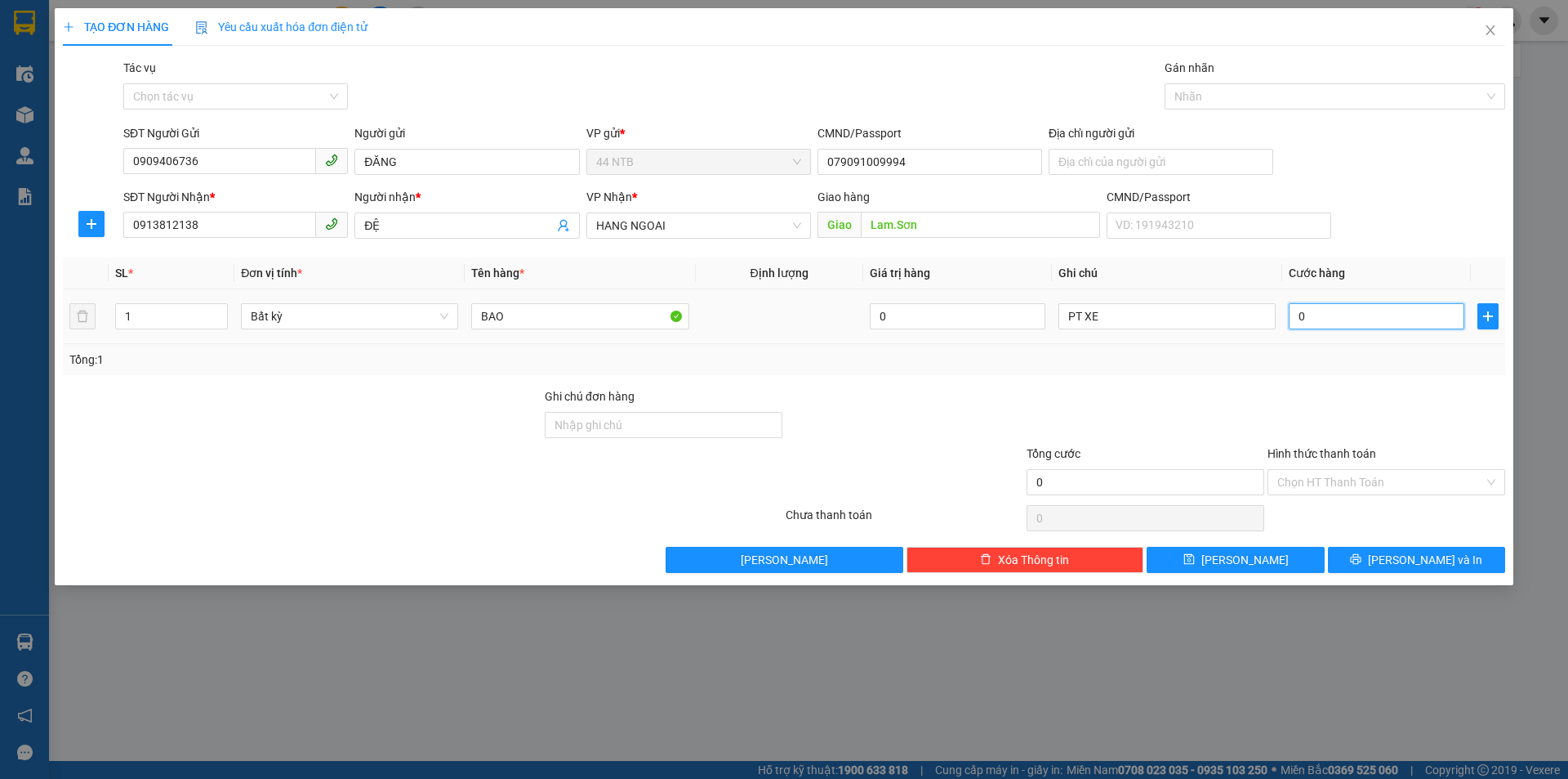
type input "4"
type input "40"
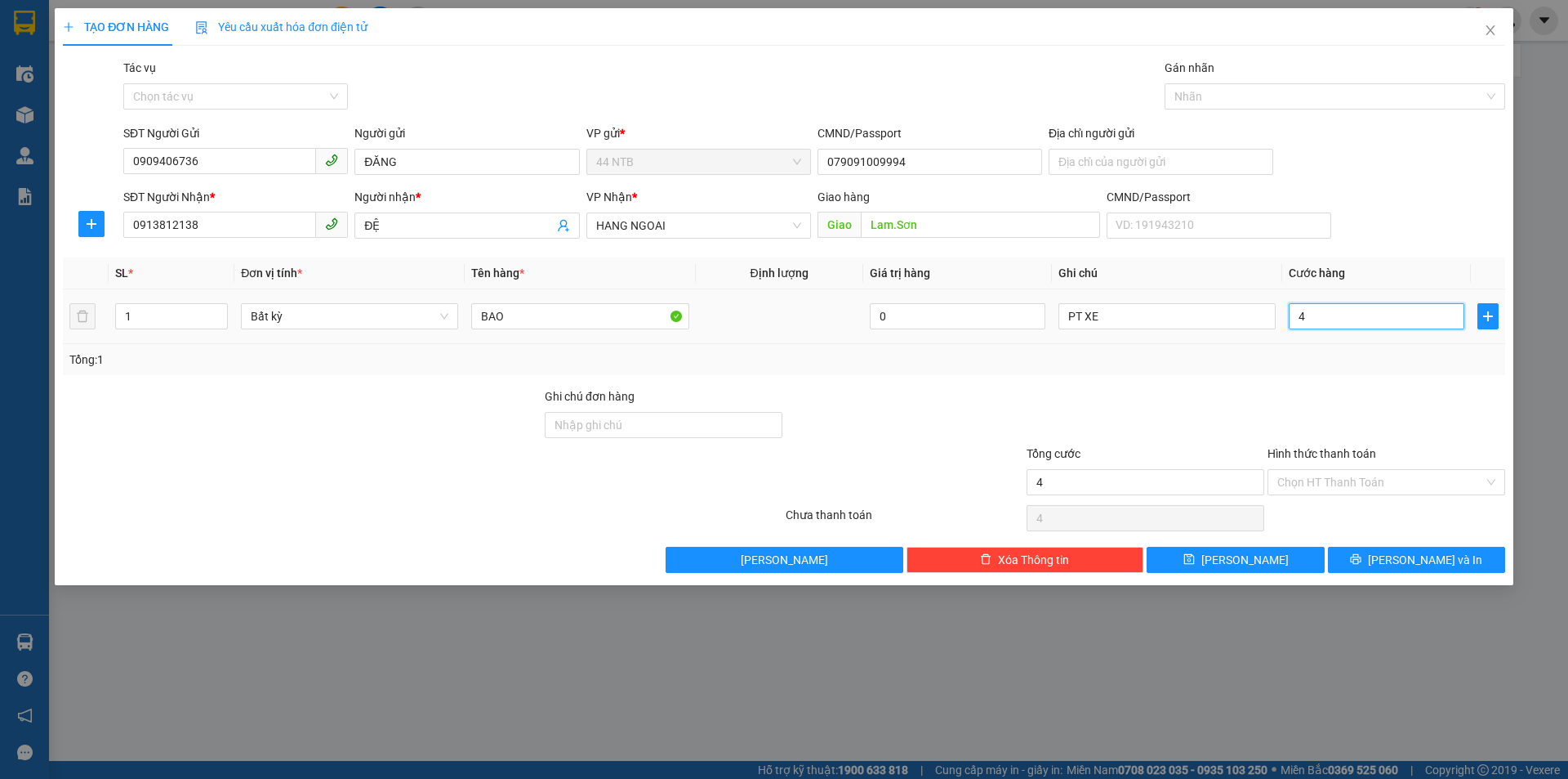
type input "40"
type input "40.000"
click at [1351, 559] on button "[PERSON_NAME] và In" at bounding box center [1416, 560] width 177 height 27
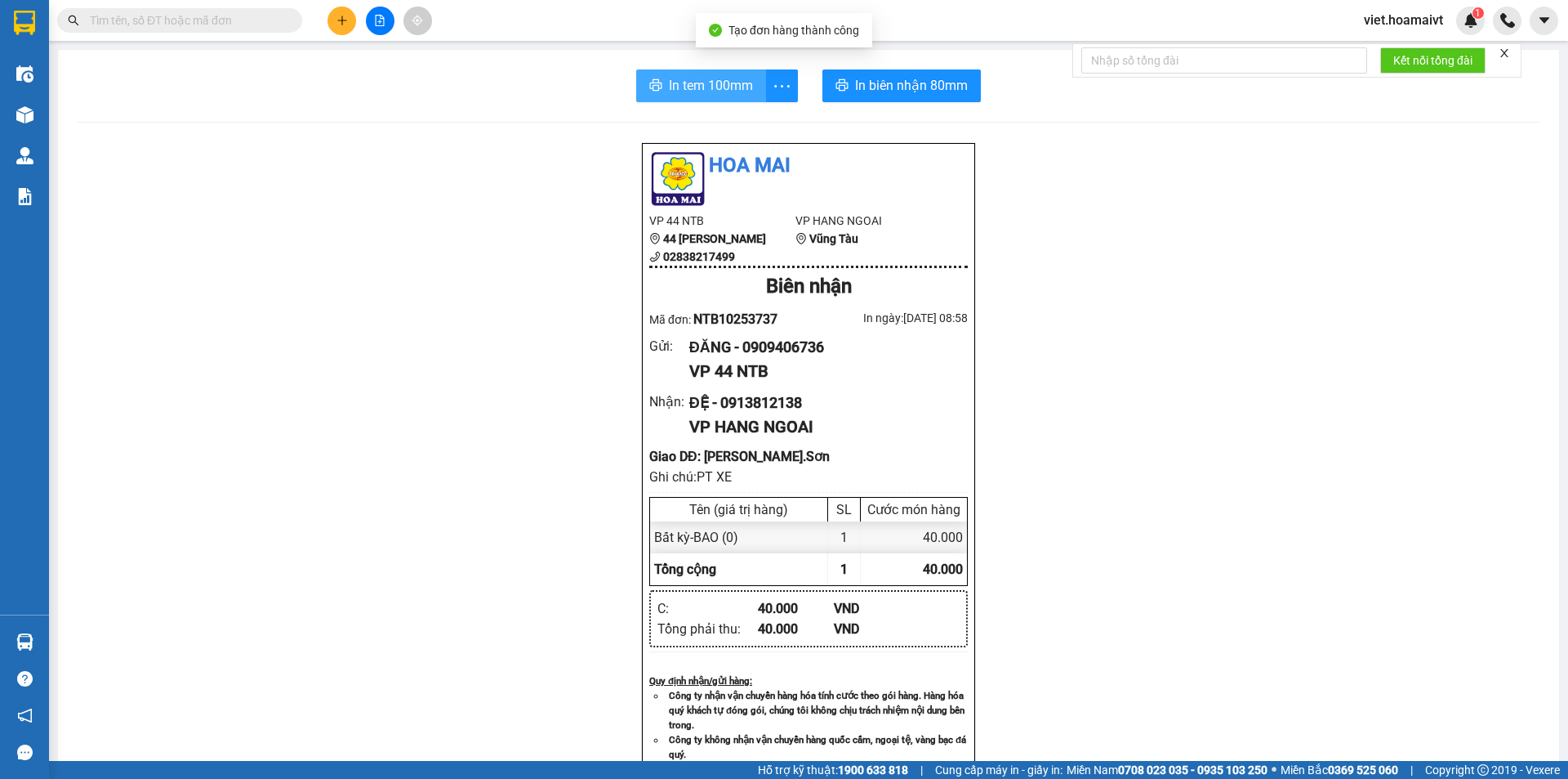
click at [663, 96] on button "In tem 100mm" at bounding box center [701, 86] width 130 height 33
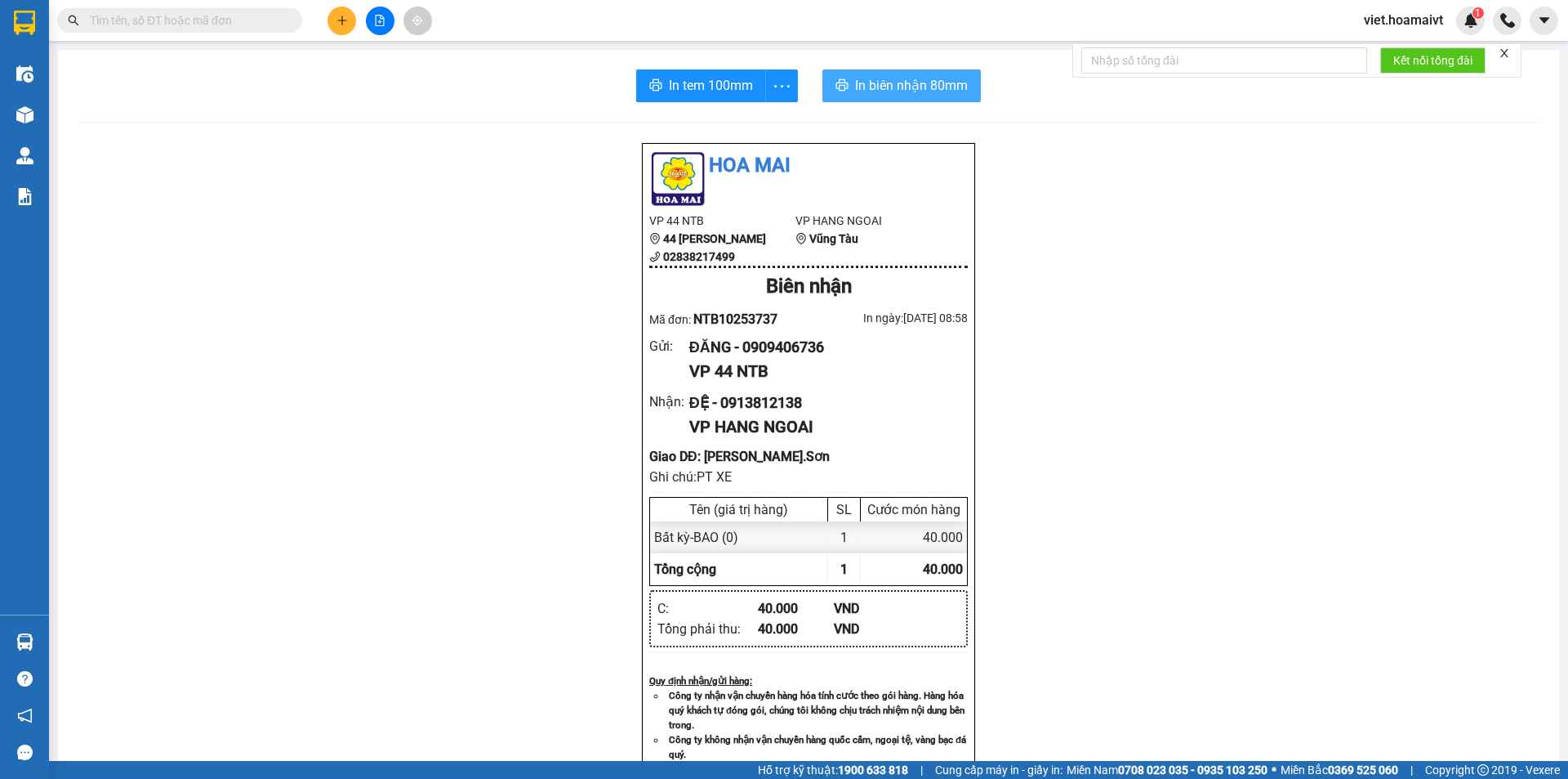
click at [940, 78] on span "In biên nhận 80mm" at bounding box center [911, 85] width 112 height 20
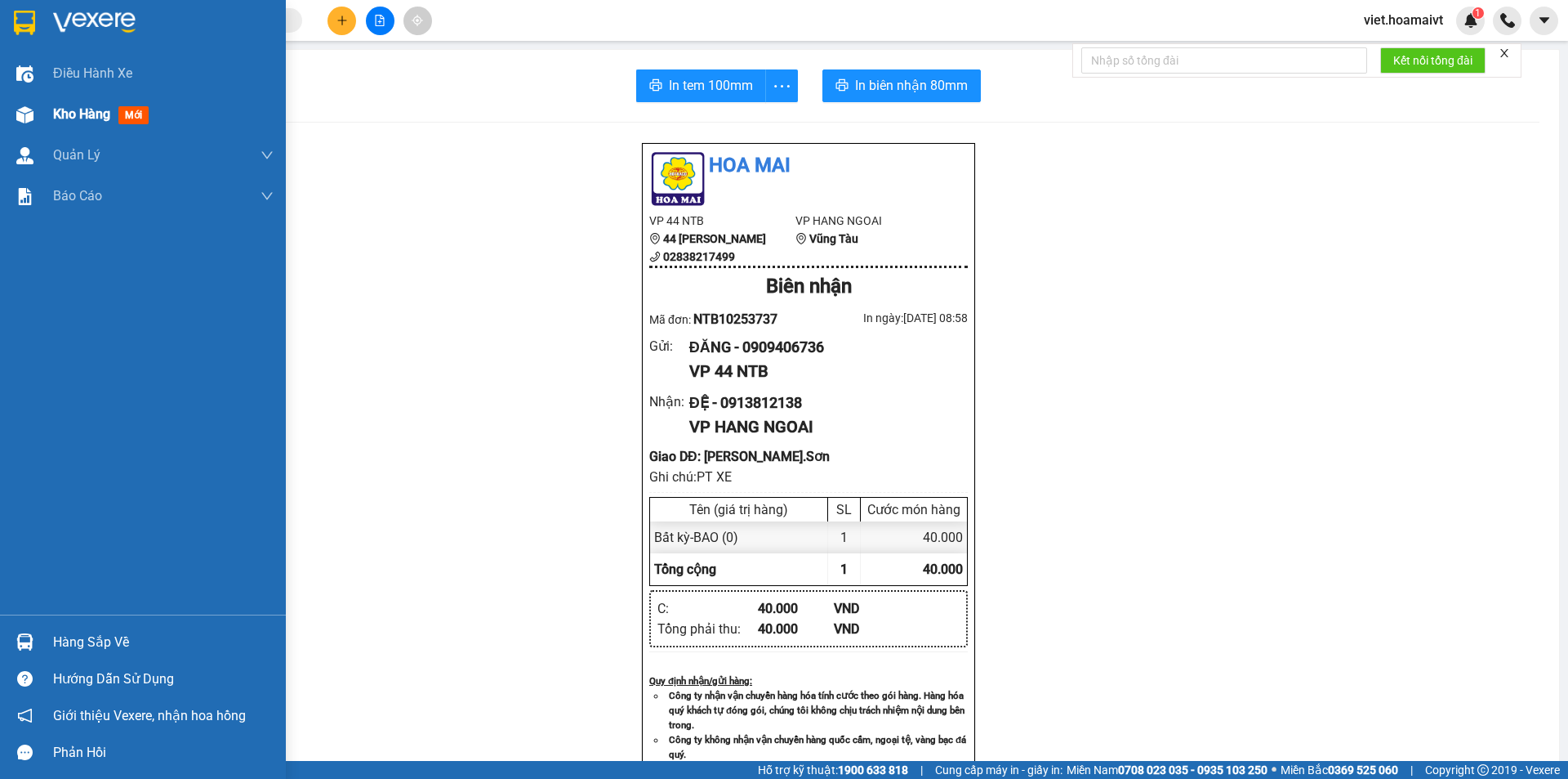
click at [64, 116] on span "Kho hàng" at bounding box center [81, 113] width 58 height 16
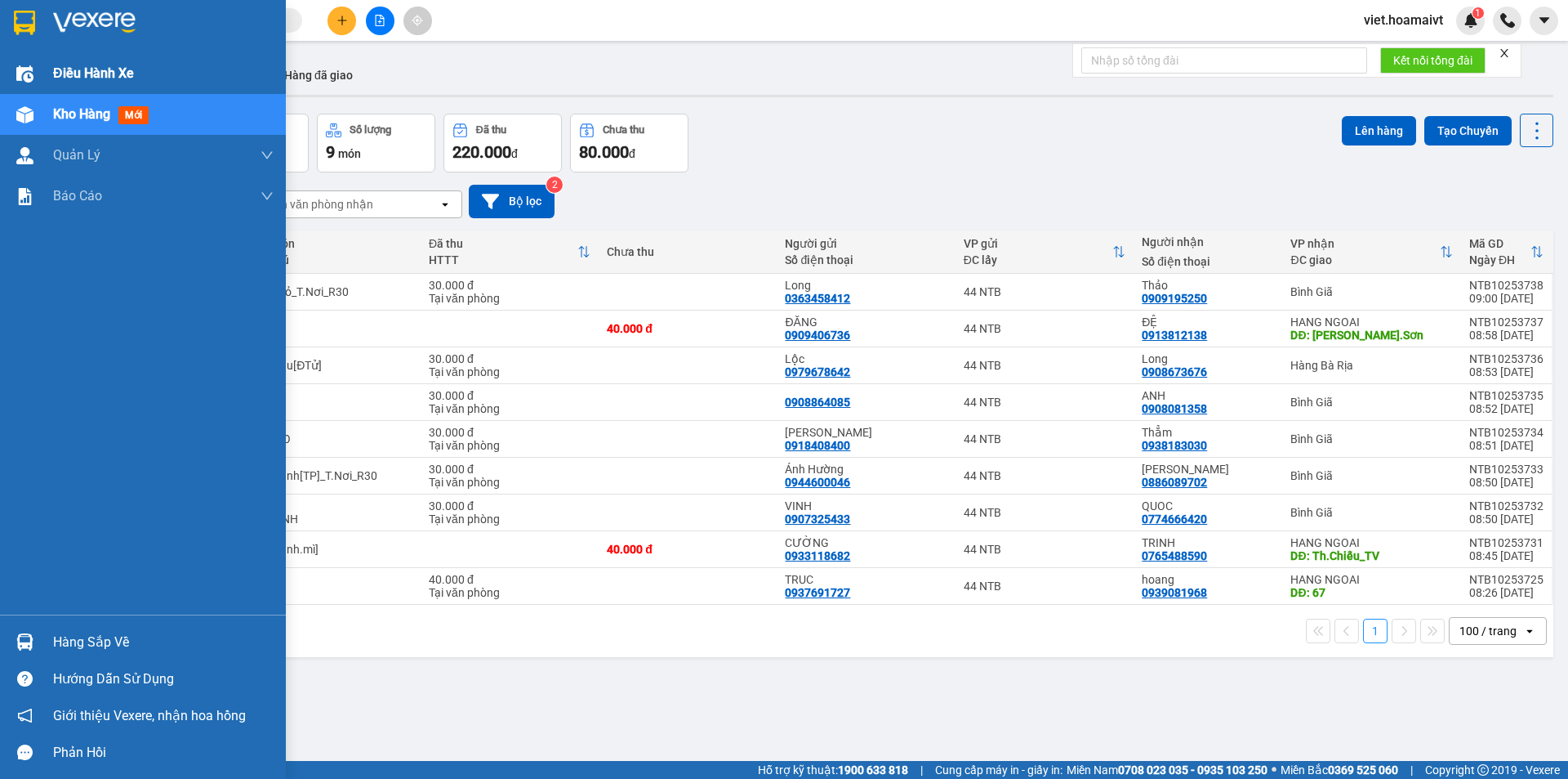
click at [76, 70] on span "Điều hành xe" at bounding box center [93, 73] width 80 height 20
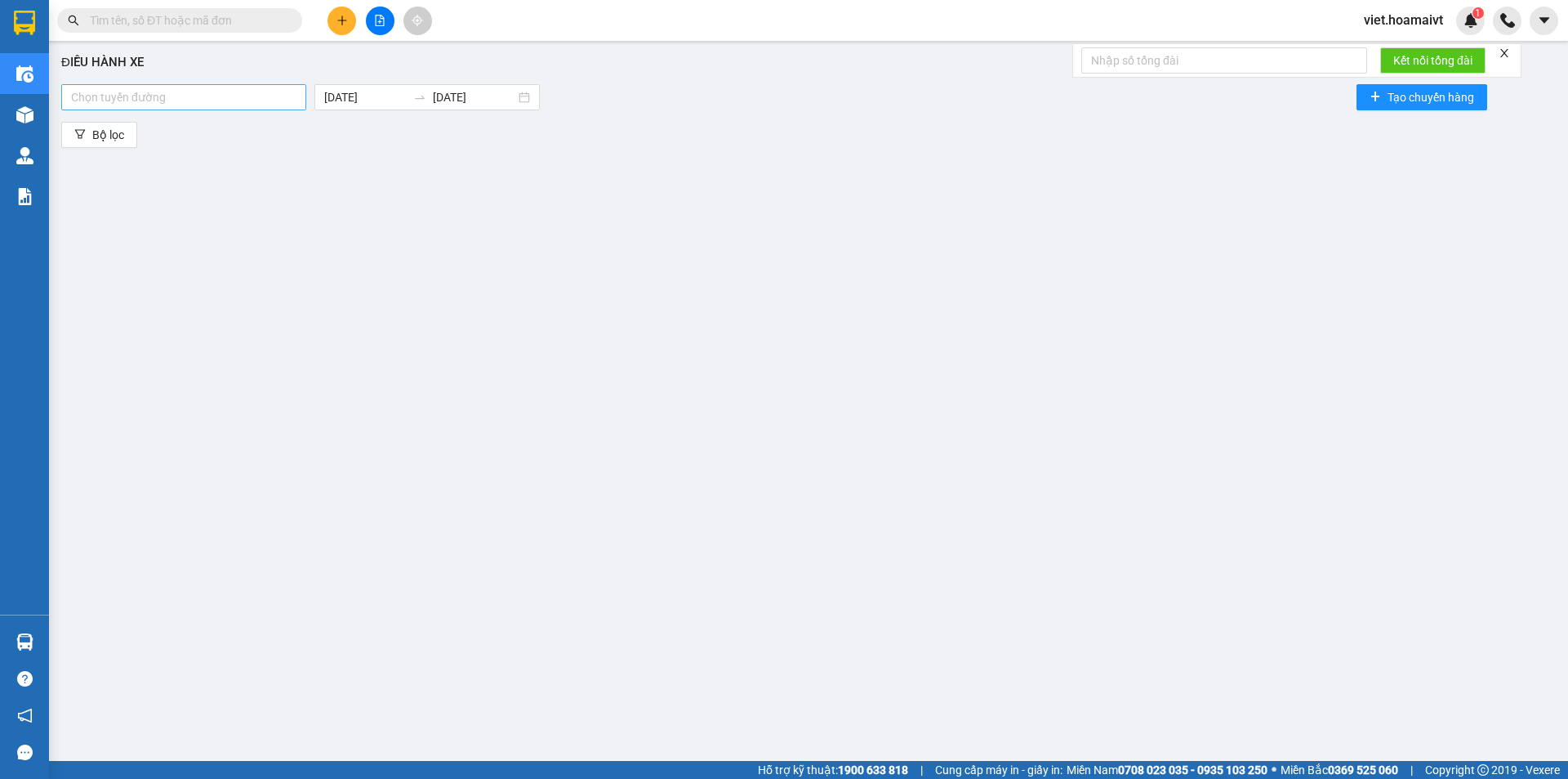
click at [242, 104] on div at bounding box center [184, 97] width 237 height 19
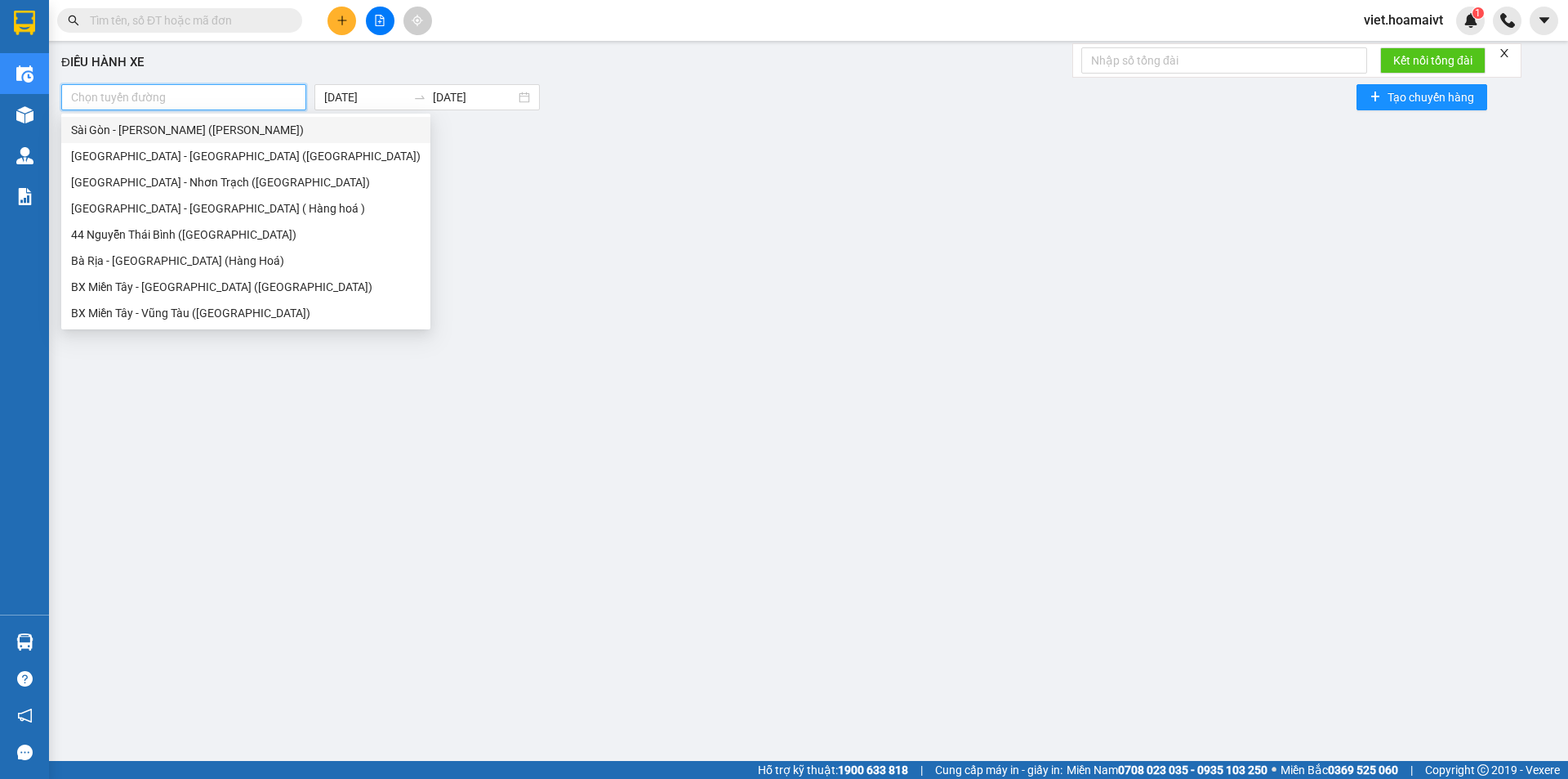
click at [170, 134] on div "Sài Gòn - [PERSON_NAME] ([PERSON_NAME])" at bounding box center [246, 130] width 350 height 18
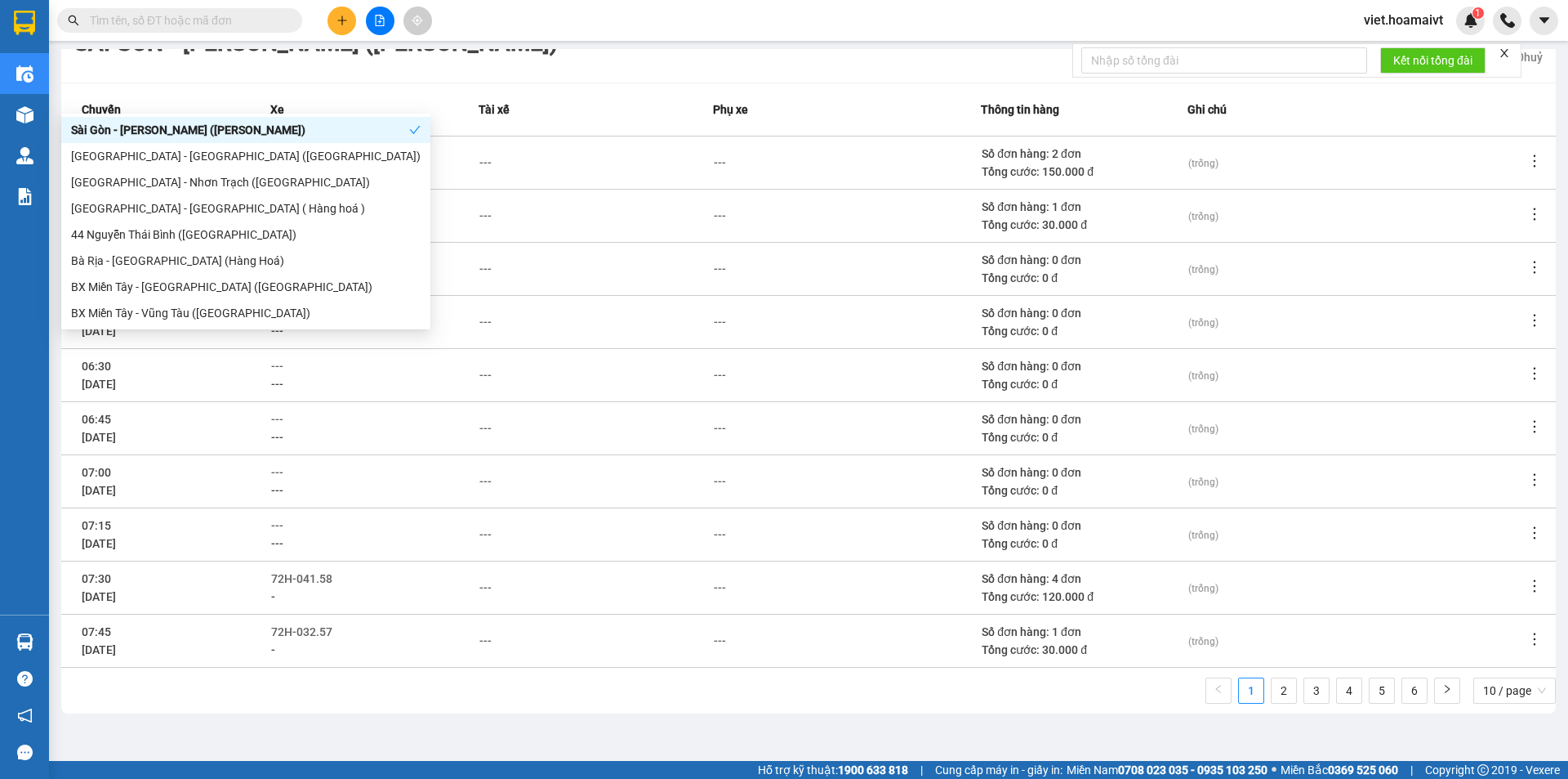
scroll to position [151, 0]
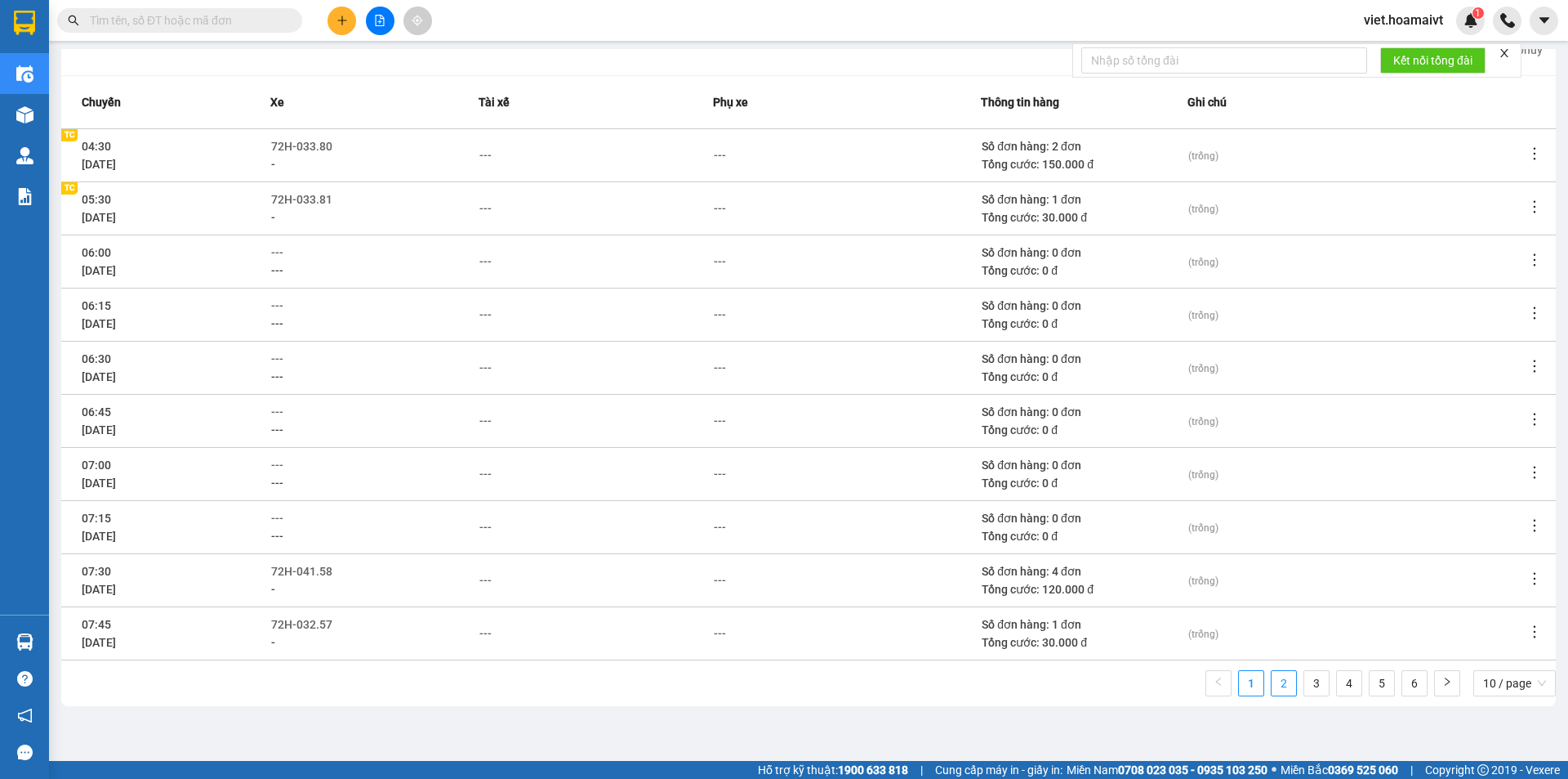
click at [1275, 686] on link "2" at bounding box center [1284, 683] width 25 height 25
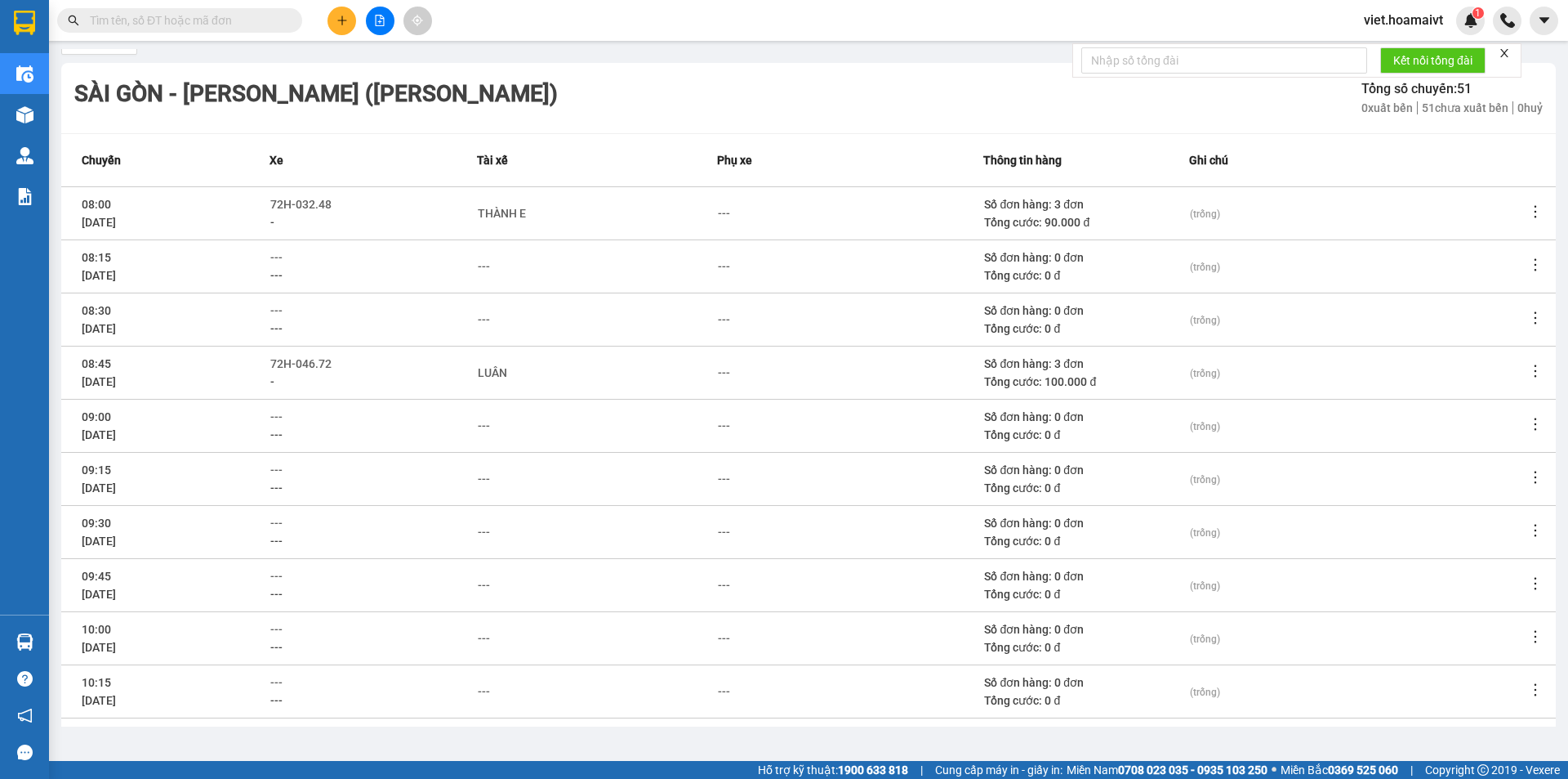
scroll to position [0, 0]
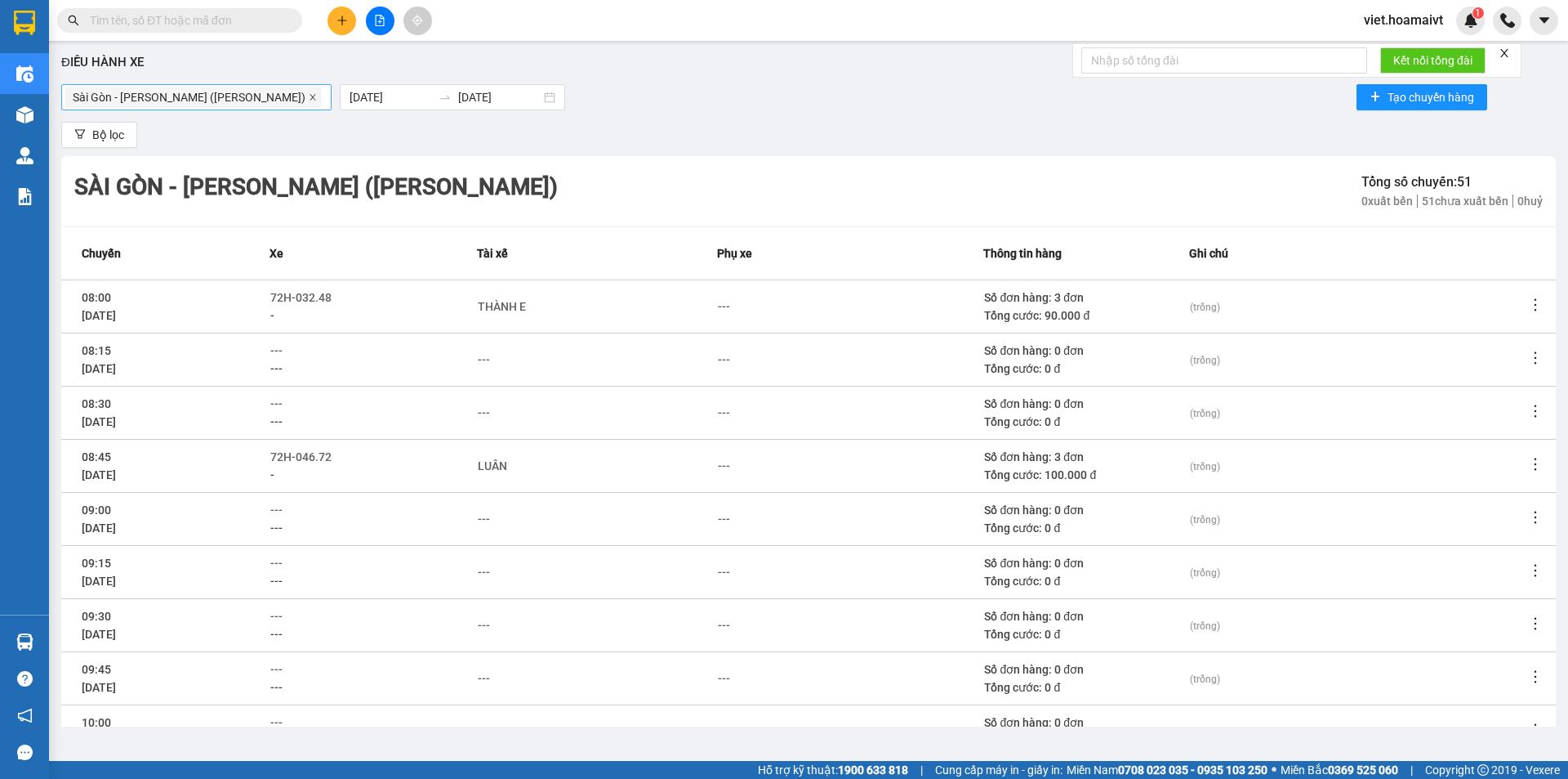
click at [309, 99] on icon "close" at bounding box center [313, 97] width 8 height 8
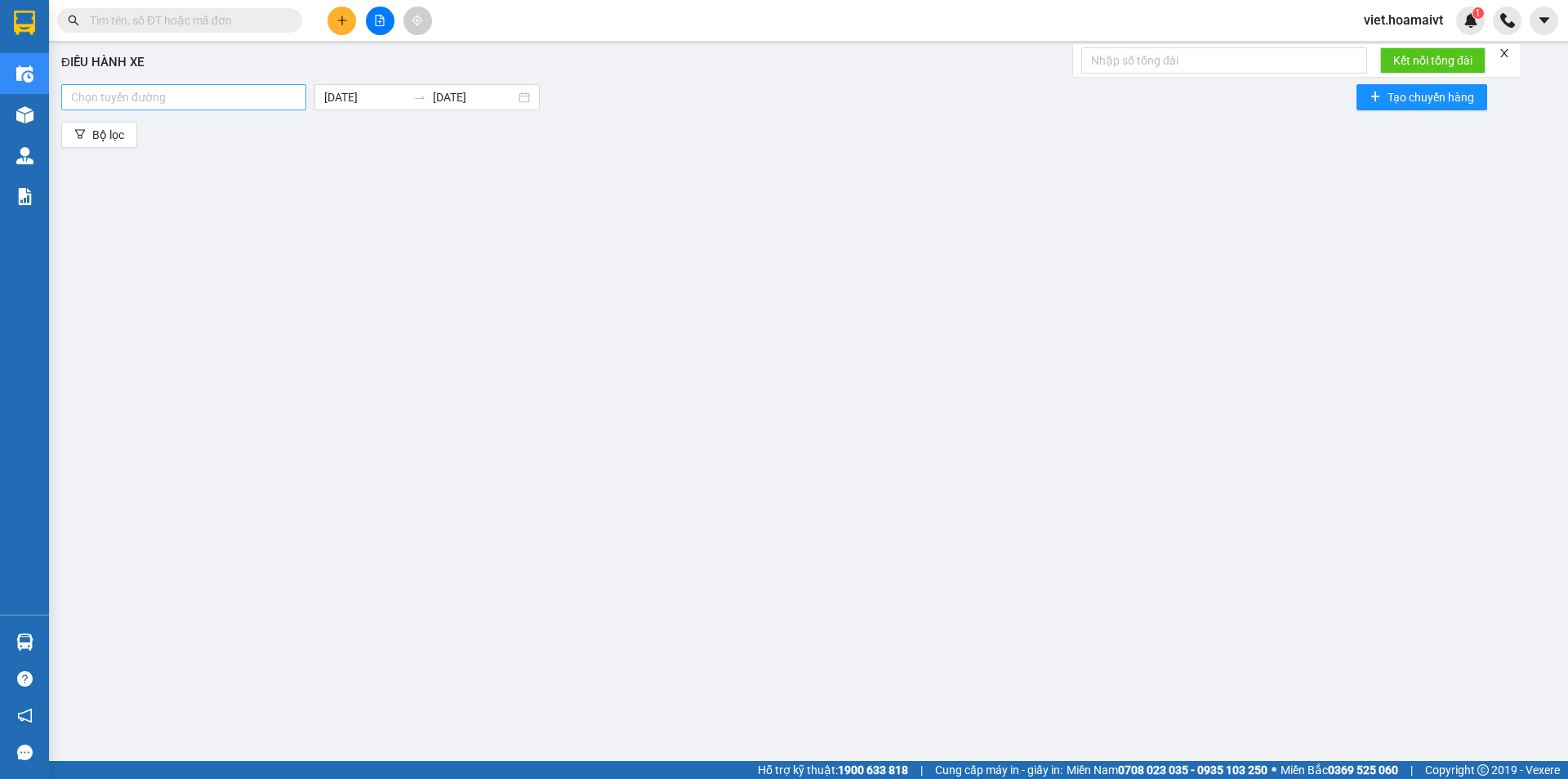
click at [239, 99] on div at bounding box center [184, 97] width 237 height 19
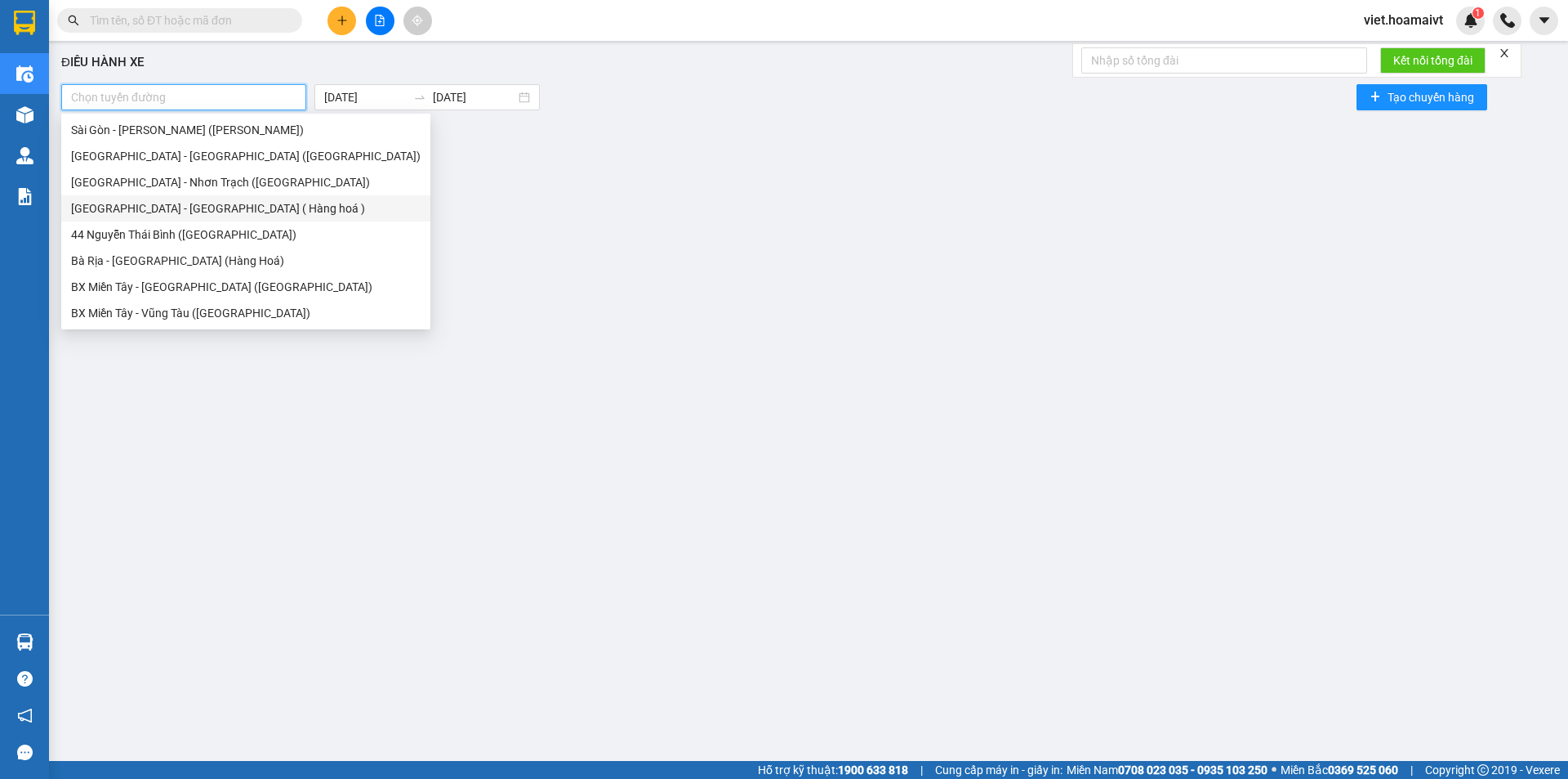
click at [174, 211] on div "[GEOGRAPHIC_DATA] - [GEOGRAPHIC_DATA] ( Hàng hoá )" at bounding box center [246, 208] width 350 height 18
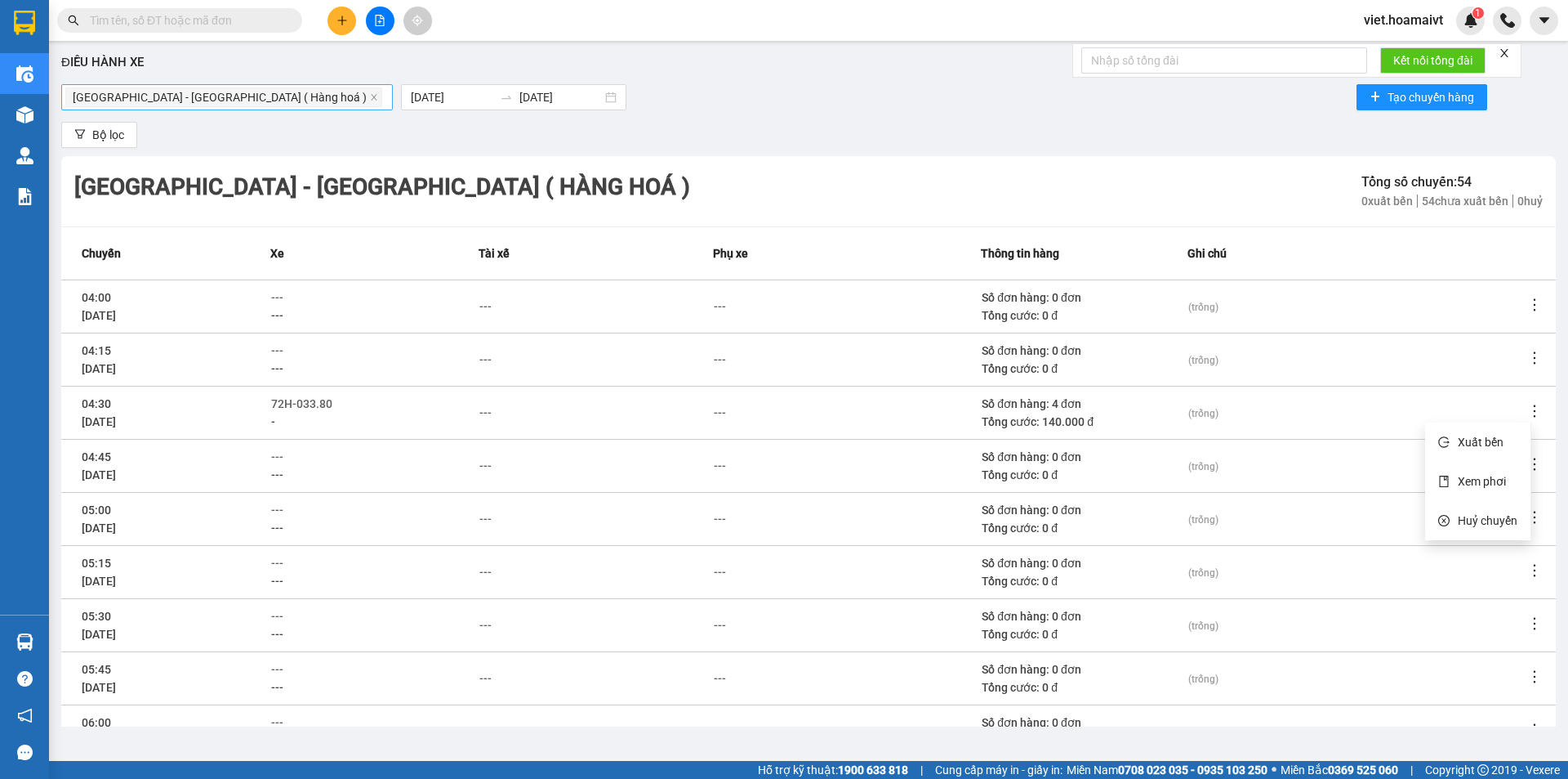
click at [1527, 414] on icon "more" at bounding box center [1535, 411] width 16 height 16
click at [1498, 481] on span "Xem phơi" at bounding box center [1482, 481] width 48 height 13
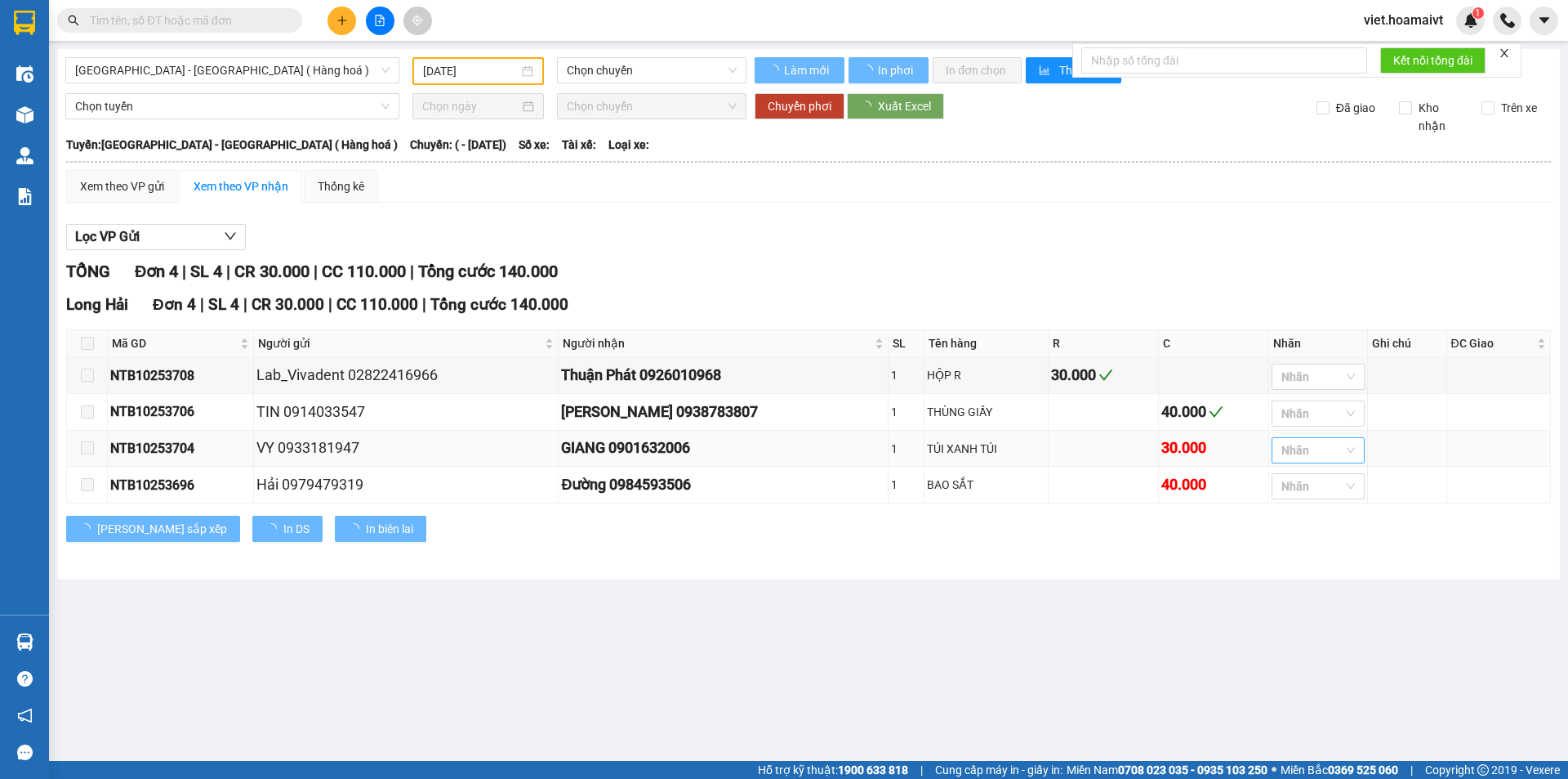
type input "[DATE]"
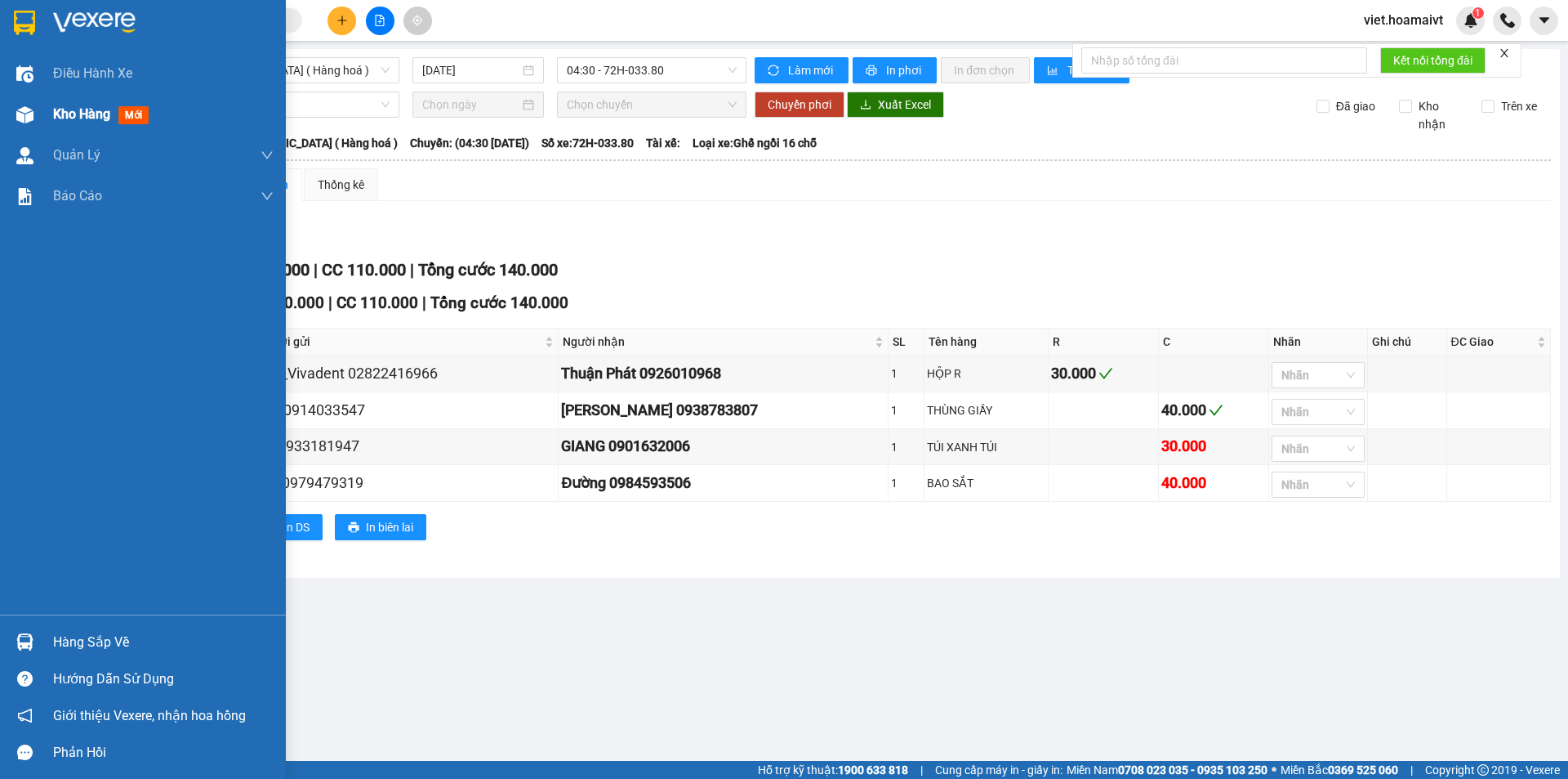
click at [73, 111] on span "Kho hàng" at bounding box center [81, 113] width 58 height 16
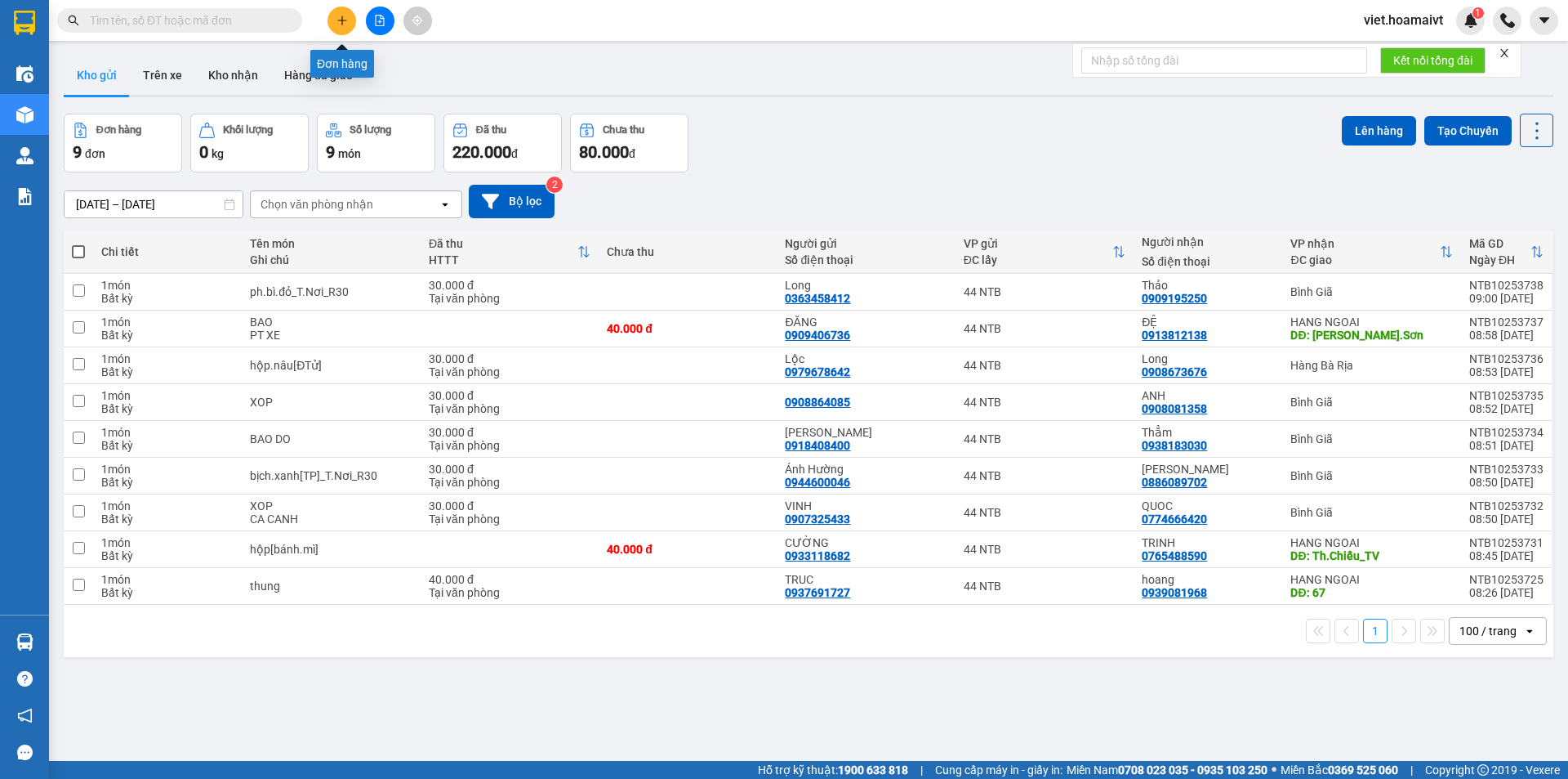
click at [347, 21] on icon "plus" at bounding box center [342, 20] width 12 height 12
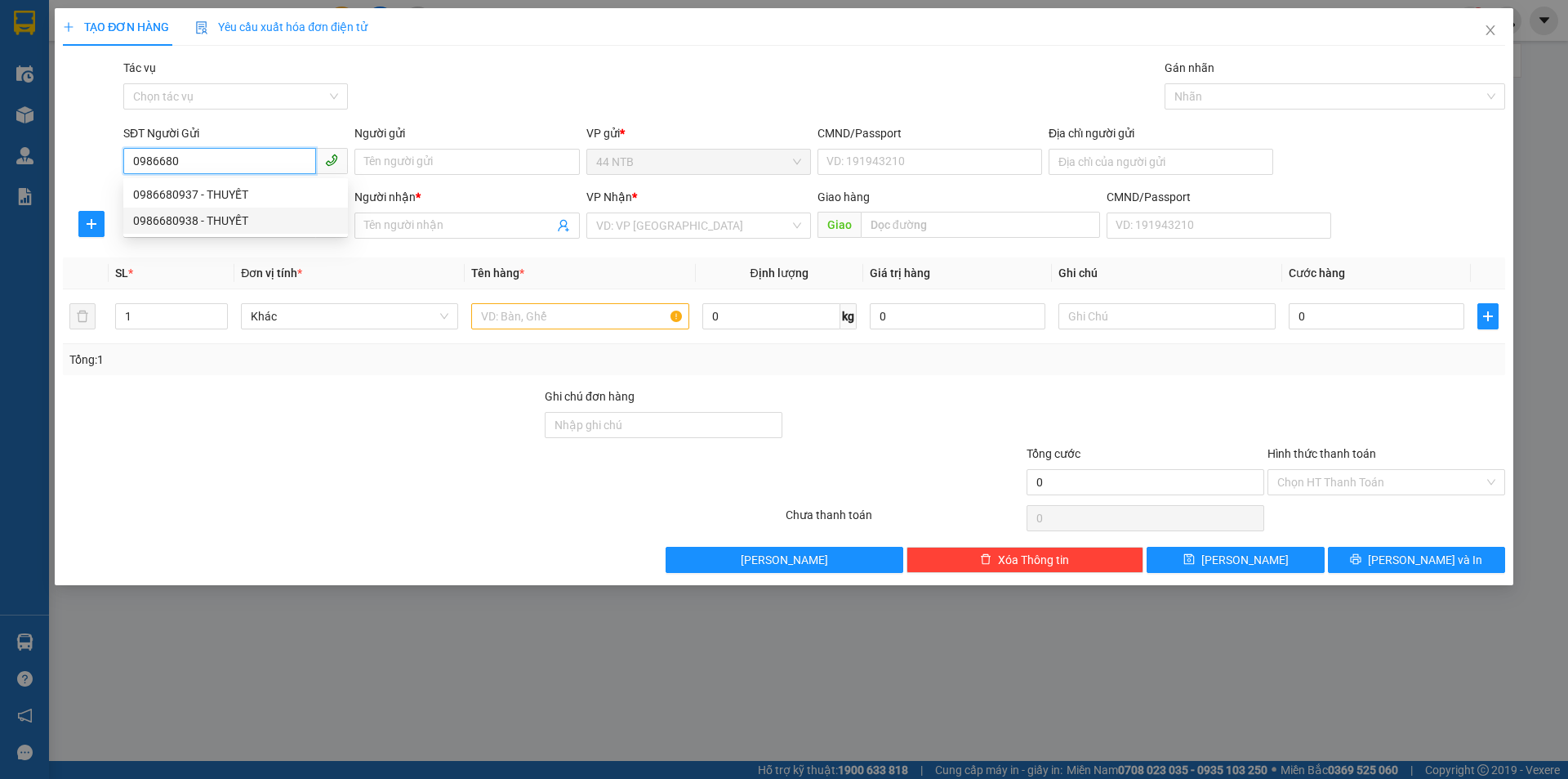
click at [207, 215] on div "0986680938 - THUYẾT" at bounding box center [236, 221] width 205 height 18
type input "0986680938"
type input "THUYẾT"
type input "0962724754"
type input "ĐÔNG"
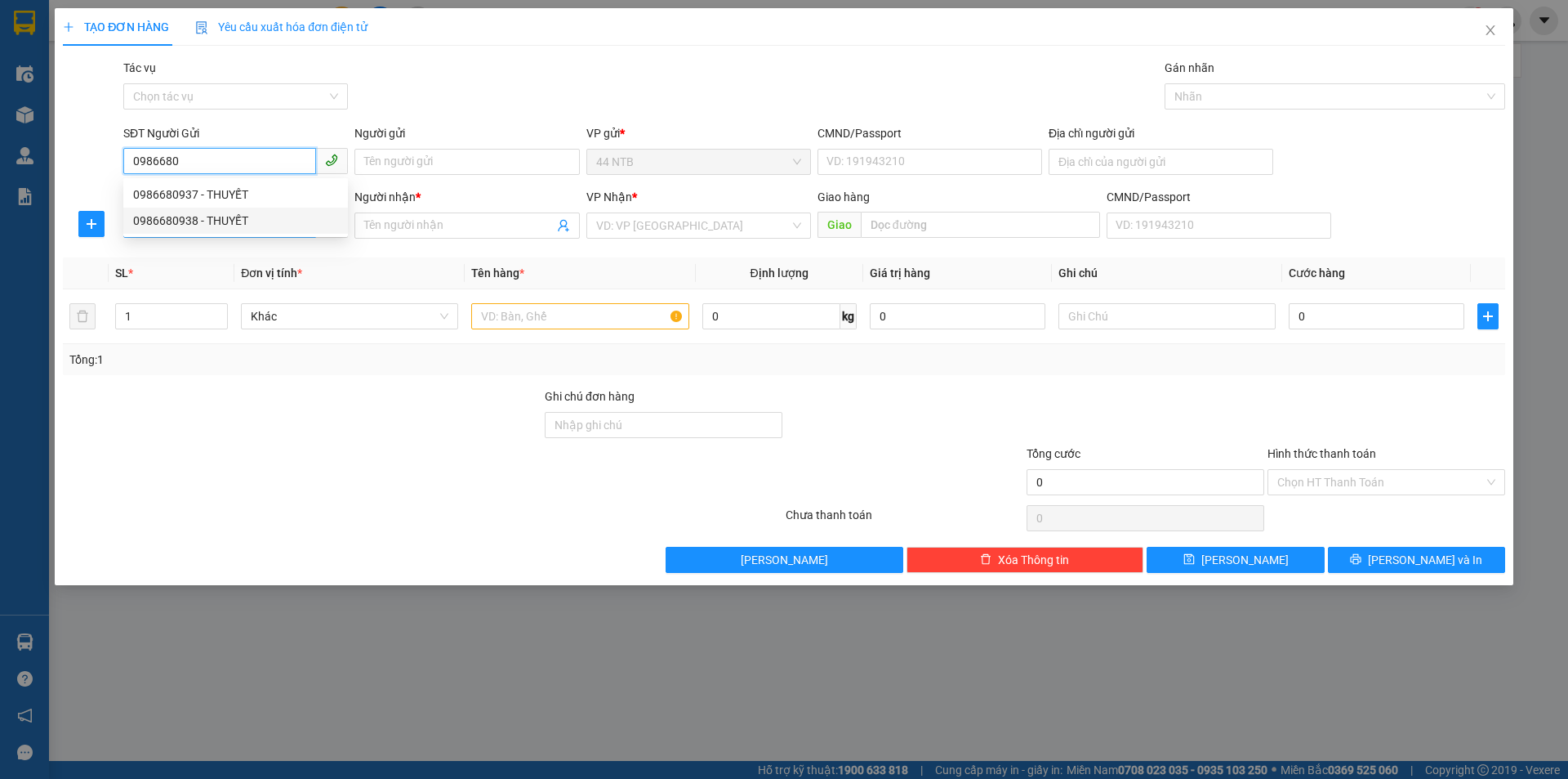
type input "Cái.Mép_N3"
type input "0986680938"
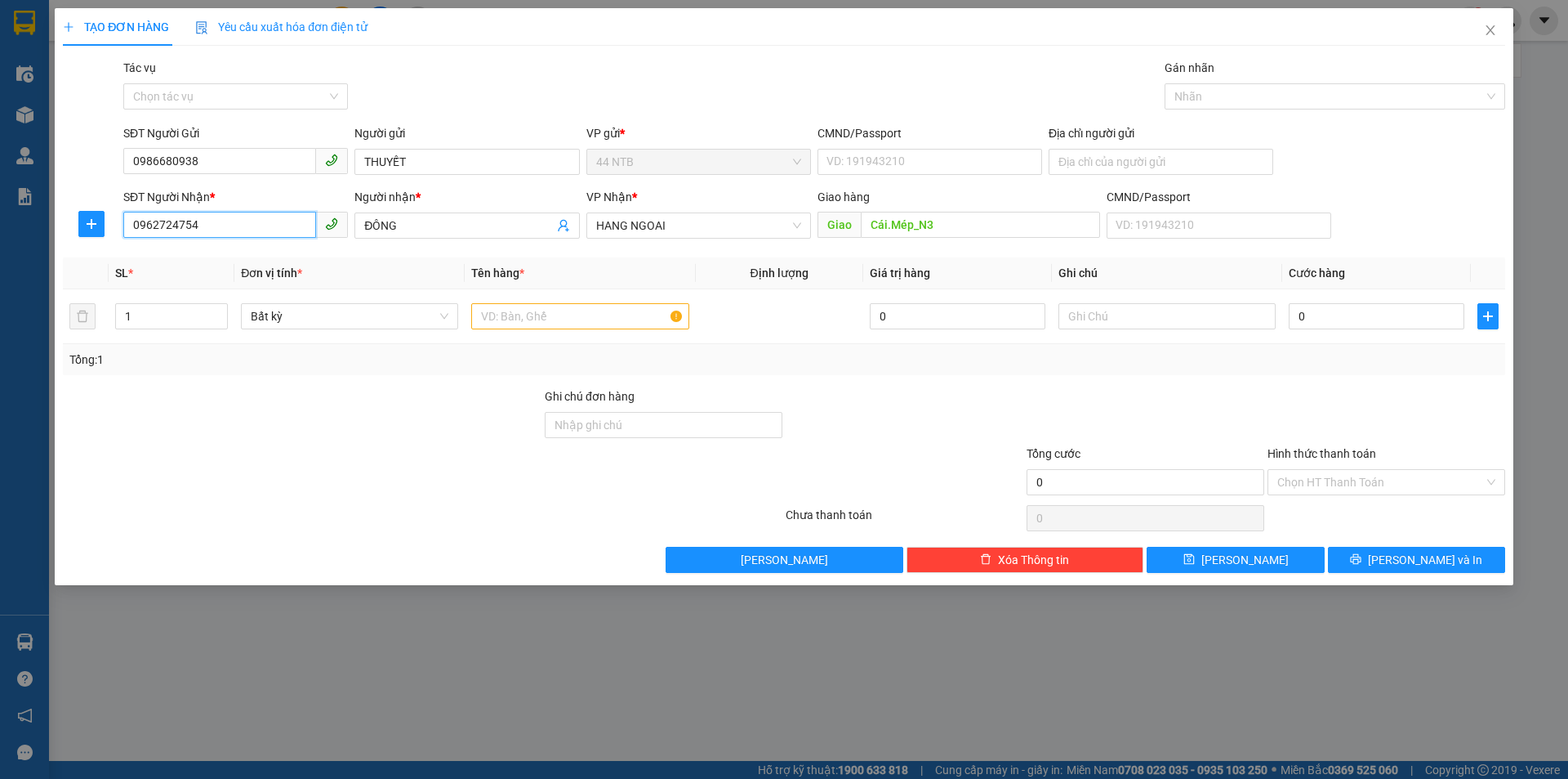
click at [238, 229] on input "0962724754" at bounding box center [219, 225] width 193 height 27
type input "0"
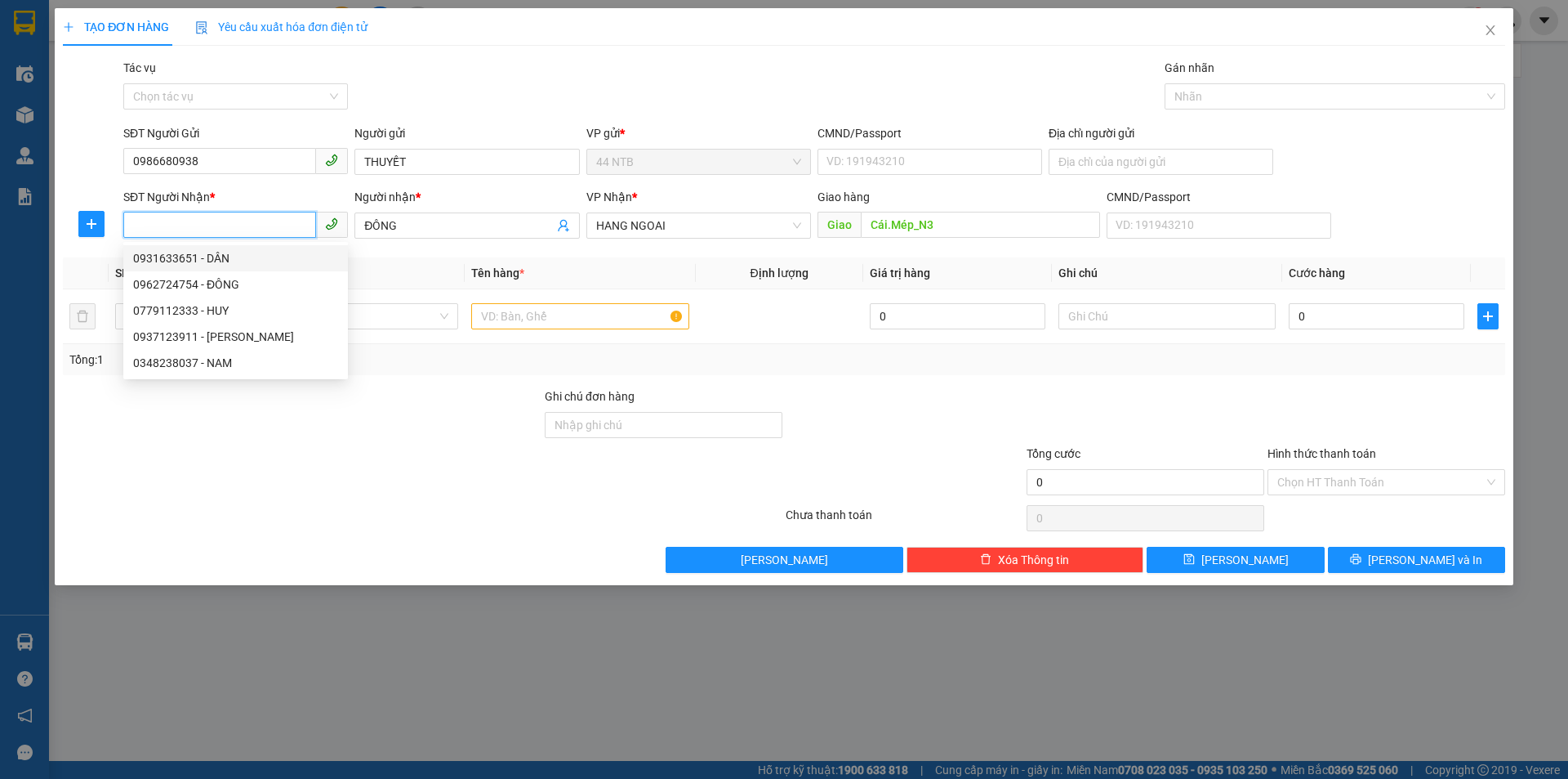
click at [219, 258] on div "0931633651 - DÂN" at bounding box center [236, 259] width 205 height 18
type input "0931633651"
type input "DÂN"
type input "Phú.Mỹ_3"
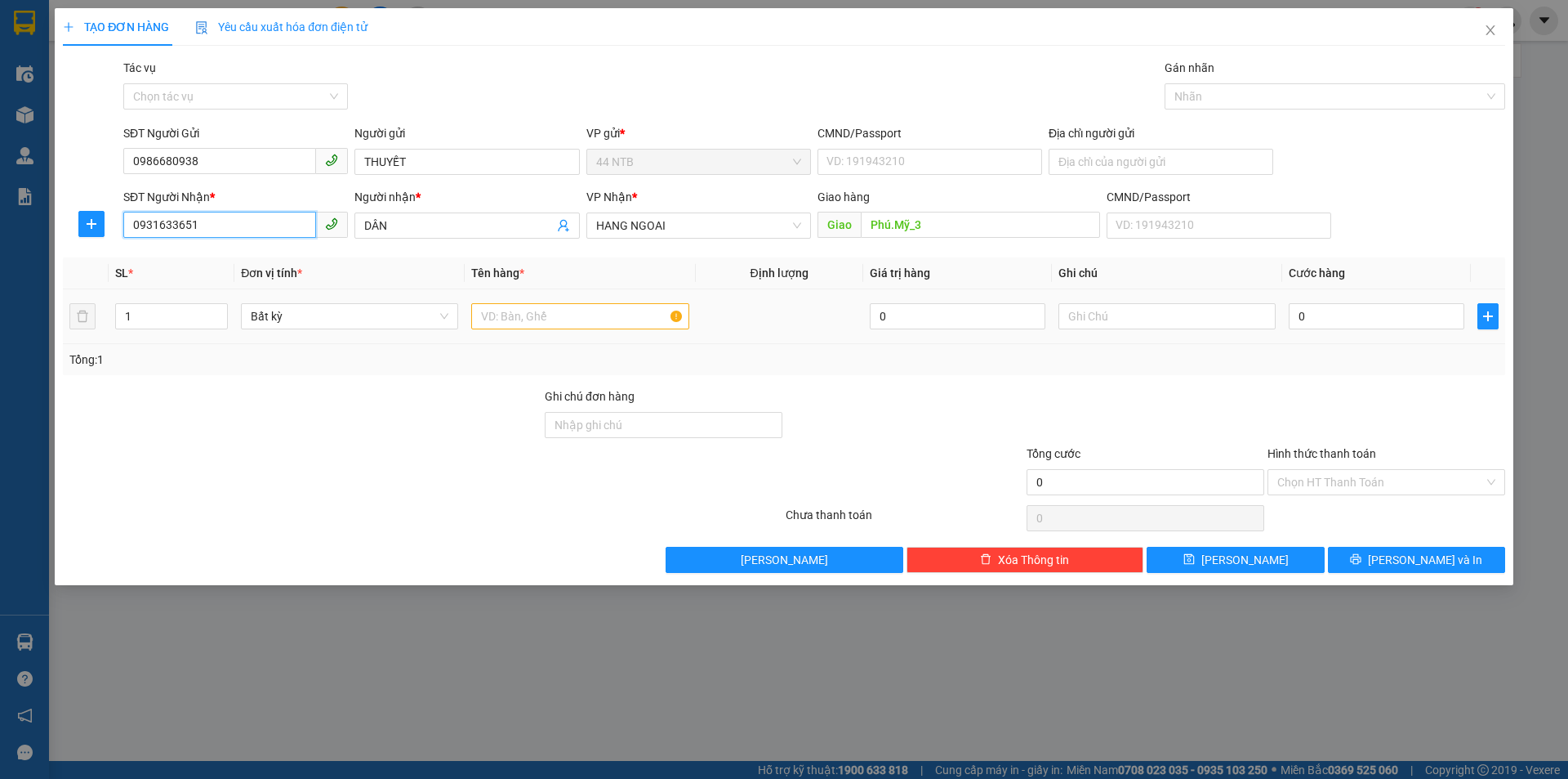
type input "0931633651"
click at [518, 316] on input "text" at bounding box center [580, 316] width 217 height 27
type input "BAO"
click at [1324, 321] on input "0" at bounding box center [1377, 316] width 175 height 27
type input "4"
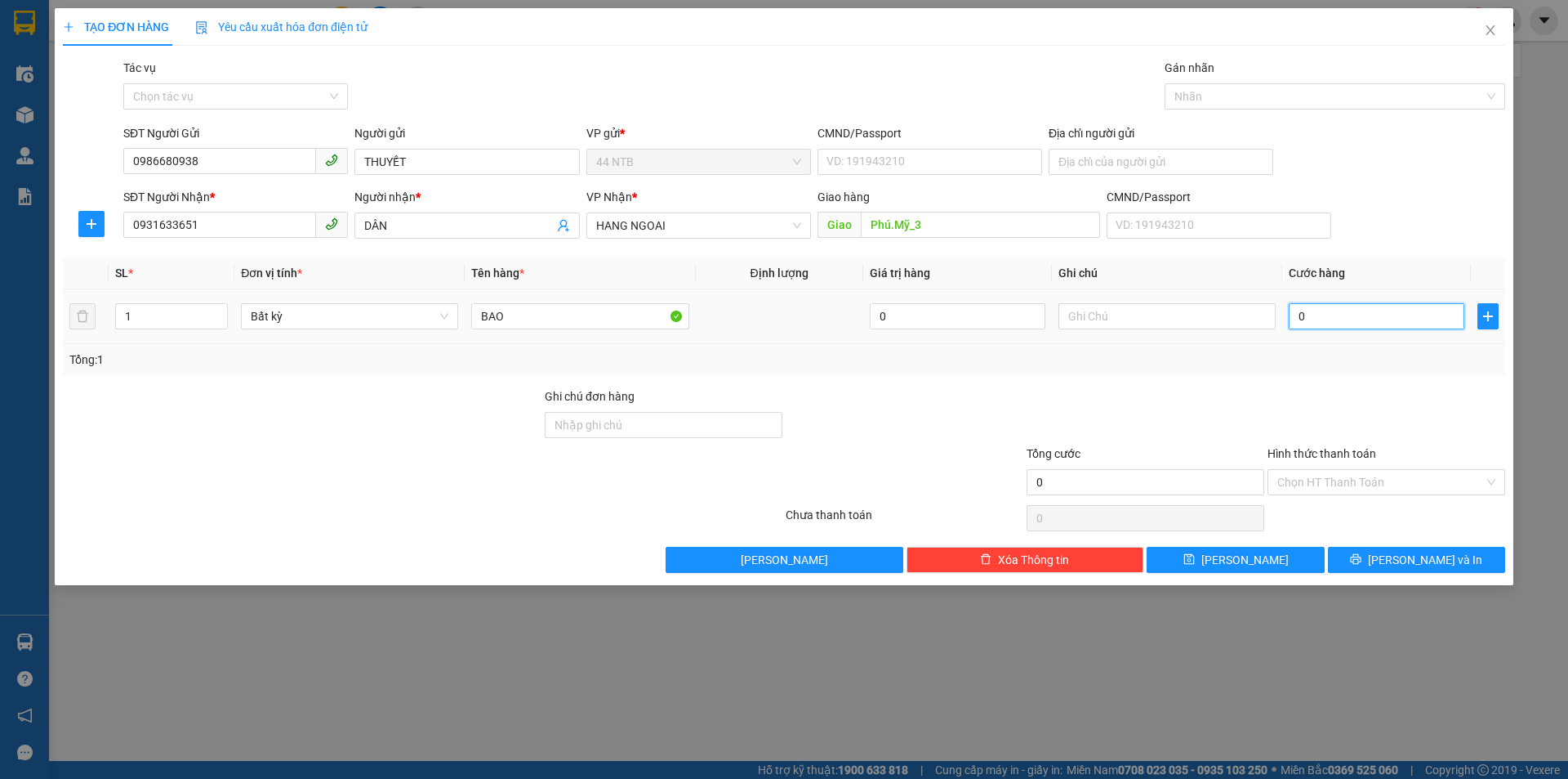
type input "4"
type input "40"
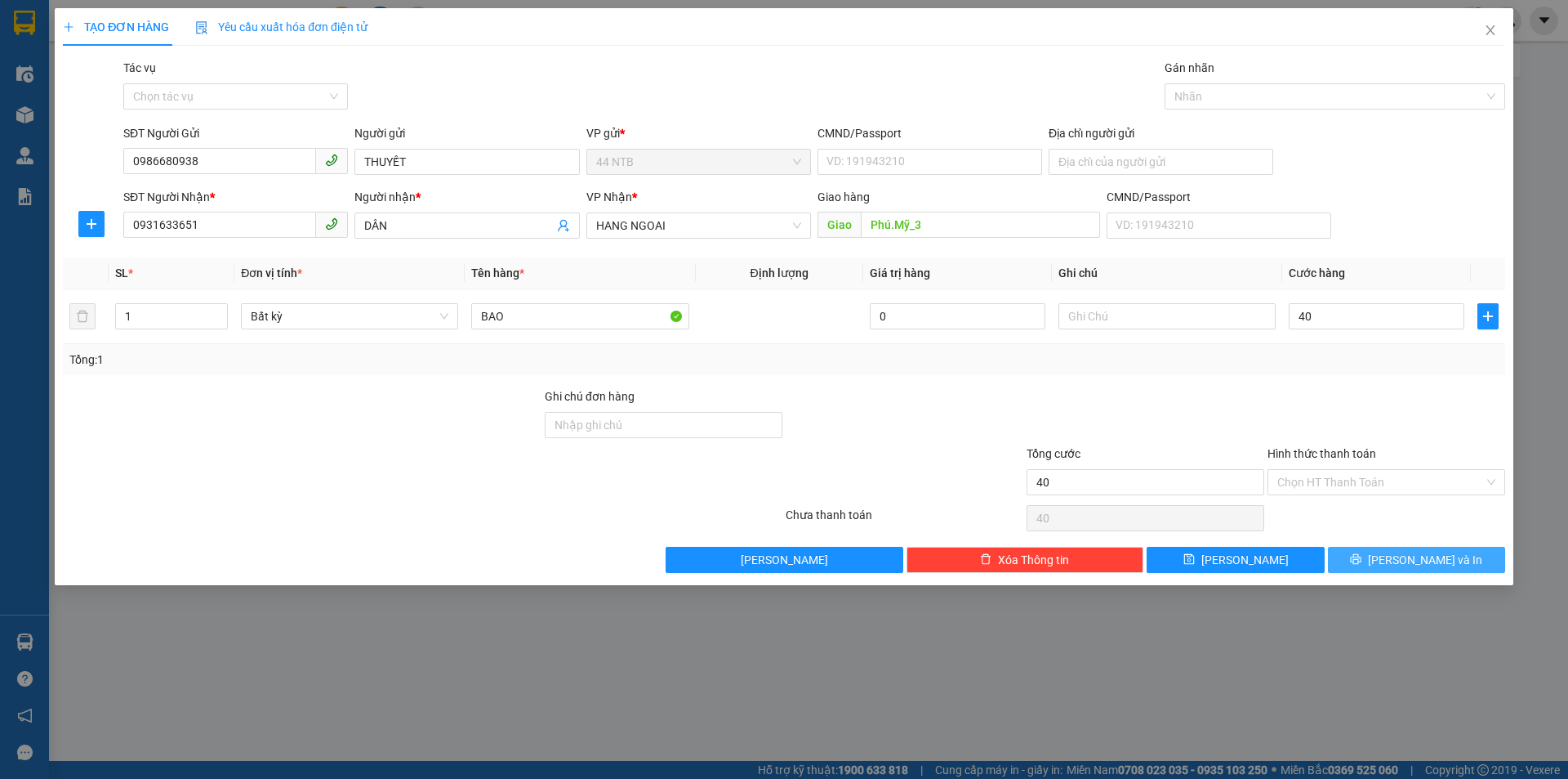
type input "40.000"
drag, startPoint x: 1389, startPoint y: 553, endPoint x: 1389, endPoint y: 404, distance: 149.0
click at [1391, 401] on div "Transit Pickup Surcharge Ids Transit Deliver Surcharge Ids Transit Deliver Surc…" at bounding box center [784, 315] width 1443 height 514
click at [1360, 482] on input "Hình thức thanh toán" at bounding box center [1381, 482] width 207 height 25
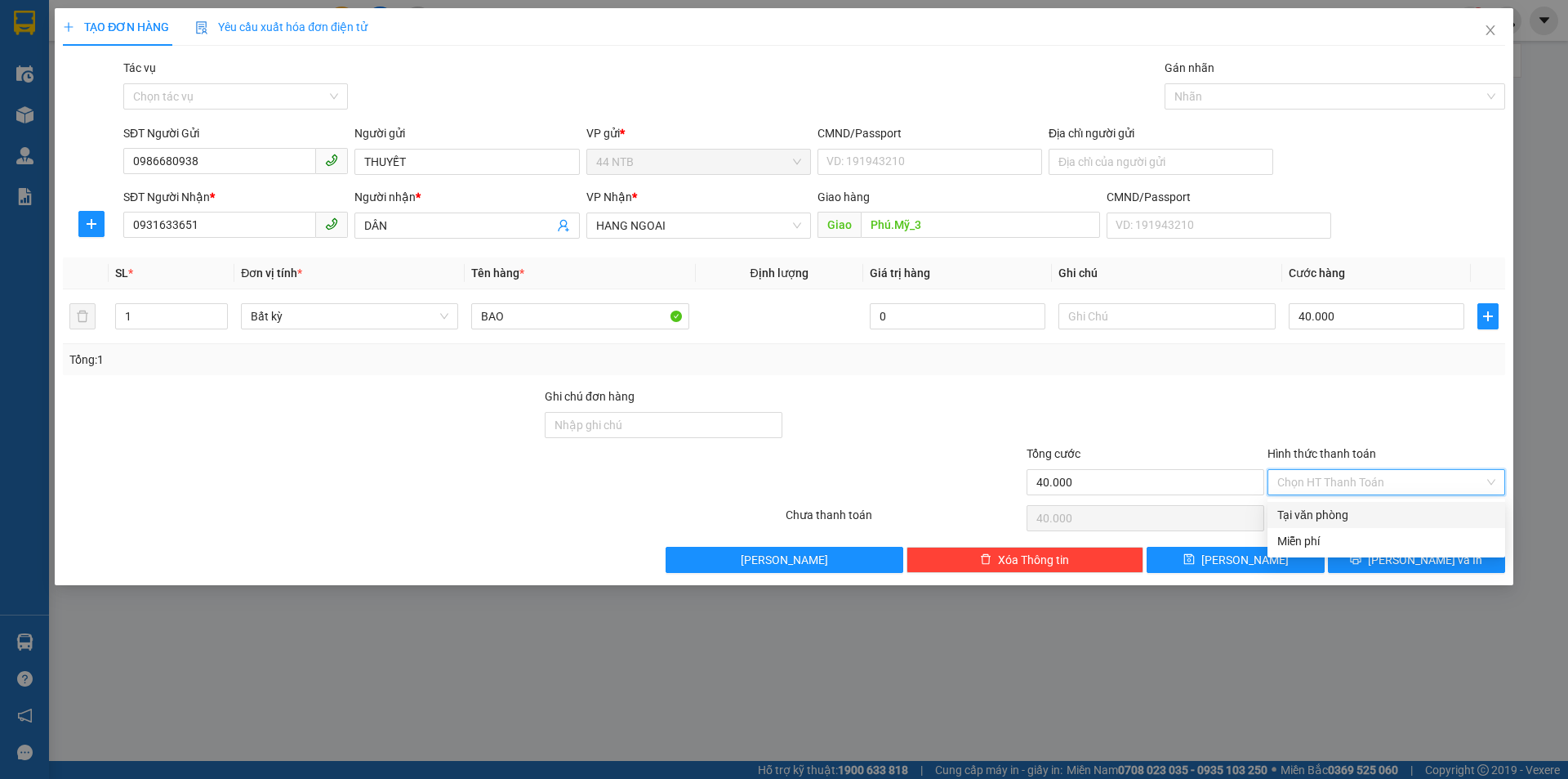
click at [1355, 512] on div "Tại văn phòng" at bounding box center [1386, 515] width 218 height 18
type input "0"
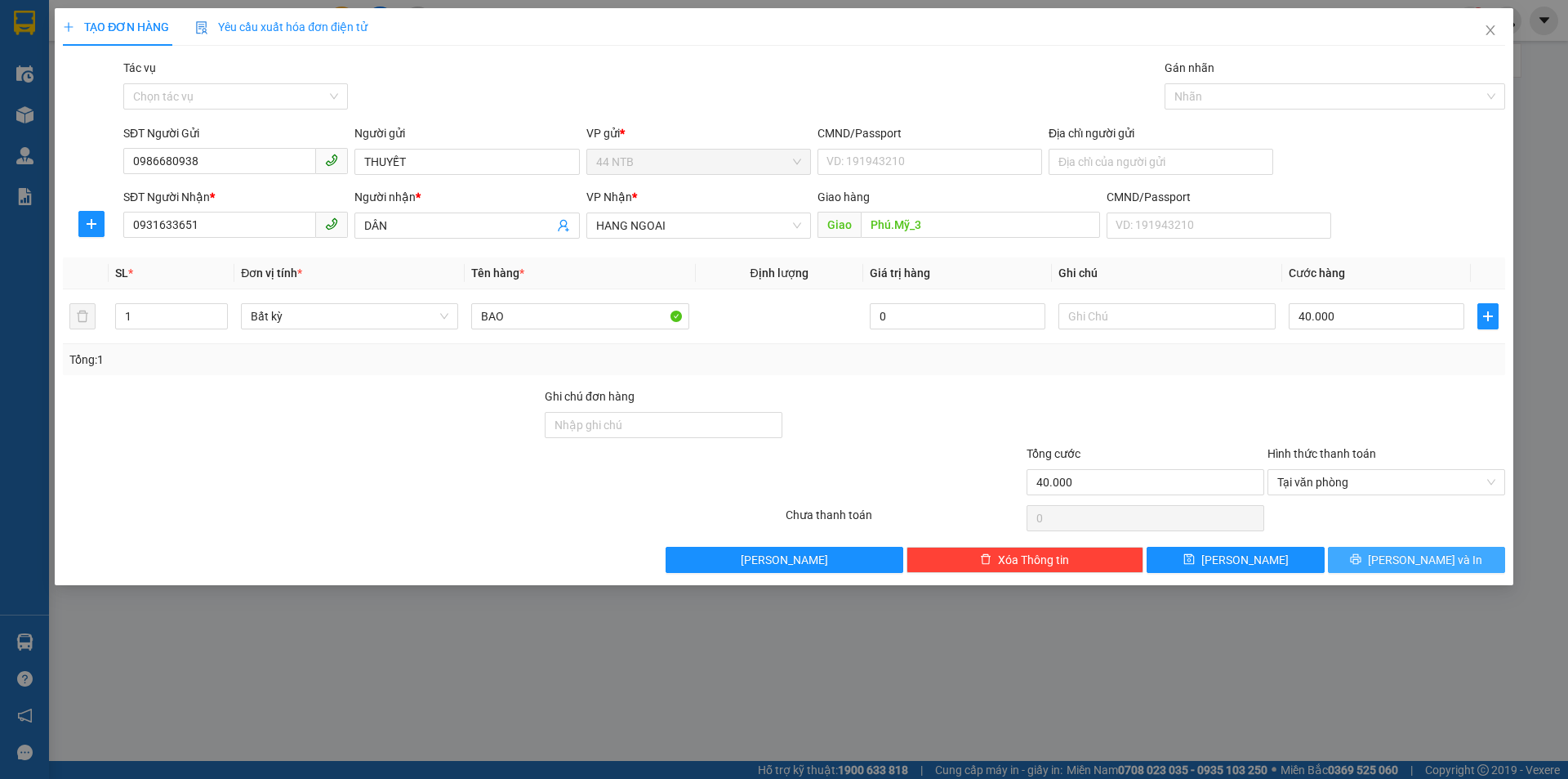
click at [1366, 562] on button "[PERSON_NAME] và In" at bounding box center [1416, 560] width 177 height 27
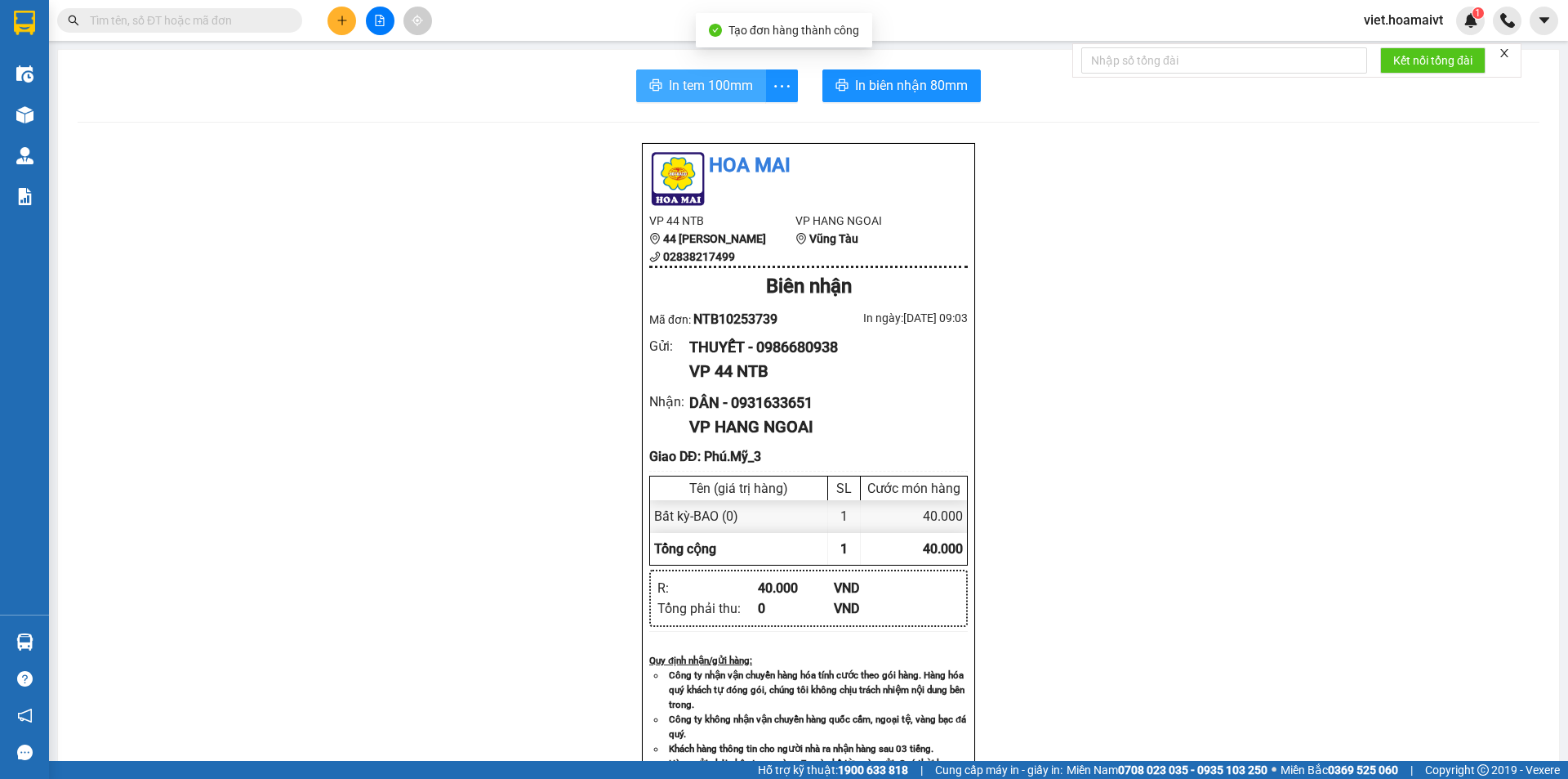
click at [697, 92] on span "In tem 100mm" at bounding box center [711, 85] width 84 height 20
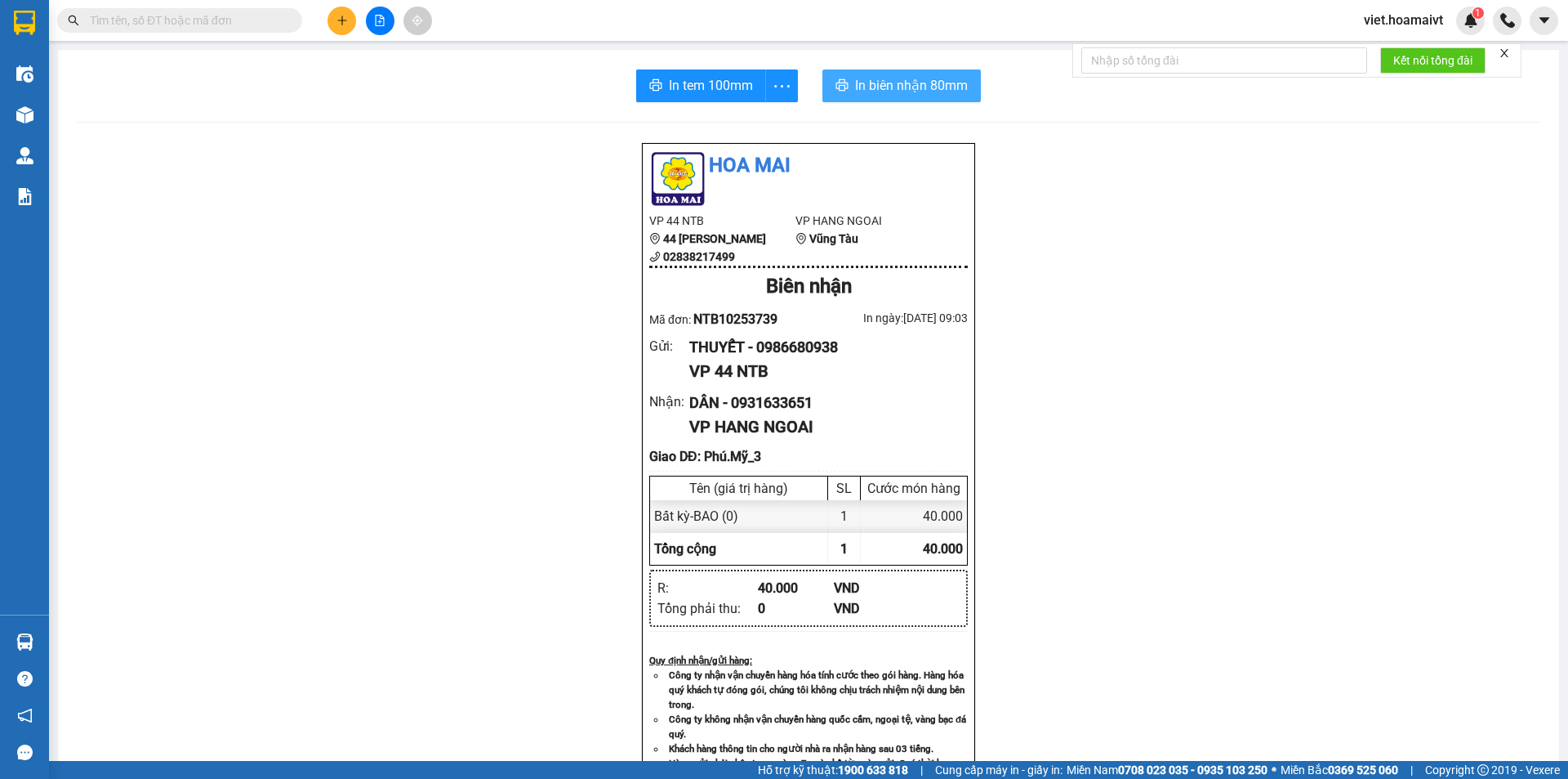
click at [929, 88] on span "In biên nhận 80mm" at bounding box center [911, 85] width 112 height 20
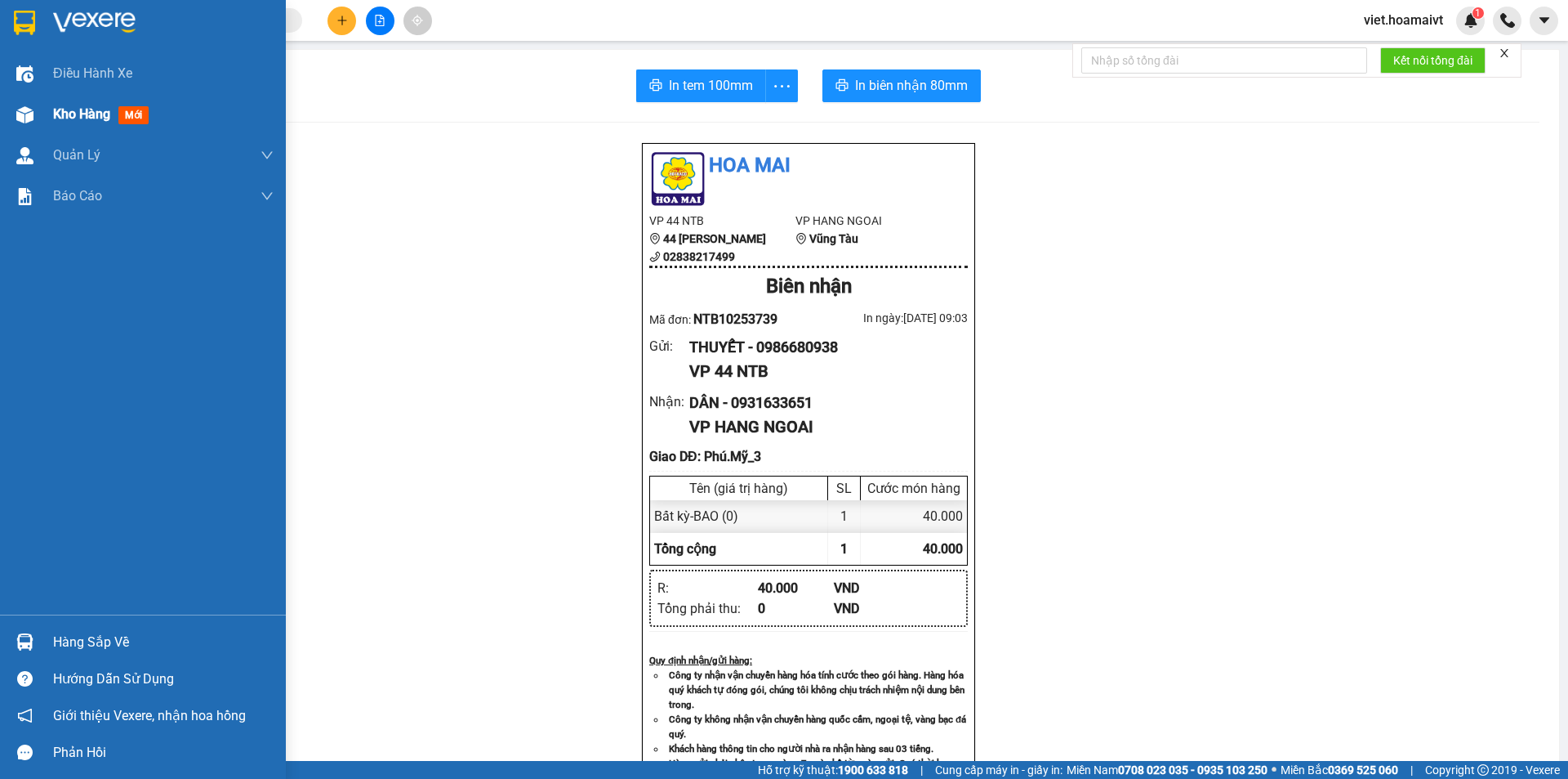
click at [80, 120] on span "Kho hàng" at bounding box center [81, 113] width 58 height 16
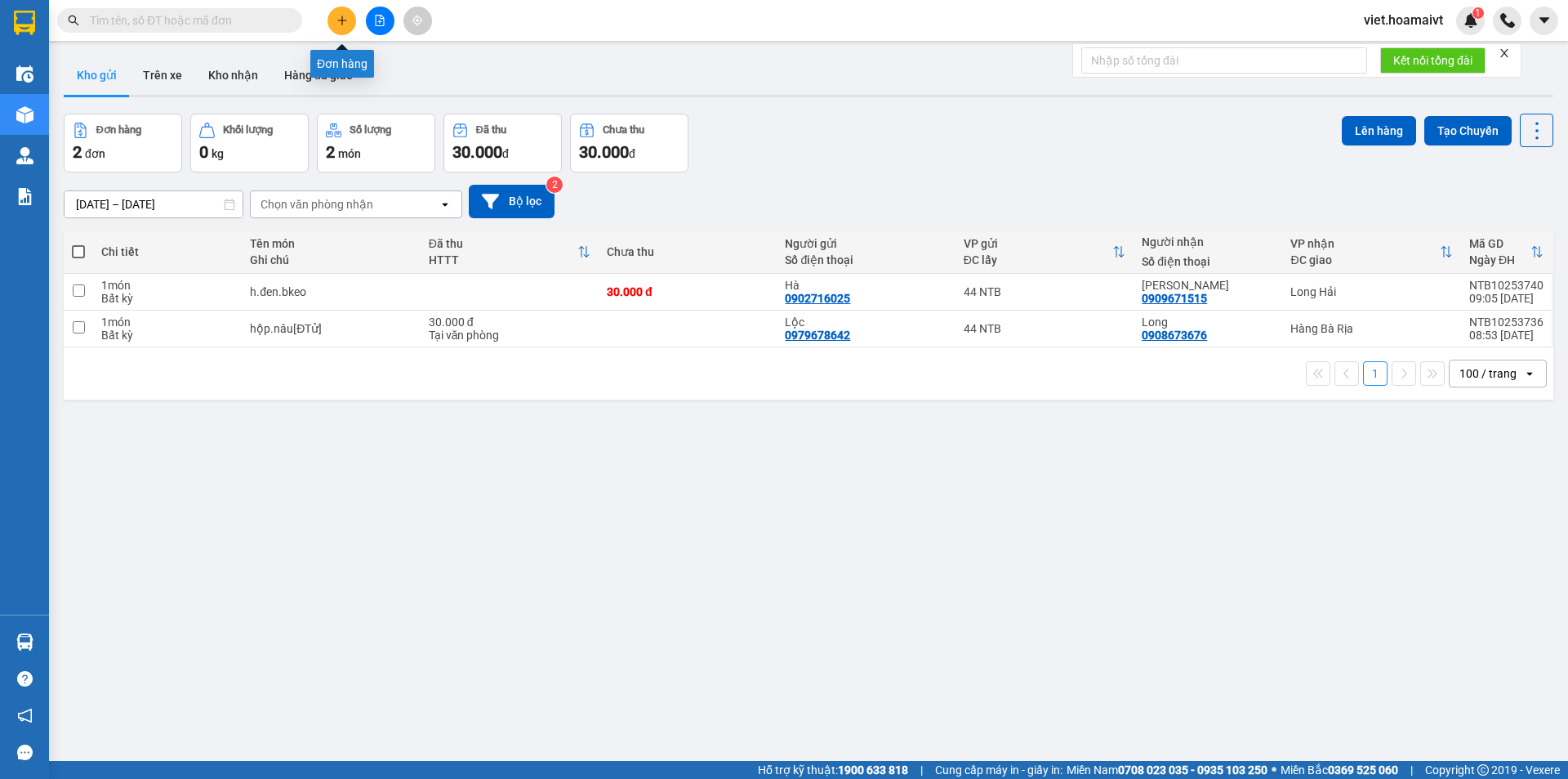
click at [343, 20] on icon "plus" at bounding box center [342, 19] width 9 height 1
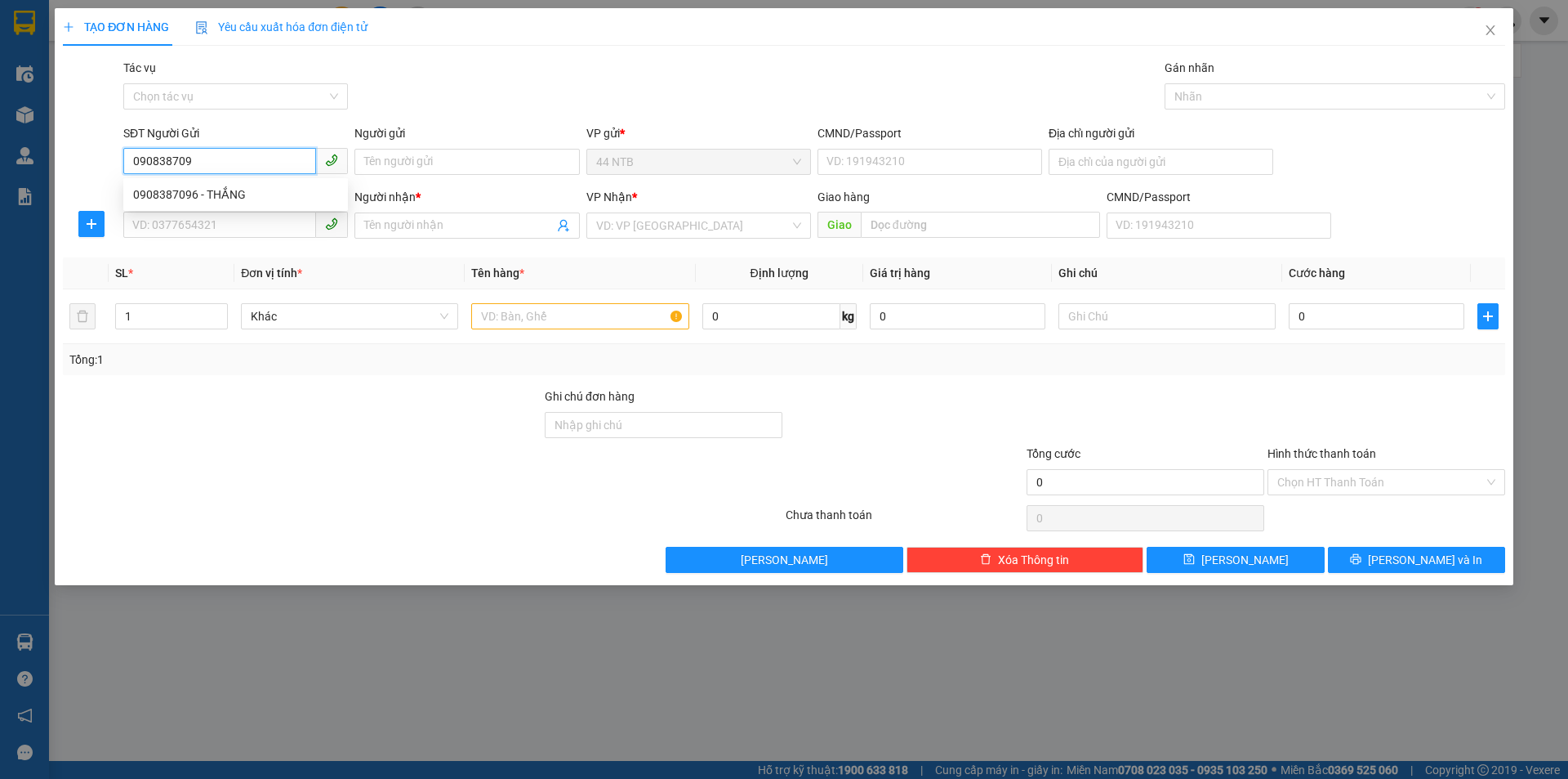
type input "0908387096"
click at [203, 185] on div "0908387096 - THẮNG" at bounding box center [236, 194] width 225 height 27
type input "THẮNG"
type input "080203016884"
type input "0365543036"
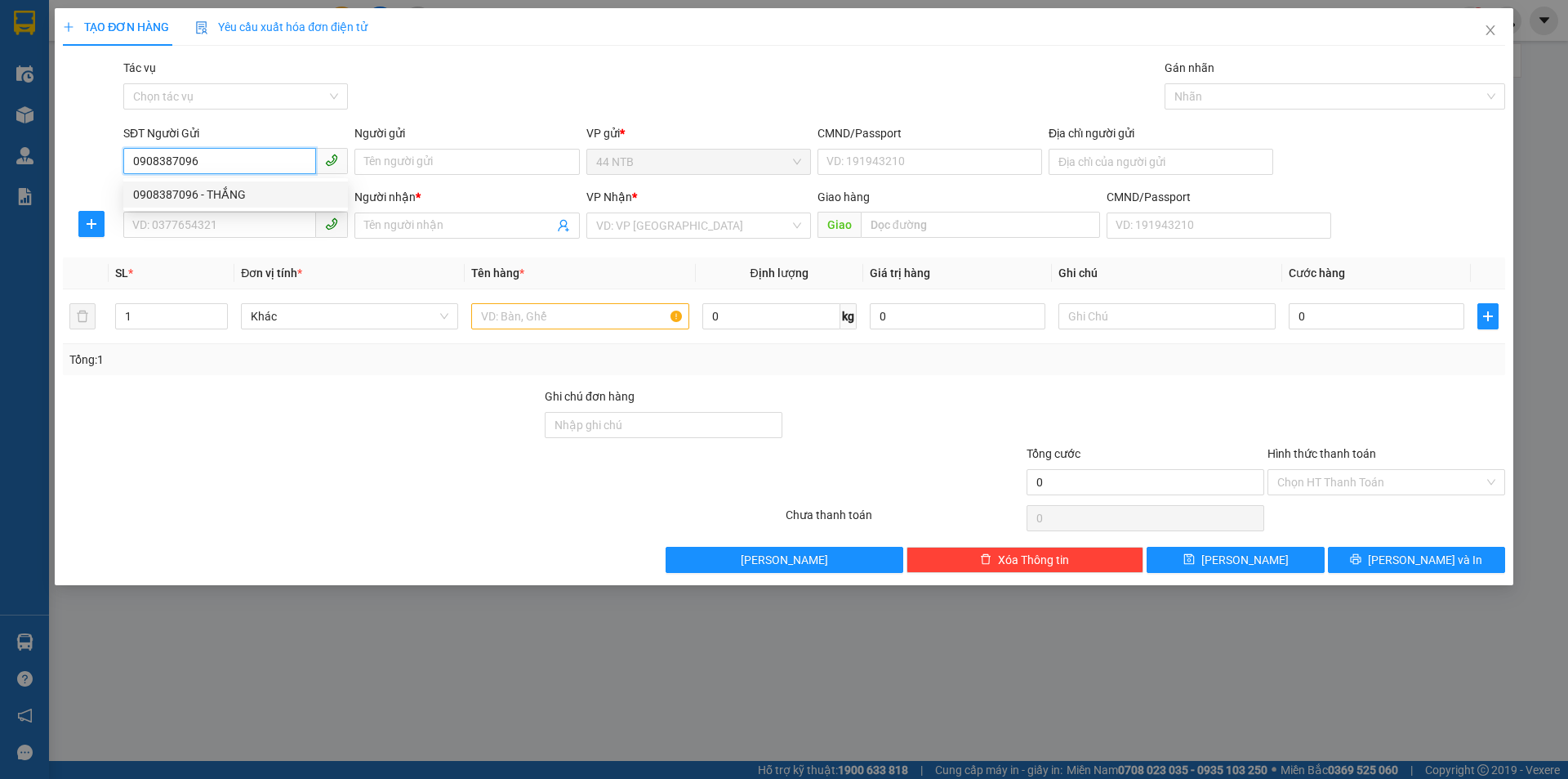
type input "VIỆT"
type input "0908387096"
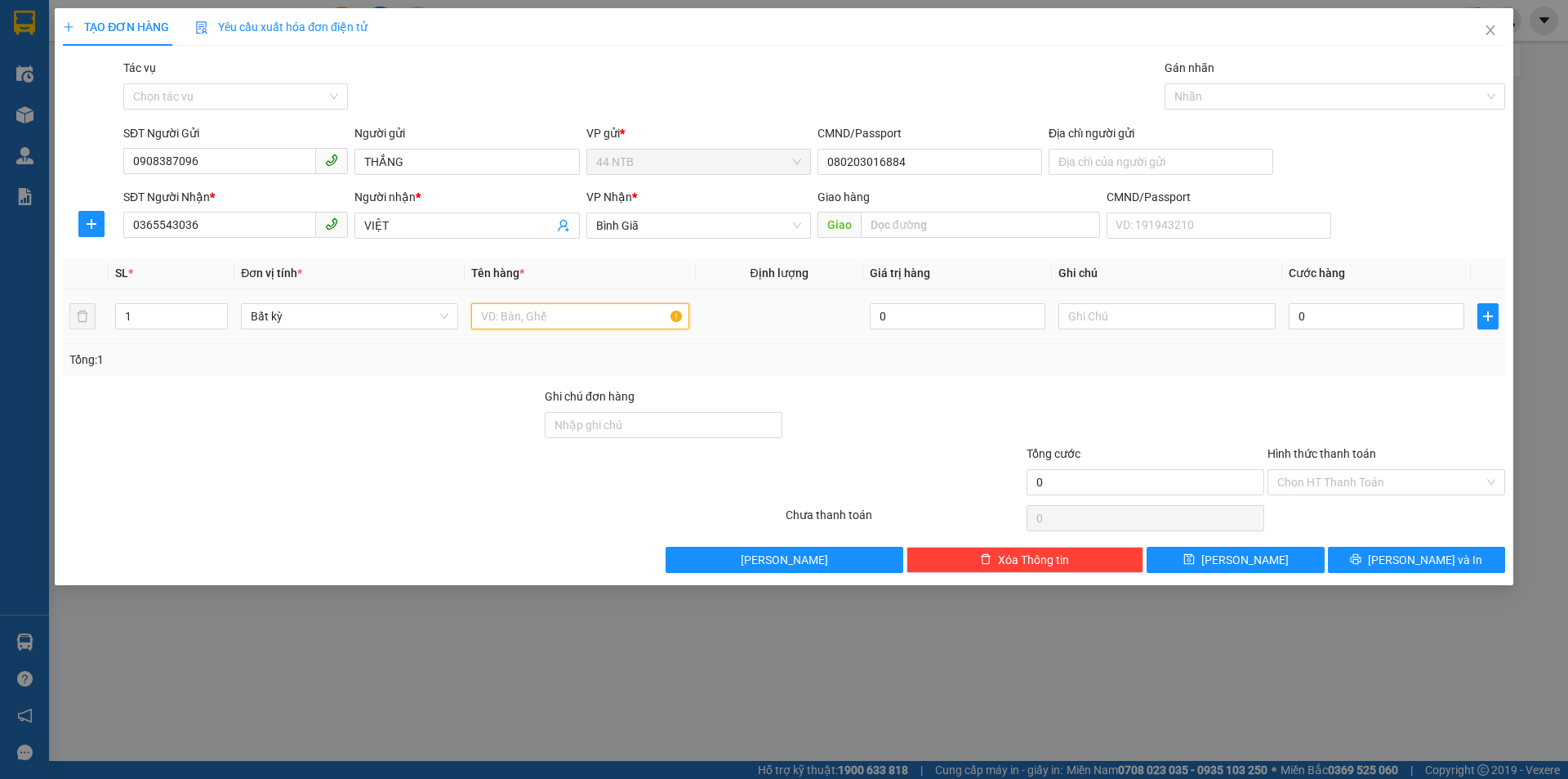
click at [565, 312] on input "text" at bounding box center [580, 316] width 217 height 27
type input "THUNG"
click at [1138, 315] on input "text" at bounding box center [1167, 316] width 217 height 27
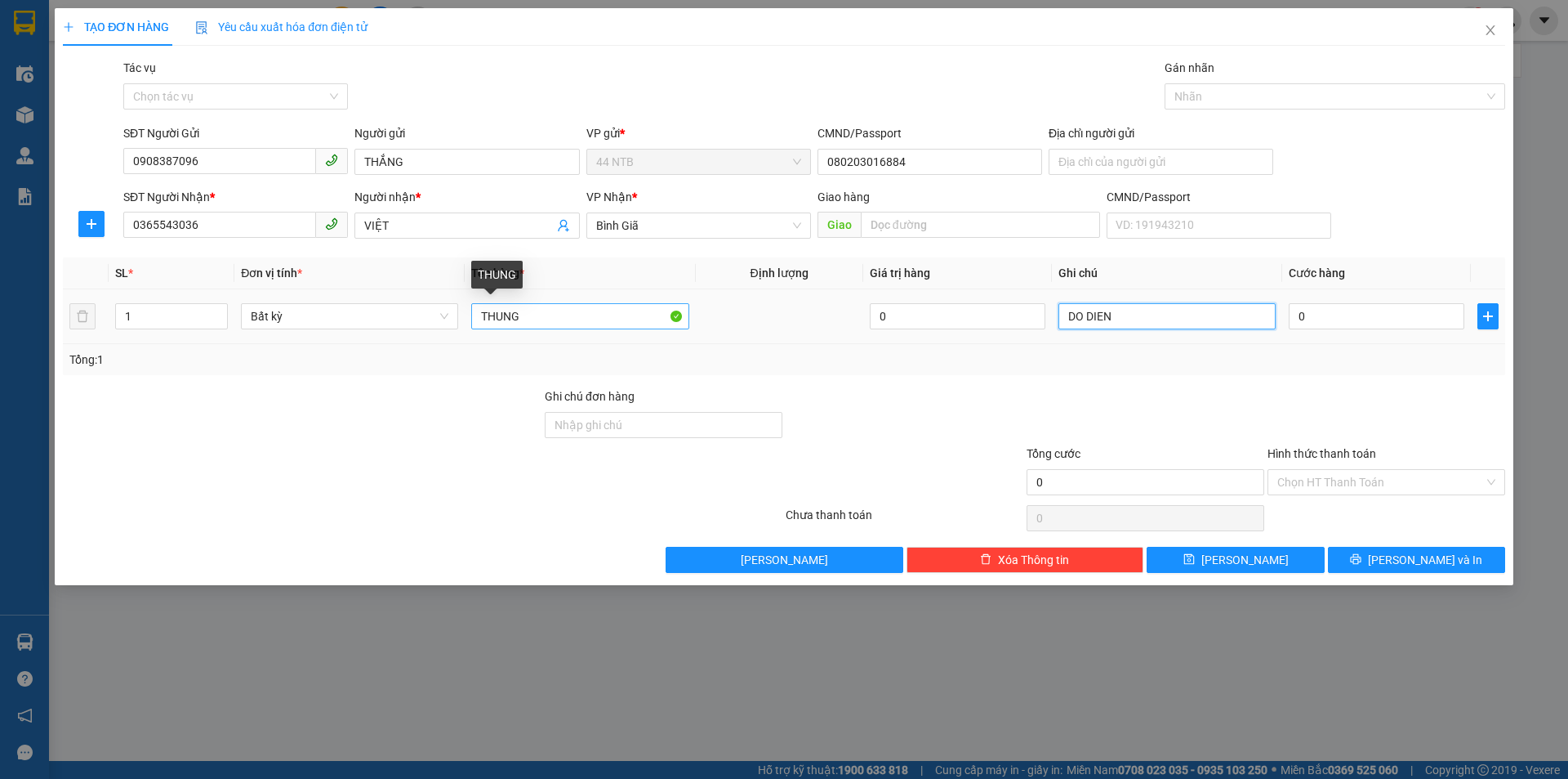
type input "DO DIEN"
click at [612, 323] on input "THUNG" at bounding box center [580, 316] width 217 height 27
type input "THUNG NYLON"
click at [1289, 318] on input "0" at bounding box center [1377, 316] width 175 height 27
type input "3"
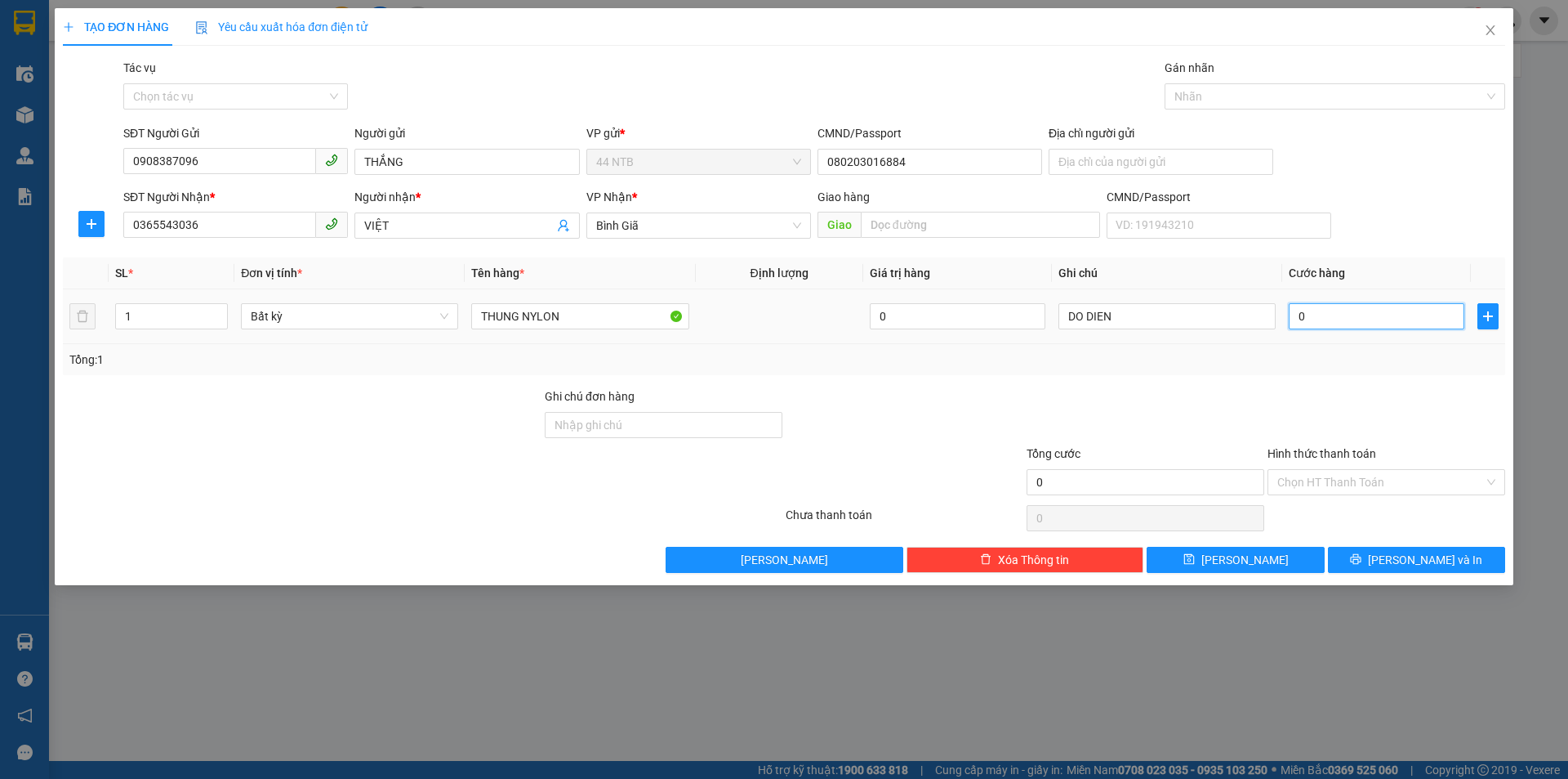
type input "3"
type input "30"
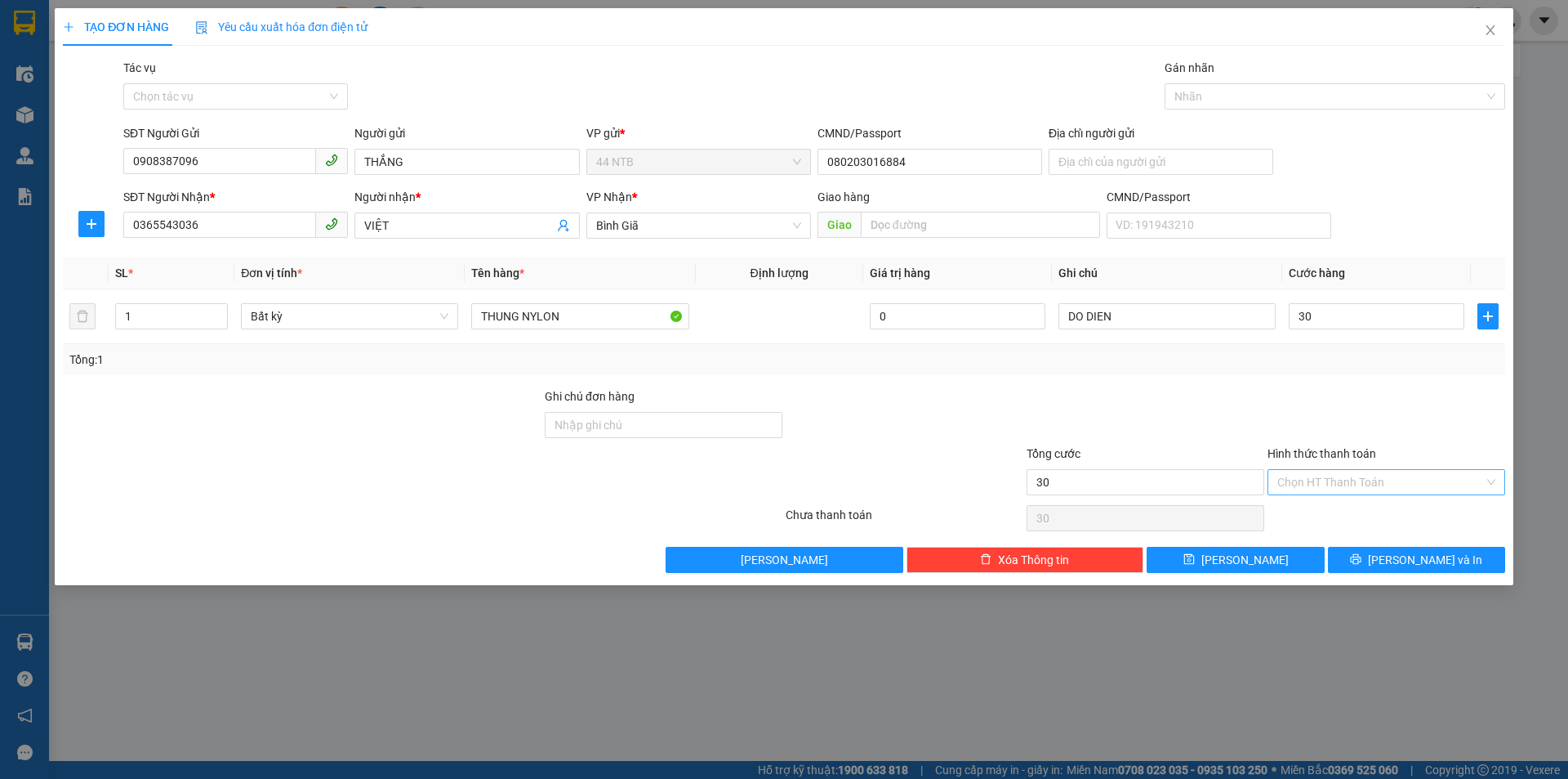
type input "30.000"
click at [1323, 480] on input "Hình thức thanh toán" at bounding box center [1381, 482] width 207 height 25
click at [1331, 501] on div "Transit Pickup Surcharge Ids Transit Deliver Surcharge Ids Transit Deliver Surc…" at bounding box center [784, 315] width 1443 height 514
click at [1342, 485] on input "Hình thức thanh toán" at bounding box center [1381, 482] width 207 height 25
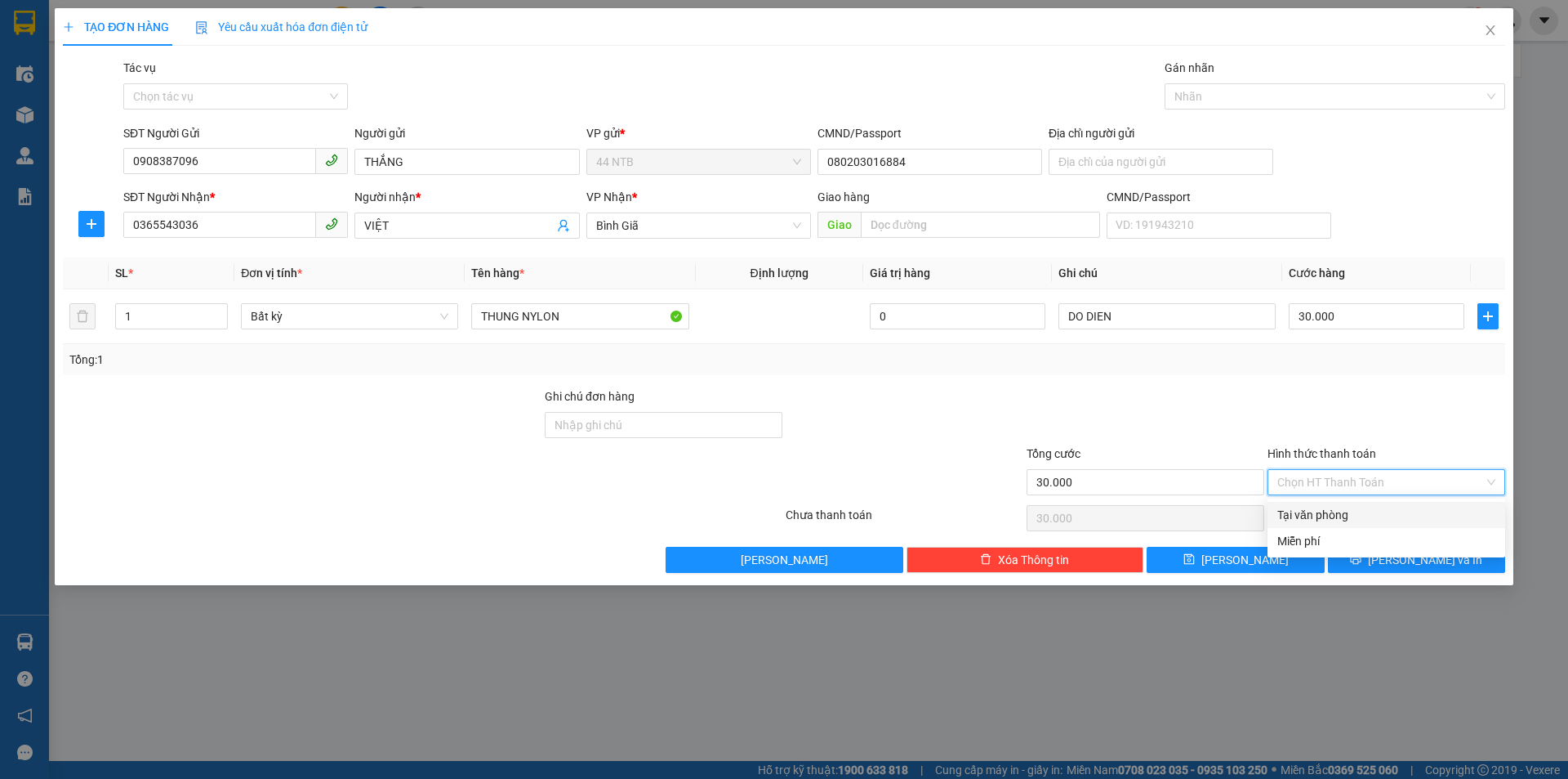
click at [1337, 510] on div "Tại văn phòng" at bounding box center [1386, 515] width 218 height 18
type input "0"
click at [1362, 559] on button "[PERSON_NAME] và In" at bounding box center [1416, 560] width 177 height 27
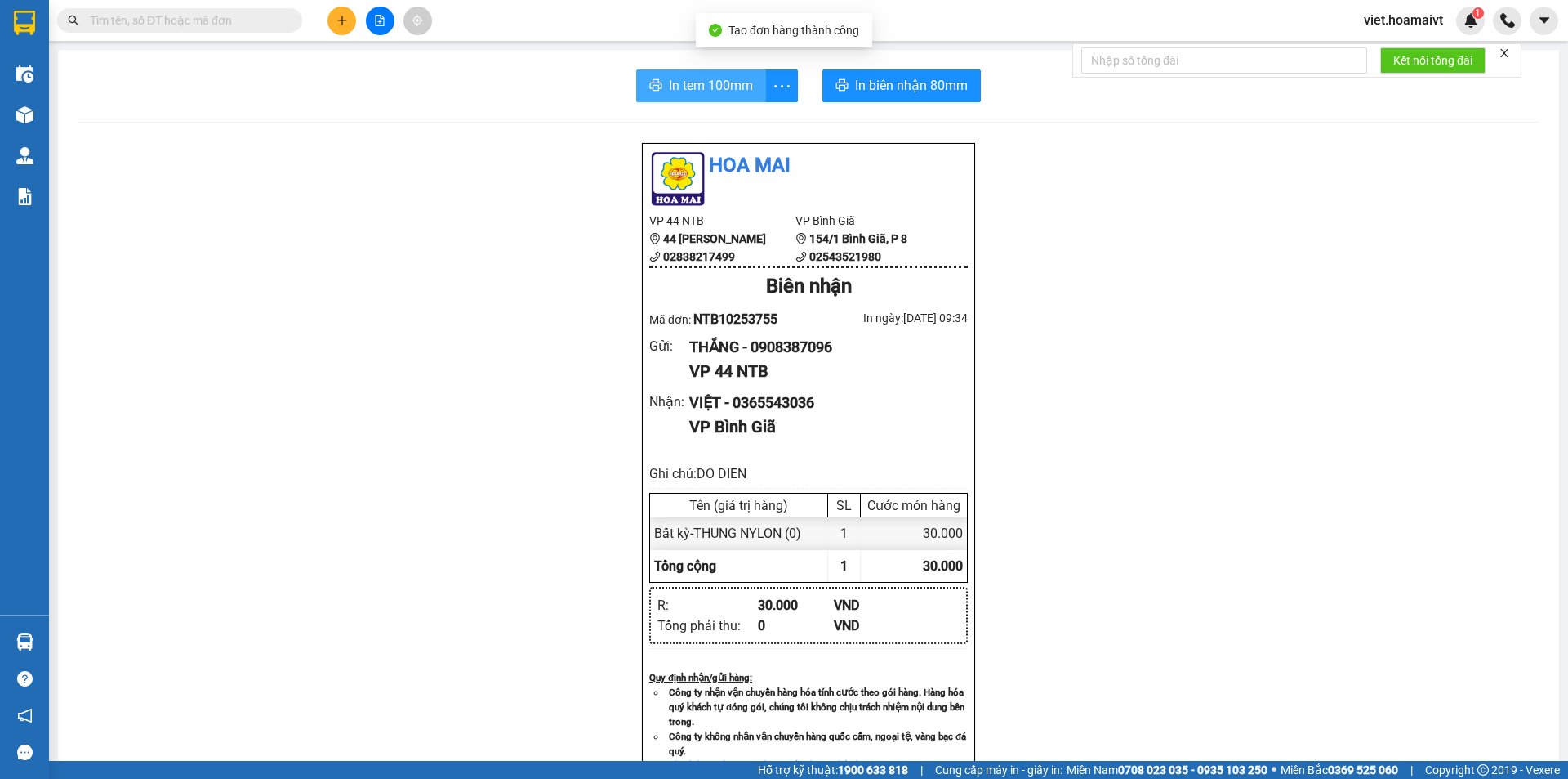
click at [679, 84] on span "In tem 100mm" at bounding box center [711, 85] width 84 height 20
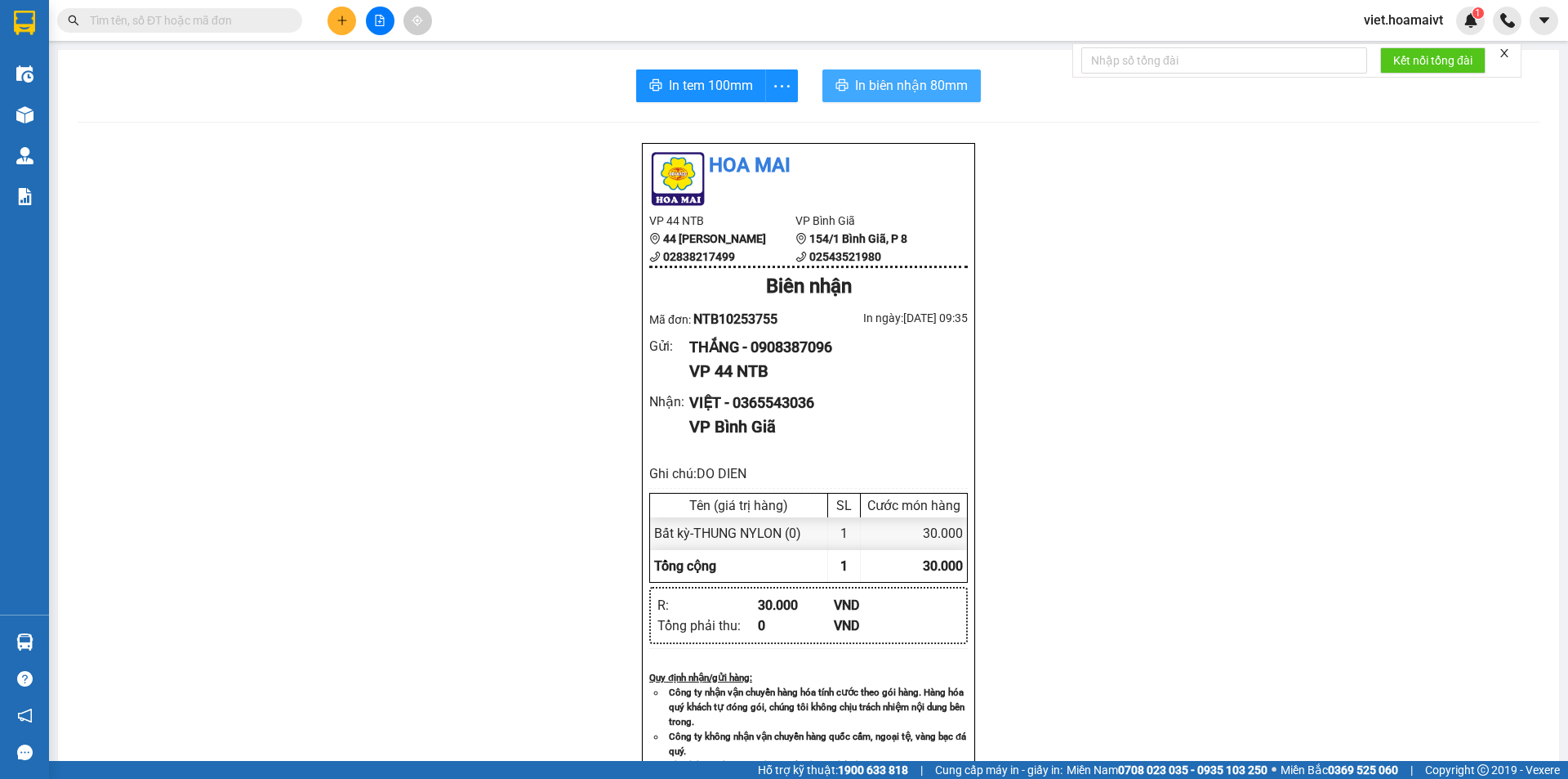
click at [907, 85] on span "In biên nhận 80mm" at bounding box center [911, 85] width 112 height 20
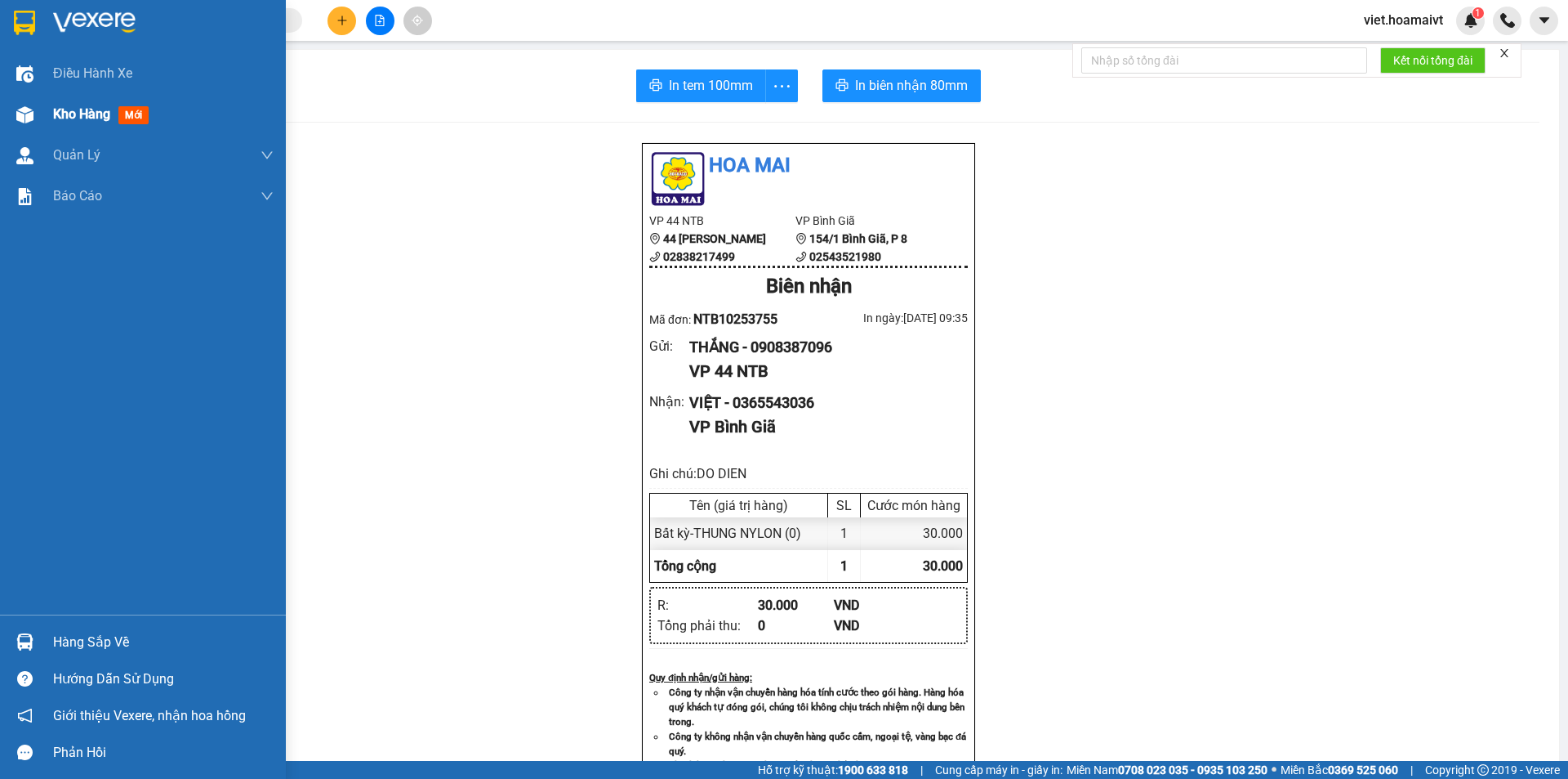
click at [88, 112] on span "Kho hàng" at bounding box center [81, 113] width 58 height 16
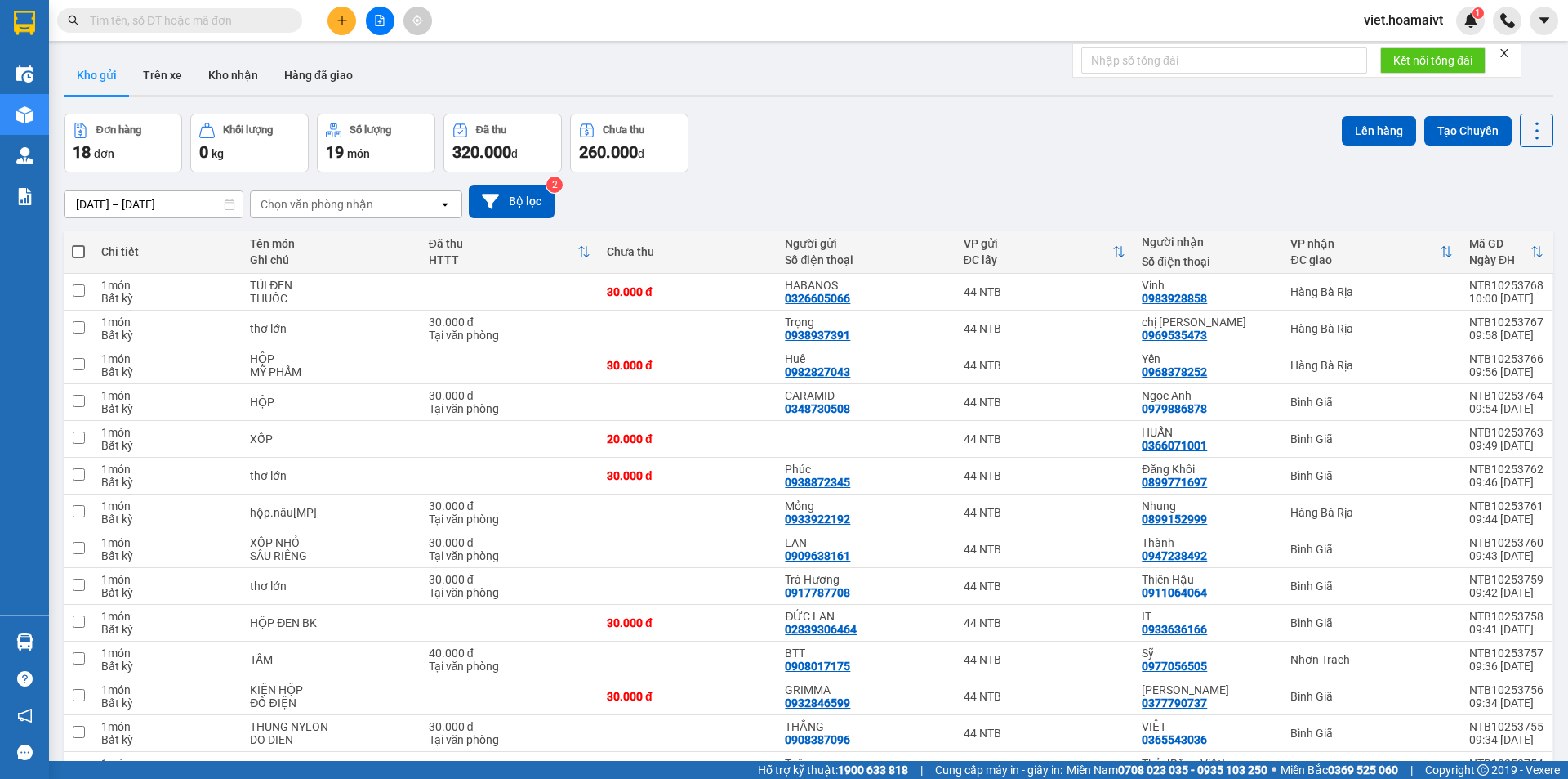
click at [344, 205] on div "Chọn văn phòng nhận" at bounding box center [316, 205] width 112 height 16
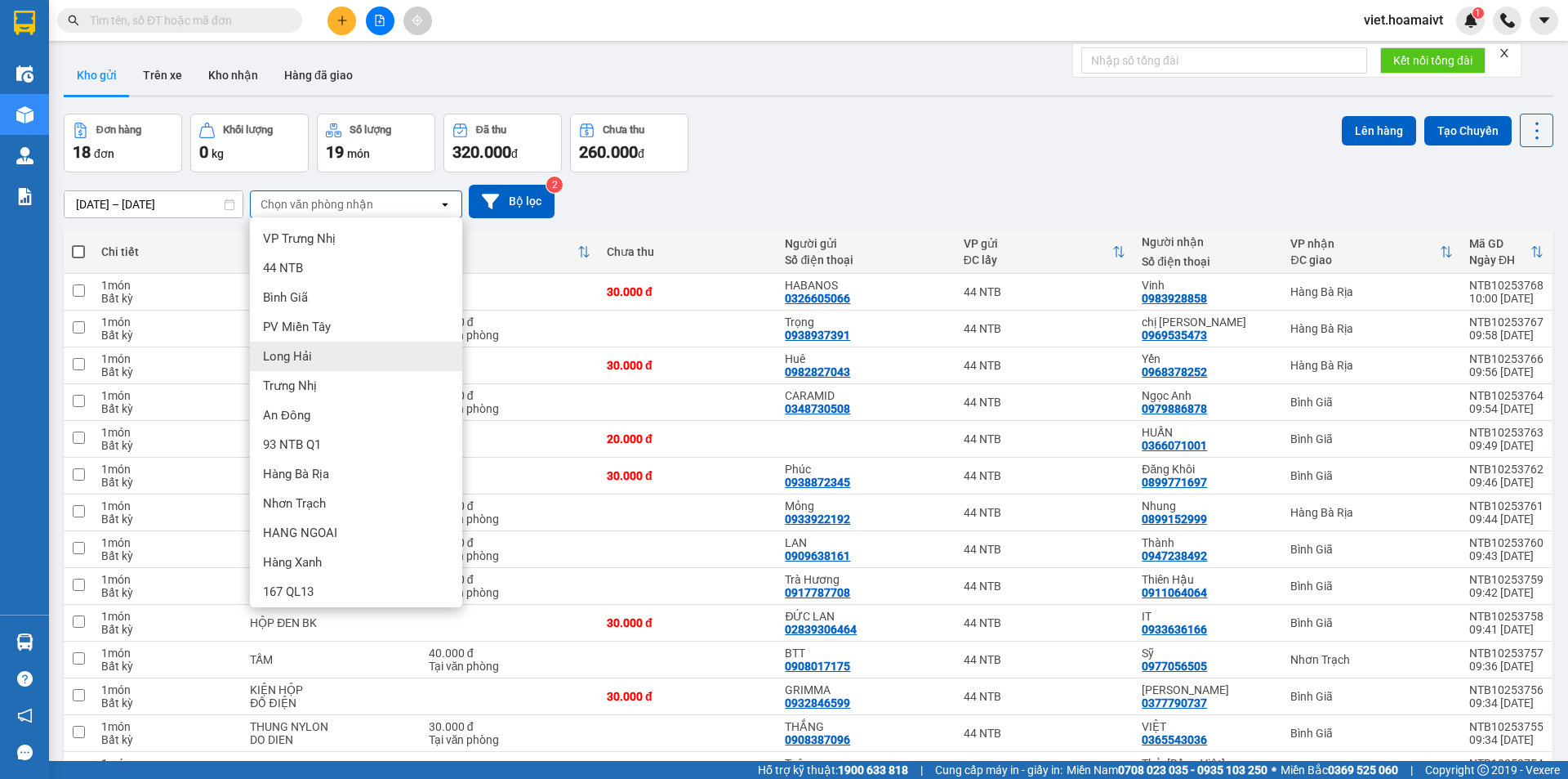
click at [290, 354] on span "Long Hải" at bounding box center [288, 357] width 49 height 16
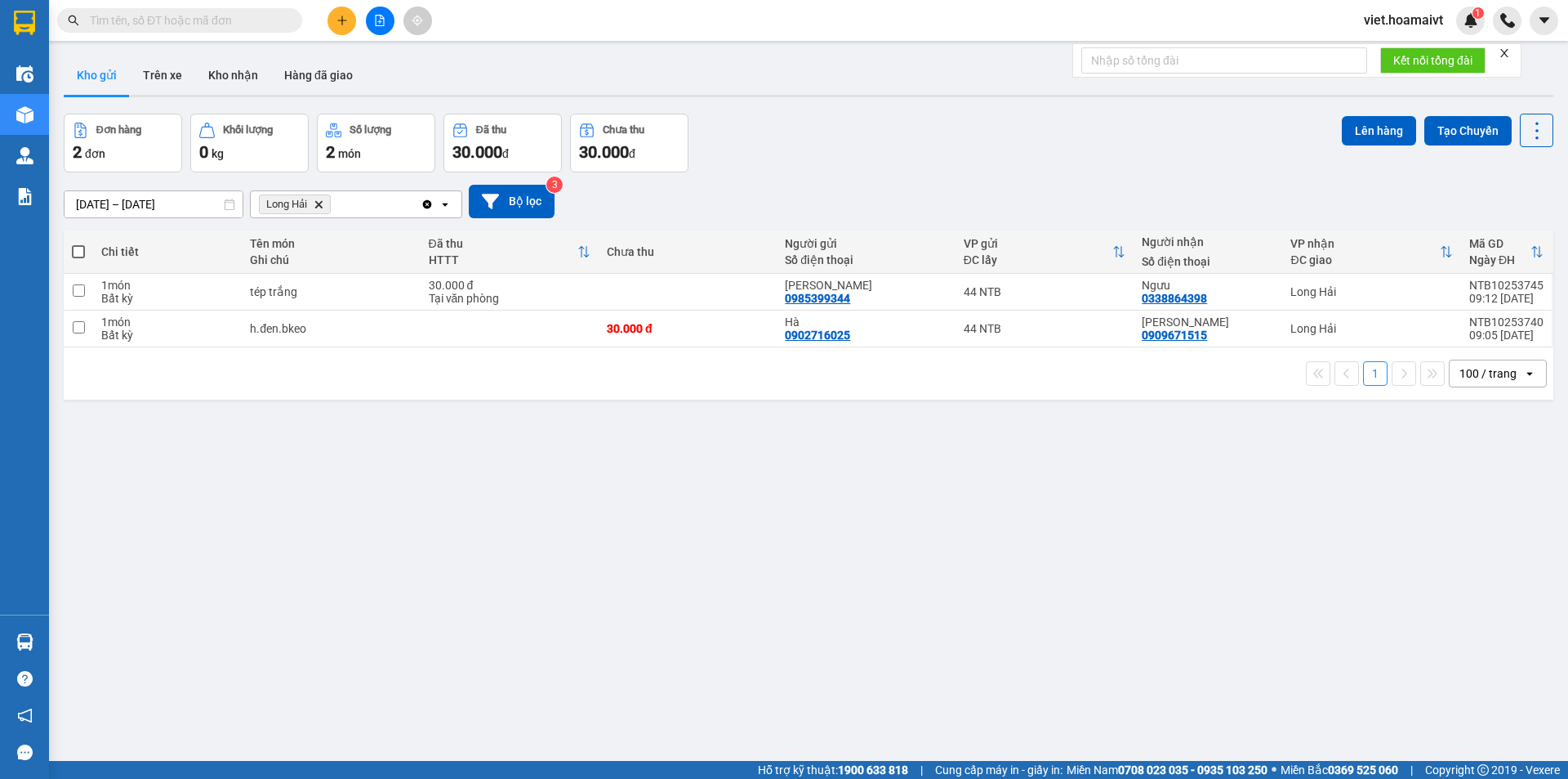
click at [78, 255] on span at bounding box center [79, 251] width 13 height 13
click at [79, 243] on input "checkbox" at bounding box center [79, 243] width 0 height 0
checkbox input "true"
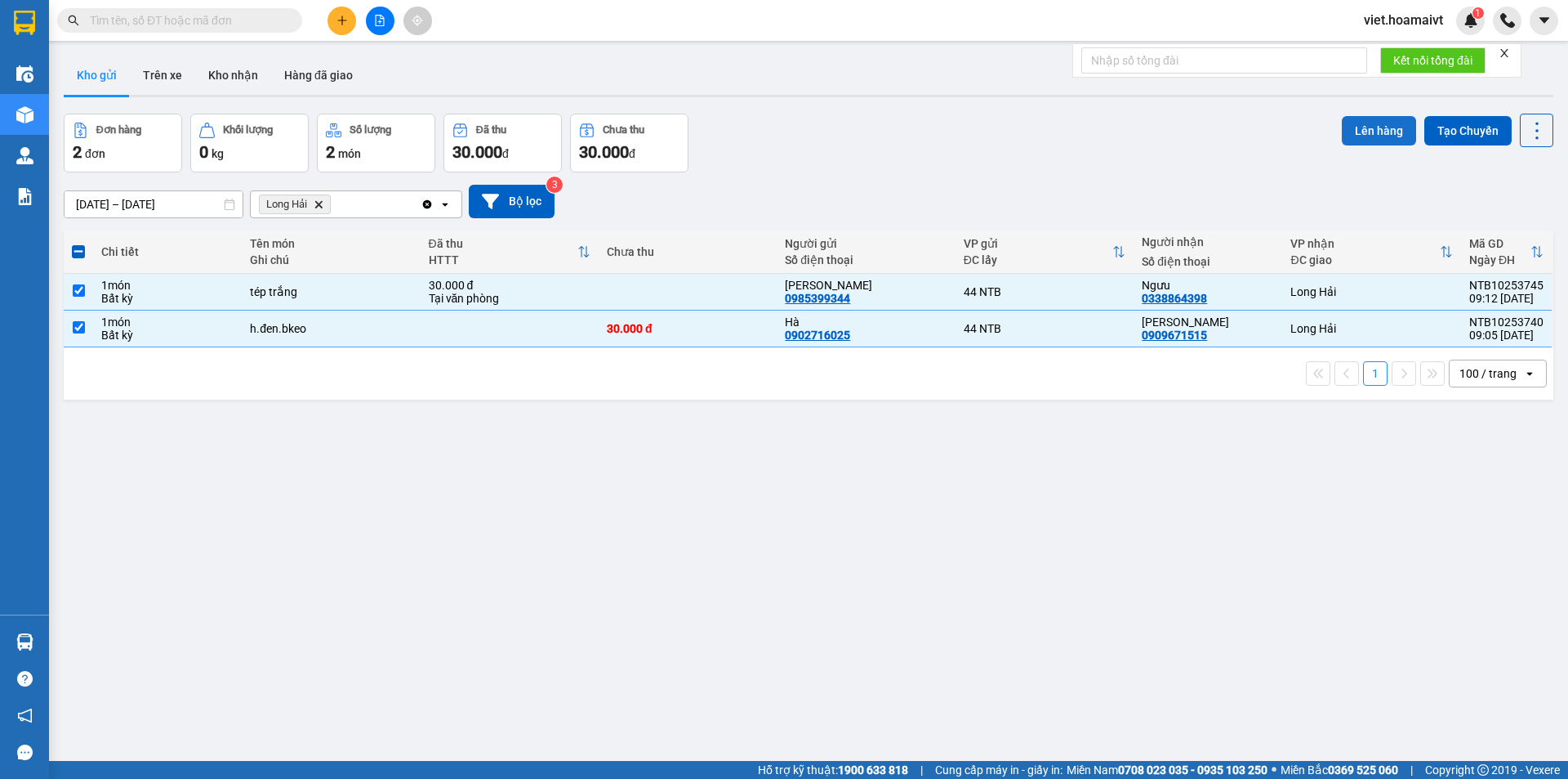
click at [1362, 133] on button "Lên hàng" at bounding box center [1379, 131] width 74 height 29
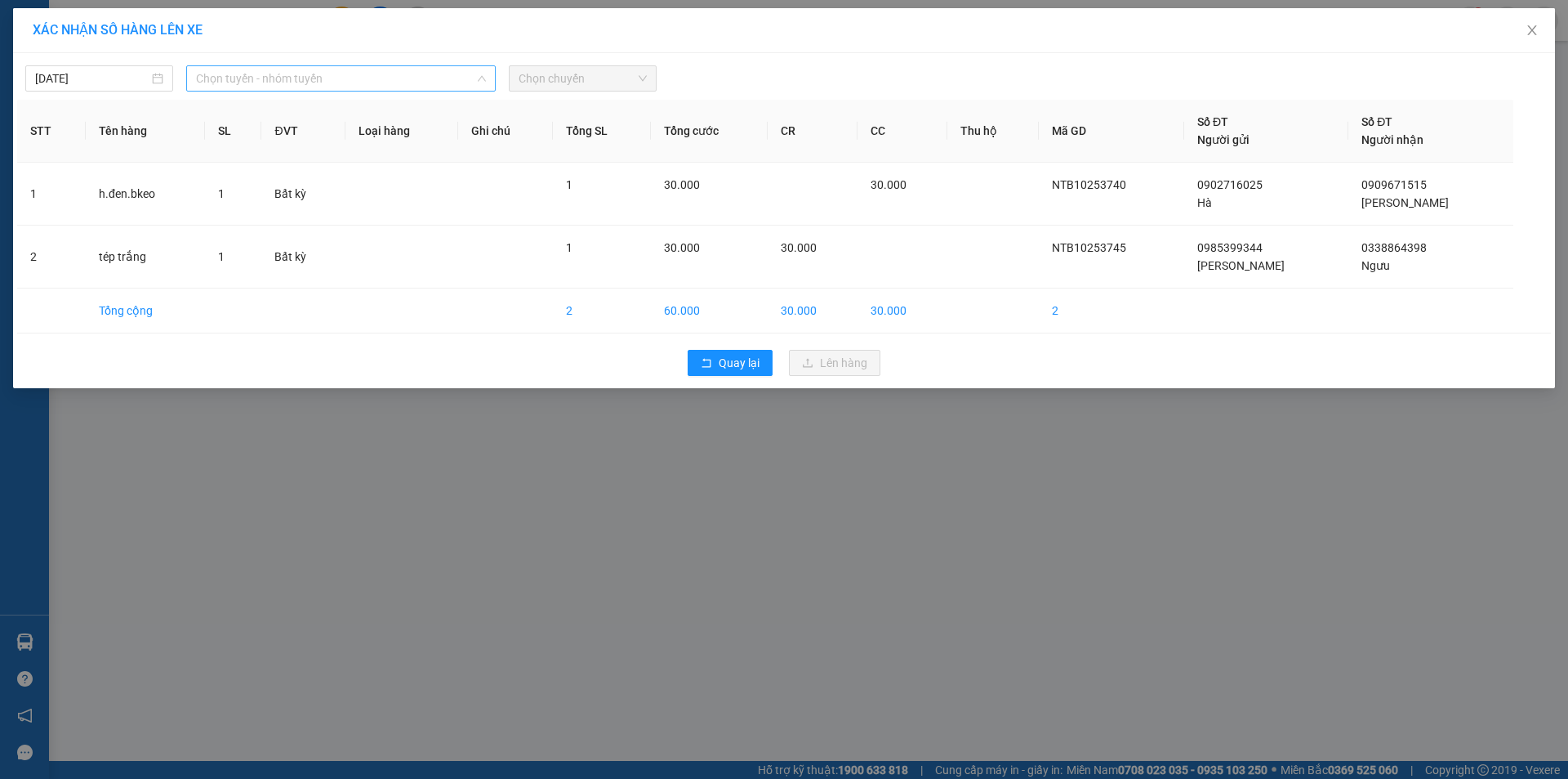
click at [326, 76] on span "Chọn tuyến - nhóm tuyến" at bounding box center [341, 78] width 290 height 25
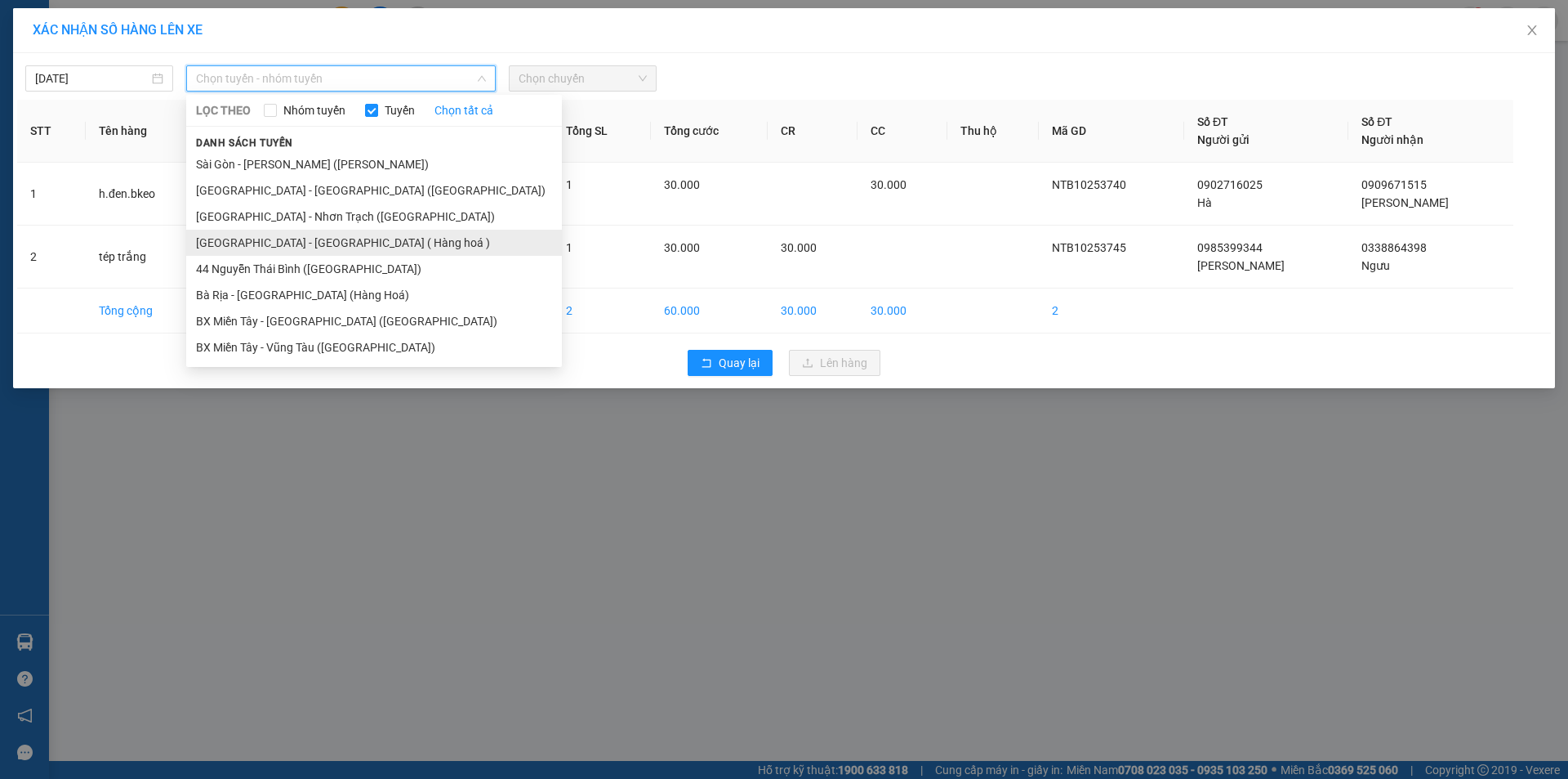
click at [304, 240] on li "[GEOGRAPHIC_DATA] - [GEOGRAPHIC_DATA] ( Hàng hoá )" at bounding box center [374, 242] width 376 height 27
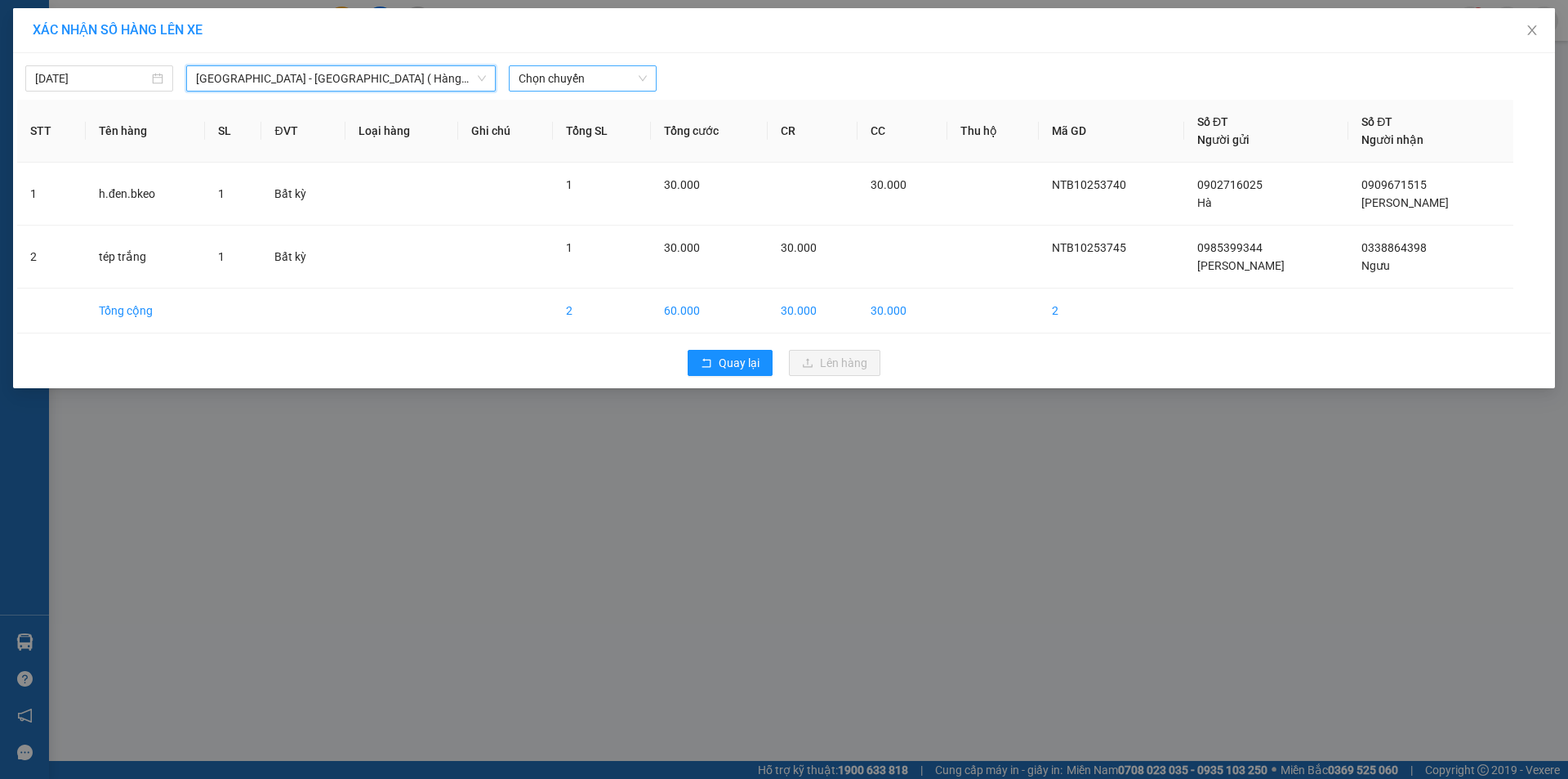
click at [540, 82] on span "Chọn chuyến" at bounding box center [583, 78] width 128 height 25
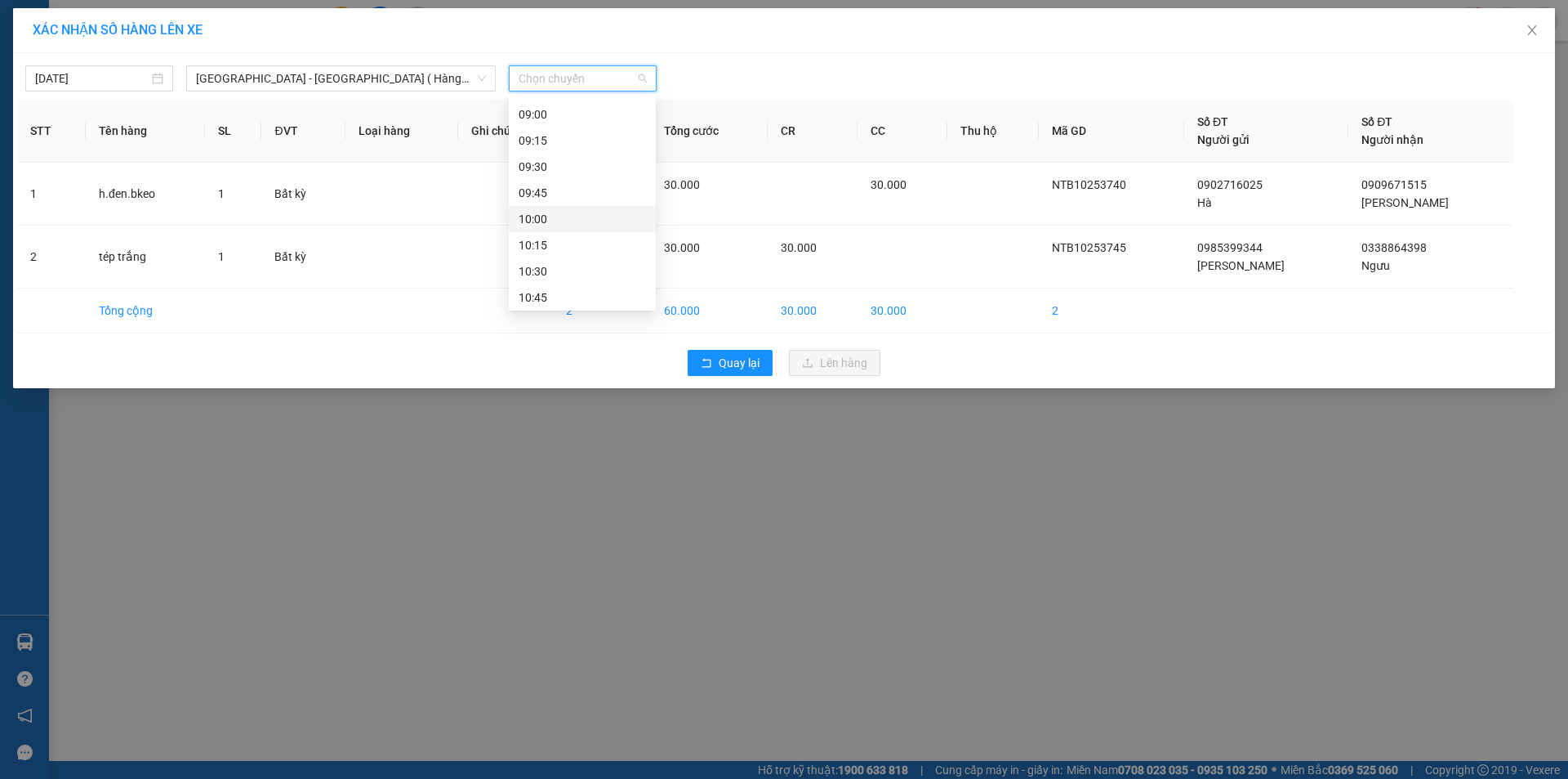
click at [545, 215] on div "10:00" at bounding box center [582, 219] width 127 height 18
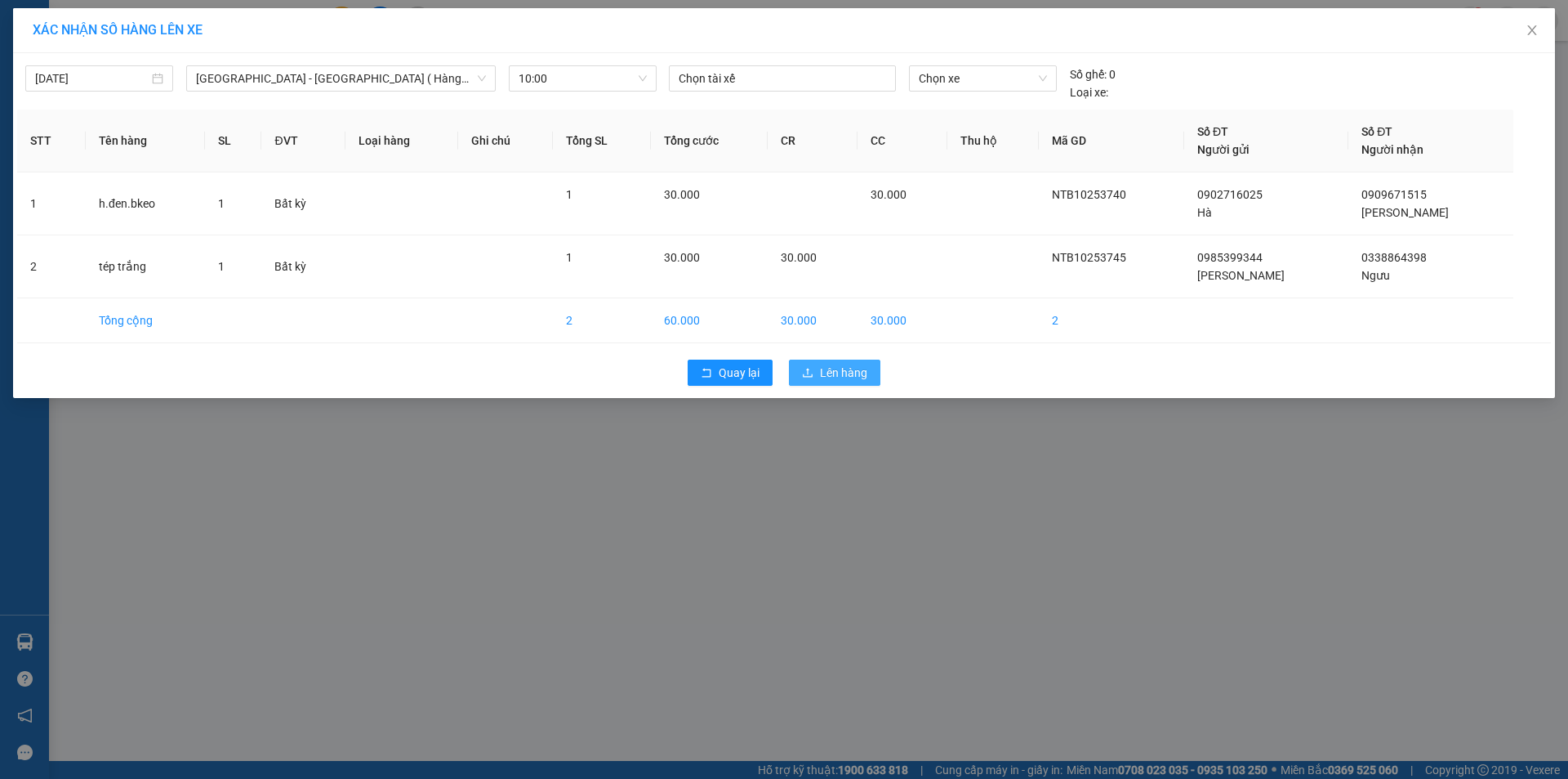
drag, startPoint x: 830, startPoint y: 368, endPoint x: 832, endPoint y: 357, distance: 11.2
click at [830, 359] on button "Lên hàng" at bounding box center [834, 372] width 91 height 27
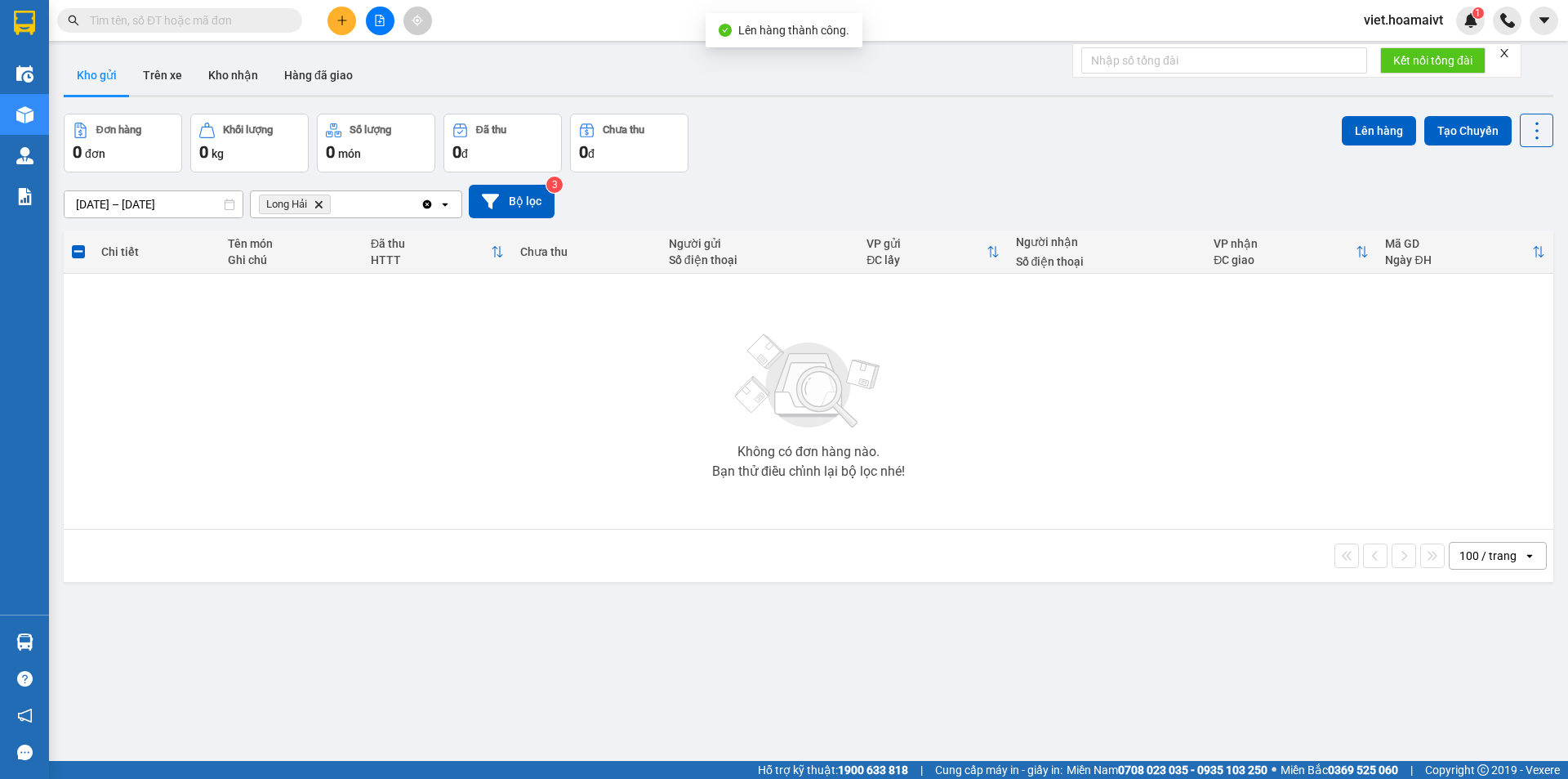
click at [320, 205] on icon "Long Hải, close by backspace" at bounding box center [319, 204] width 7 height 7
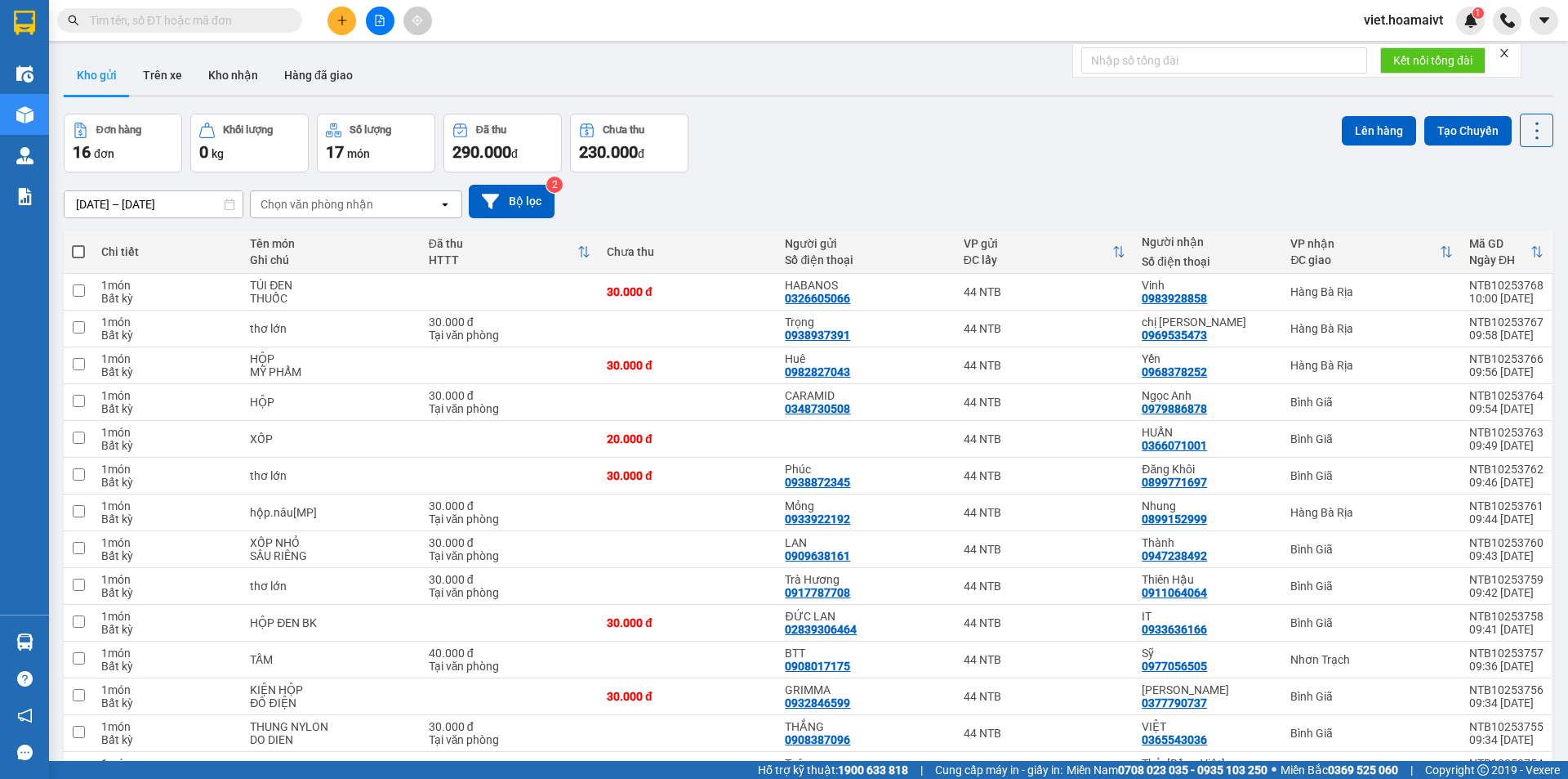
click at [325, 205] on div "Chọn văn phòng nhận" at bounding box center [316, 205] width 112 height 16
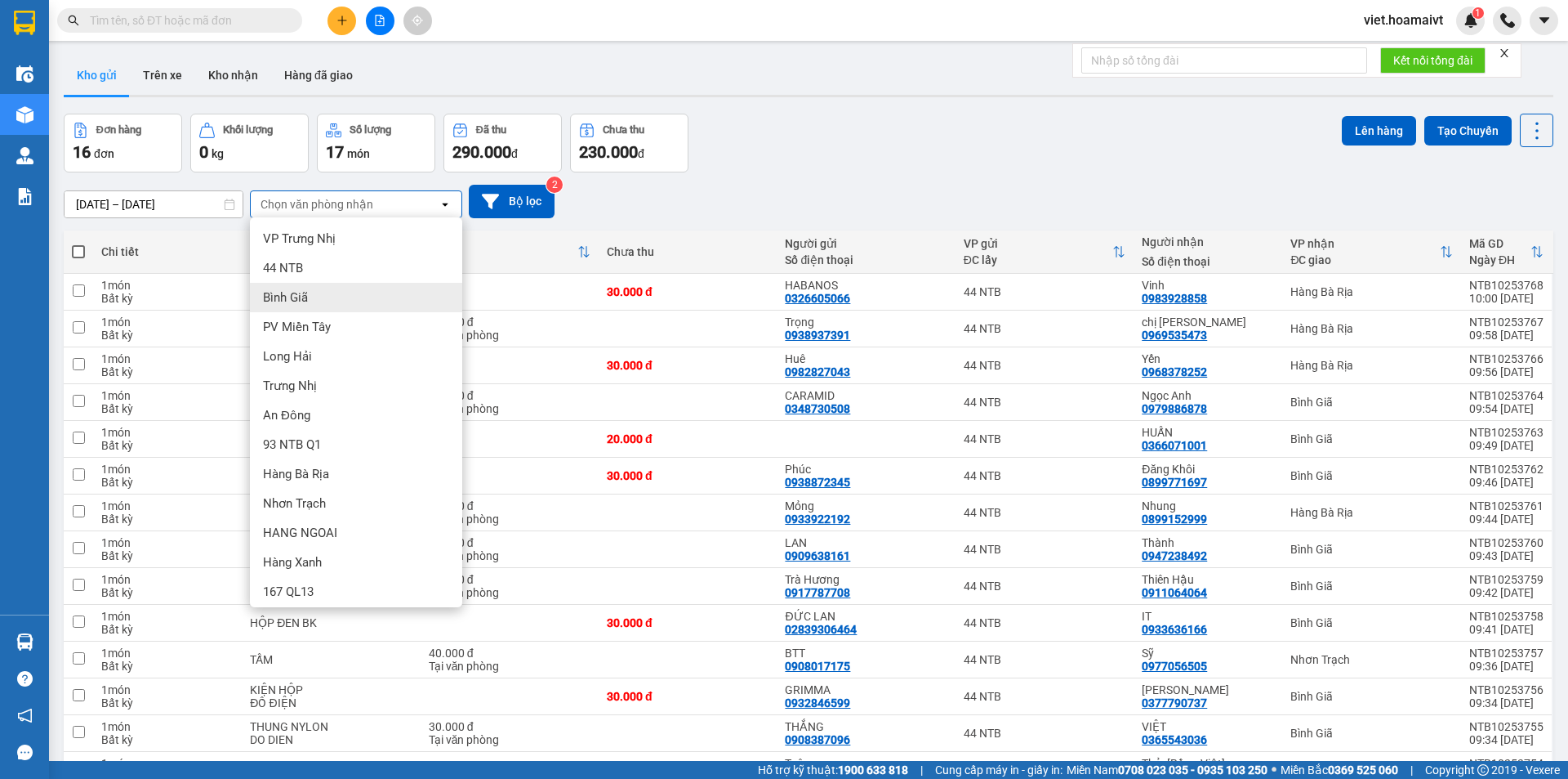
click at [346, 288] on div "Bình Giã" at bounding box center [356, 297] width 212 height 29
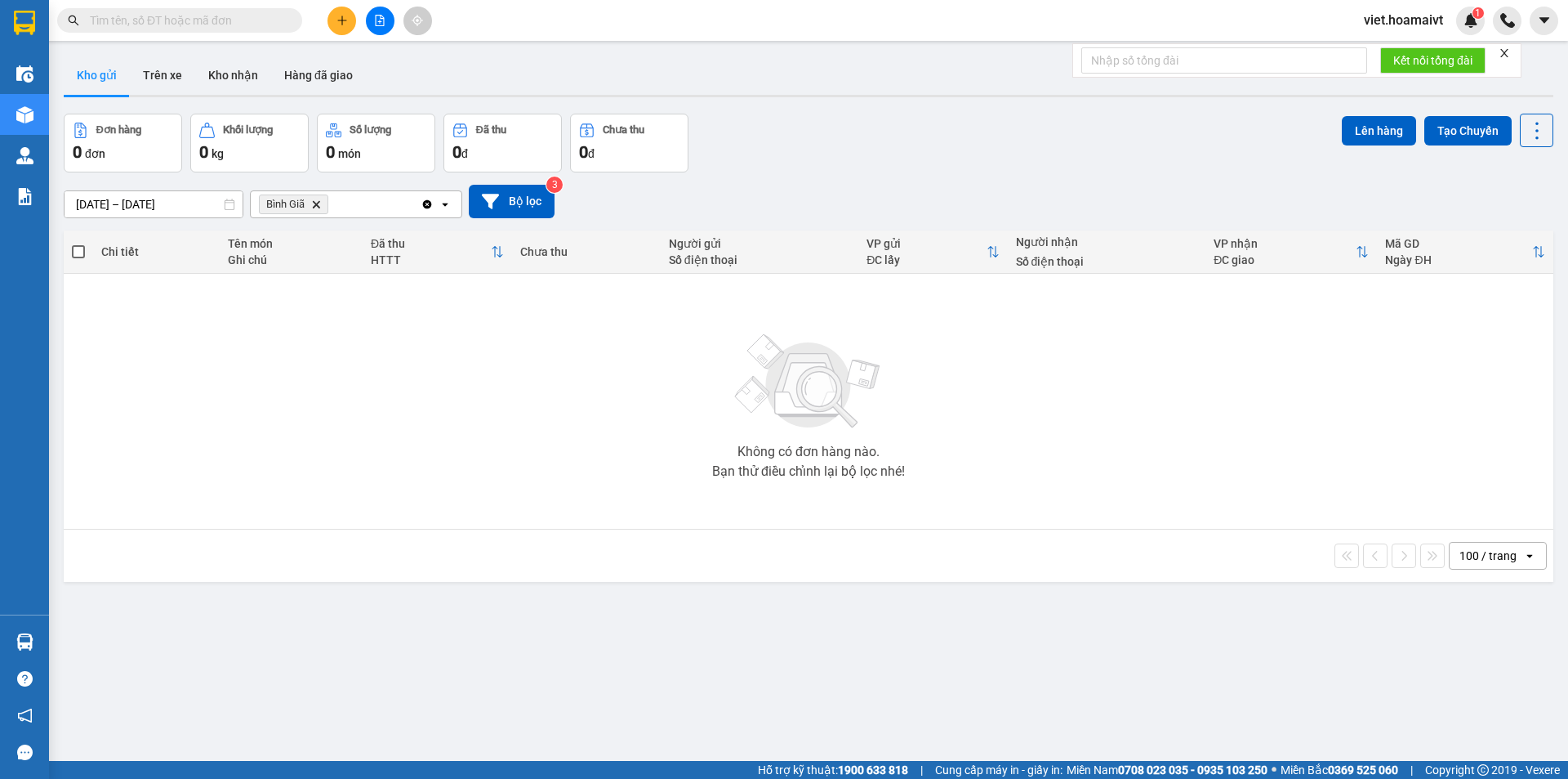
click at [319, 204] on icon "Delete" at bounding box center [316, 204] width 10 height 10
